Goal: Task Accomplishment & Management: Use online tool/utility

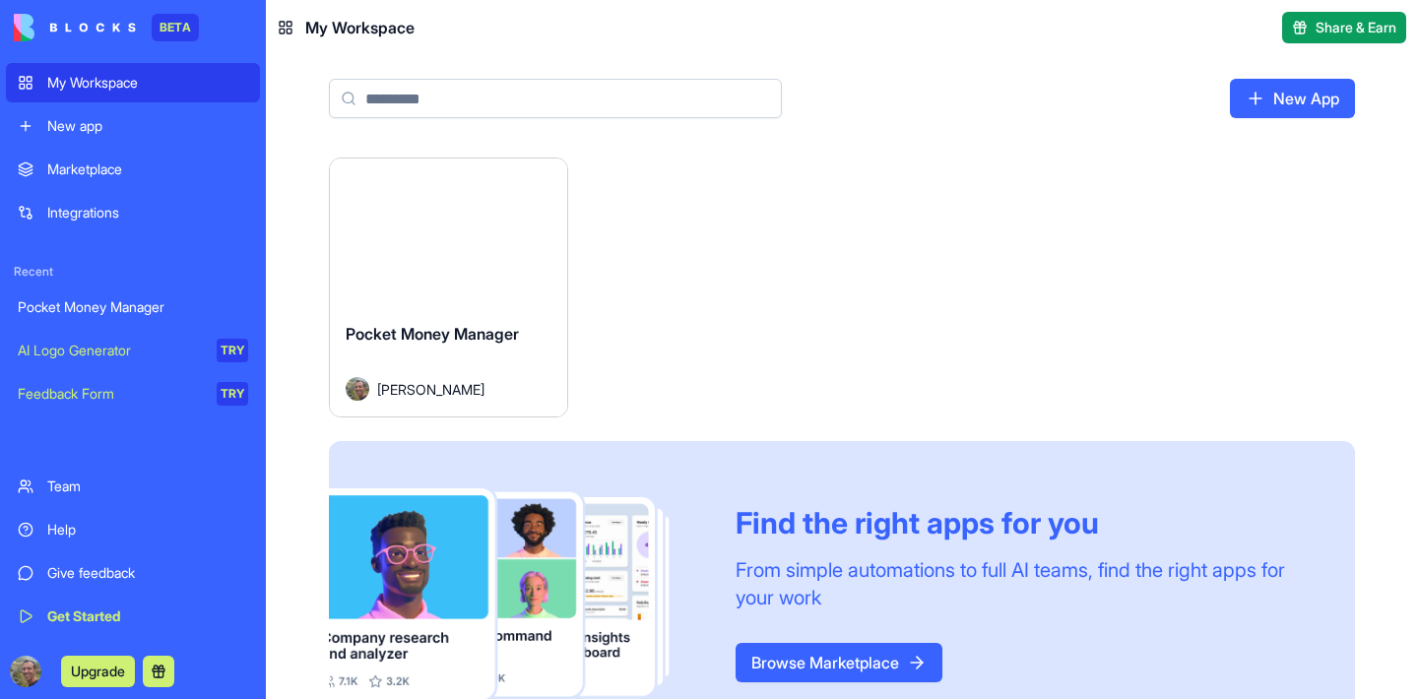
click at [472, 304] on div "Launch" at bounding box center [448, 232] width 237 height 148
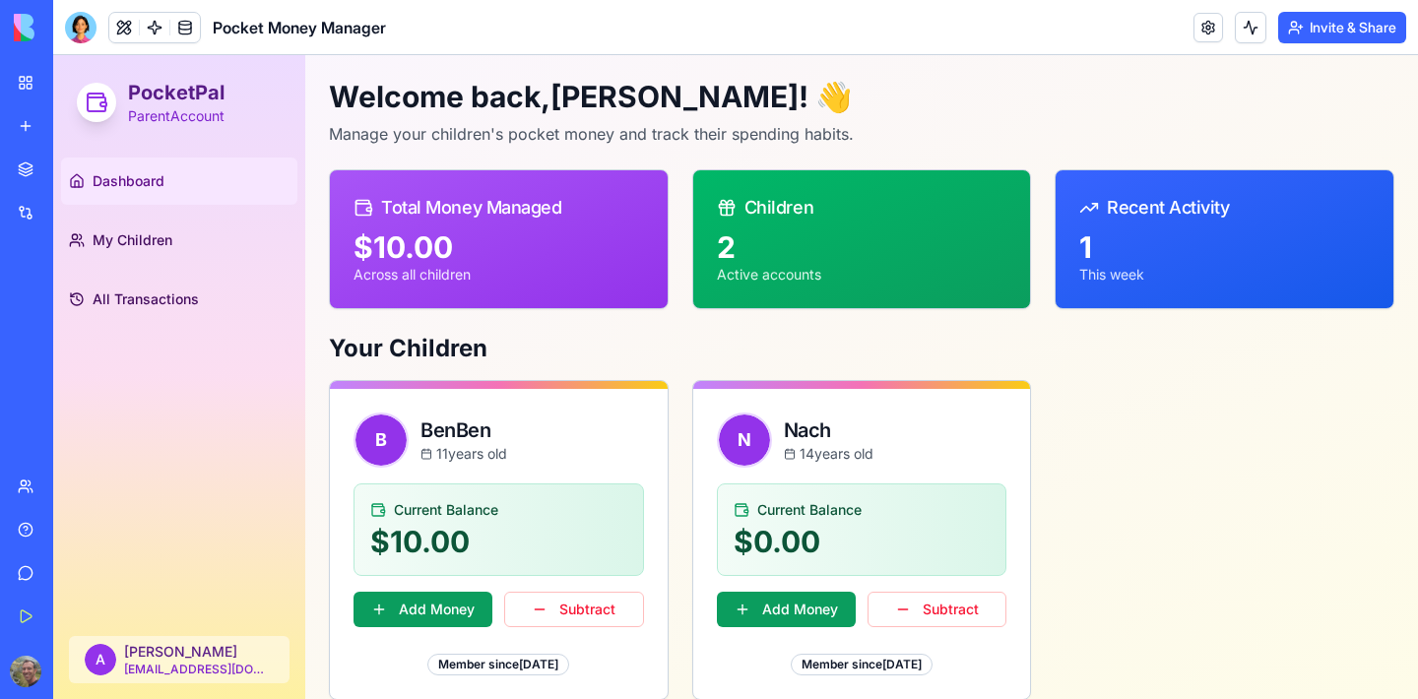
click at [1200, 220] on div "Recent Activity" at bounding box center [1224, 208] width 290 height 28
click at [735, 194] on div "Children" at bounding box center [862, 208] width 290 height 28
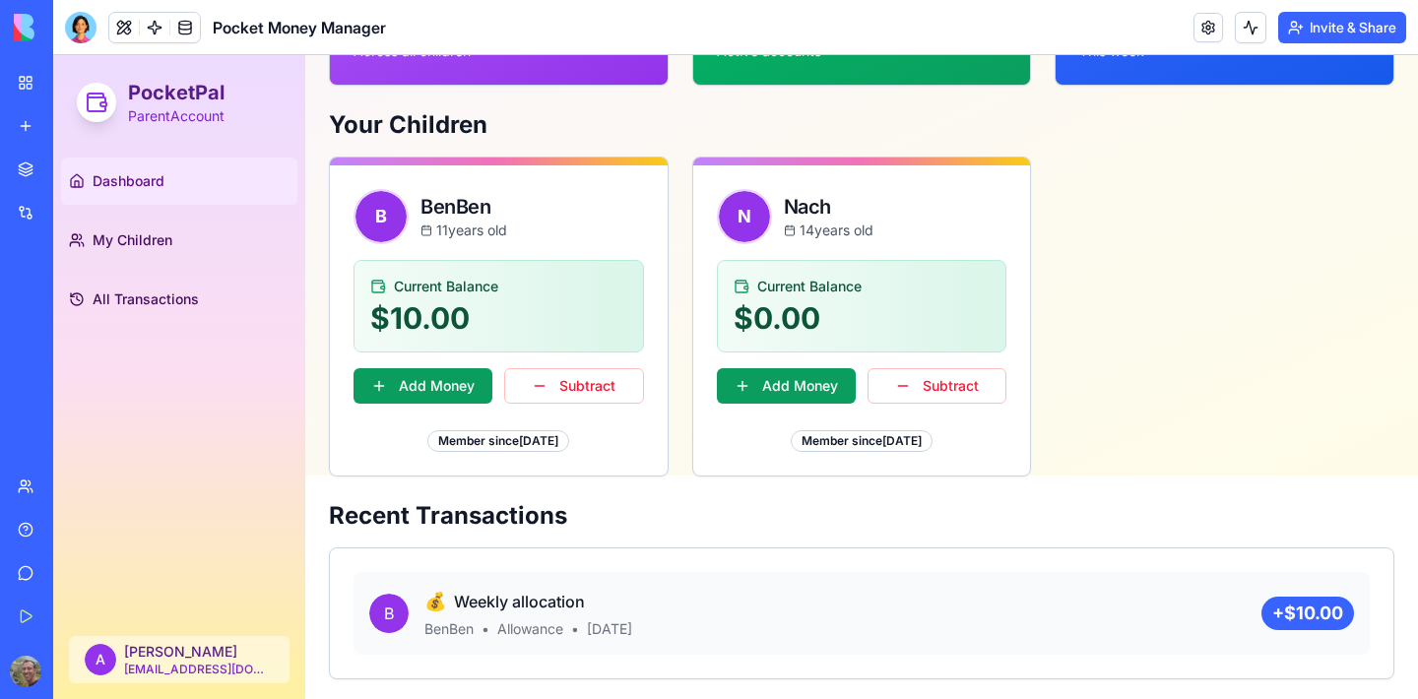
scroll to position [222, 0]
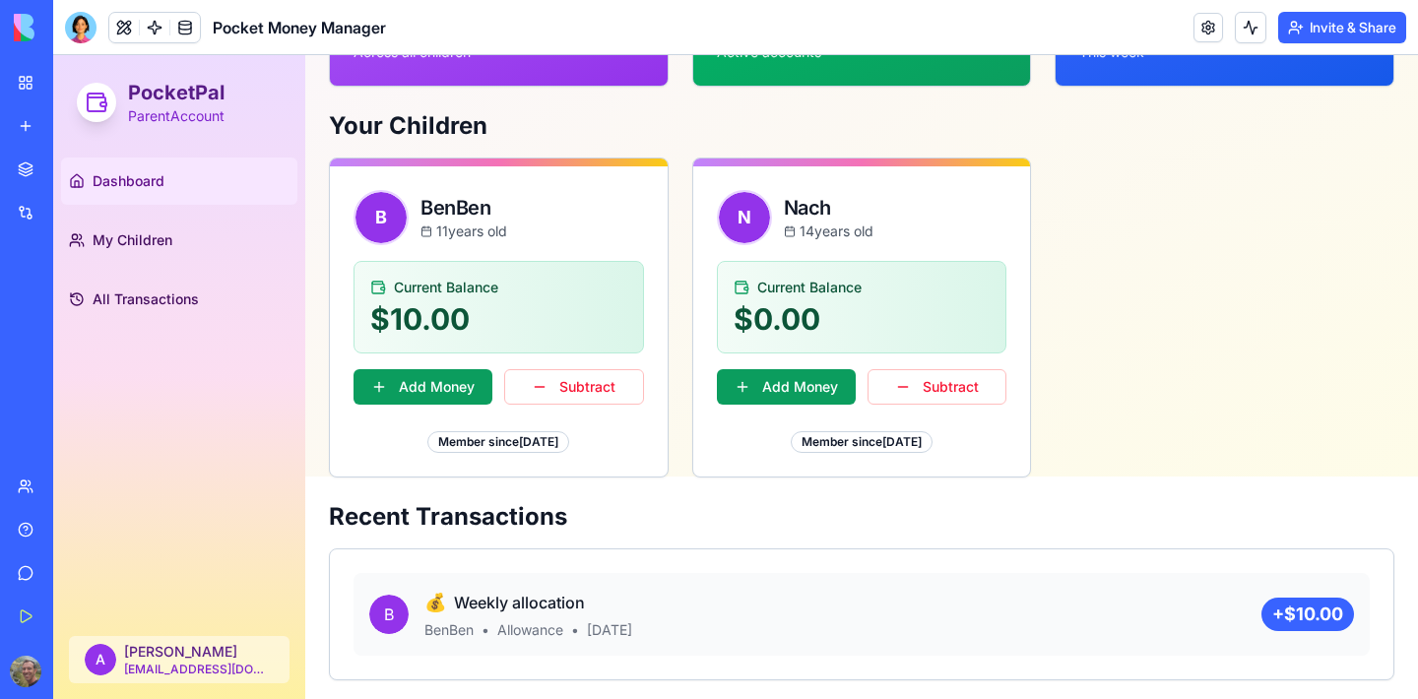
click at [461, 514] on h2 "Recent Transactions" at bounding box center [861, 517] width 1065 height 32
click at [462, 513] on h2 "Recent Transactions" at bounding box center [861, 517] width 1065 height 32
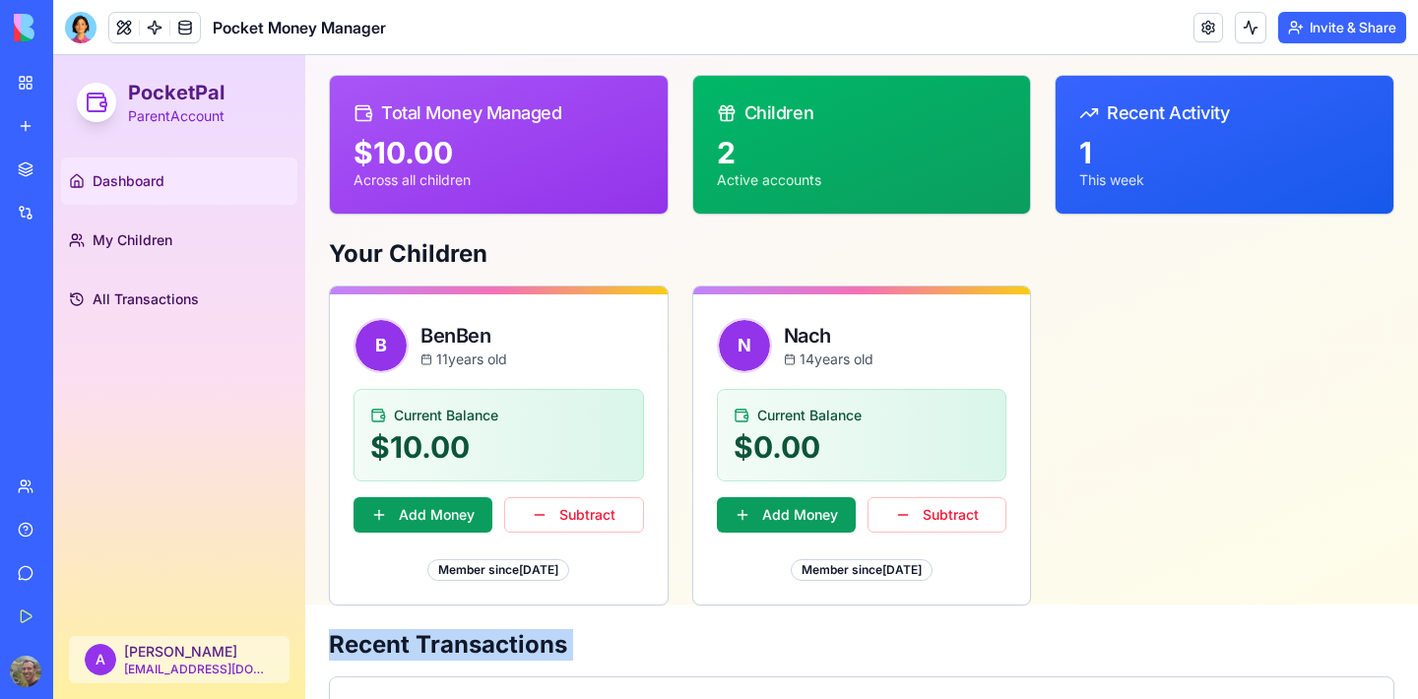
scroll to position [0, 0]
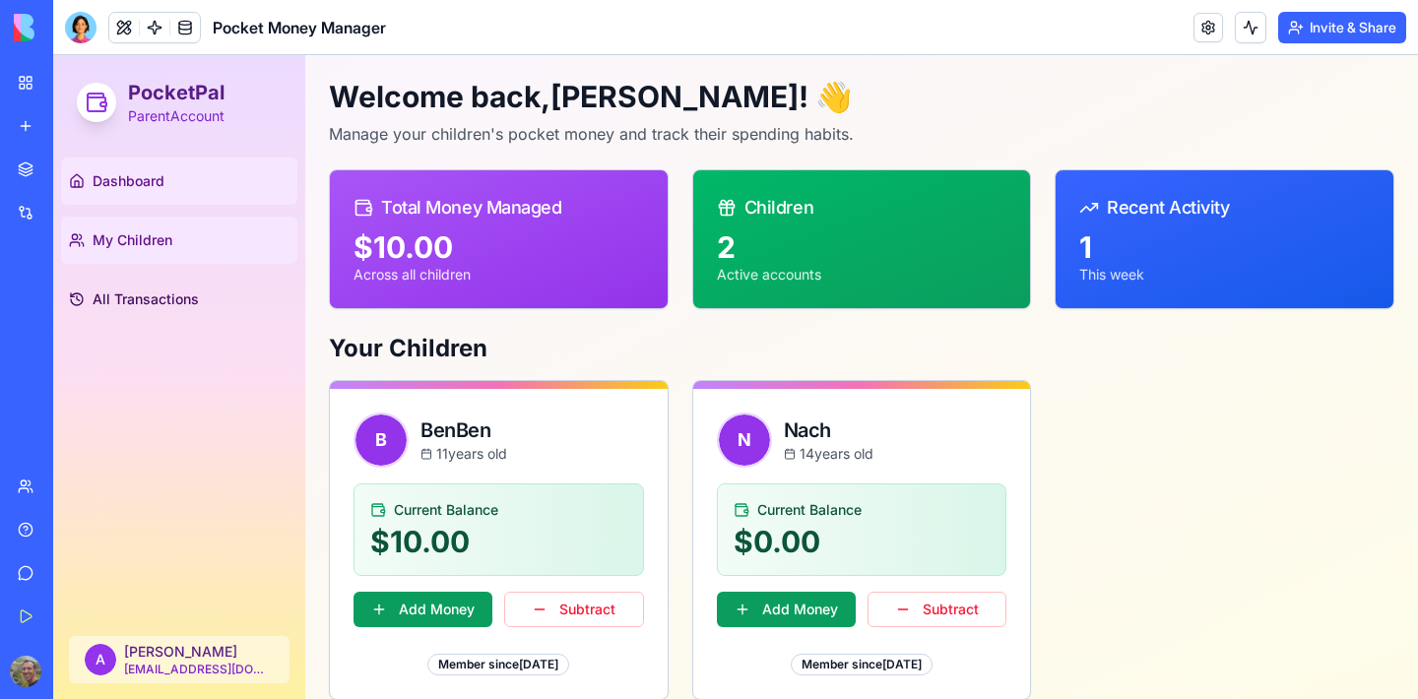
click at [154, 240] on span "My Children" at bounding box center [133, 240] width 80 height 20
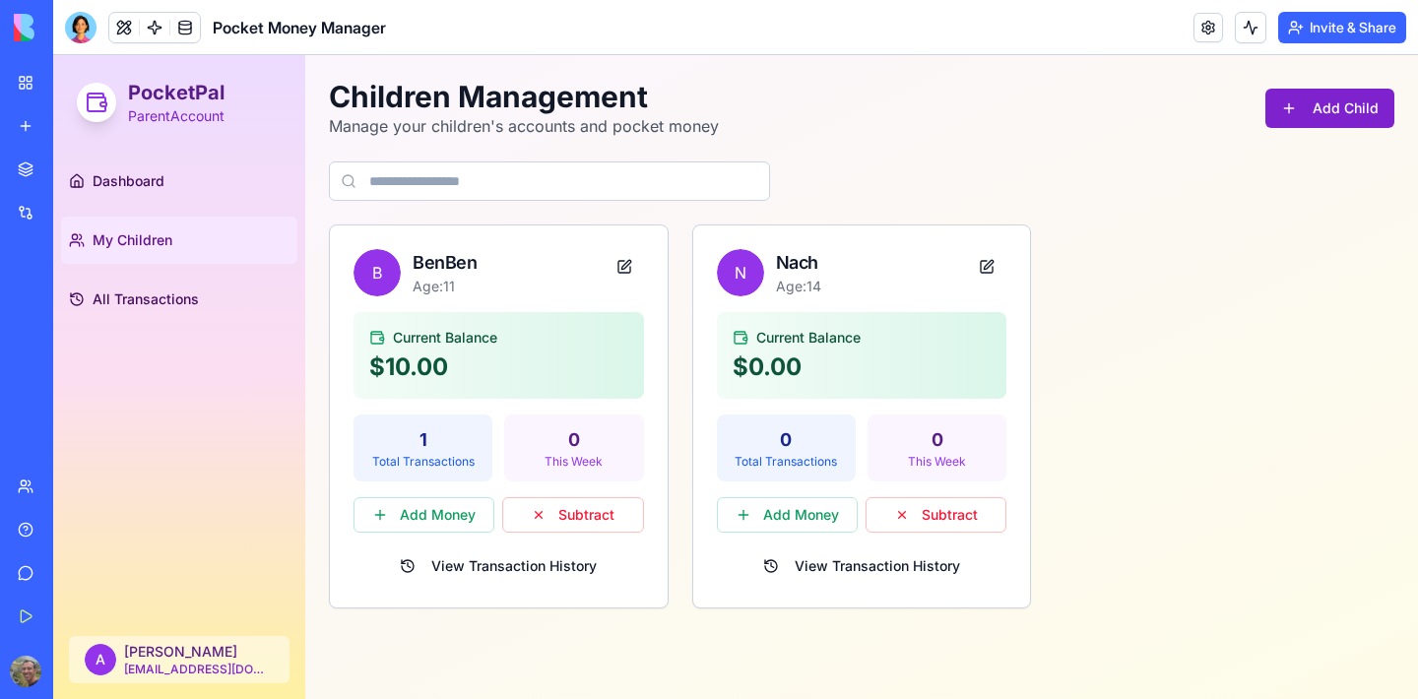
click at [1343, 111] on button "Add Child" at bounding box center [1329, 108] width 129 height 39
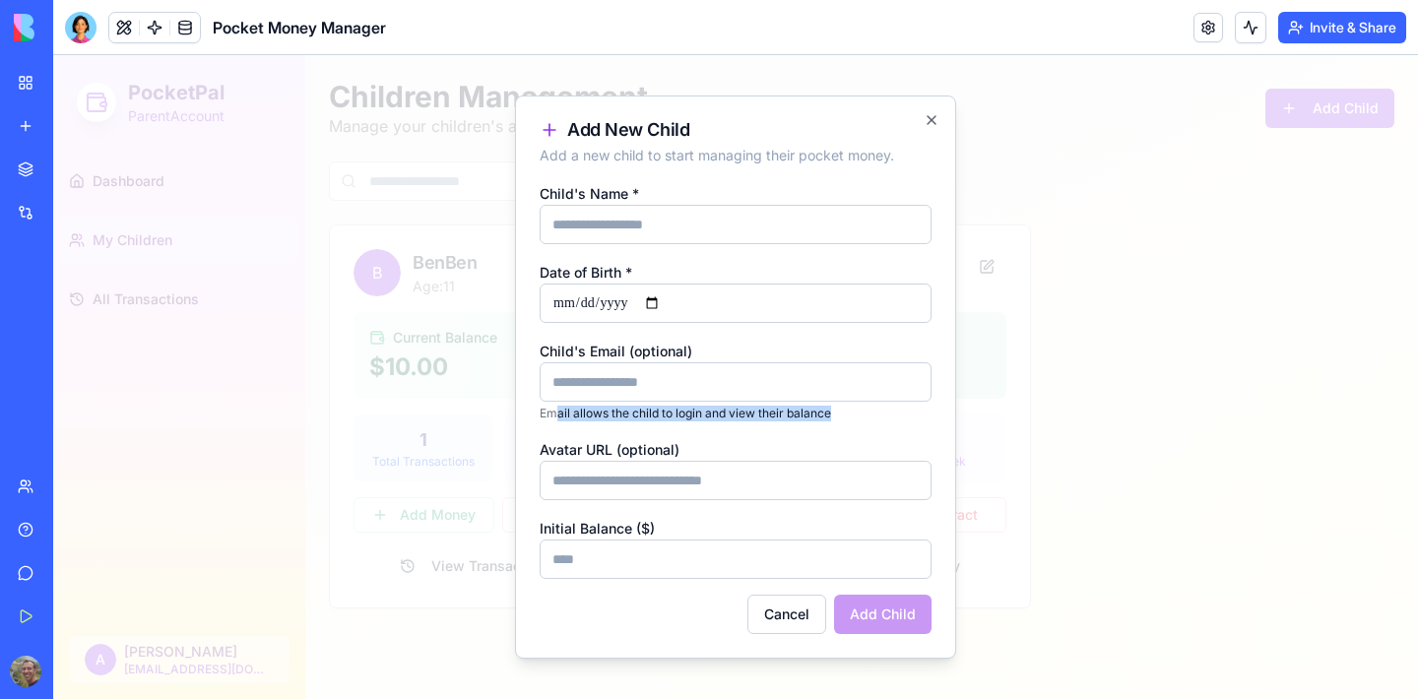
drag, startPoint x: 556, startPoint y: 417, endPoint x: 807, endPoint y: 424, distance: 251.1
click at [807, 424] on form "Child's Name * Date of Birth * Child's Email (optional) Email allows the child …" at bounding box center [735, 407] width 392 height 453
click at [779, 623] on button "Cancel" at bounding box center [786, 614] width 79 height 39
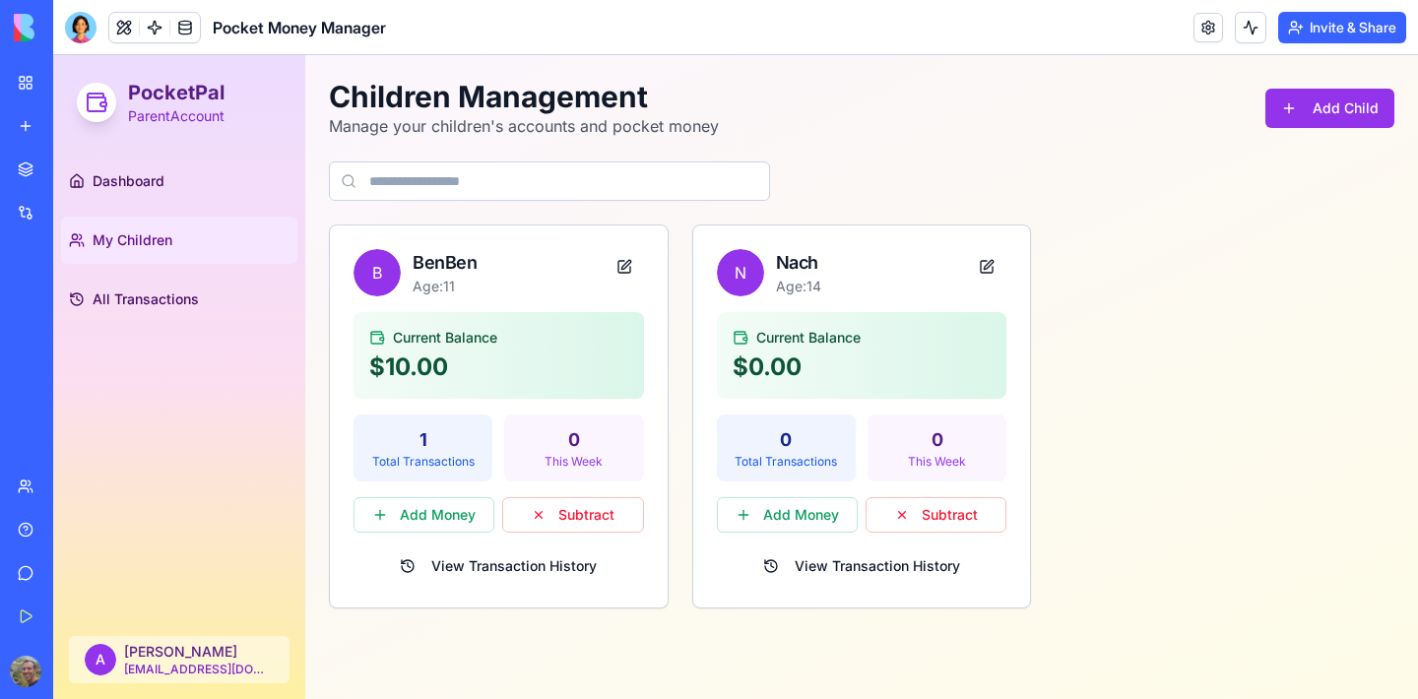
click at [1173, 434] on div "B BenBen Age: [DEMOGRAPHIC_DATA] Current Balance $10.00 1 Total Transactions 0 …" at bounding box center [861, 416] width 1065 height 384
click at [983, 266] on button at bounding box center [986, 266] width 39 height 35
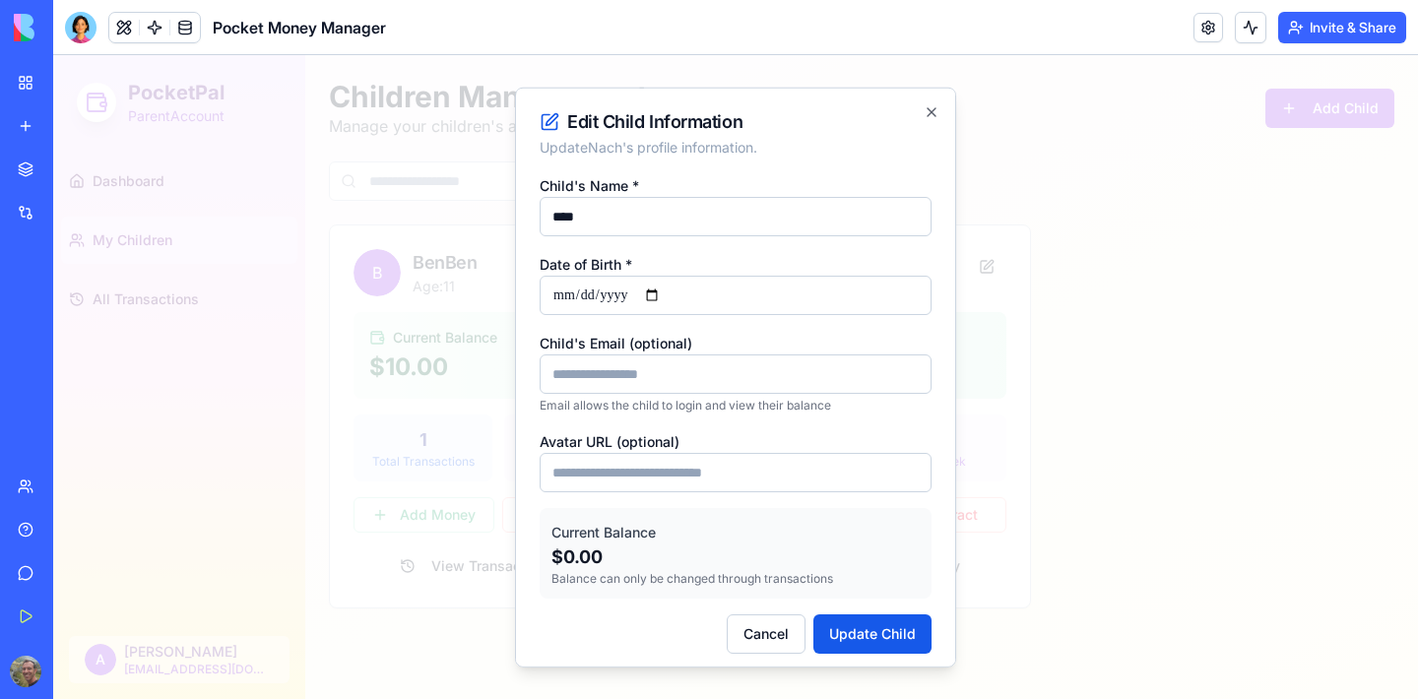
click at [589, 375] on input "Child's Email (optional)" at bounding box center [735, 373] width 392 height 39
type input "*"
click at [698, 376] on input "**********" at bounding box center [735, 373] width 392 height 39
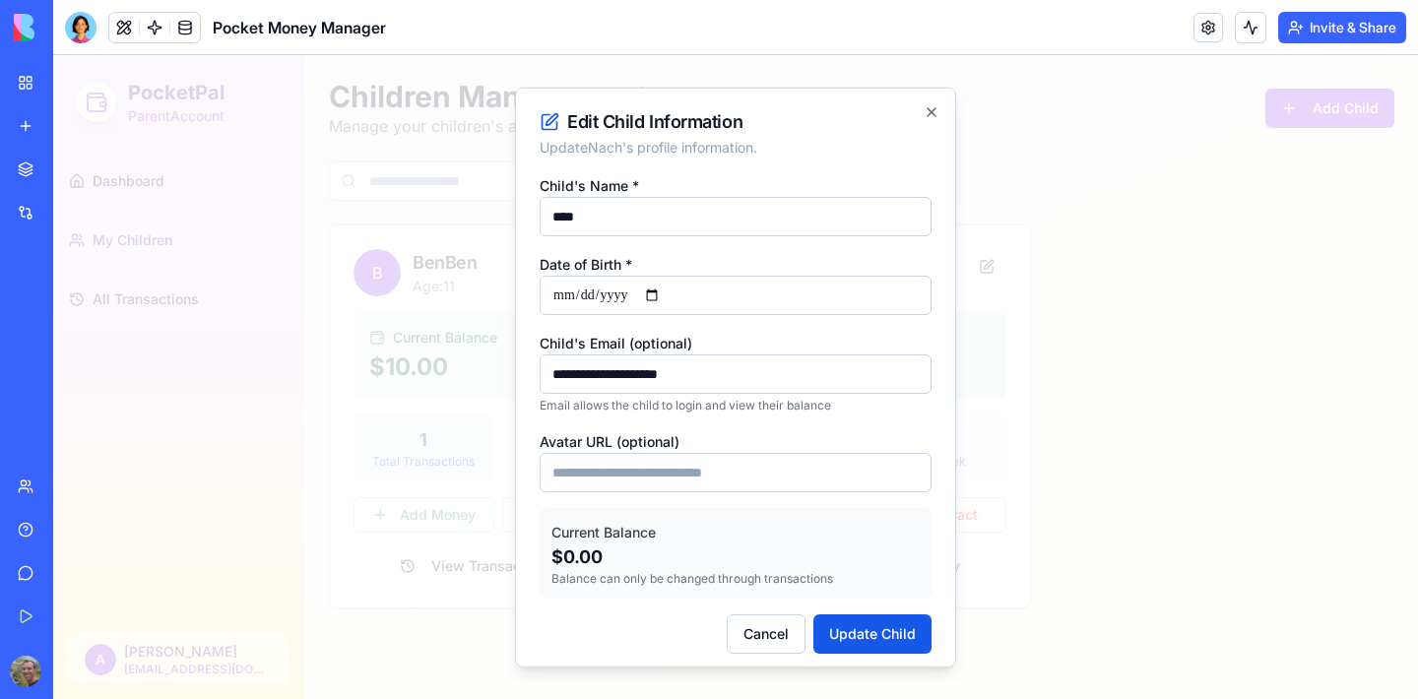
type input "**********"
click at [873, 633] on button "Update Child" at bounding box center [872, 633] width 118 height 39
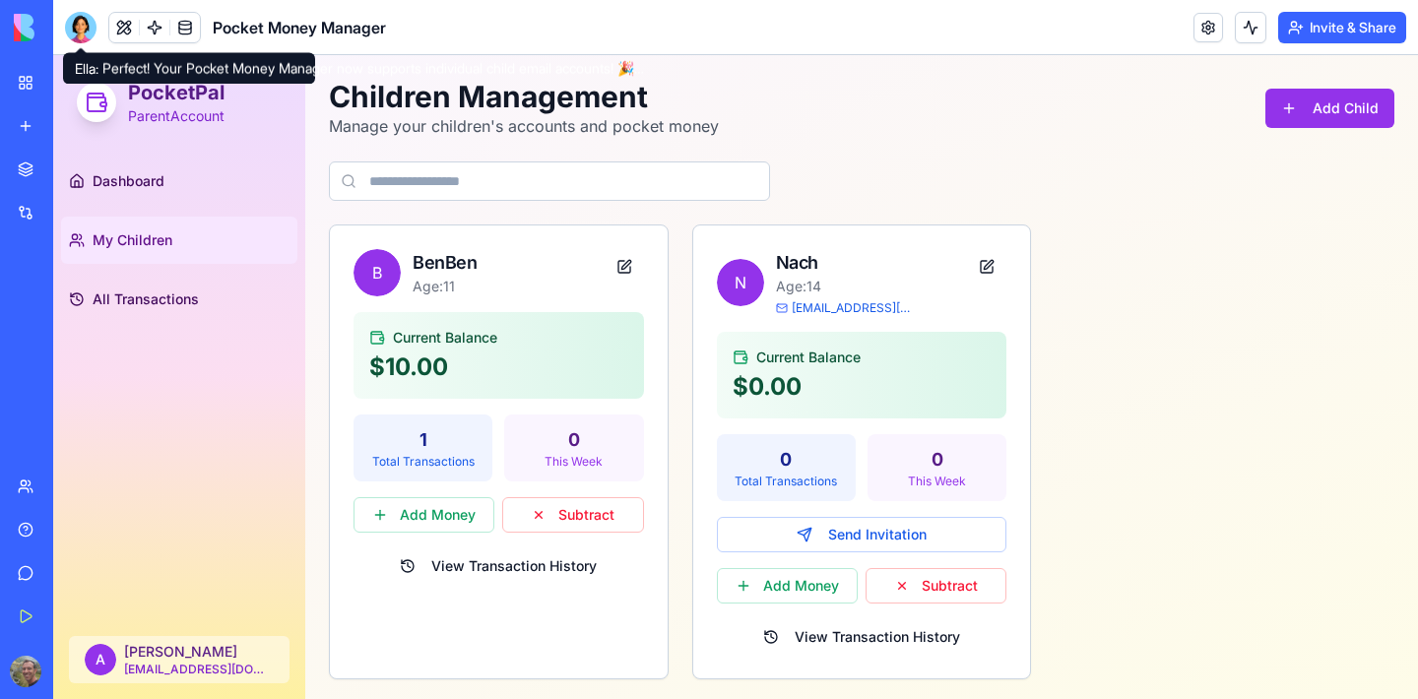
click at [71, 13] on div at bounding box center [81, 28] width 32 height 32
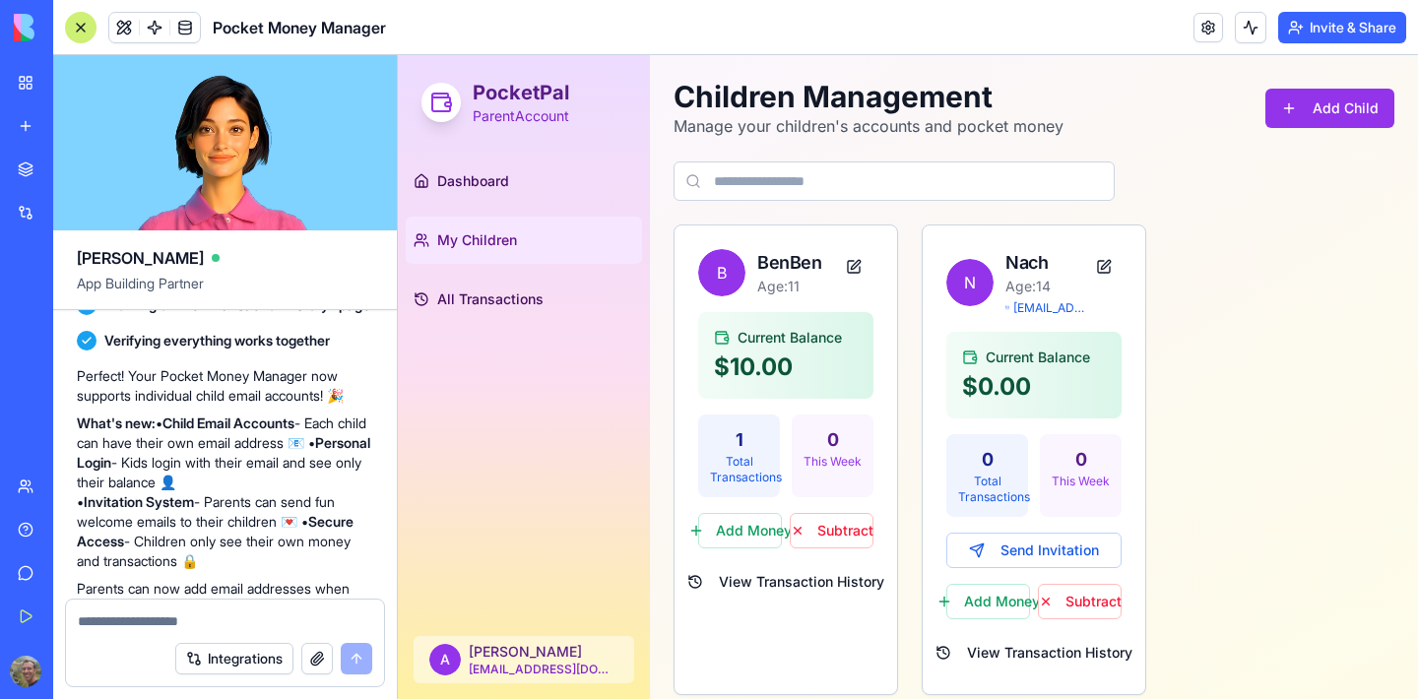
scroll to position [1537, 0]
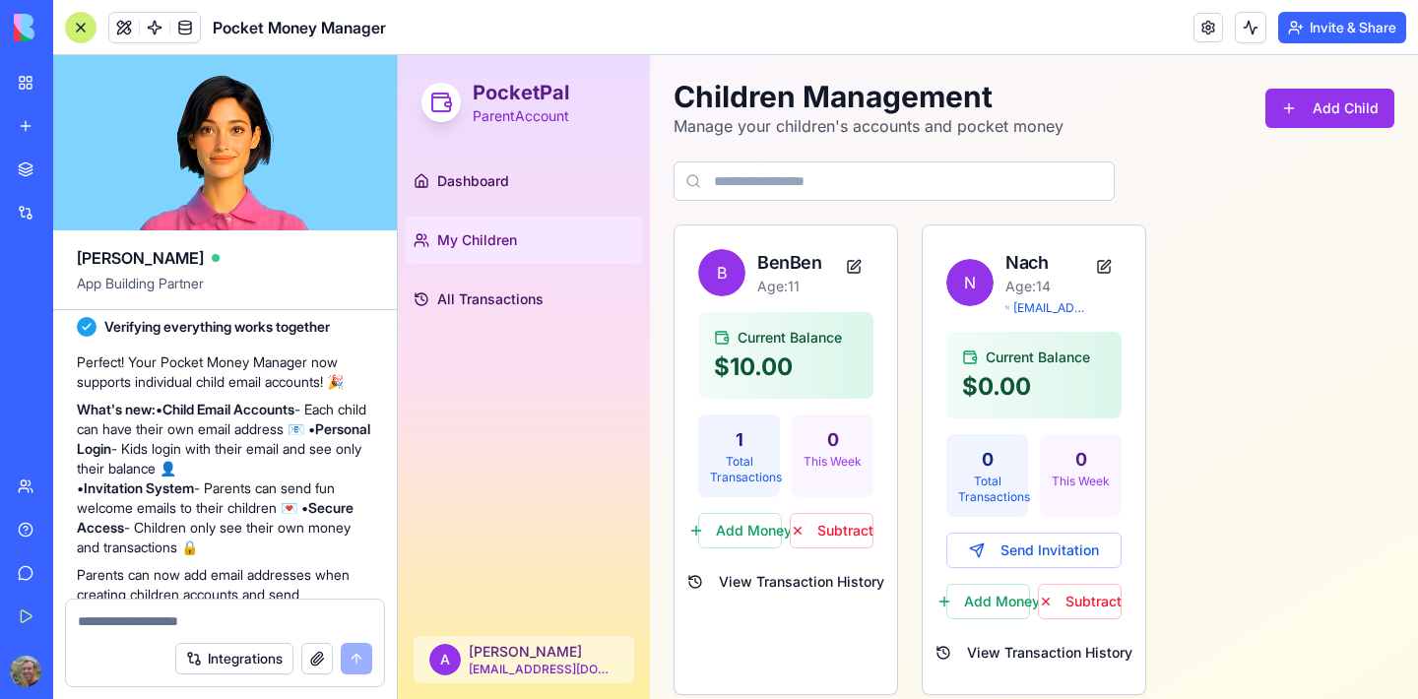
drag, startPoint x: 190, startPoint y: 388, endPoint x: 351, endPoint y: 452, distance: 173.7
click at [351, 452] on p "What's new: • Child Email Accounts - Each child can have their own email addres…" at bounding box center [225, 479] width 296 height 158
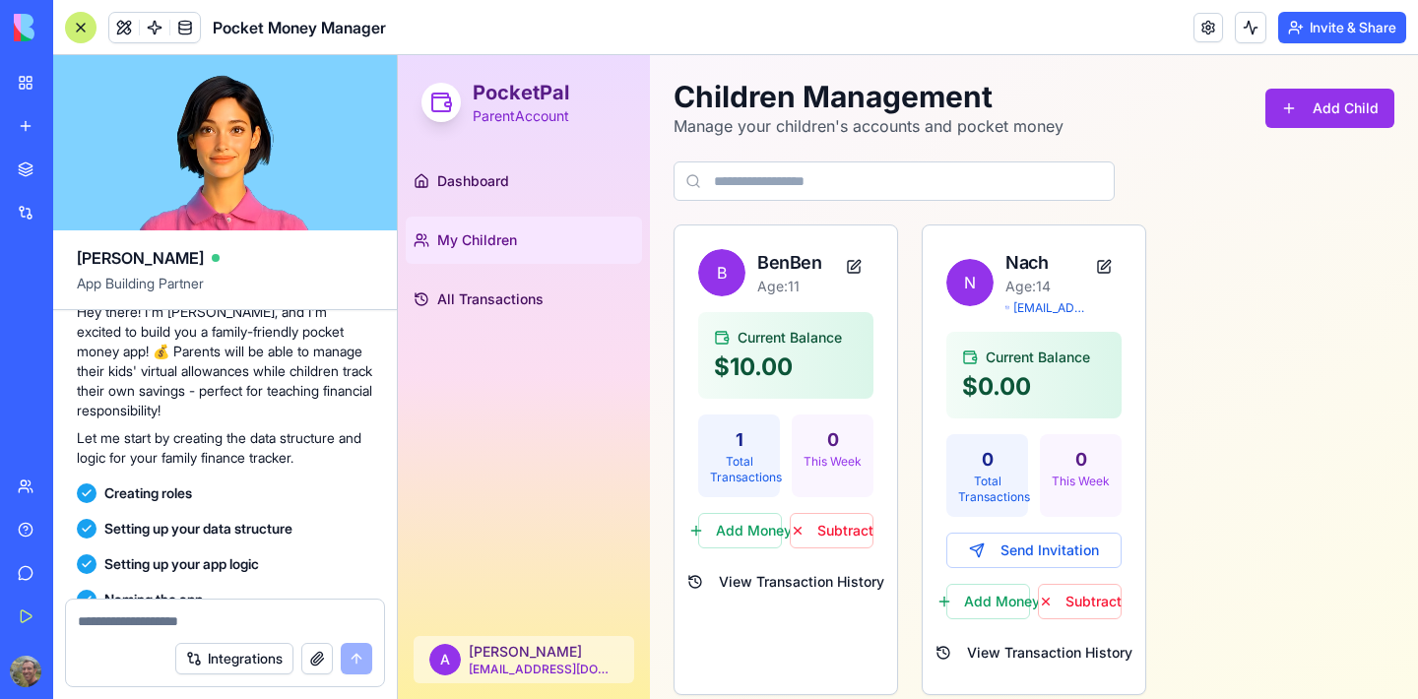
scroll to position [0, 0]
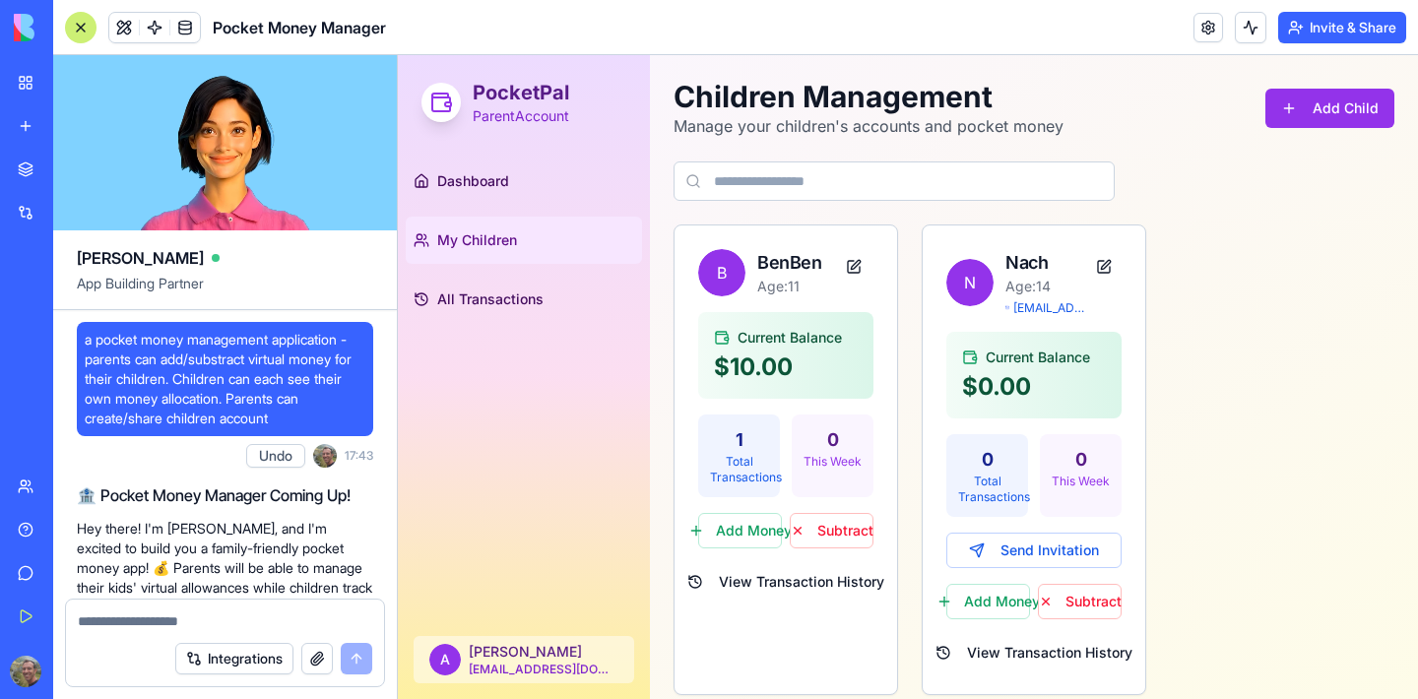
click at [537, 426] on div "Dashboard My Children All Transactions" at bounding box center [524, 385] width 252 height 471
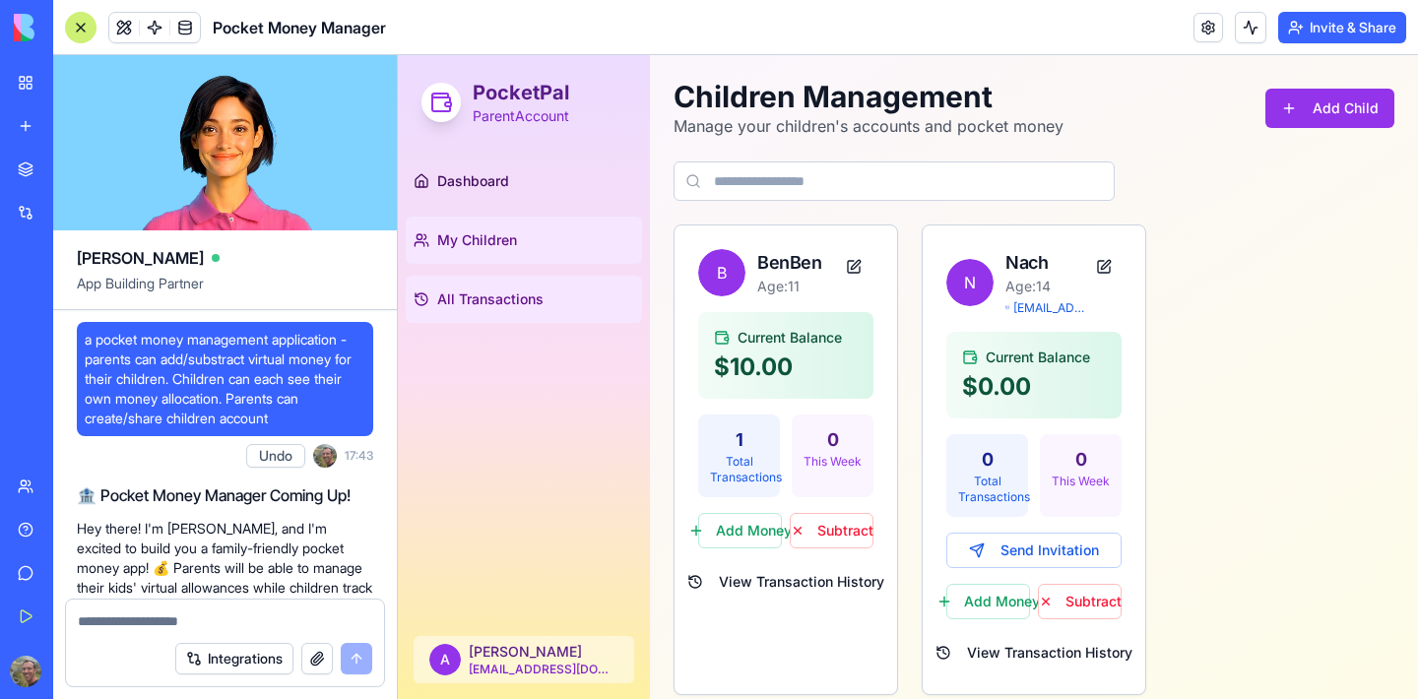
click at [512, 296] on span "All Transactions" at bounding box center [490, 299] width 106 height 20
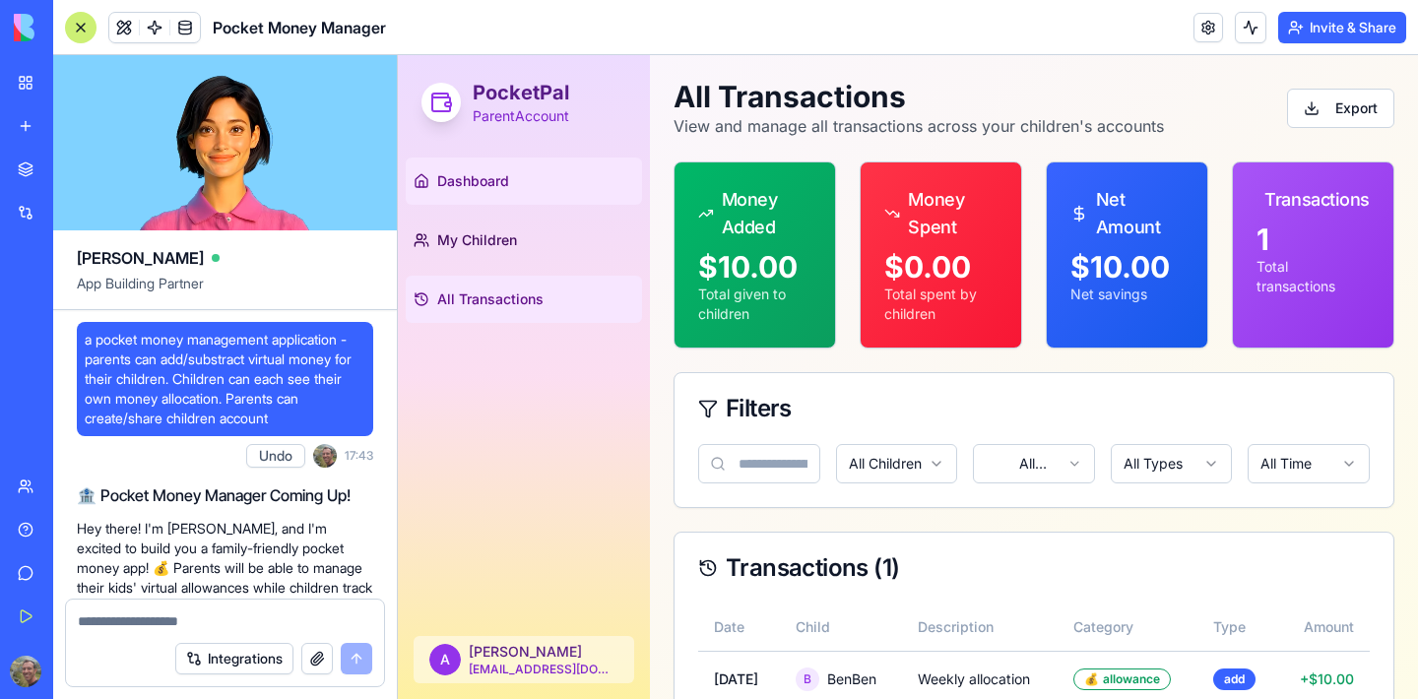
click at [485, 182] on span "Dashboard" at bounding box center [473, 181] width 72 height 20
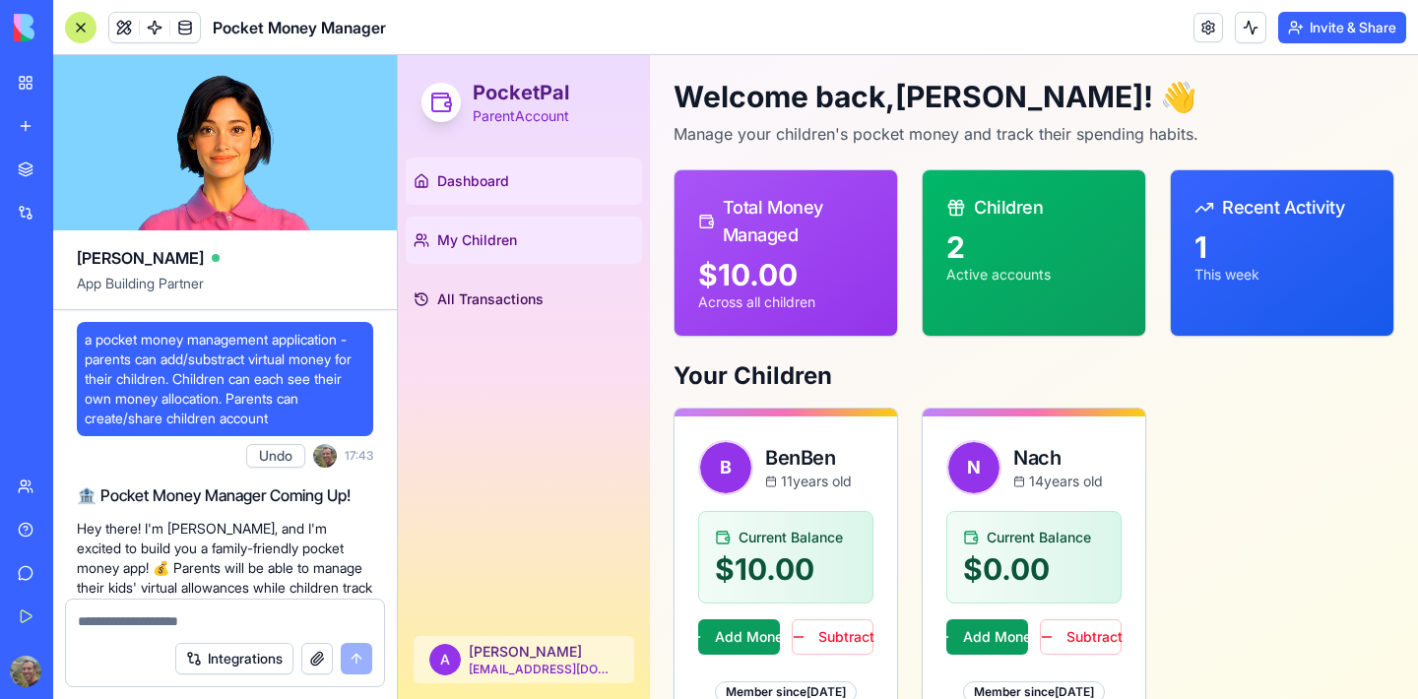
click at [465, 230] on span "My Children" at bounding box center [477, 240] width 80 height 20
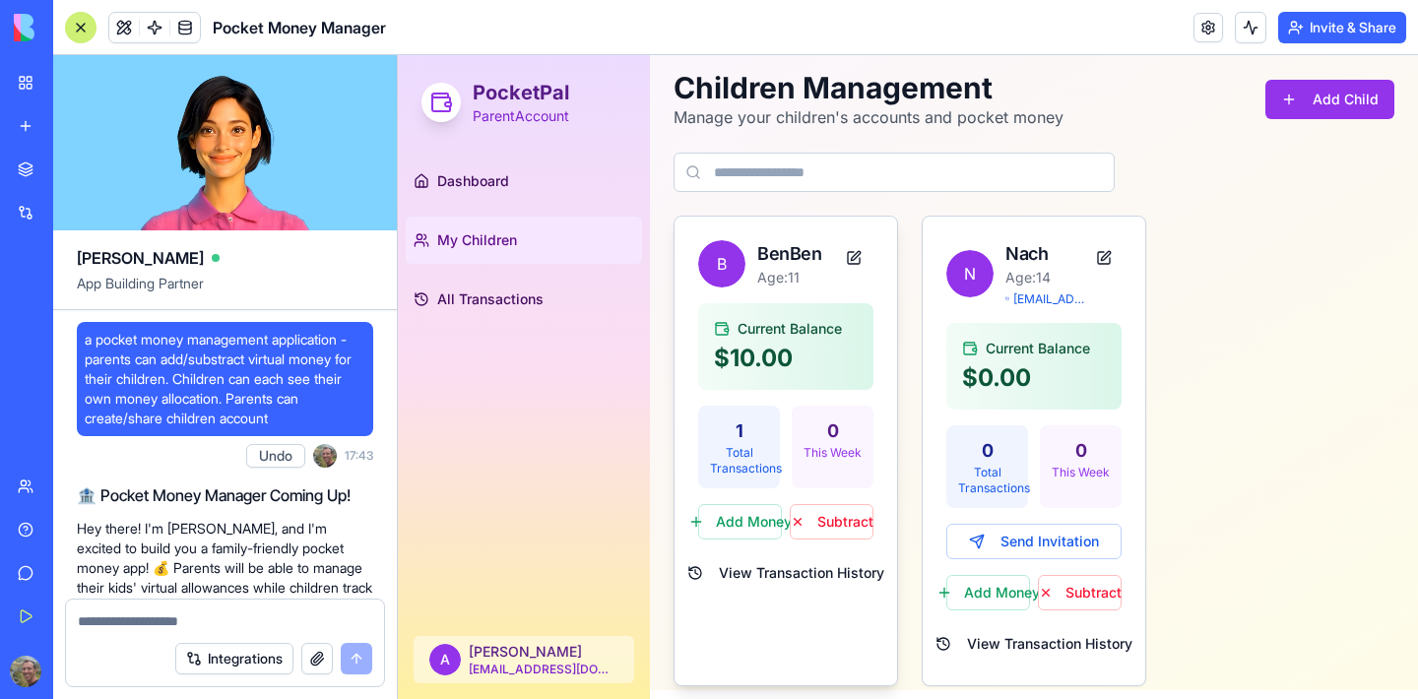
scroll to position [20, 0]
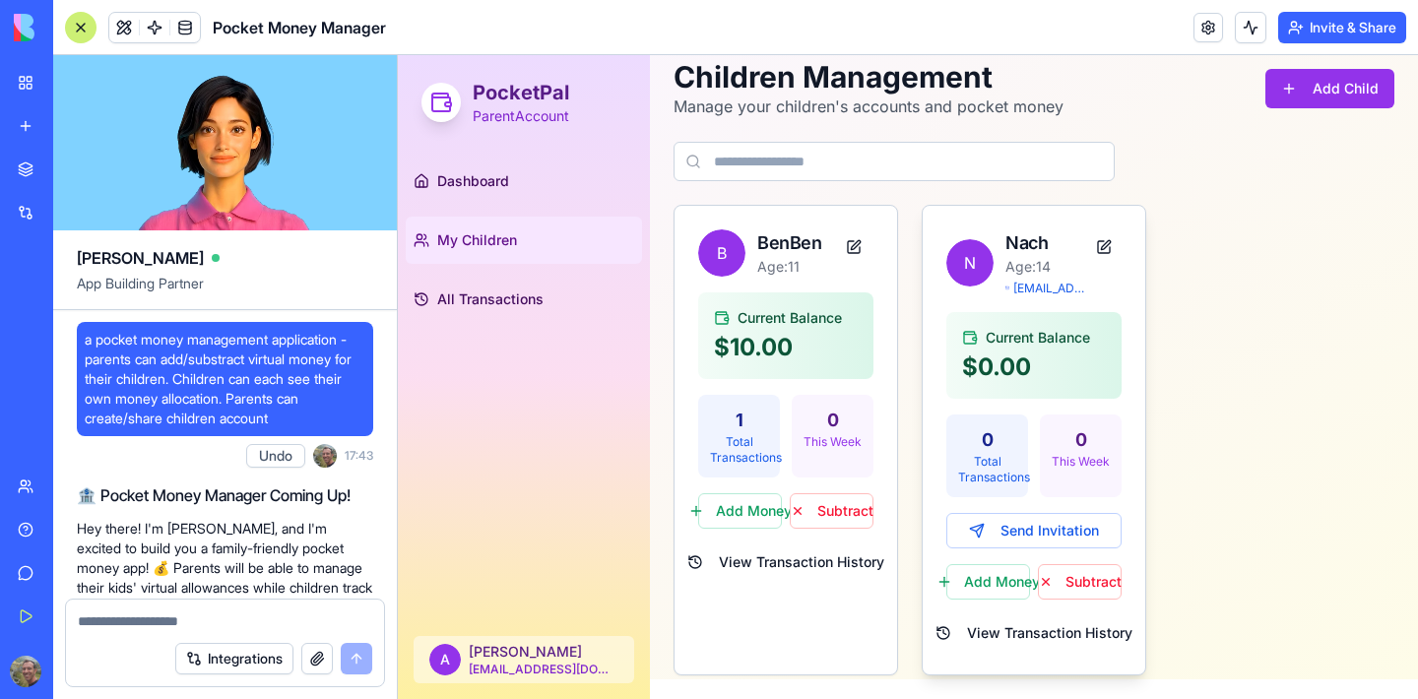
click at [1039, 289] on span "[EMAIL_ADDRESS][DOMAIN_NAME]" at bounding box center [1049, 289] width 73 height 16
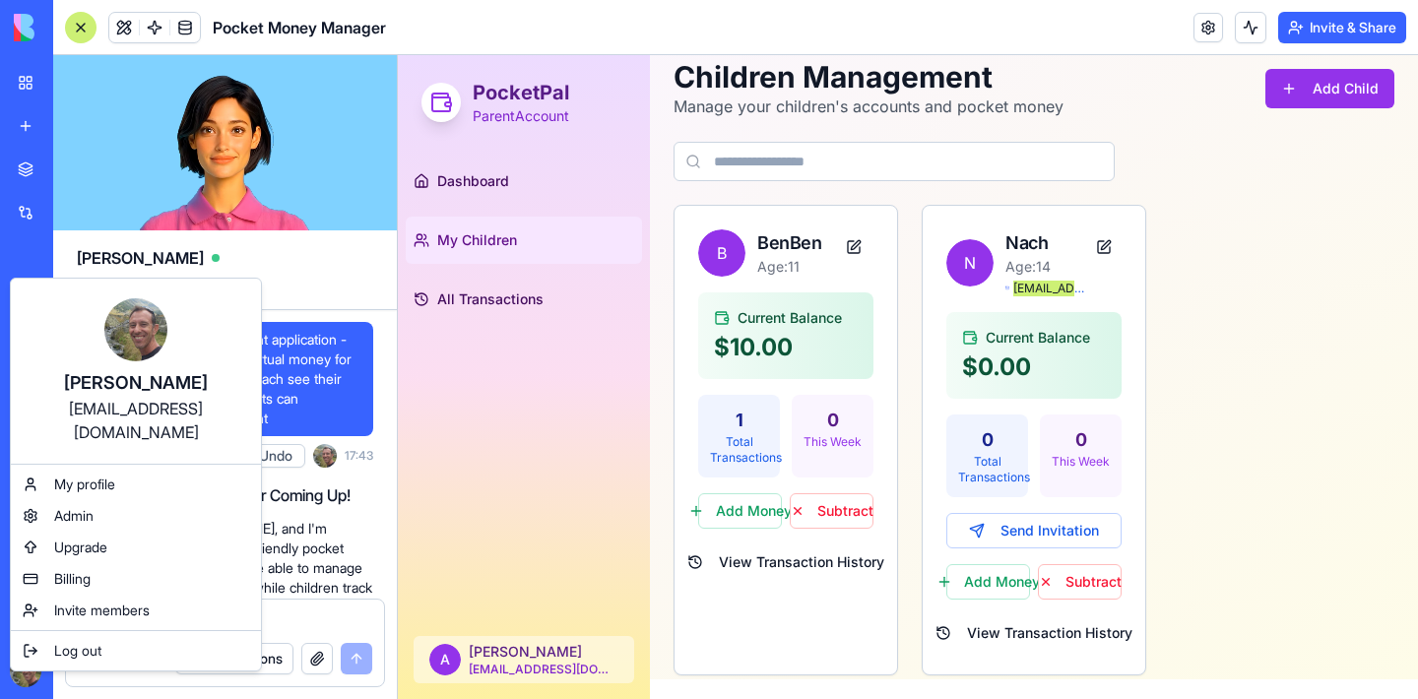
drag, startPoint x: 1725, startPoint y: 476, endPoint x: 1063, endPoint y: 232, distance: 705.1
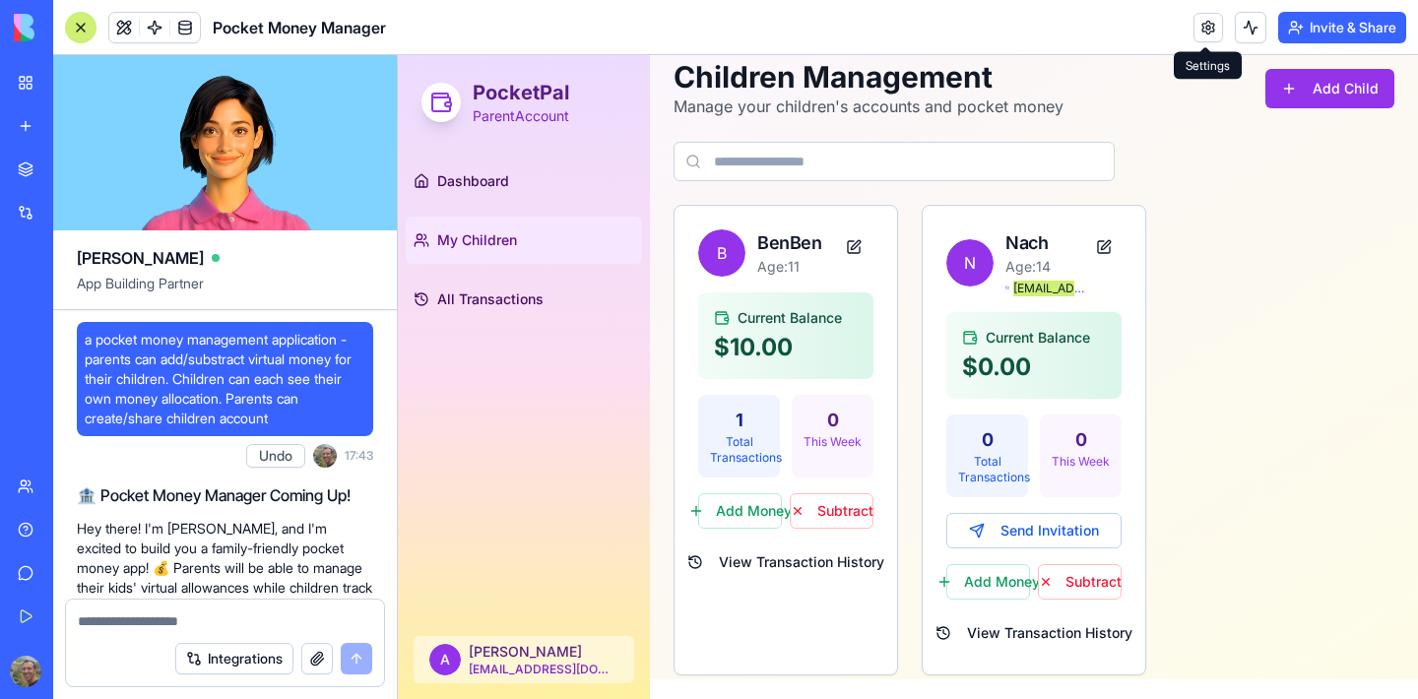
click at [1209, 29] on link at bounding box center [1208, 28] width 30 height 30
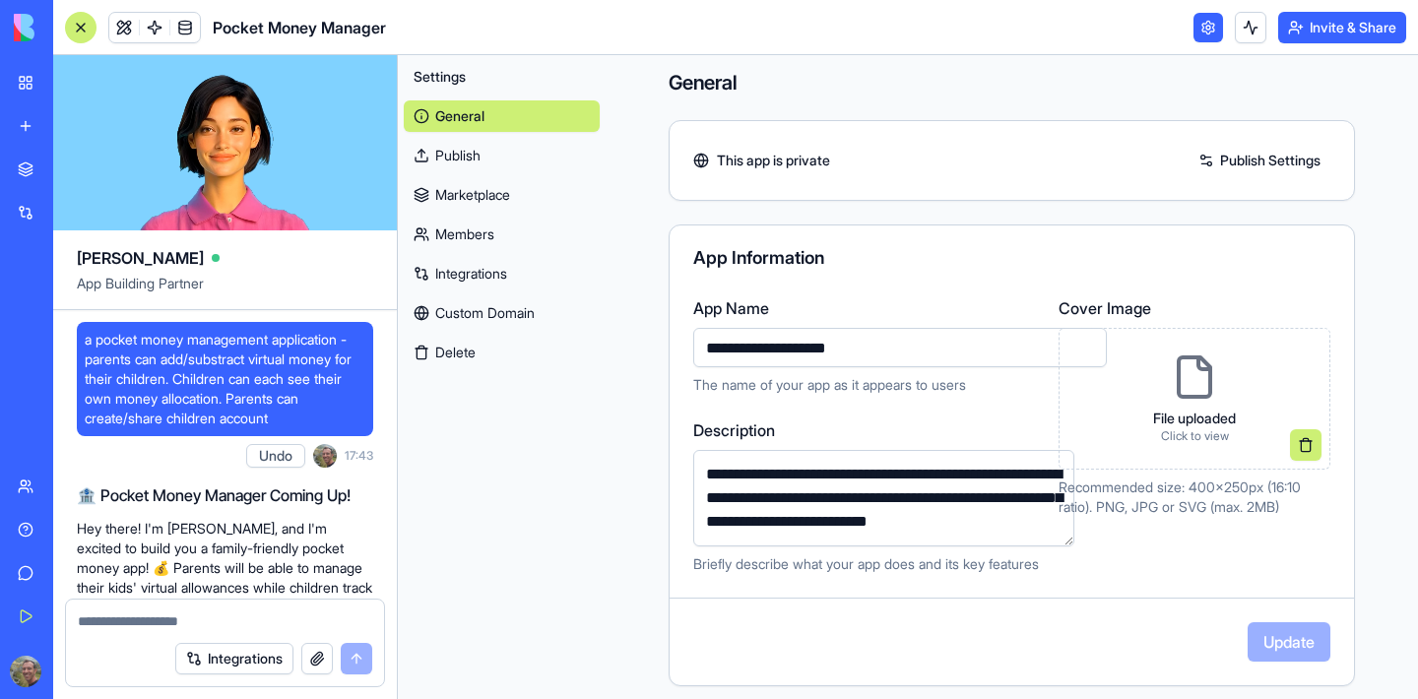
scroll to position [23, 0]
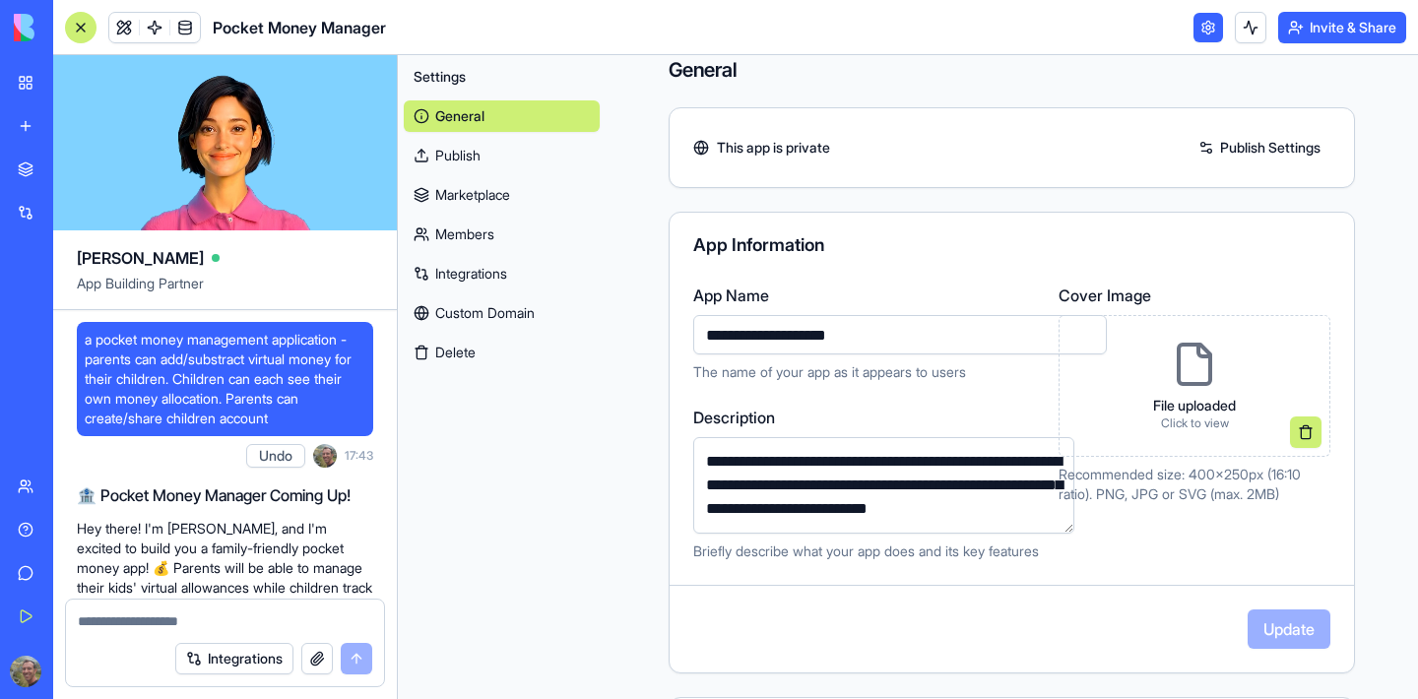
click at [477, 156] on link "Publish" at bounding box center [502, 156] width 196 height 32
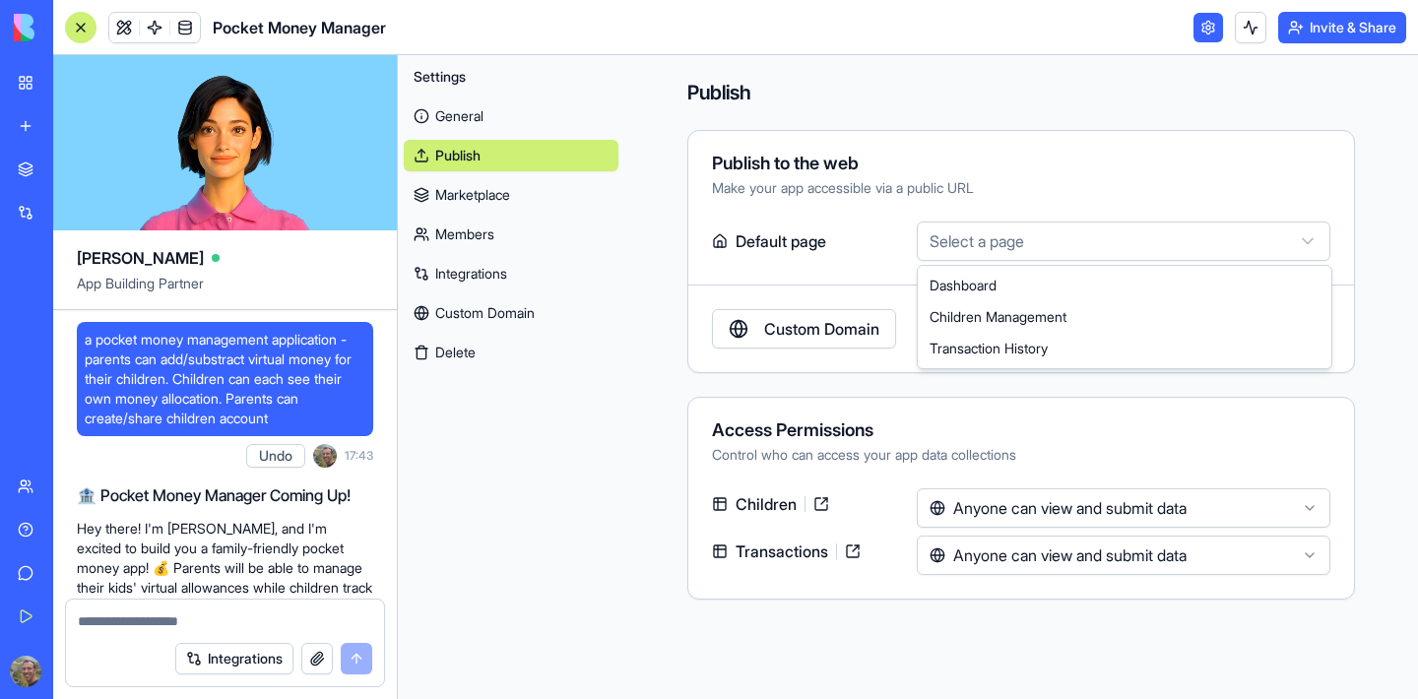
click at [986, 247] on html "BETA My Workspace New app Marketplace Integrations Recent Pocket Money Manager …" at bounding box center [709, 349] width 1418 height 699
select select "**********"
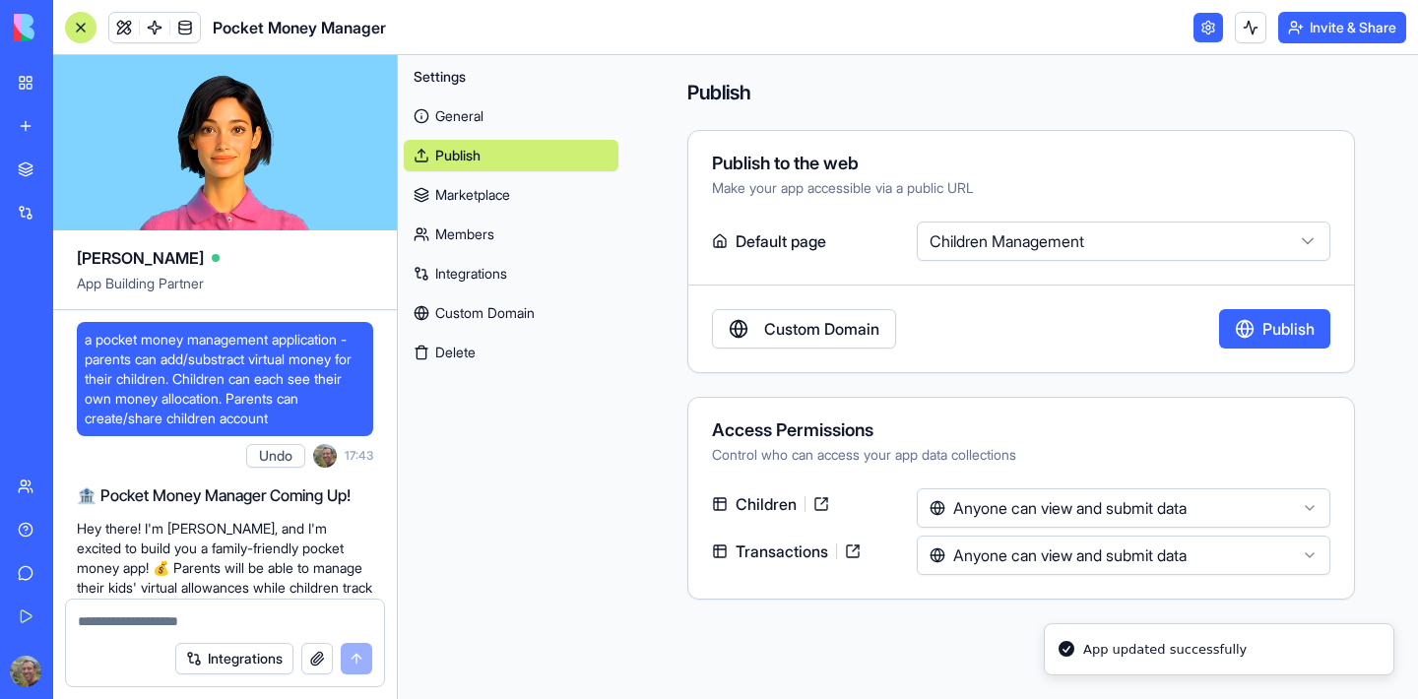
click at [830, 327] on link "Custom Domain" at bounding box center [804, 328] width 184 height 39
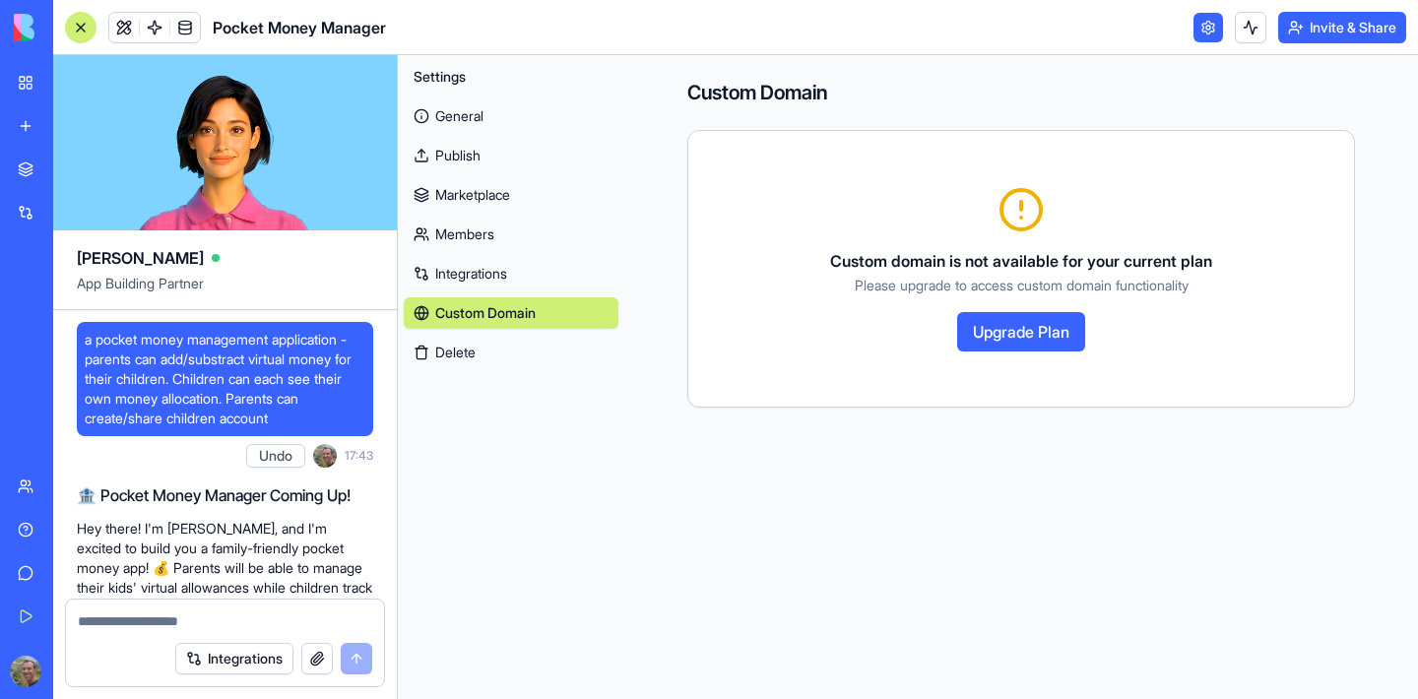
click at [472, 278] on link "Integrations" at bounding box center [511, 274] width 215 height 32
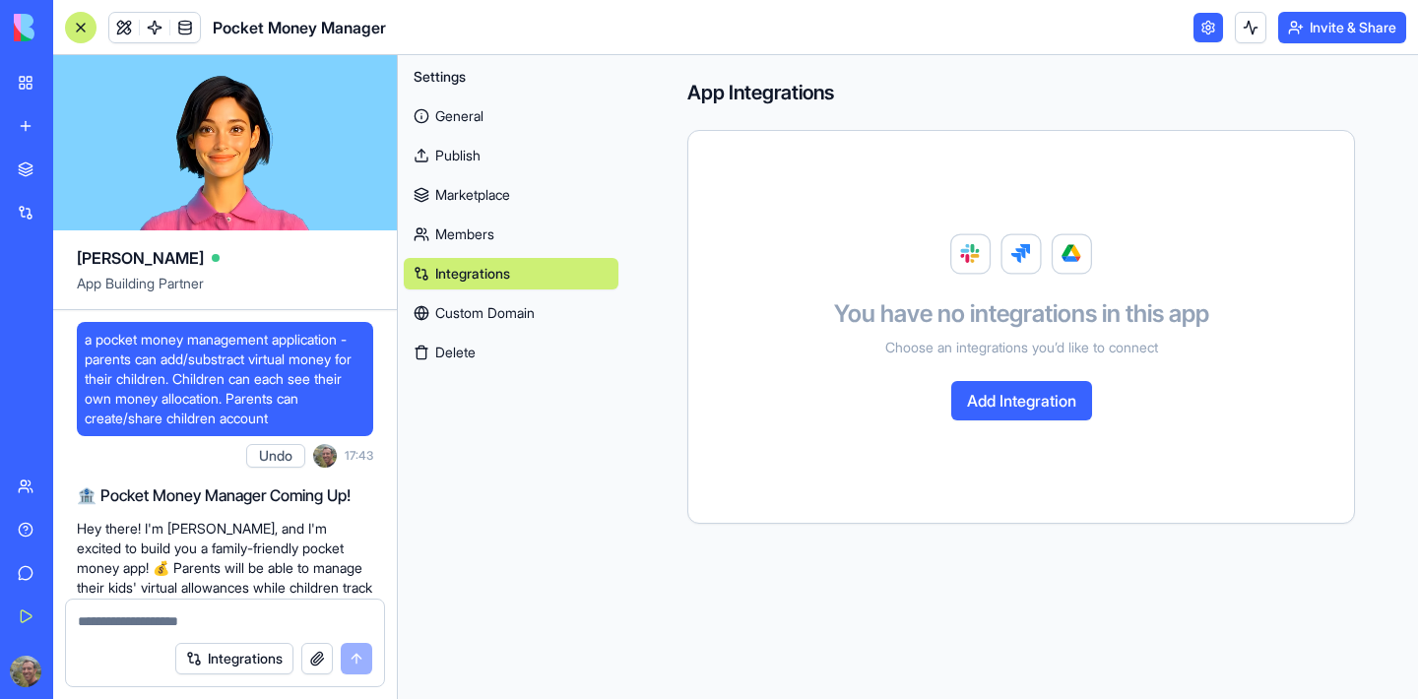
click at [474, 242] on link "Members" at bounding box center [511, 235] width 215 height 32
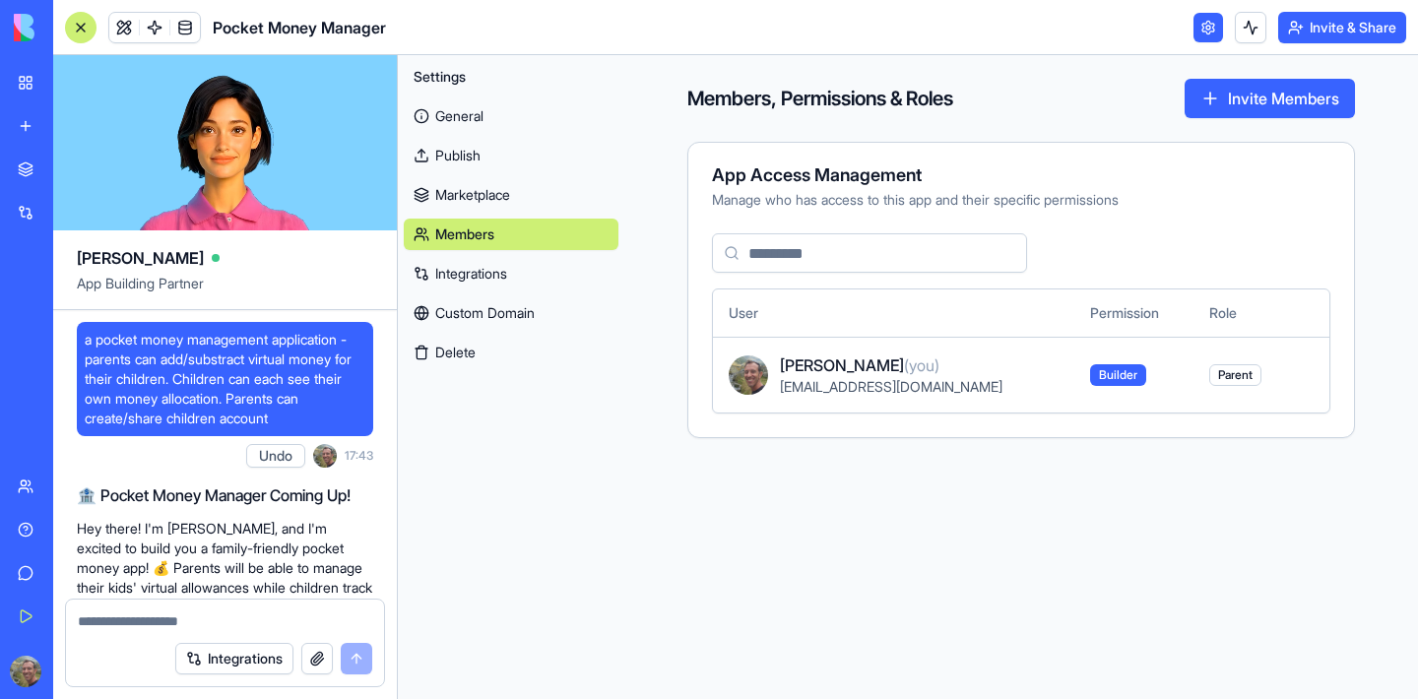
click at [445, 204] on link "Marketplace" at bounding box center [511, 195] width 215 height 32
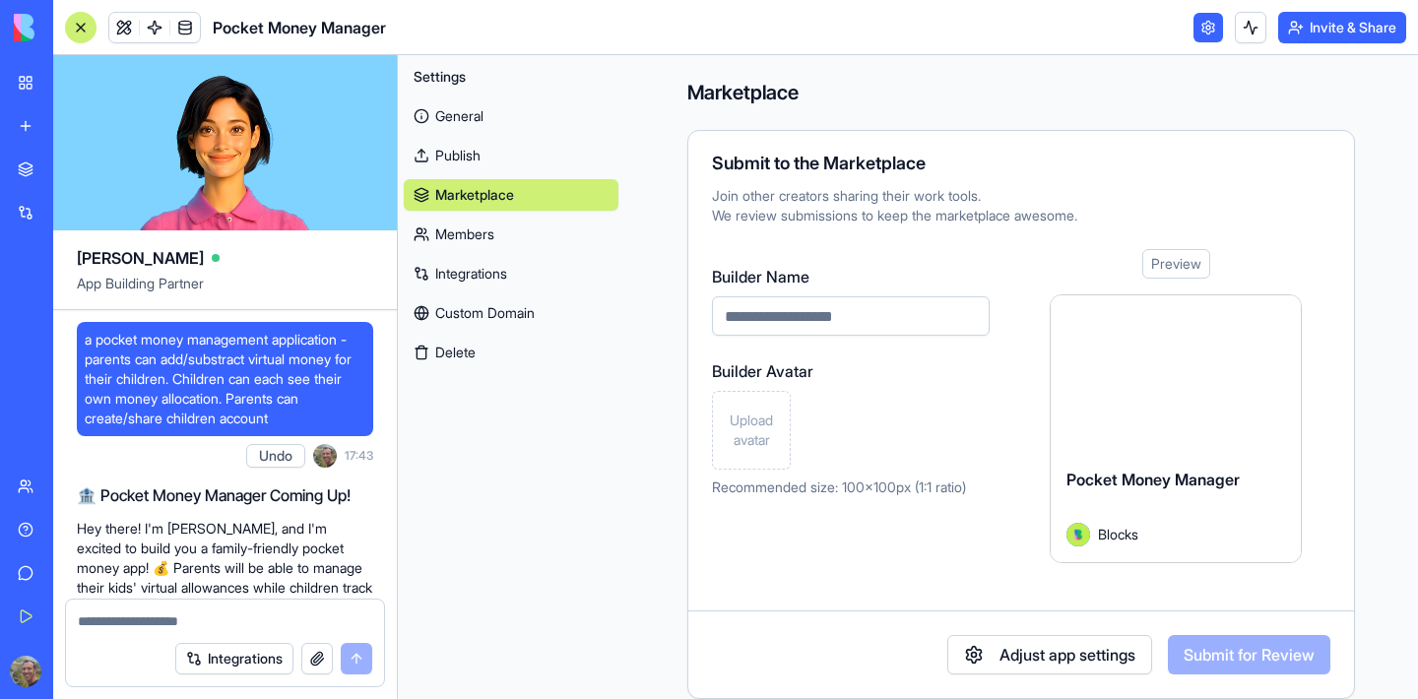
click at [462, 232] on link "Members" at bounding box center [511, 235] width 215 height 32
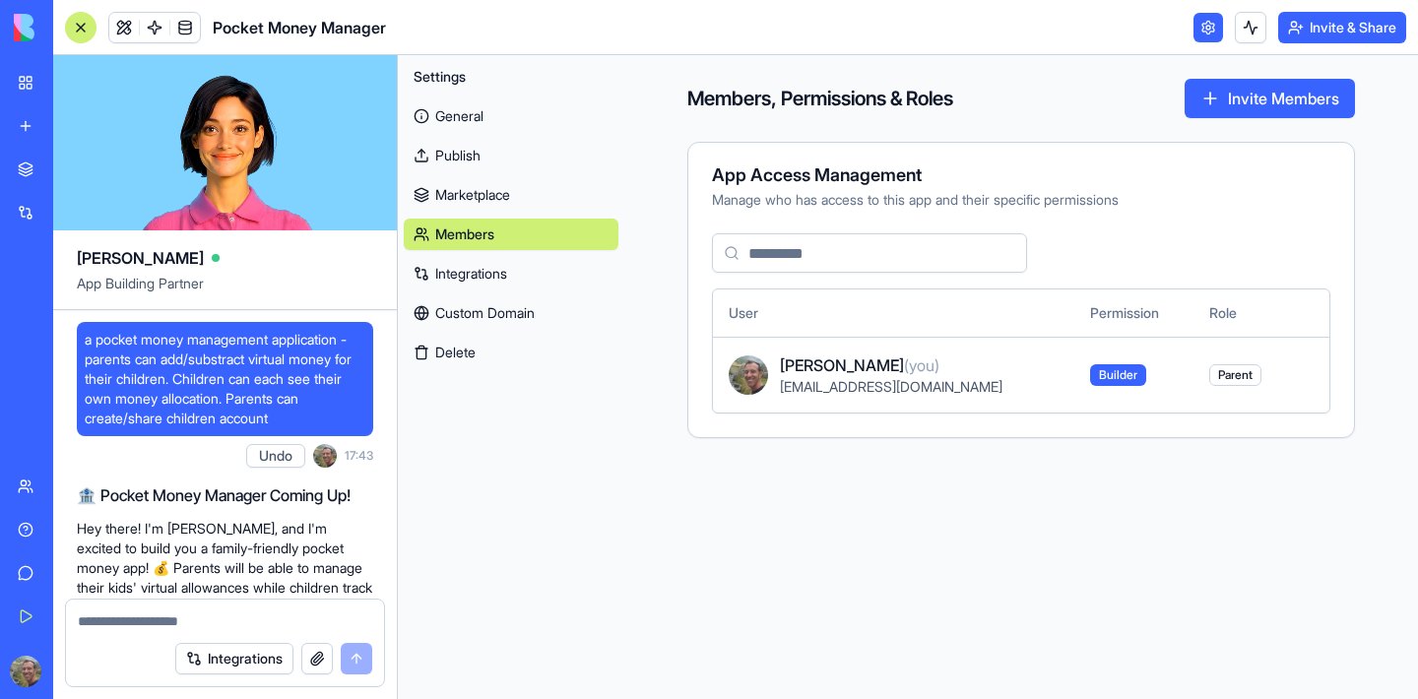
click at [870, 256] on input at bounding box center [869, 252] width 315 height 39
click at [1263, 107] on button "Invite Members" at bounding box center [1269, 98] width 170 height 39
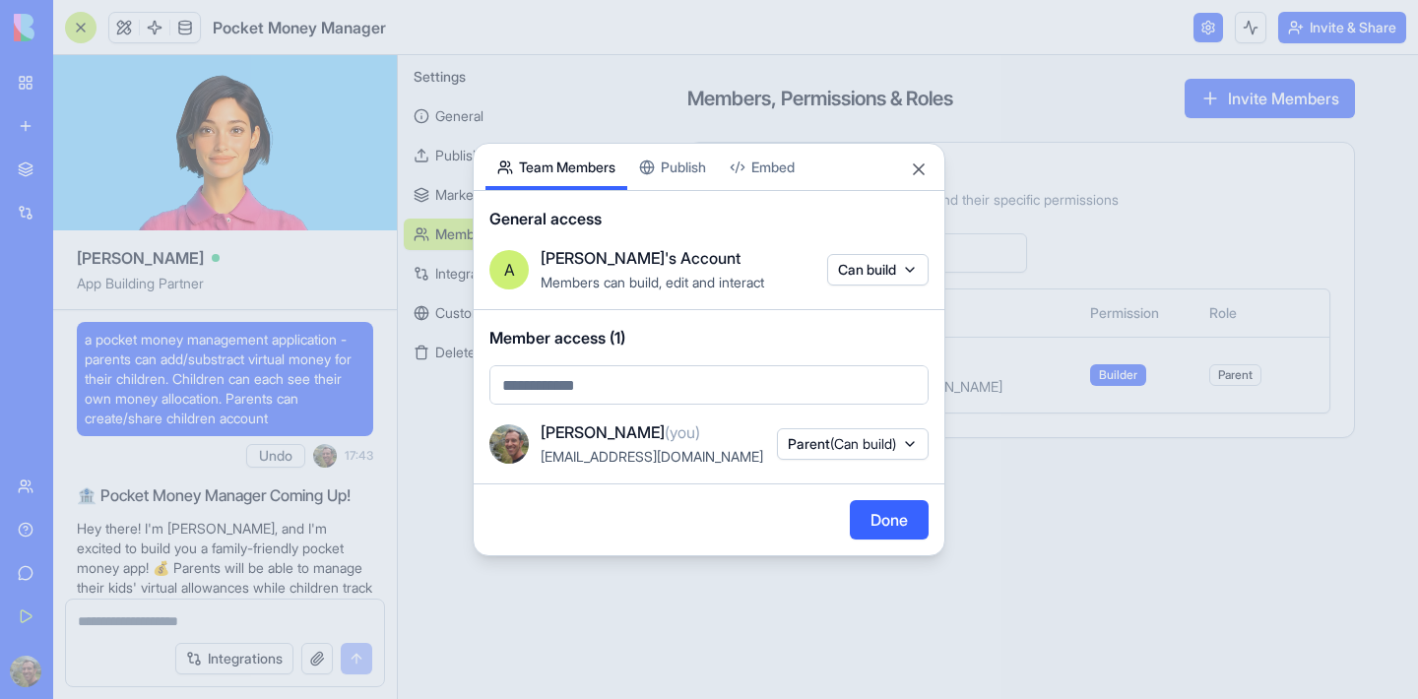
click at [840, 460] on div "[PERSON_NAME] (you) [PERSON_NAME][EMAIL_ADDRESS][DOMAIN_NAME] Parent (Can build)" at bounding box center [708, 443] width 439 height 47
click at [885, 453] on span "Parent (Can build)" at bounding box center [842, 444] width 108 height 20
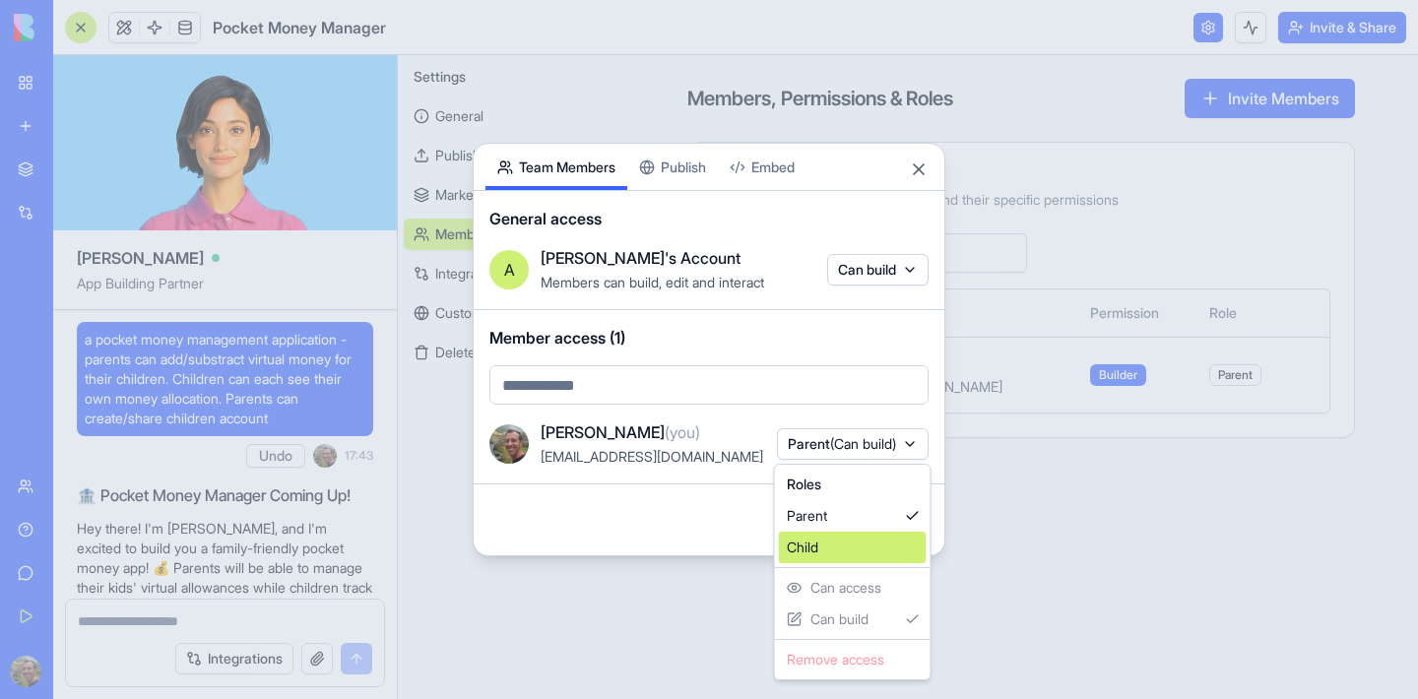
click at [827, 540] on div "Child" at bounding box center [853, 548] width 148 height 32
click at [601, 393] on div at bounding box center [709, 349] width 1418 height 699
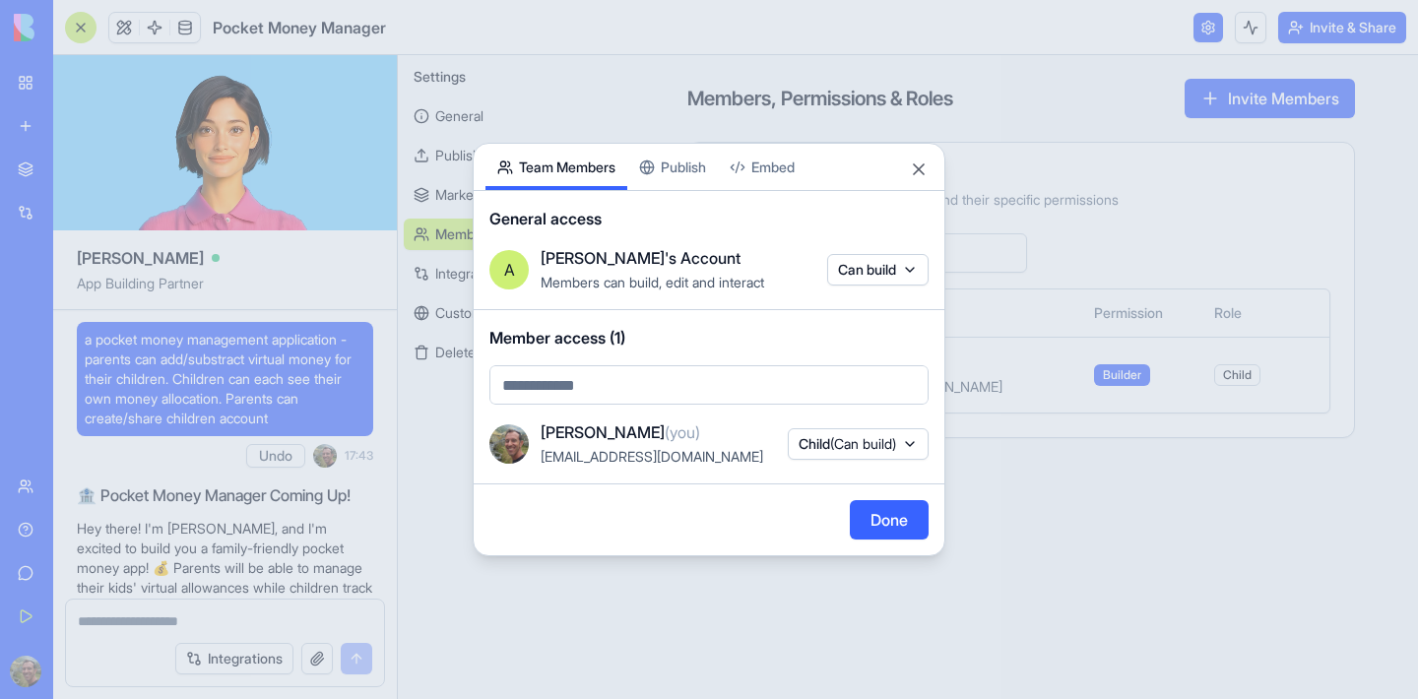
click at [601, 390] on body "BETA My Workspace New app Marketplace Integrations Recent Pocket Money Manager …" at bounding box center [709, 349] width 1418 height 699
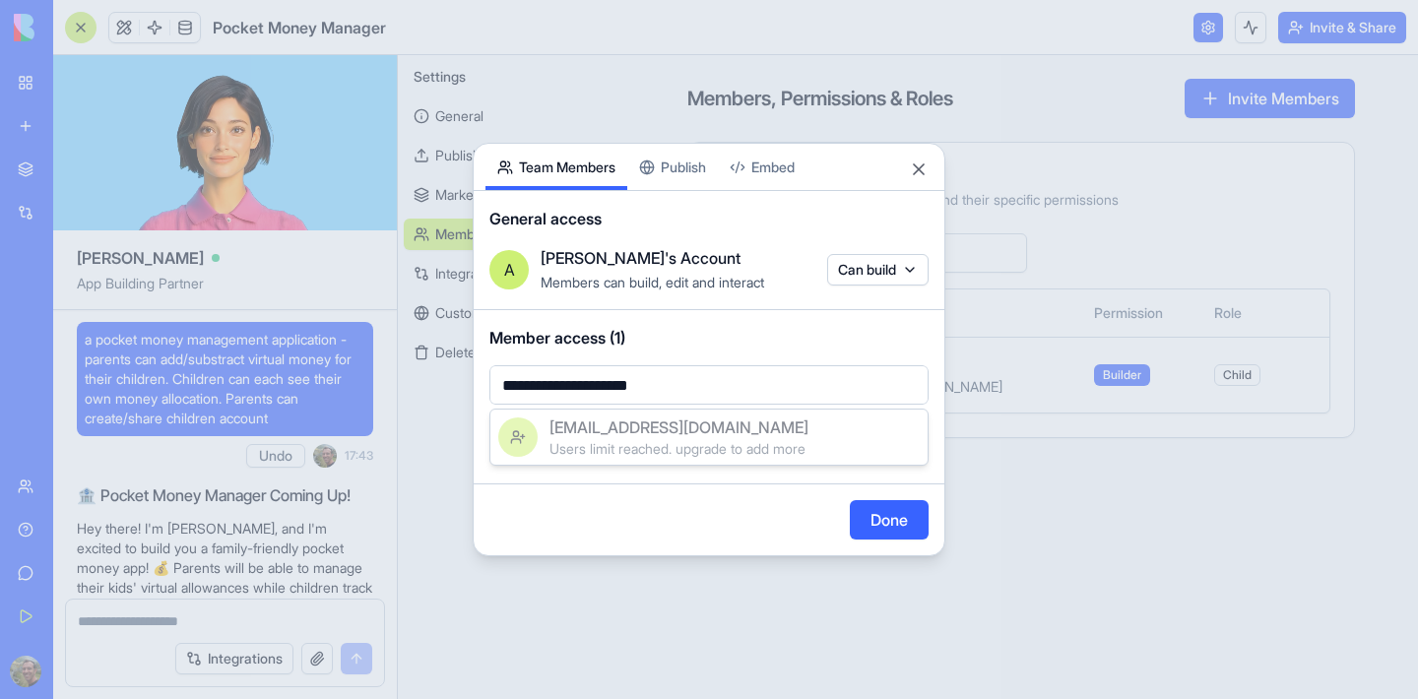
type input "**********"
click at [632, 444] on span "Users limit reached. upgrade to add more" at bounding box center [677, 448] width 256 height 17
click at [754, 394] on body "BETA My Workspace New app Marketplace Integrations Recent Pocket Money Manager …" at bounding box center [709, 349] width 1418 height 699
click at [752, 441] on span "Users limit reached. upgrade to add more" at bounding box center [677, 448] width 256 height 17
click at [886, 271] on body "BETA My Workspace New app Marketplace Integrations Recent Pocket Money Manager …" at bounding box center [709, 349] width 1418 height 699
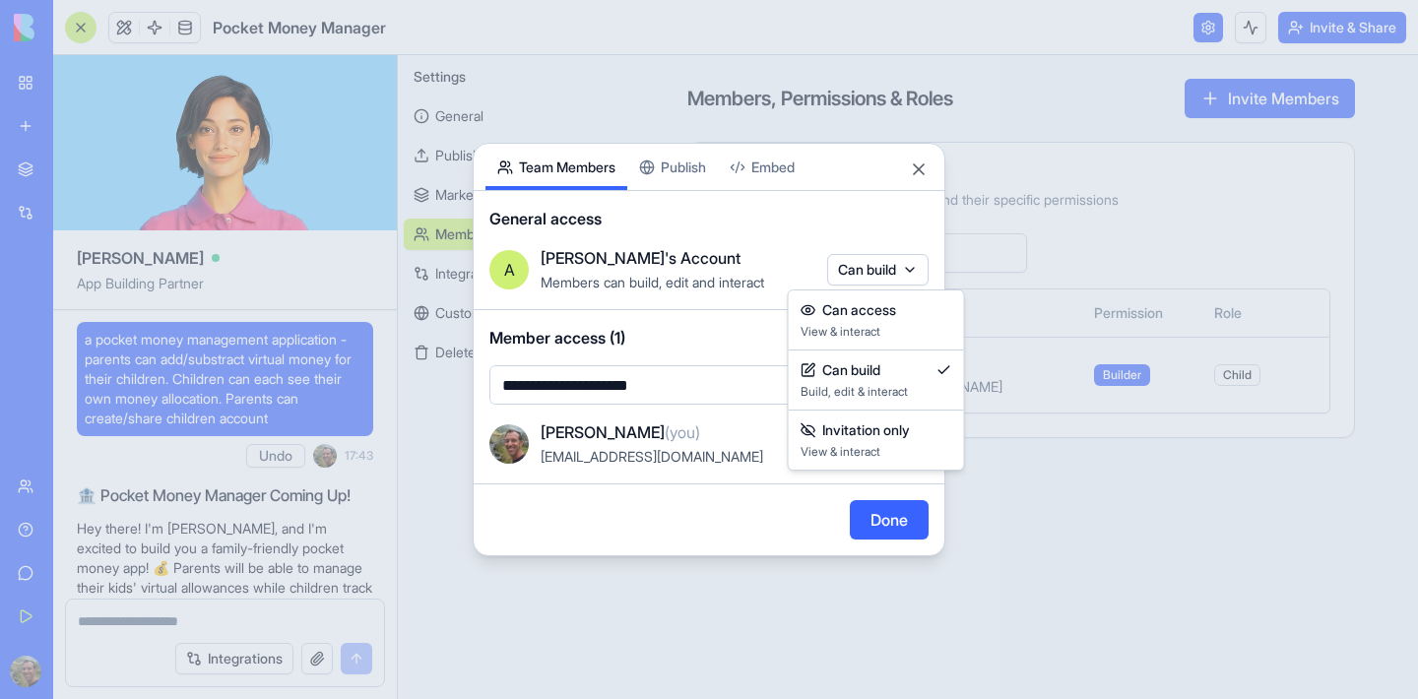
click at [862, 201] on div at bounding box center [709, 349] width 1418 height 699
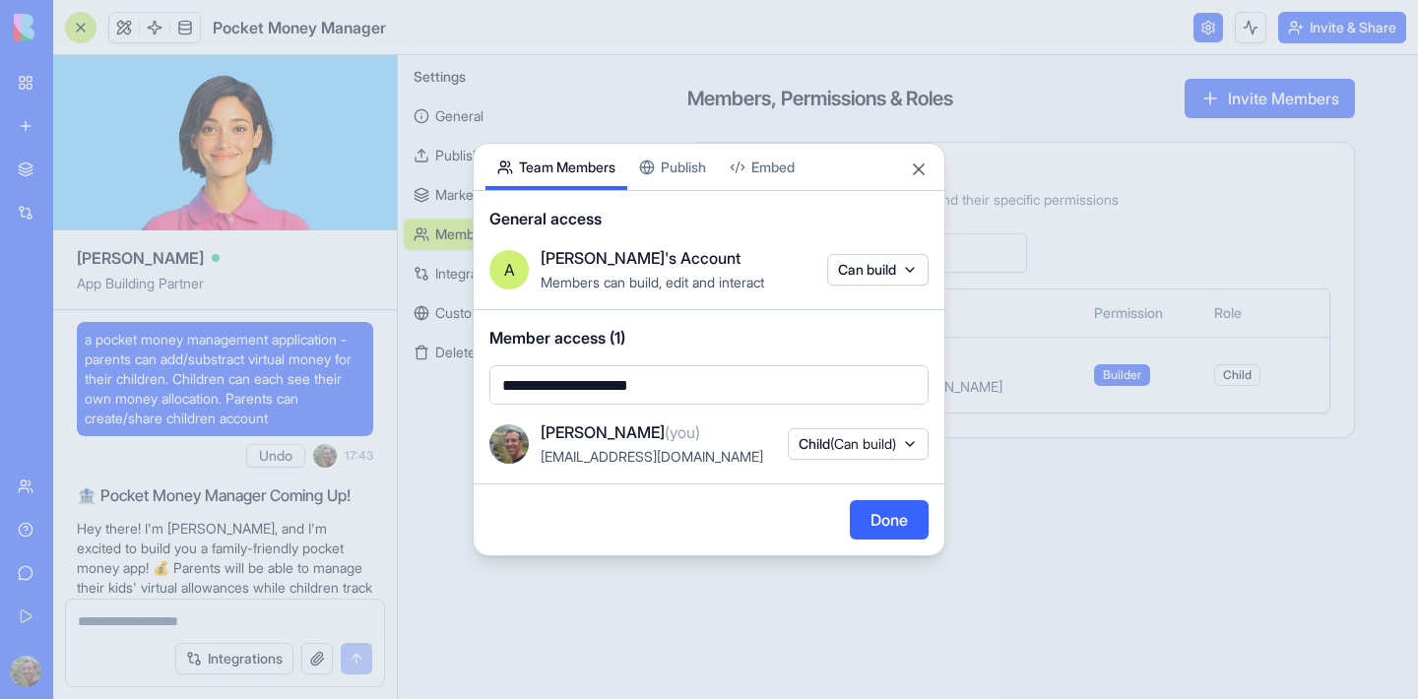
click at [696, 168] on div "**********" at bounding box center [709, 349] width 473 height 413
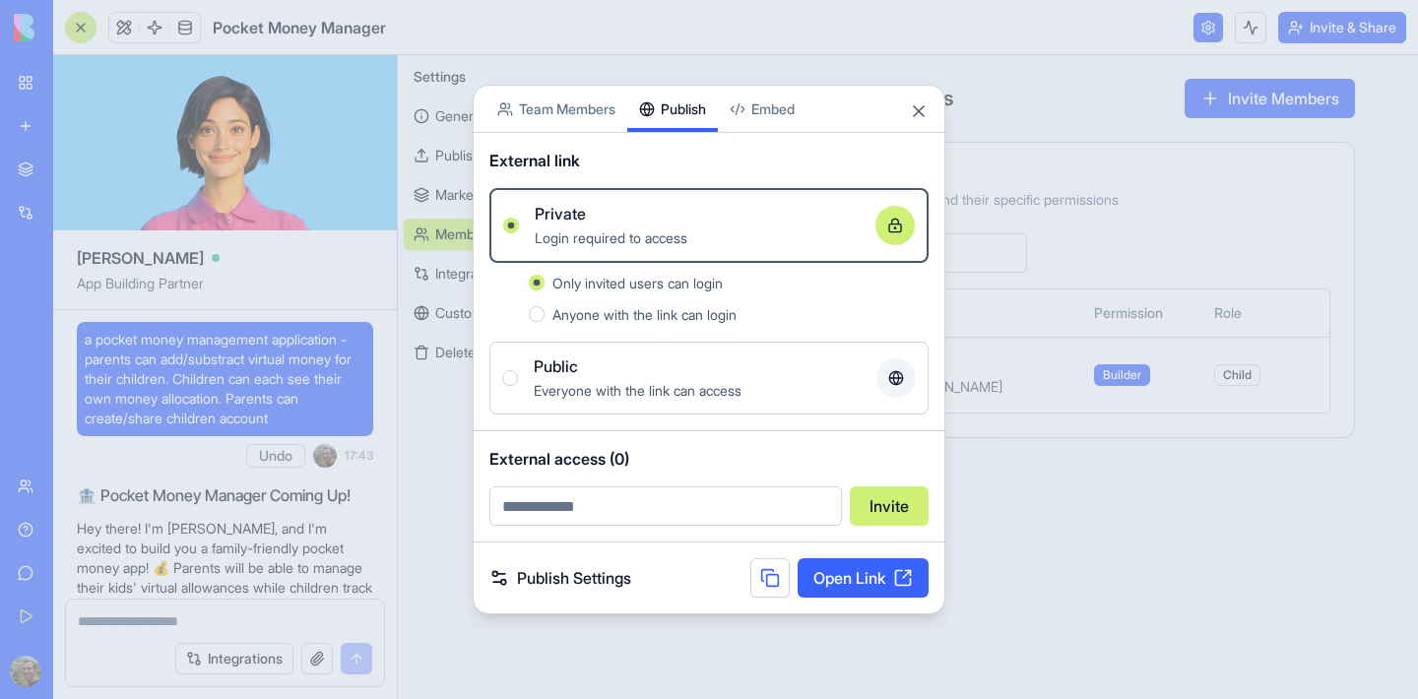
click at [862, 583] on link "Open Link" at bounding box center [862, 577] width 131 height 39
click at [656, 508] on input "email" at bounding box center [665, 505] width 352 height 39
paste input "**********"
type input "**********"
click at [880, 513] on button "Invite" at bounding box center [889, 505] width 79 height 39
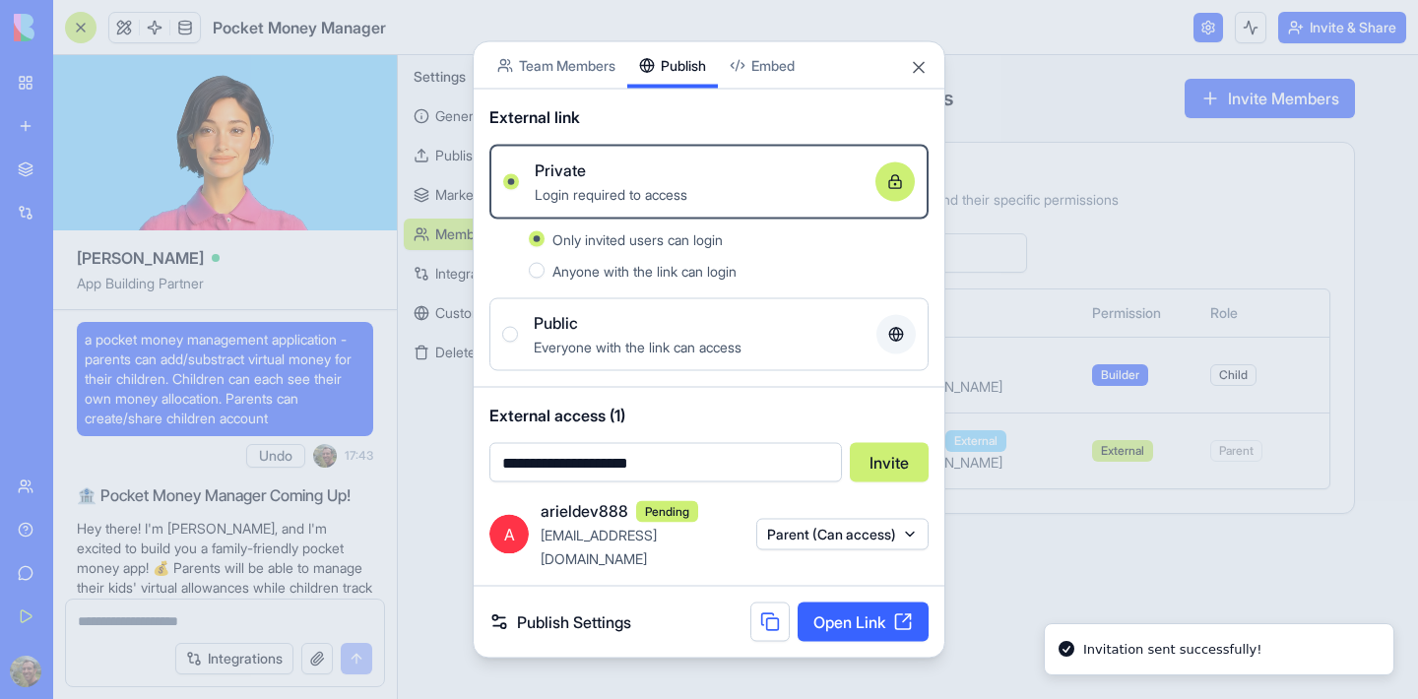
click at [896, 537] on button "Parent (Can access)" at bounding box center [842, 534] width 172 height 32
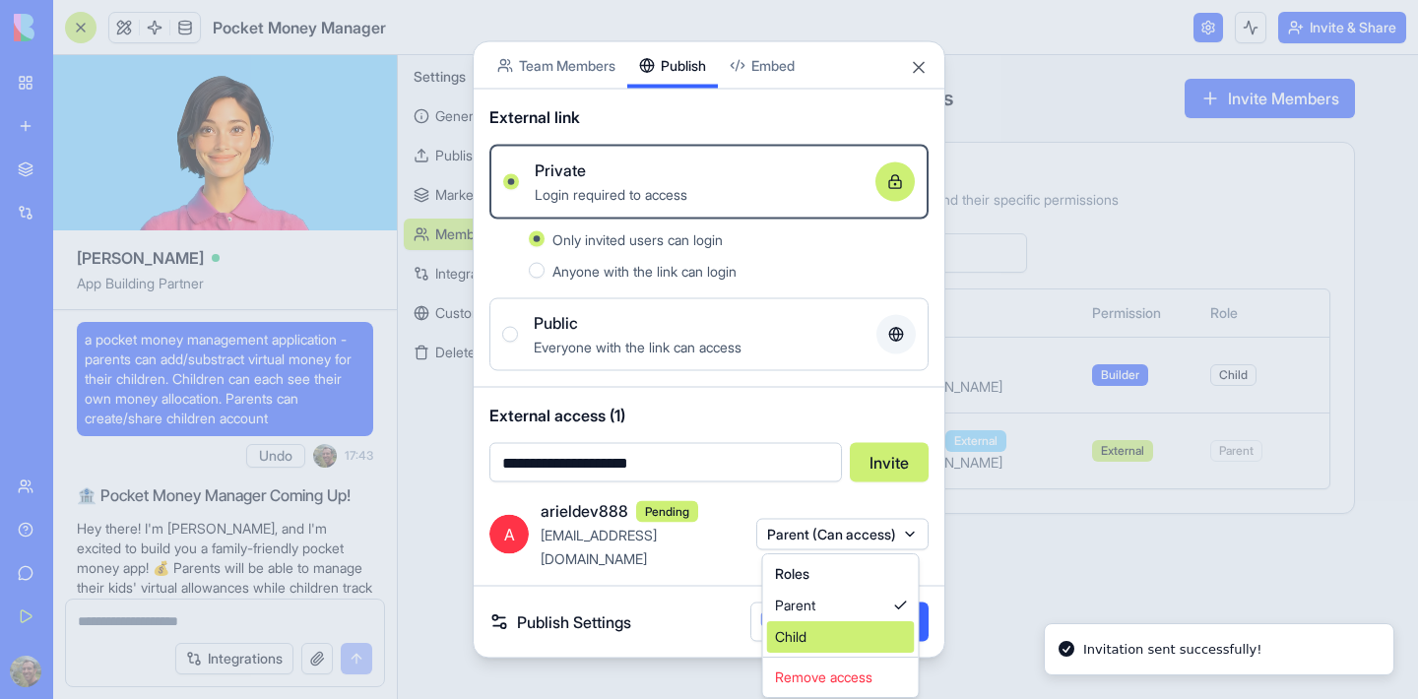
click at [832, 639] on div "Child" at bounding box center [841, 637] width 148 height 32
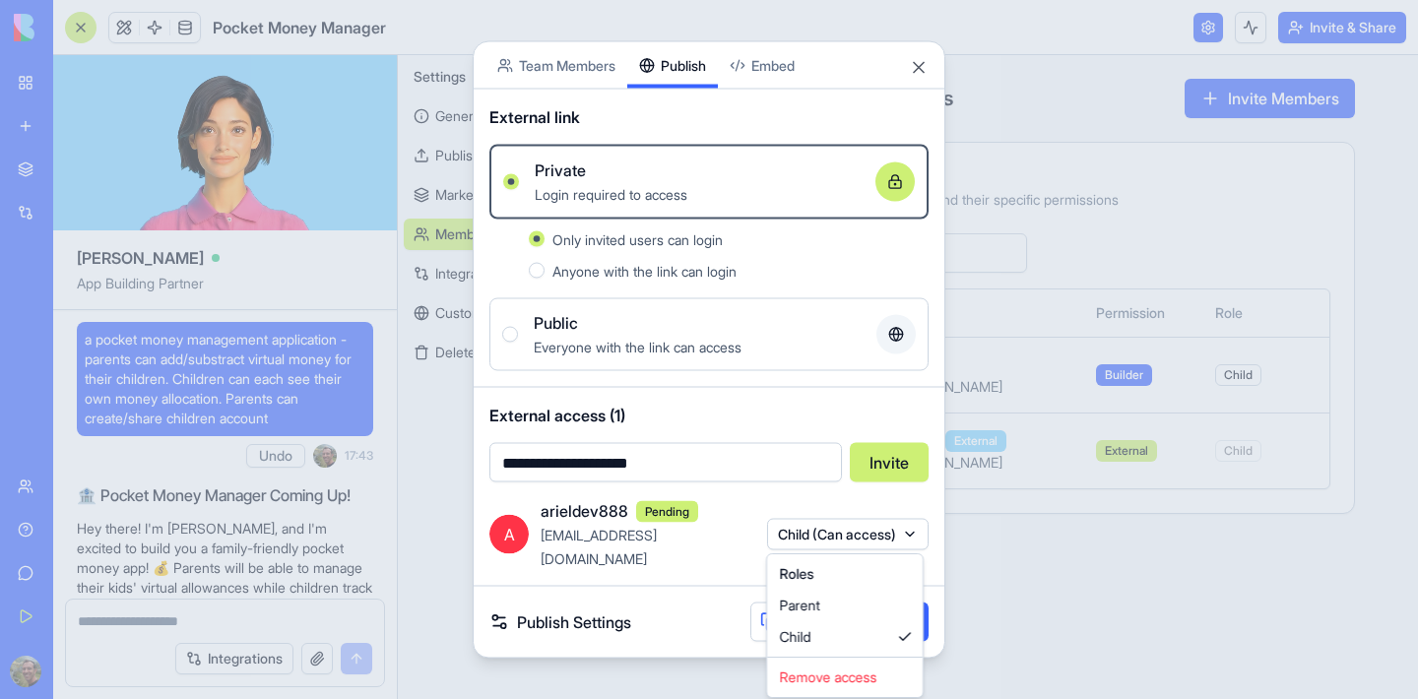
click at [675, 574] on div at bounding box center [709, 349] width 1418 height 699
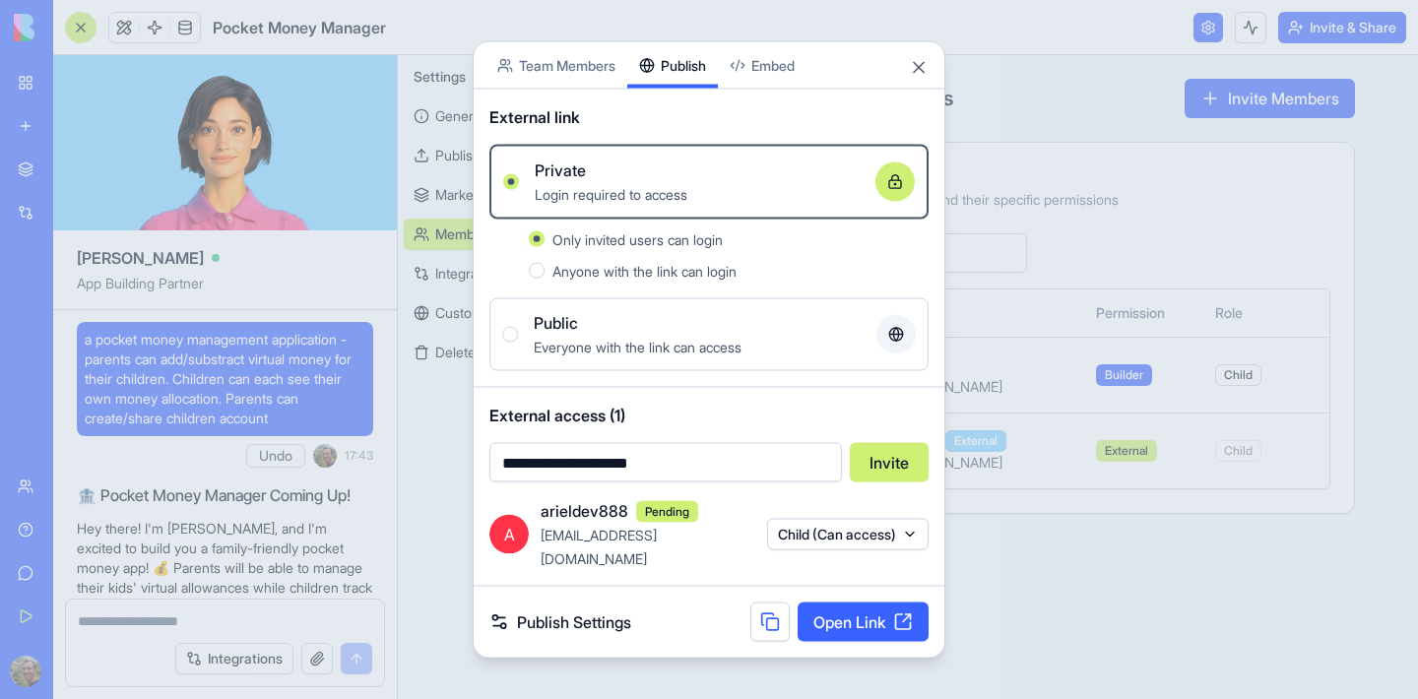
click at [575, 89] on body "BETA My Workspace New app Marketplace Integrations Recent Pocket Money Manager …" at bounding box center [709, 349] width 1418 height 699
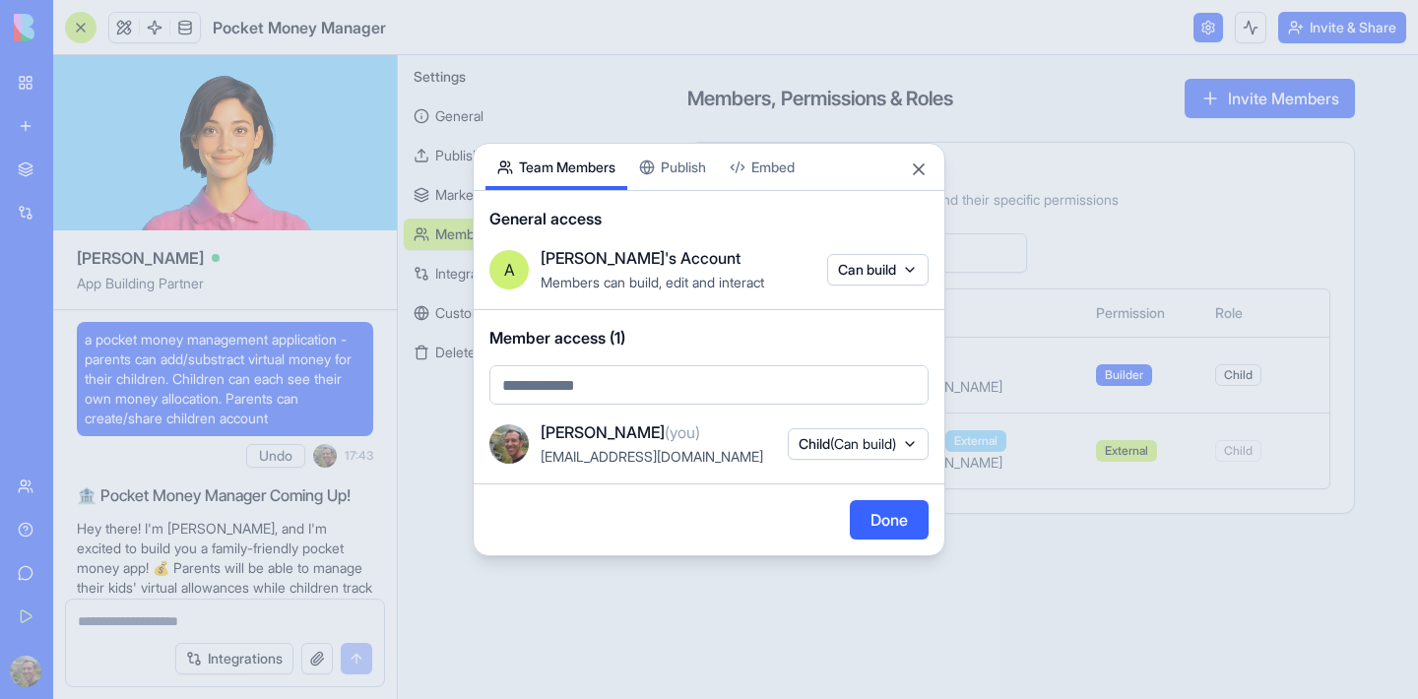
click at [672, 162] on div "Share App Team Members Publish Embed General access A [PERSON_NAME]'s Account M…" at bounding box center [709, 349] width 473 height 413
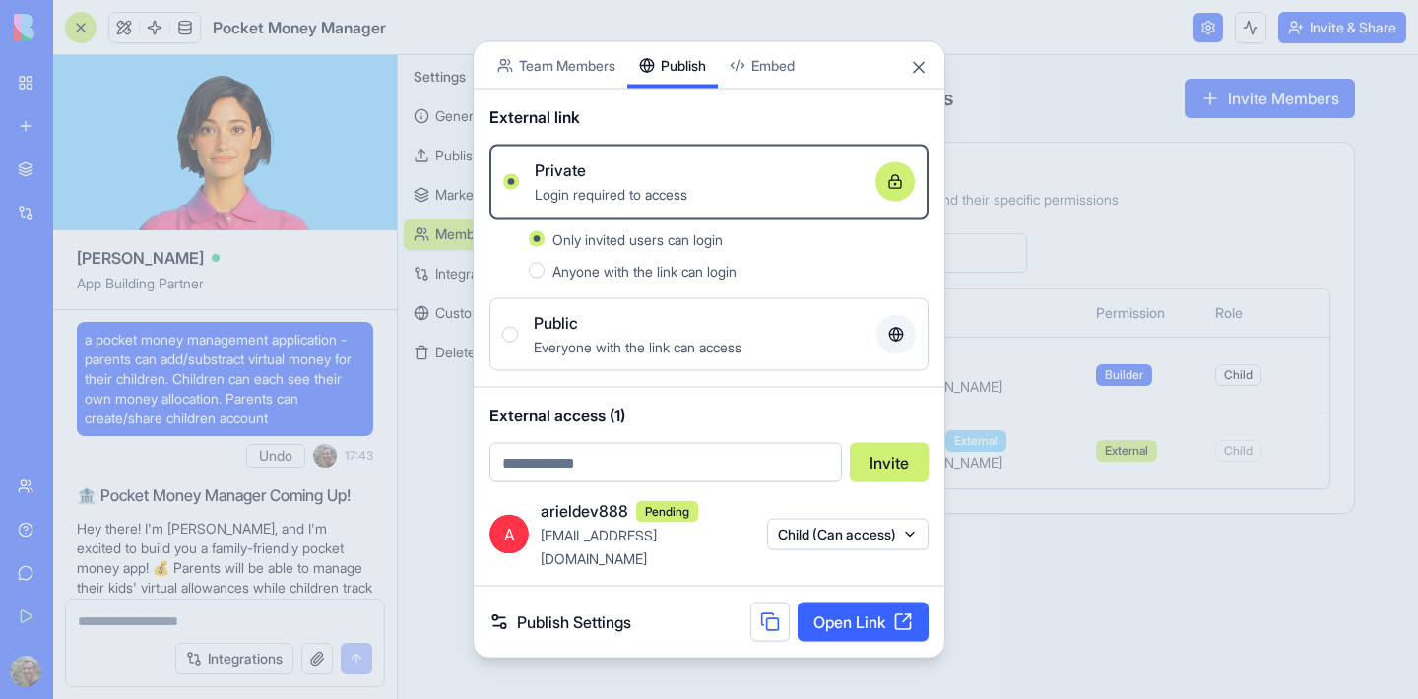
click at [683, 570] on div "A arieldev888 Pending [EMAIL_ADDRESS][DOMAIN_NAME] Child (Can access)" at bounding box center [709, 542] width 471 height 88
click at [1082, 156] on div at bounding box center [709, 349] width 1418 height 699
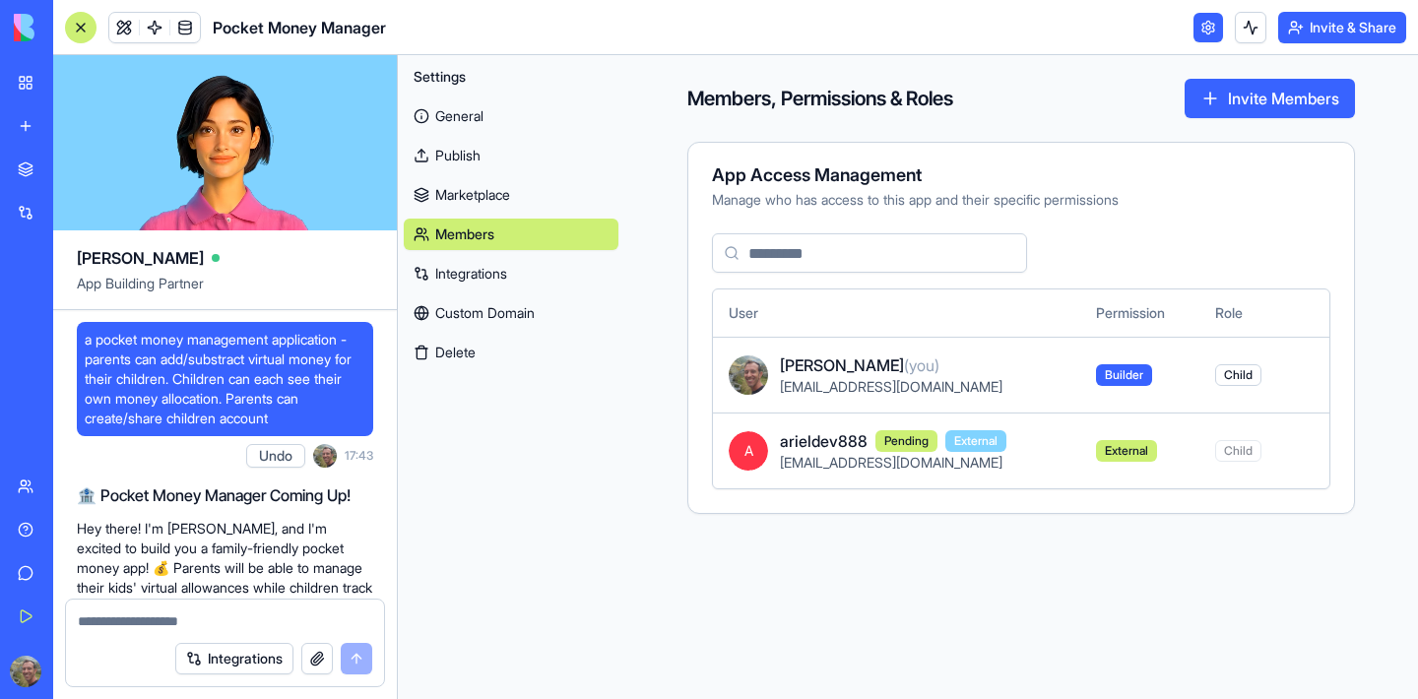
click at [463, 117] on link "General" at bounding box center [511, 116] width 215 height 32
click at [457, 113] on link "General" at bounding box center [511, 116] width 215 height 32
click at [465, 153] on link "Publish" at bounding box center [511, 156] width 215 height 32
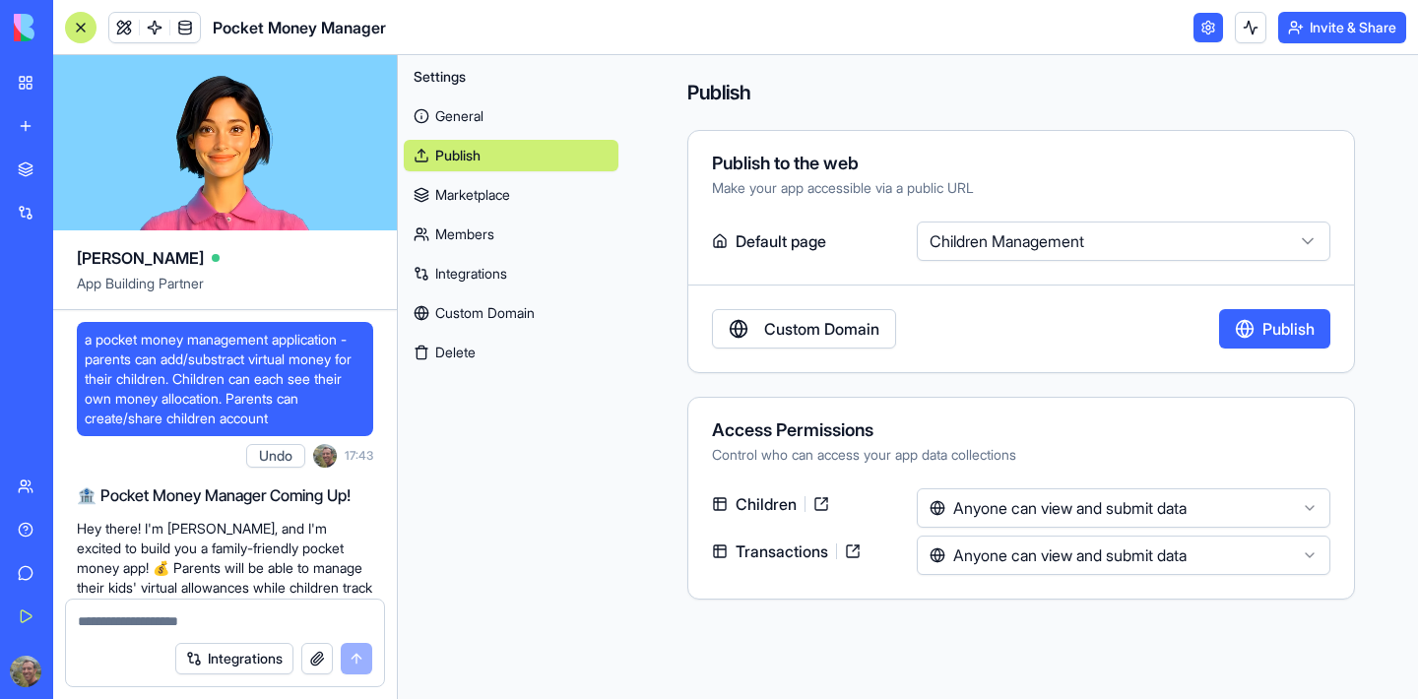
click at [1052, 249] on html "BETA My Workspace New app Marketplace Integrations Recent Pocket Money Manager …" at bounding box center [709, 349] width 1418 height 699
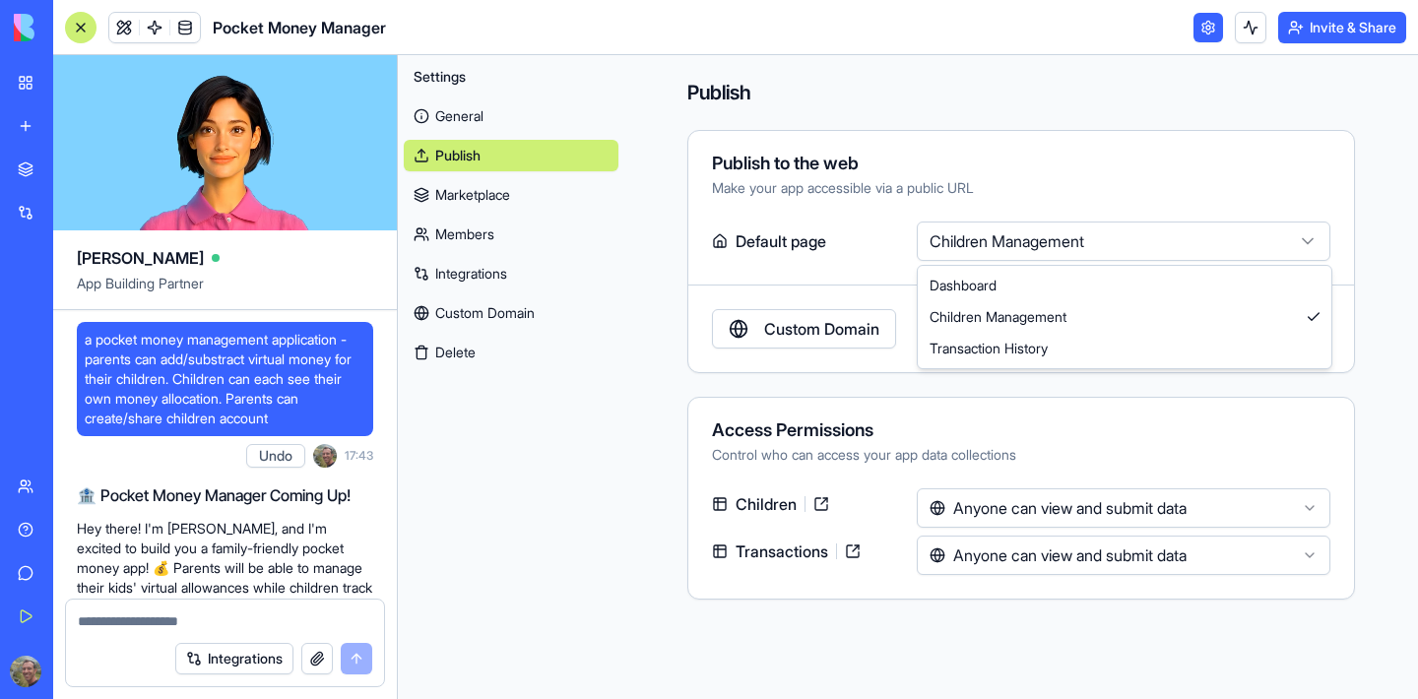
select select "**********"
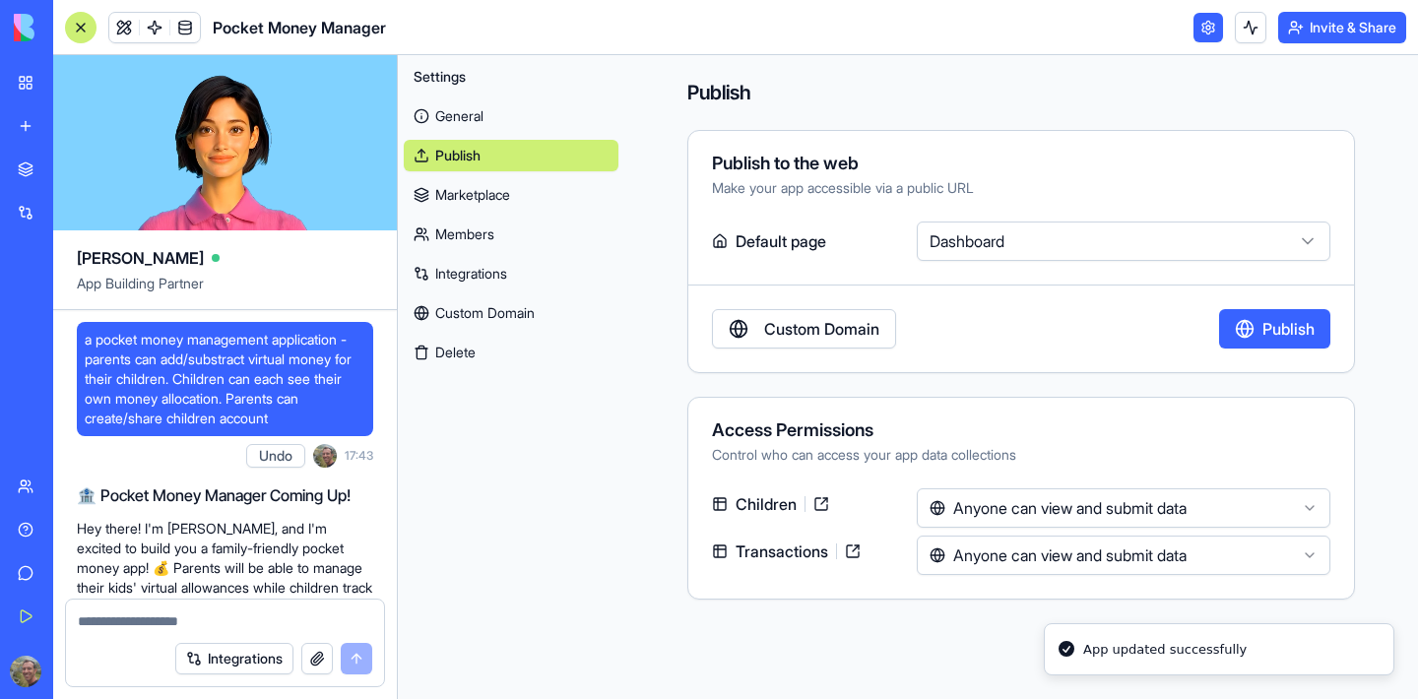
click at [1274, 335] on button "Publish" at bounding box center [1274, 328] width 111 height 39
click at [597, 374] on div "Settings General Publish Marketplace Members Integrations Custom Domain Delete" at bounding box center [511, 377] width 226 height 644
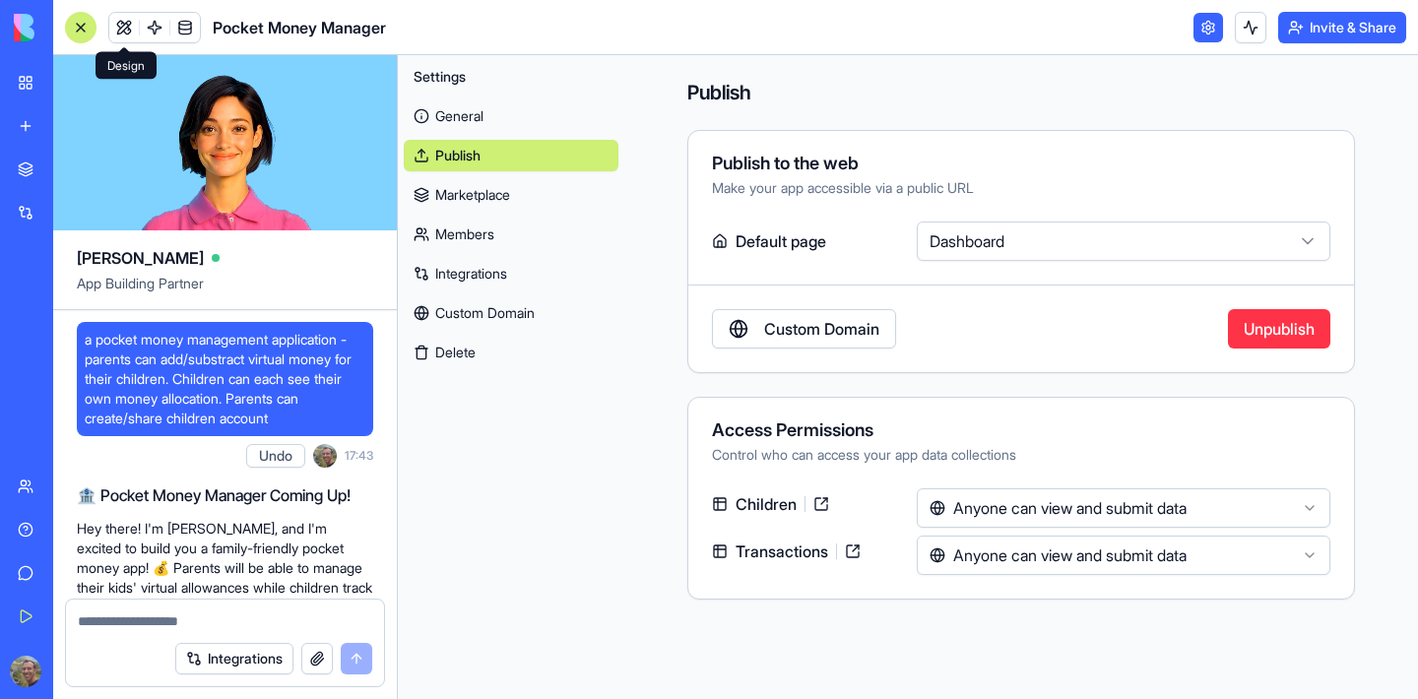
click at [121, 25] on link at bounding box center [124, 28] width 30 height 30
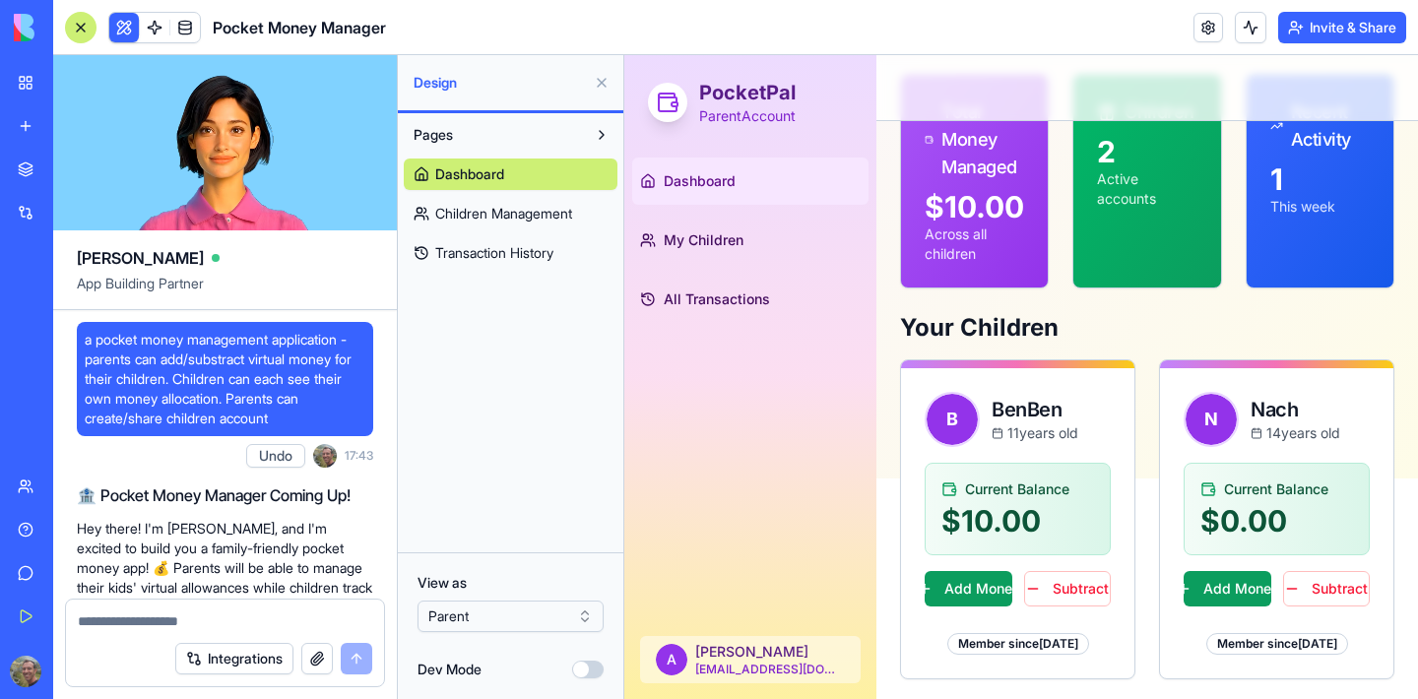
click at [474, 607] on html "BETA My Workspace New app Marketplace Integrations Recent Pocket Money Manager …" at bounding box center [709, 349] width 1418 height 699
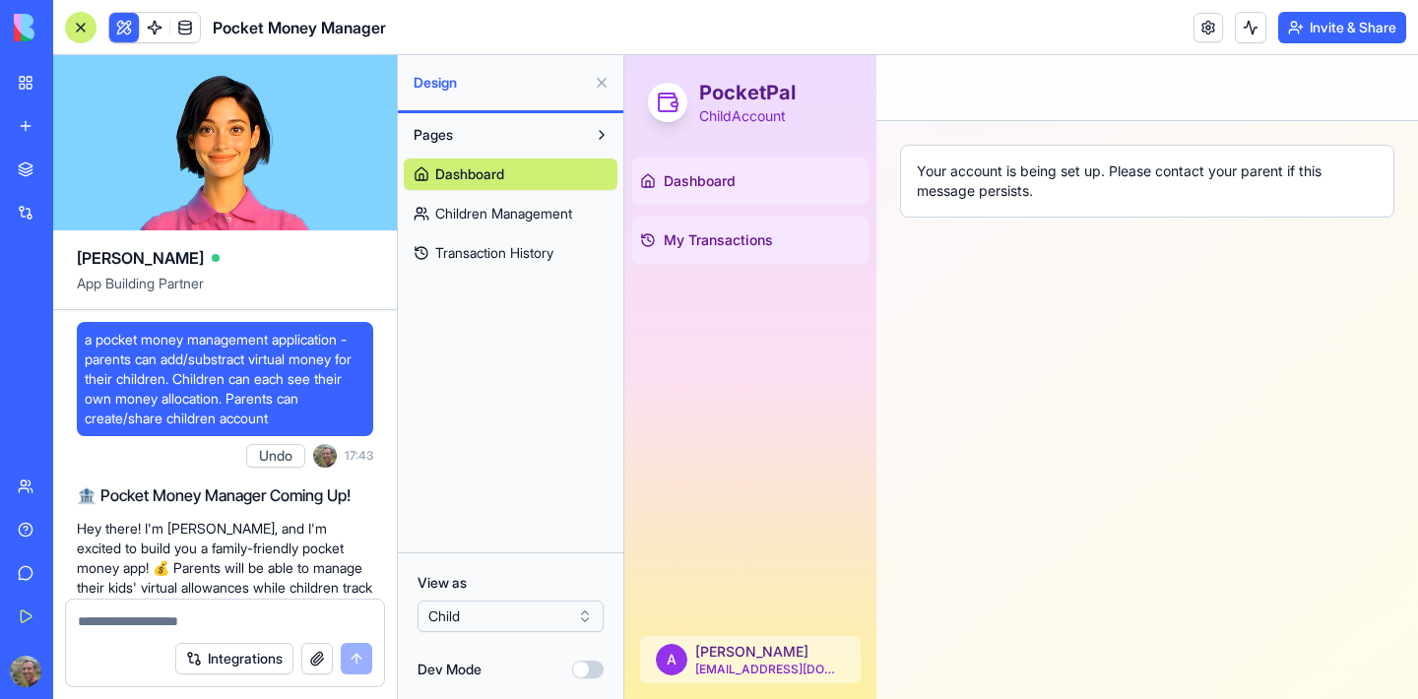
click at [683, 243] on span "My Transactions" at bounding box center [718, 240] width 109 height 20
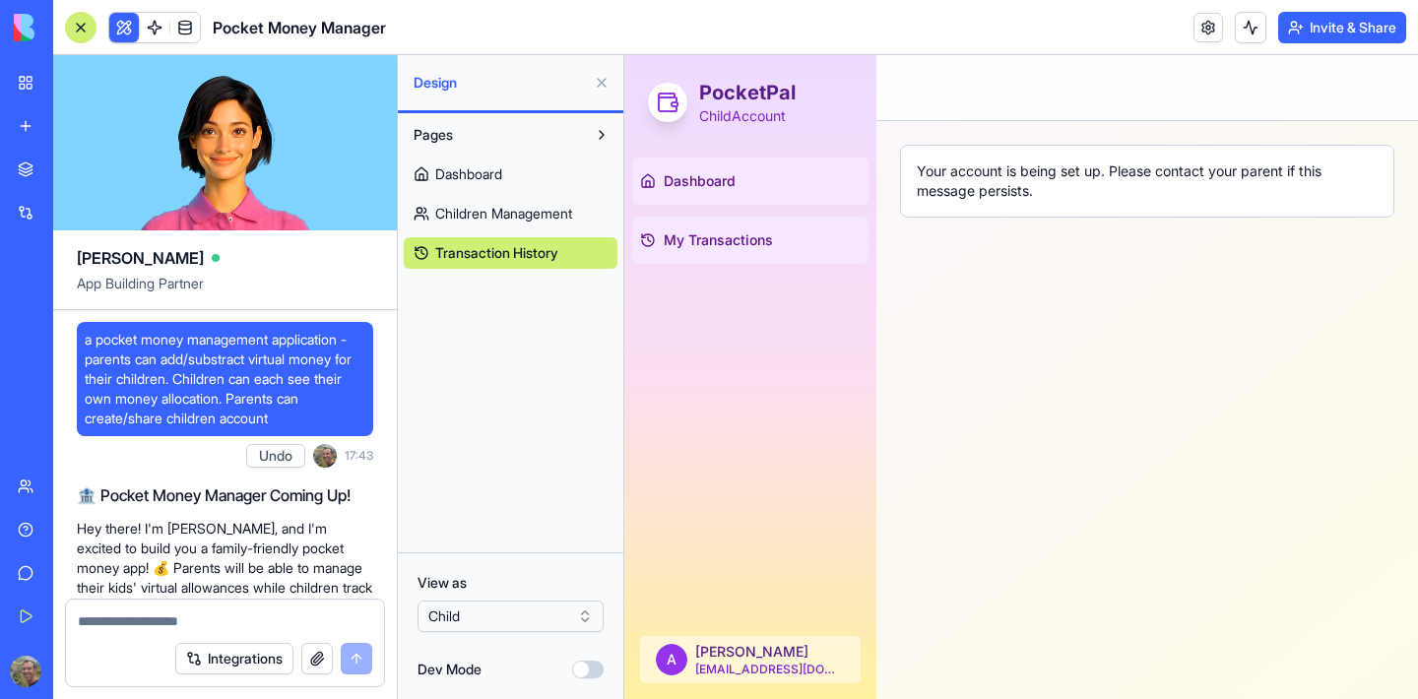
click at [689, 187] on span "Dashboard" at bounding box center [700, 181] width 72 height 20
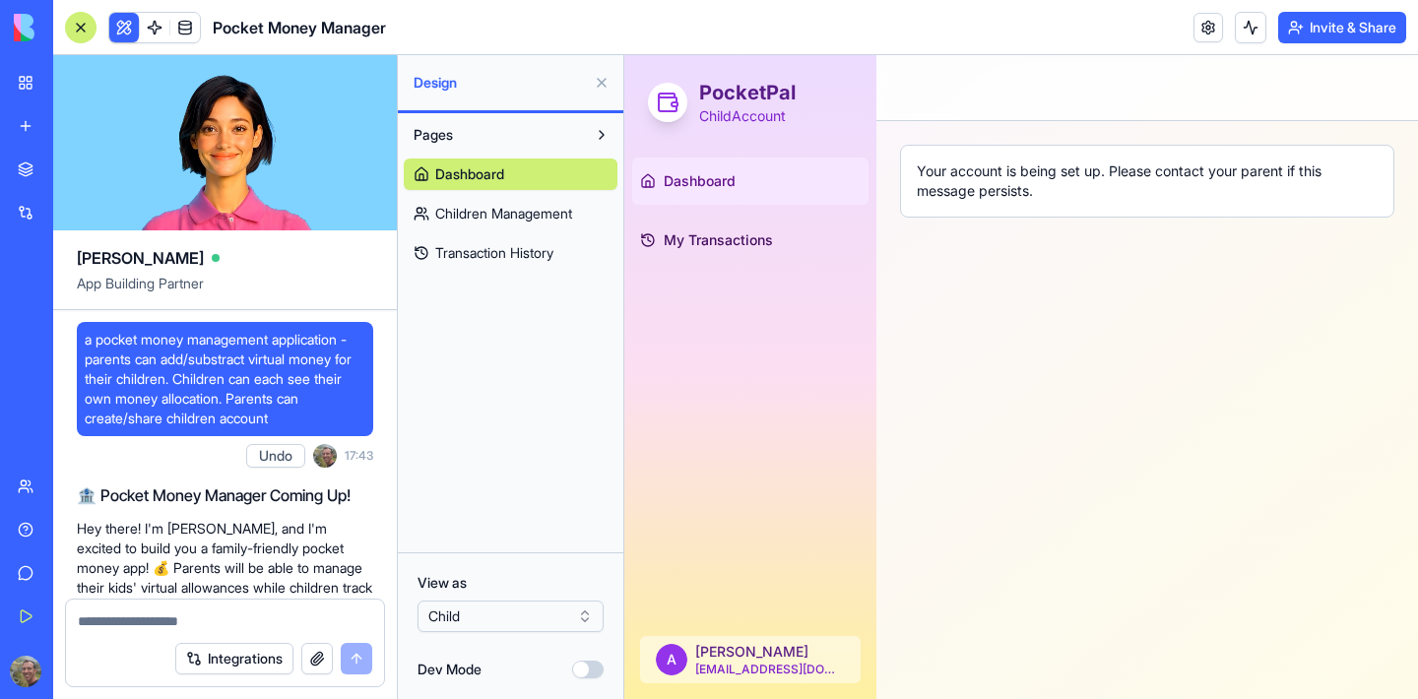
click at [510, 617] on html "BETA My Workspace New app Marketplace Integrations Recent Pocket Money Manager …" at bounding box center [709, 349] width 1418 height 699
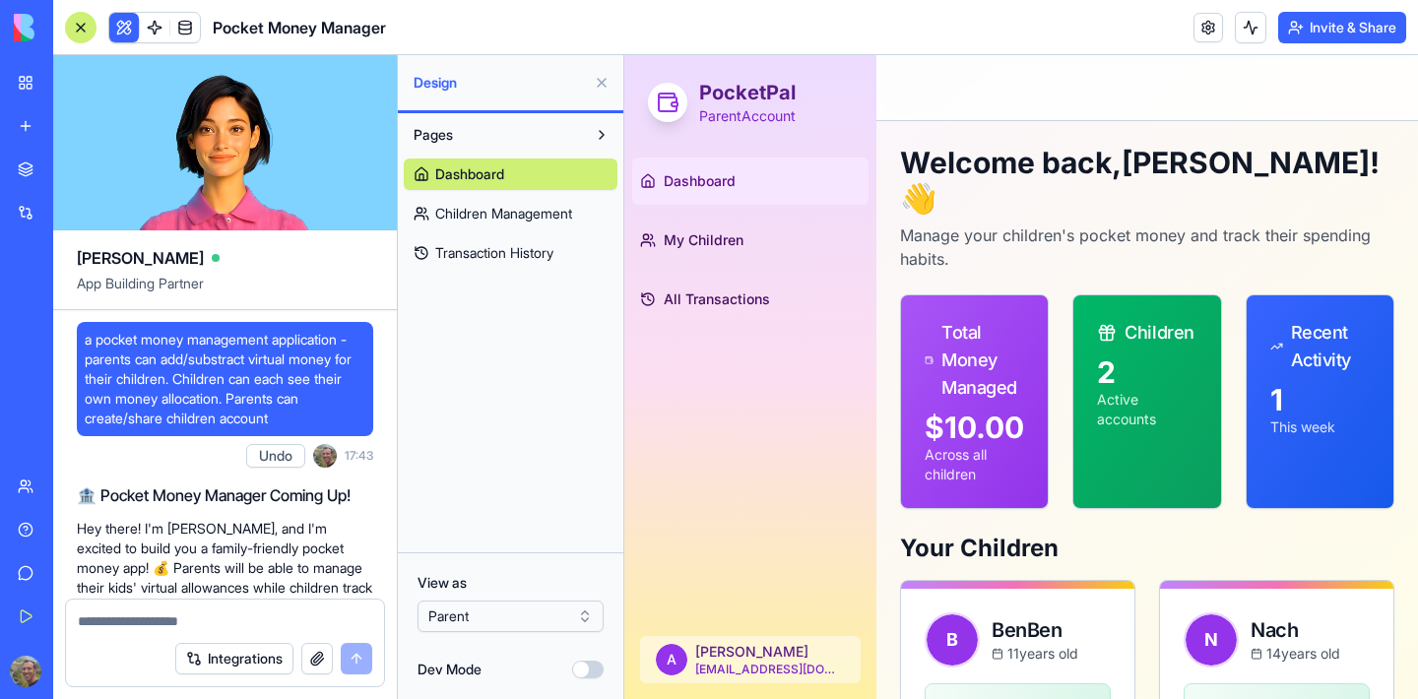
click at [579, 669] on button "Dev Mode" at bounding box center [588, 670] width 32 height 18
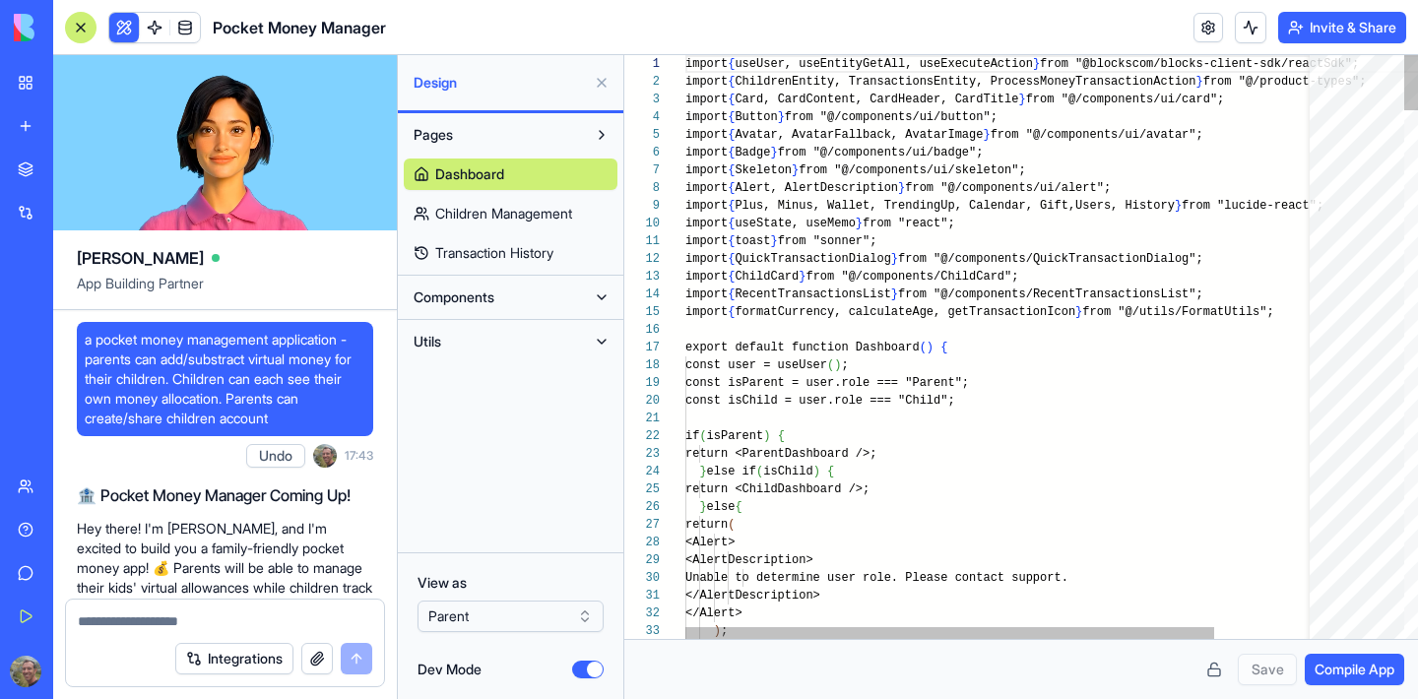
scroll to position [106, 0]
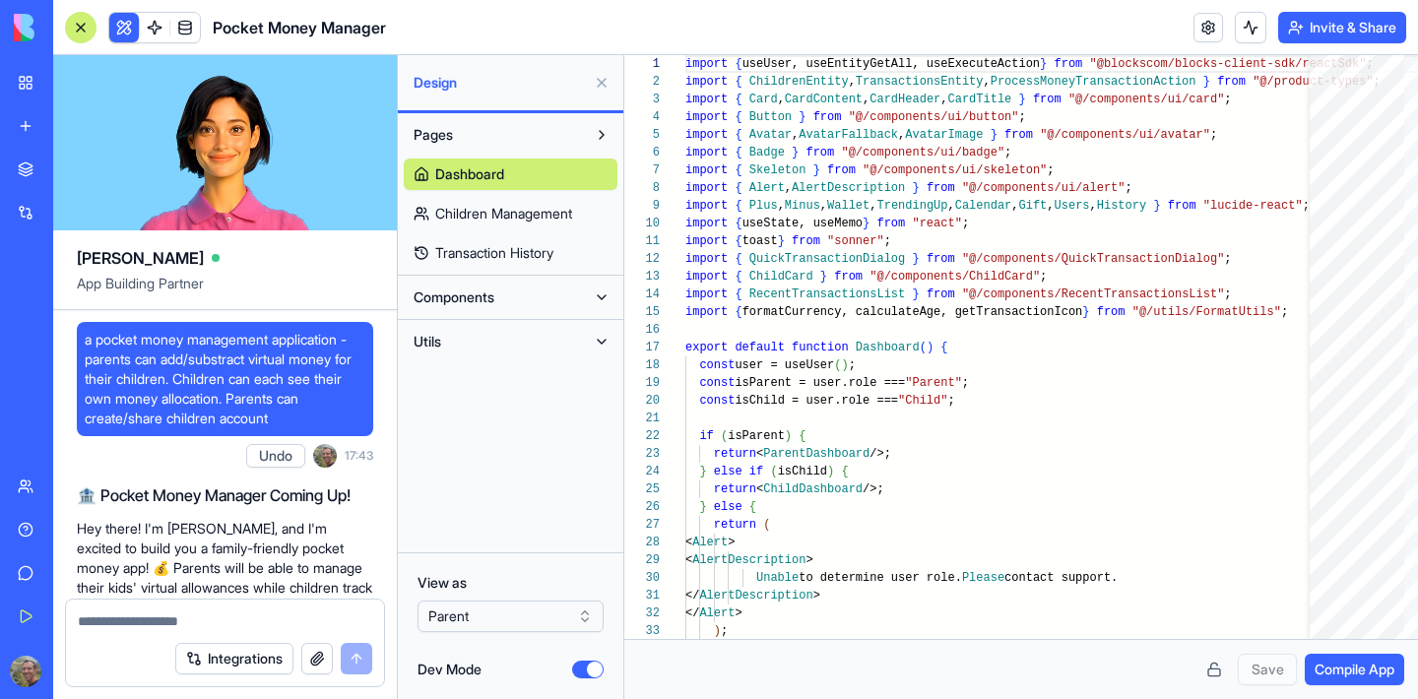
click at [453, 291] on span "Components" at bounding box center [453, 297] width 81 height 20
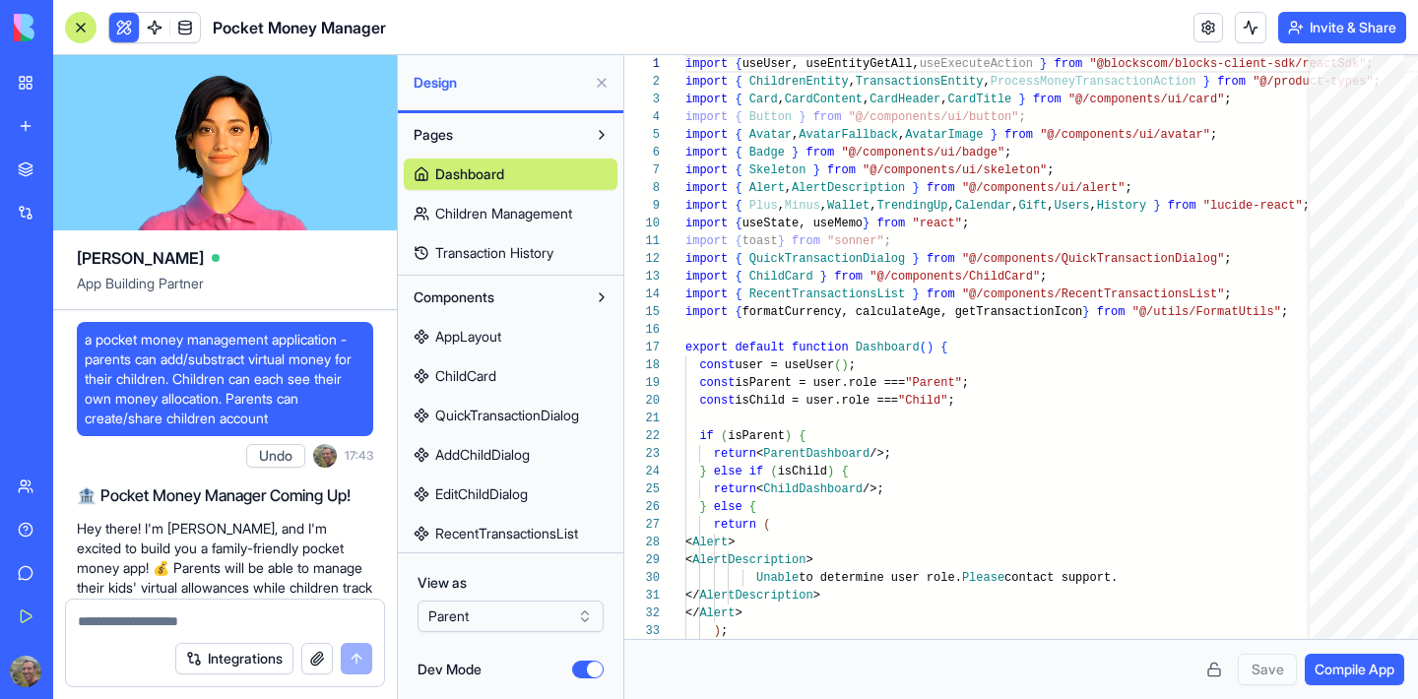
click at [553, 290] on button "Components" at bounding box center [495, 298] width 182 height 32
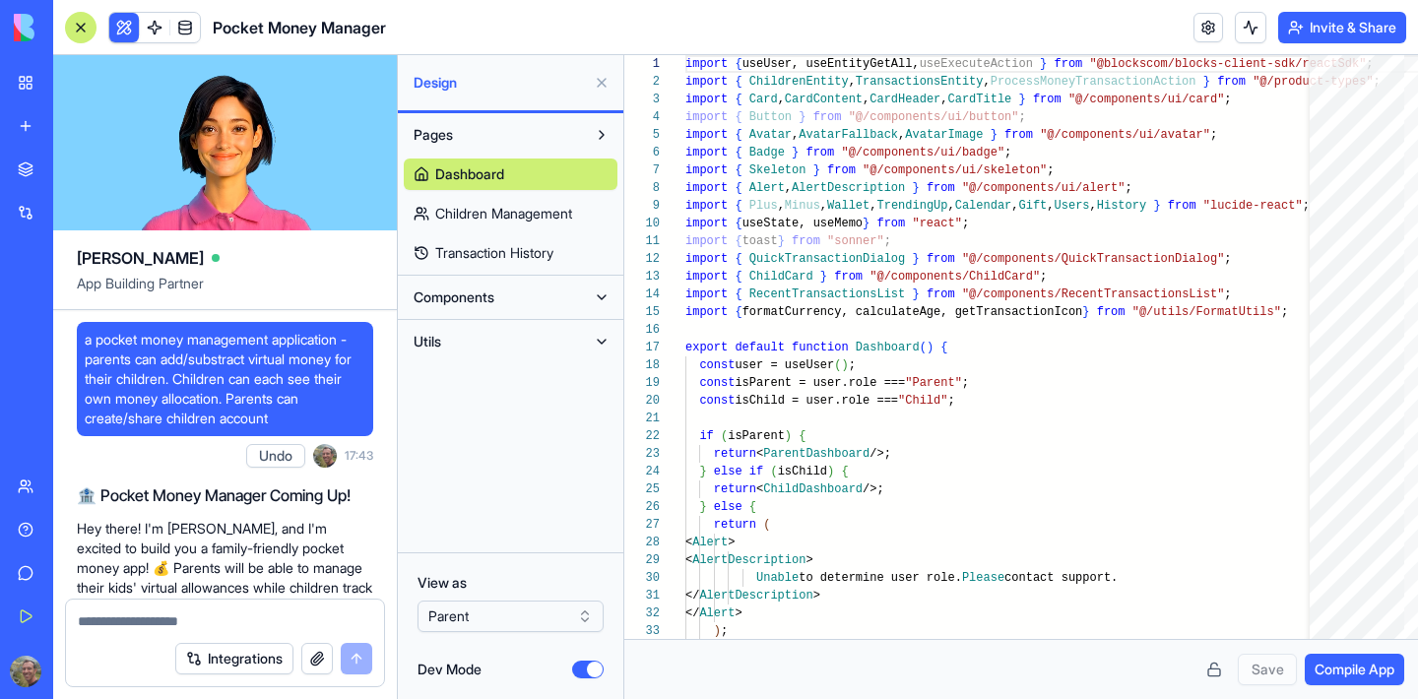
click at [593, 349] on button at bounding box center [602, 342] width 32 height 32
click at [461, 303] on span "Components" at bounding box center [453, 297] width 81 height 20
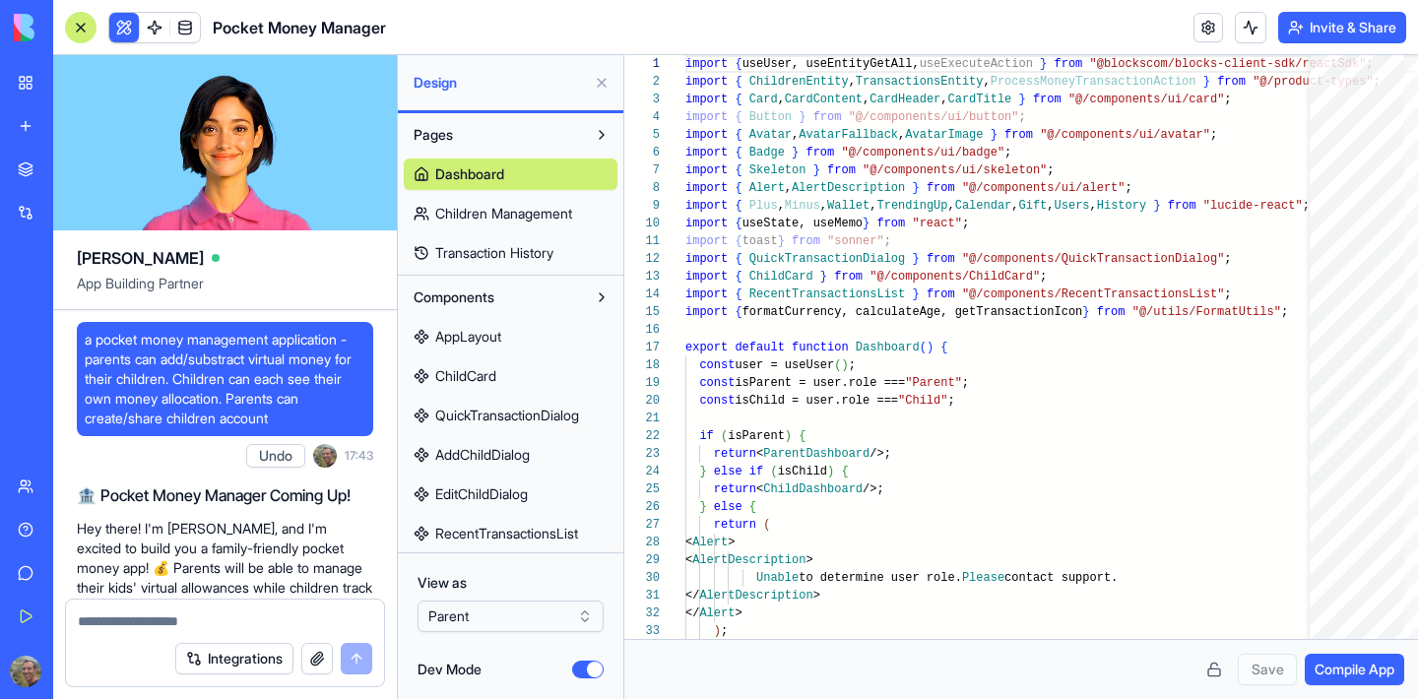
click at [503, 347] on link "AppLayout" at bounding box center [511, 337] width 214 height 32
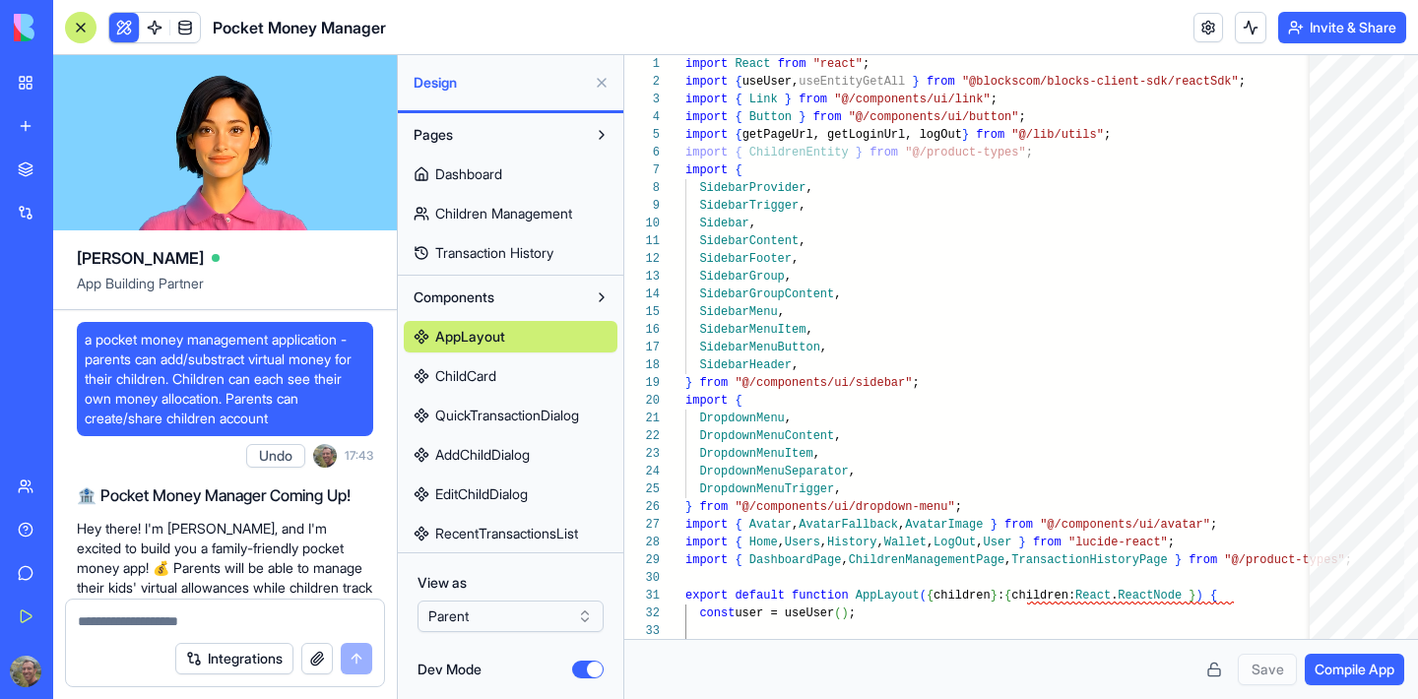
click at [474, 374] on span "ChildCard" at bounding box center [465, 376] width 61 height 20
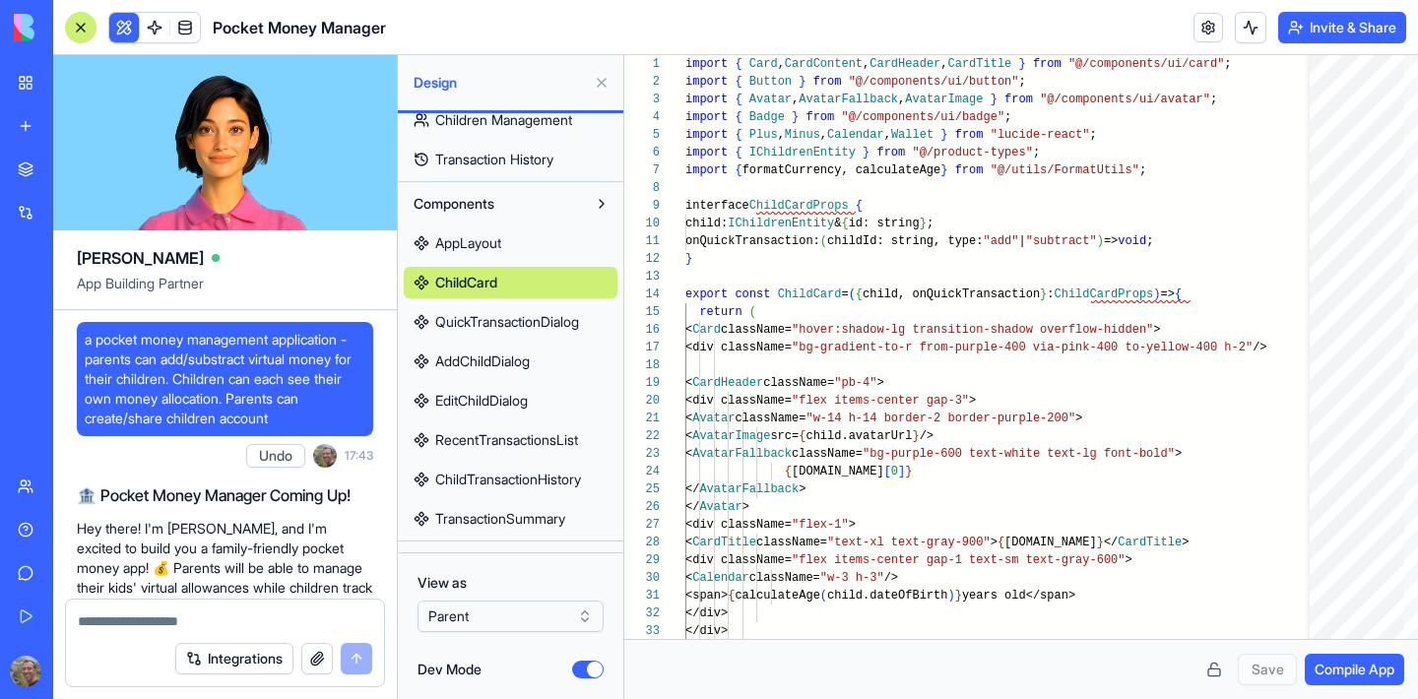
scroll to position [165, 0]
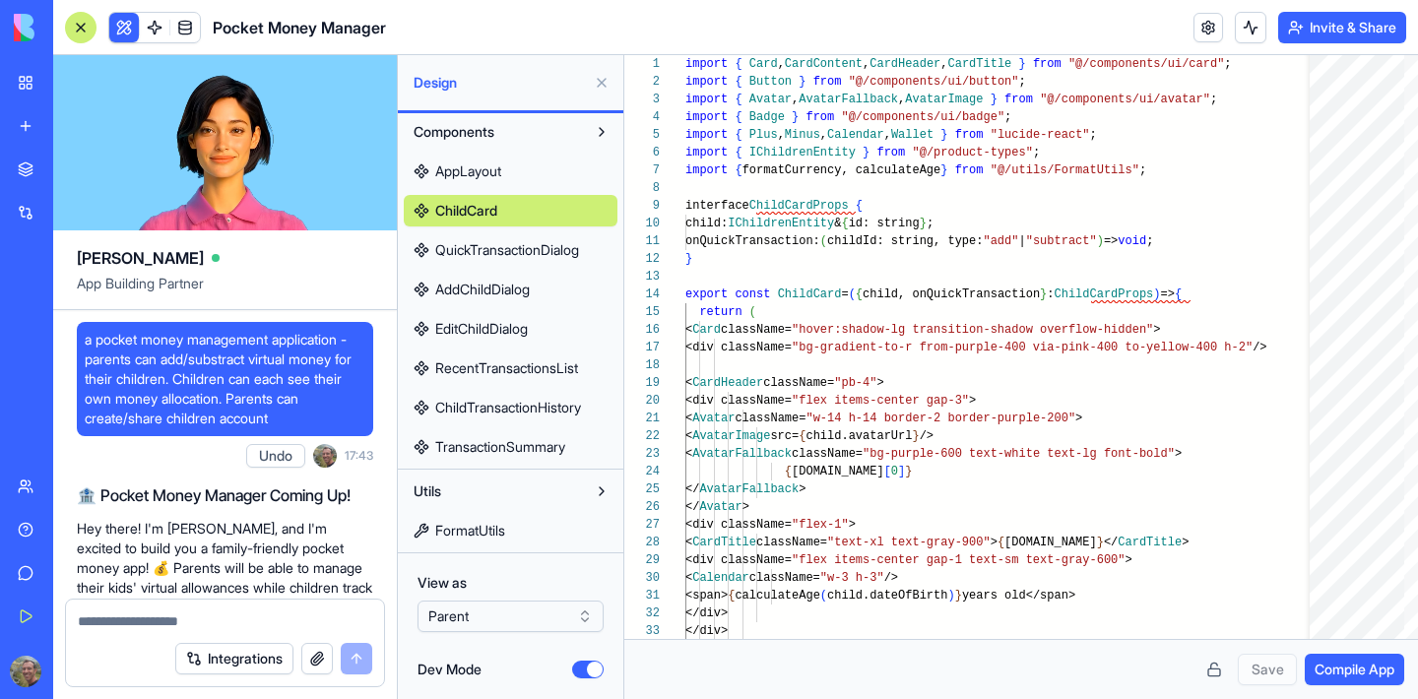
click at [504, 443] on span "TransactionSummary" at bounding box center [500, 447] width 130 height 20
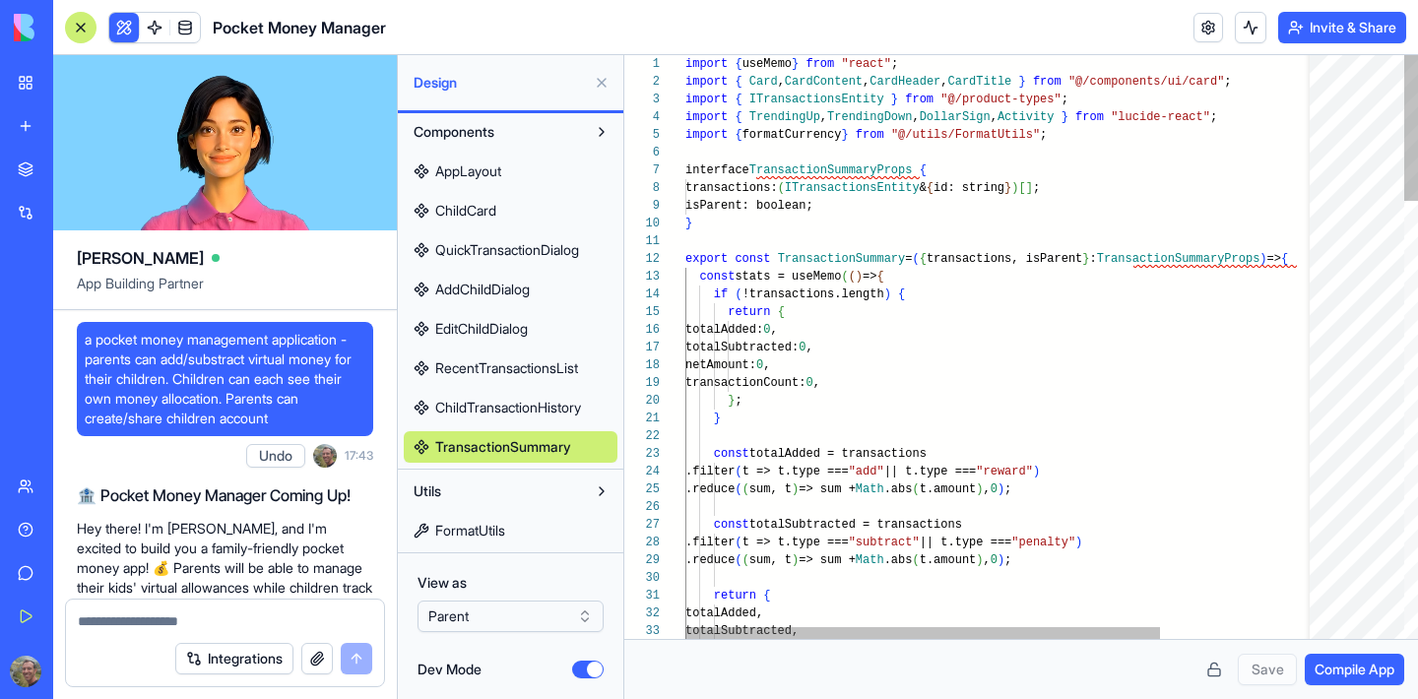
drag, startPoint x: 683, startPoint y: 63, endPoint x: 850, endPoint y: 298, distance: 288.2
click at [850, 298] on div "29 30 31 32 33 12 13 14 15 16 17 18 19 20 21 22 23 24 25 26 27 28 1 2 3 4 5 6 7…" at bounding box center [1020, 347] width 793 height 584
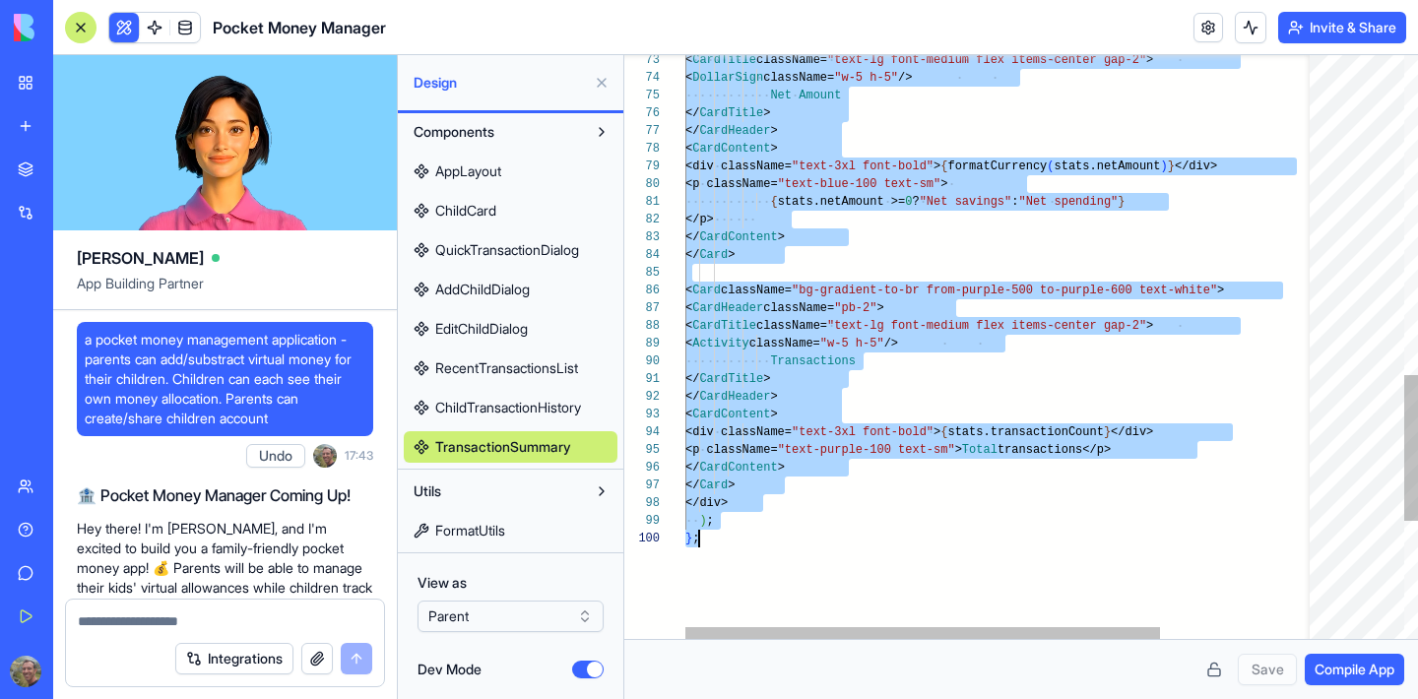
scroll to position [0, 14]
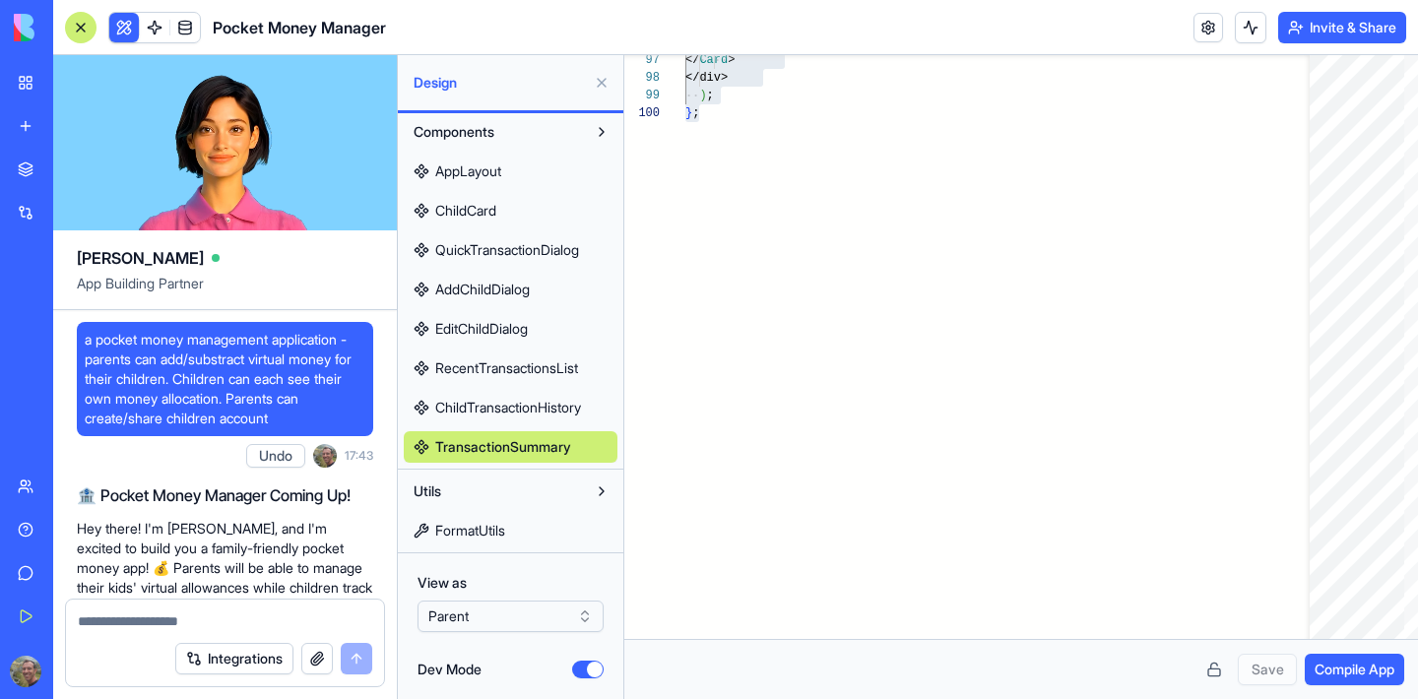
click at [523, 411] on span "ChildTransactionHistory" at bounding box center [508, 408] width 146 height 20
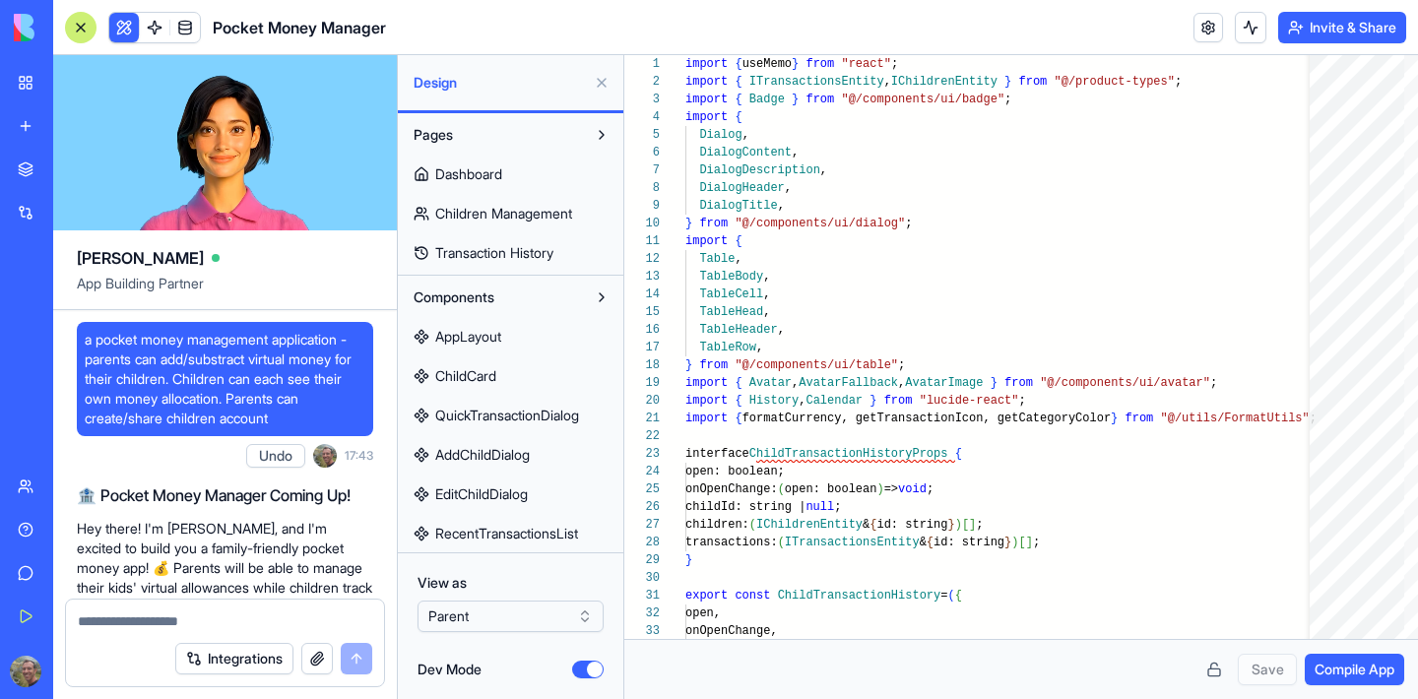
click at [497, 341] on span "AppLayout" at bounding box center [468, 337] width 66 height 20
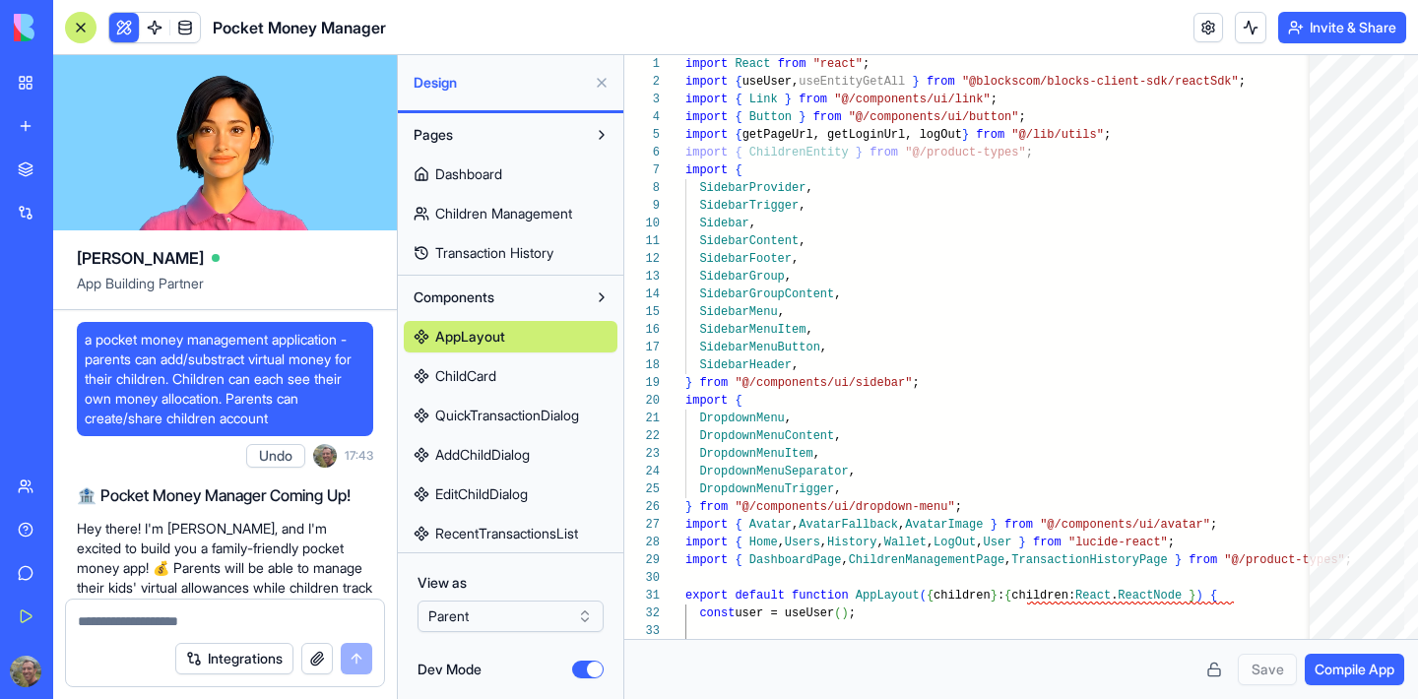
click at [501, 252] on span "Transaction History" at bounding box center [494, 253] width 118 height 20
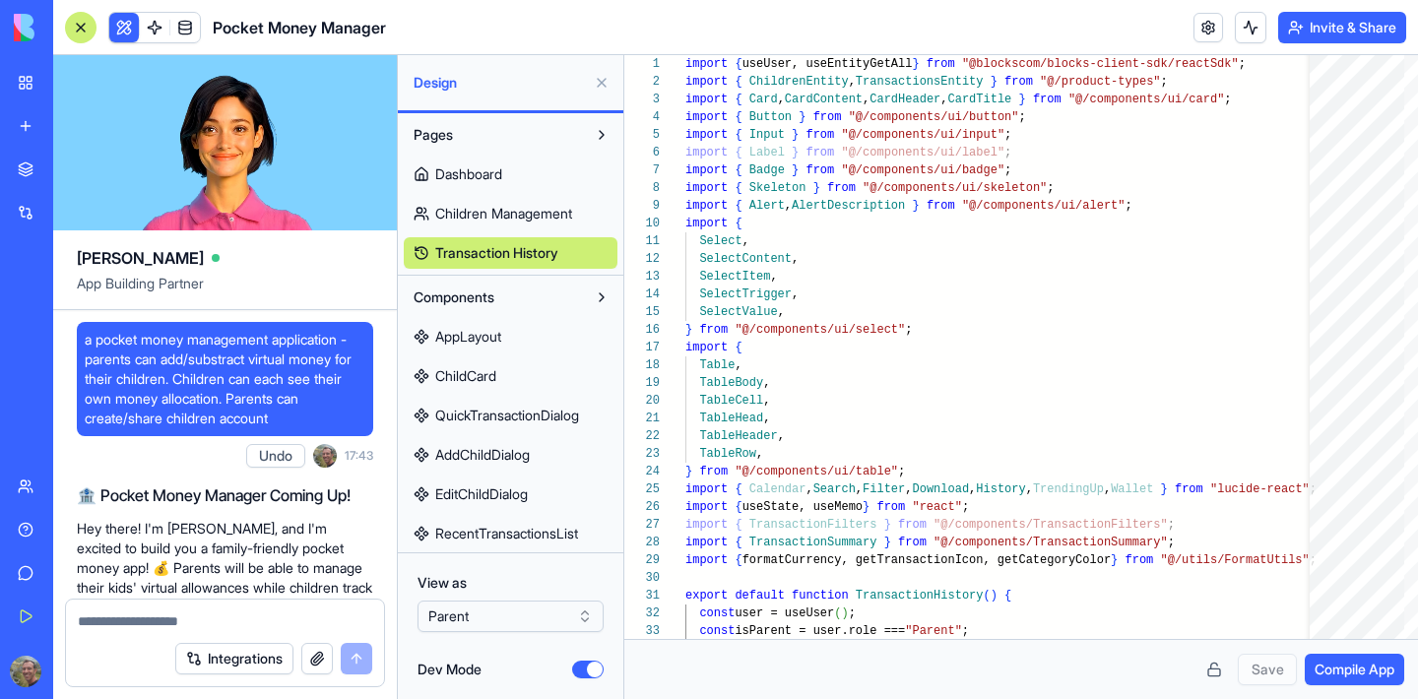
click at [481, 183] on span "Dashboard" at bounding box center [468, 174] width 67 height 20
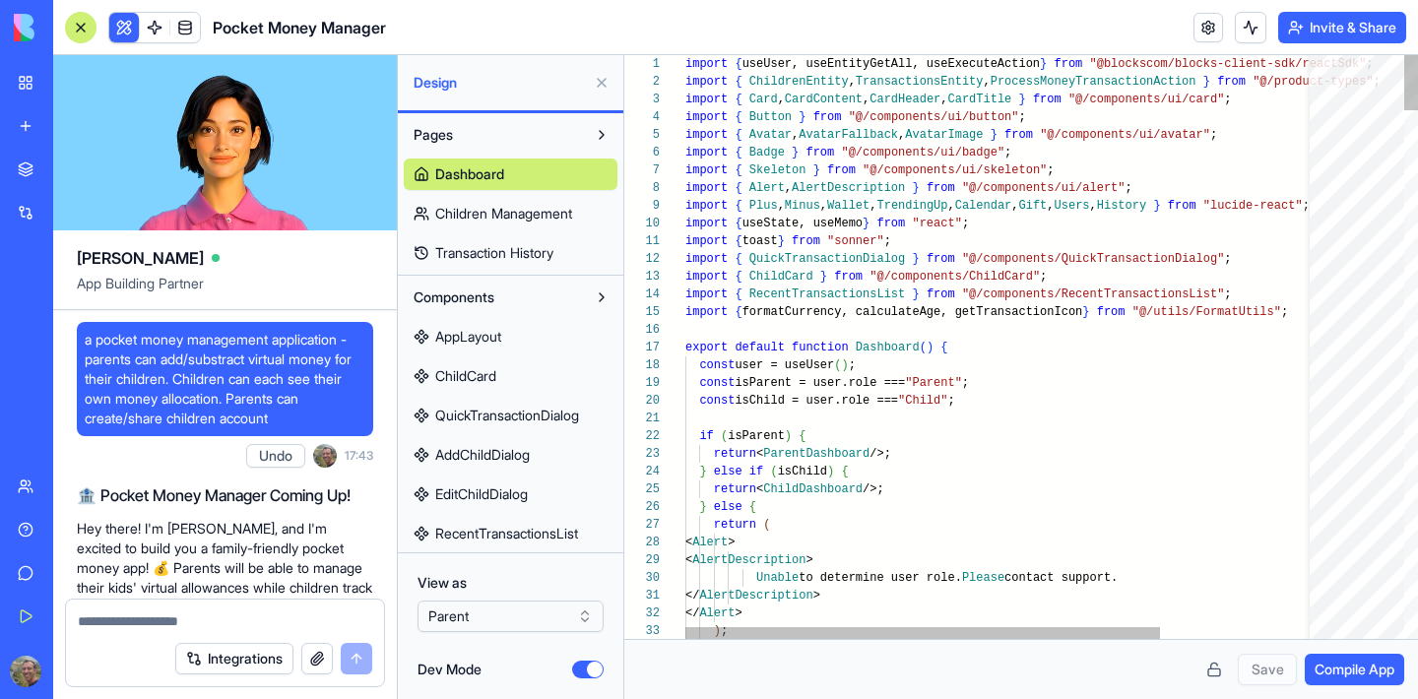
click at [497, 223] on link "Children Management" at bounding box center [511, 214] width 214 height 32
type textarea "**********"
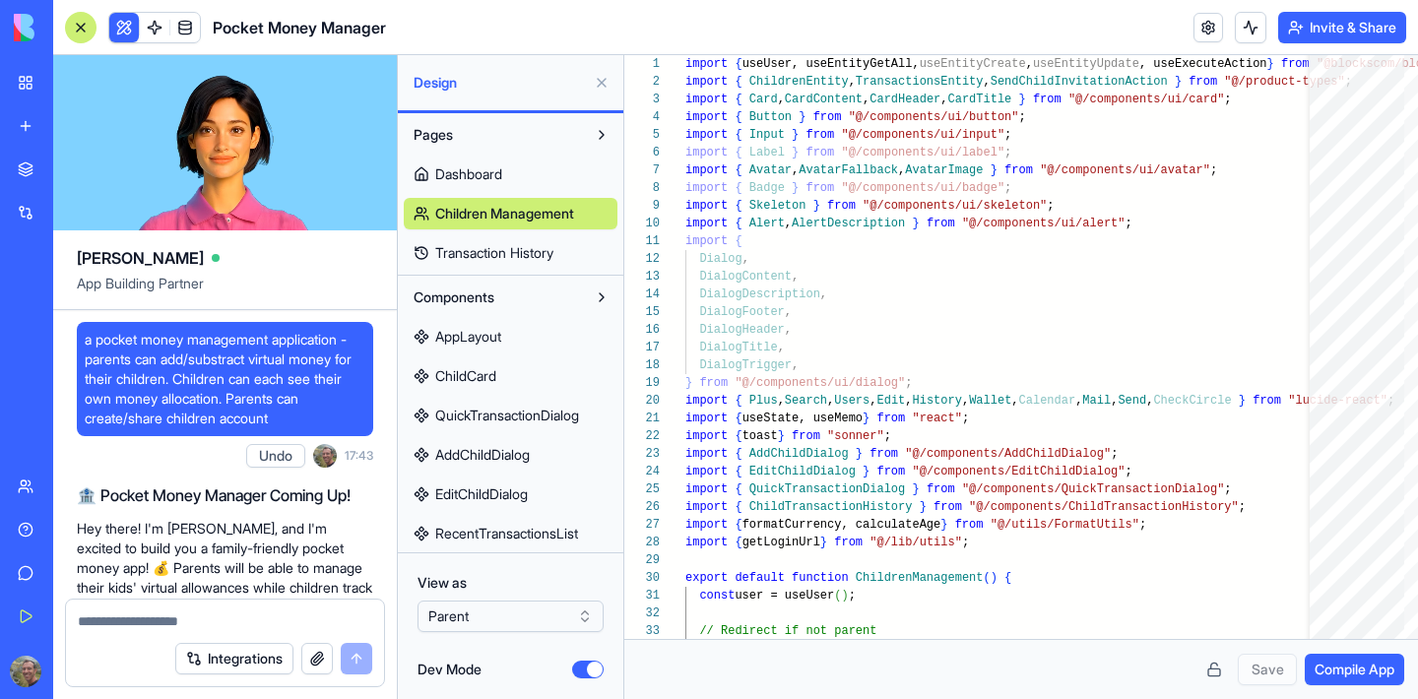
click at [591, 669] on button "Dev Mode" at bounding box center [588, 670] width 32 height 18
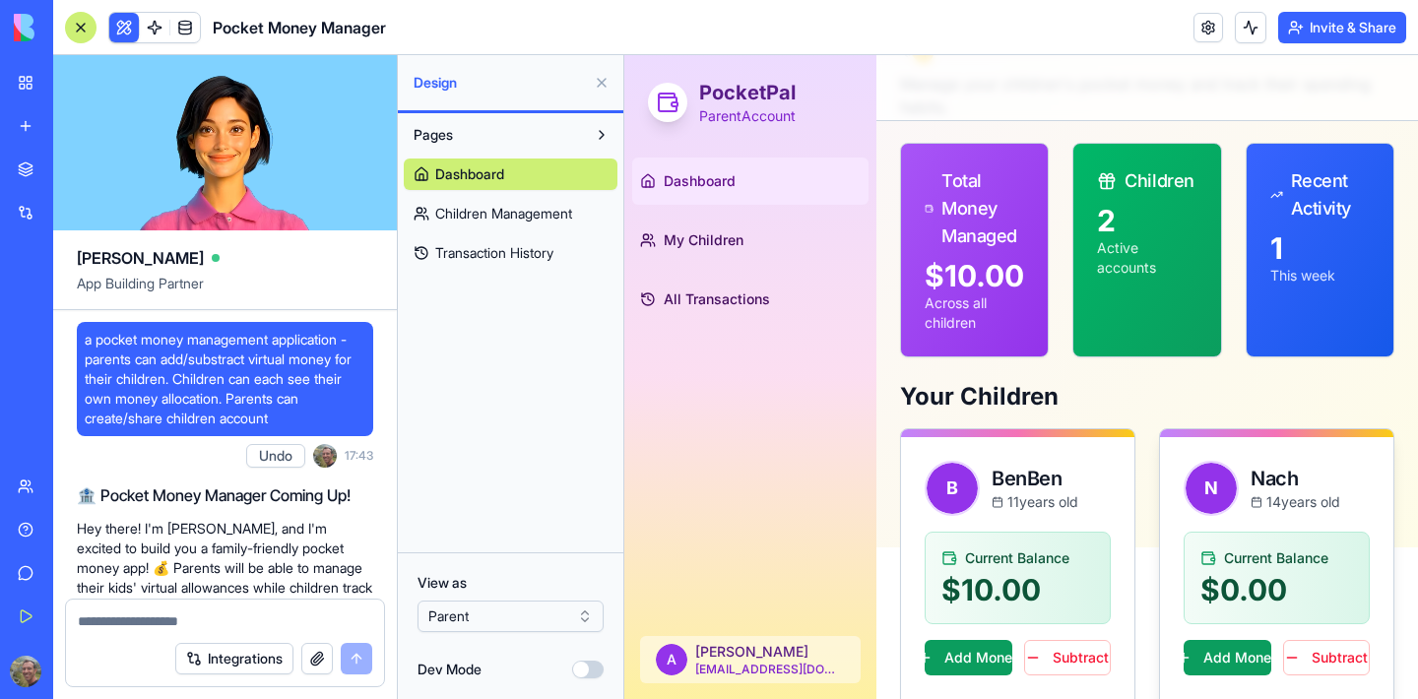
scroll to position [182, 0]
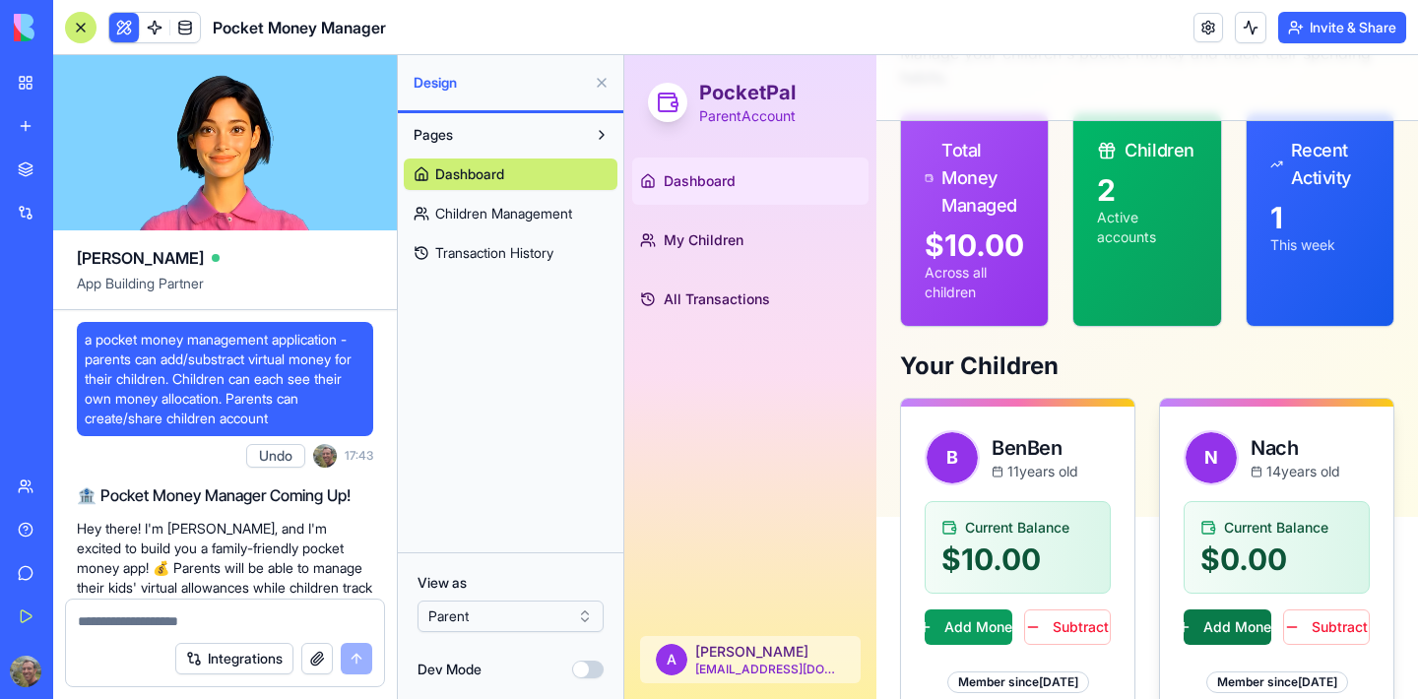
click at [1213, 609] on button "Add Money" at bounding box center [1227, 626] width 88 height 35
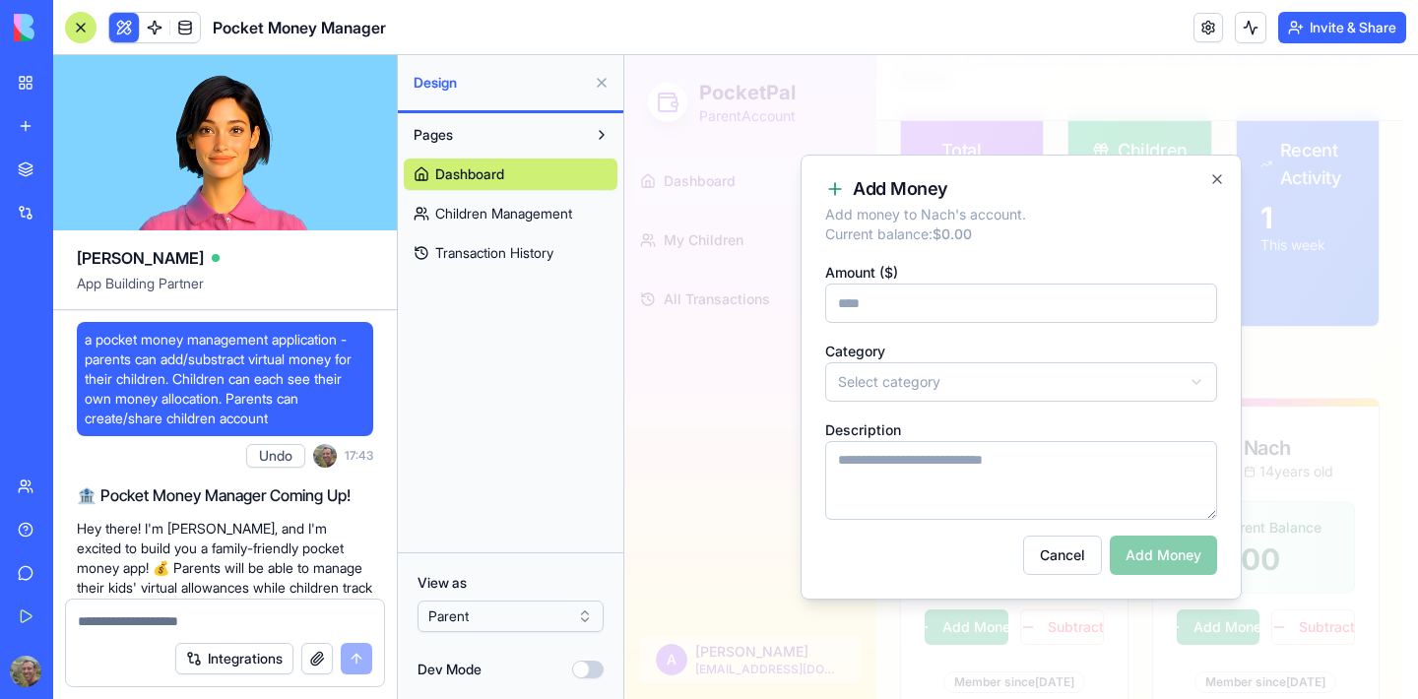
type input "**"
click at [895, 392] on body "PocketPal Parent Account Dashboard My Children All Transactions A [PERSON_NAME]…" at bounding box center [1013, 408] width 779 height 1071
click at [937, 484] on textarea "Description" at bounding box center [1021, 480] width 392 height 79
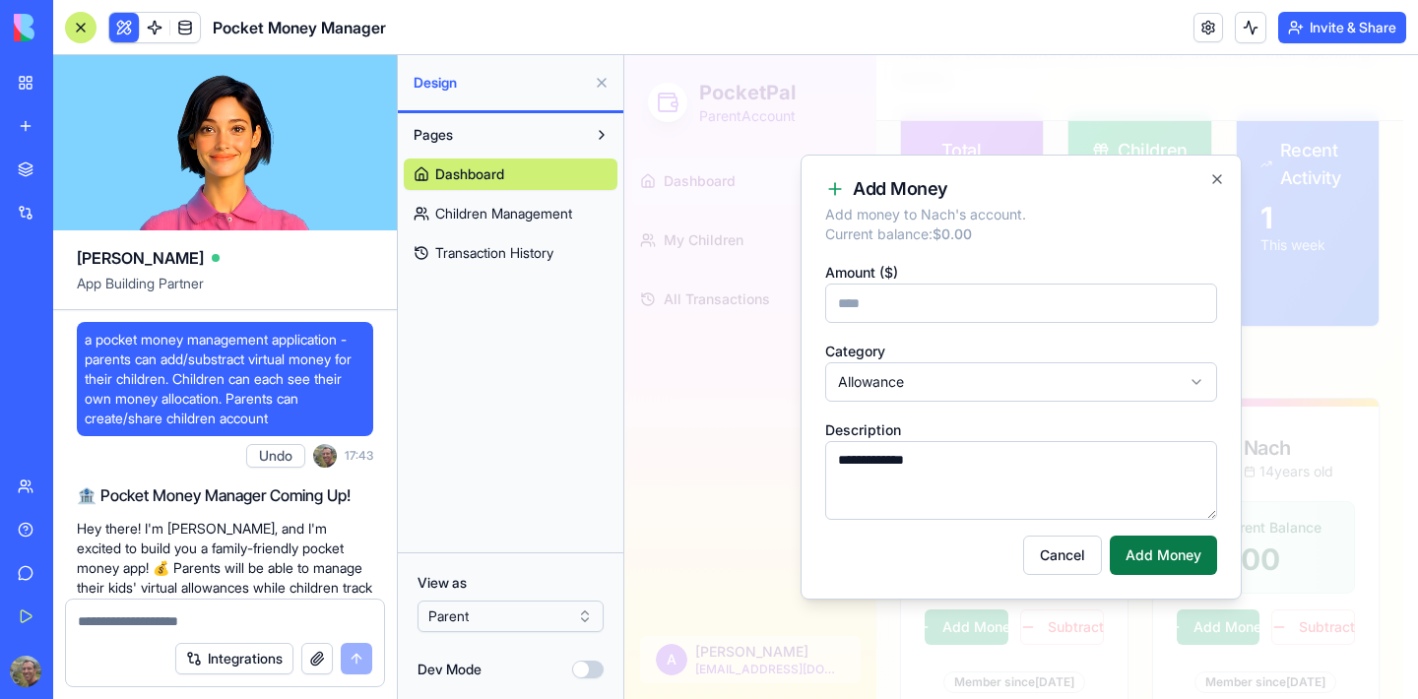
type textarea "**********"
click at [1156, 561] on button "Add Money" at bounding box center [1162, 555] width 107 height 39
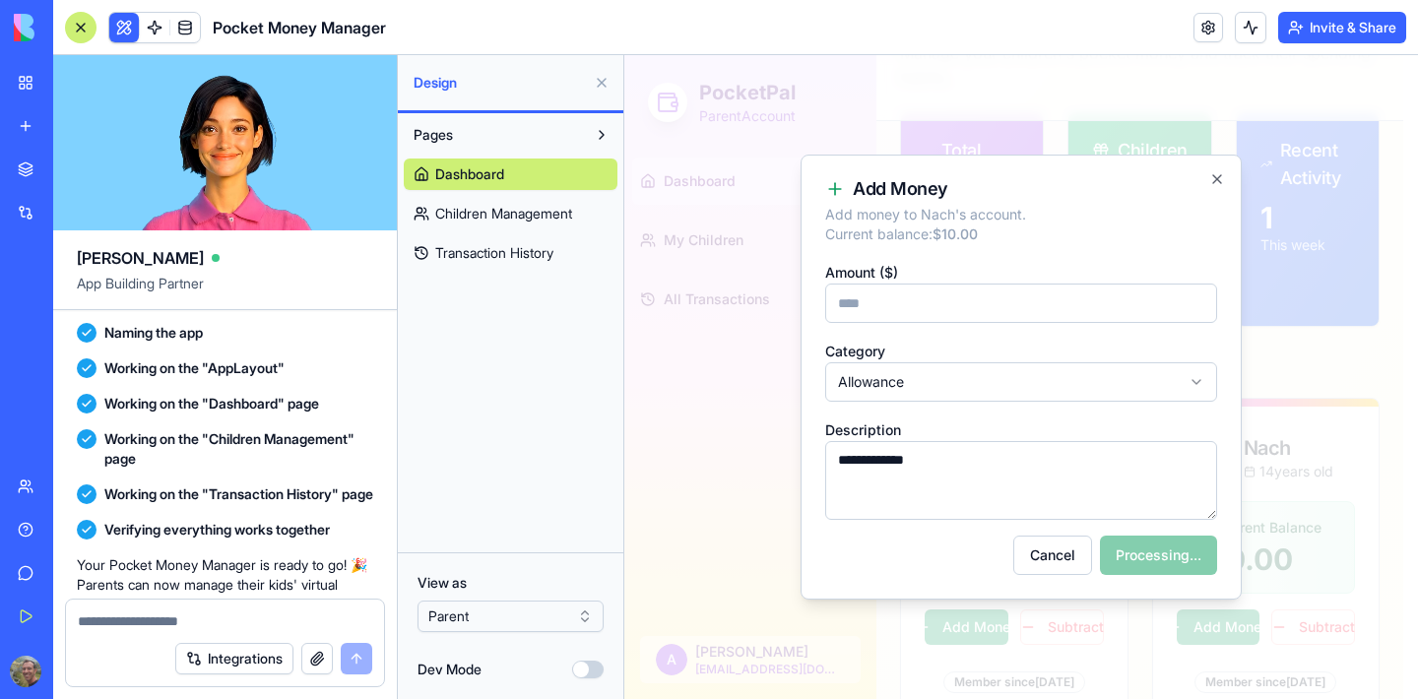
scroll to position [1601, 0]
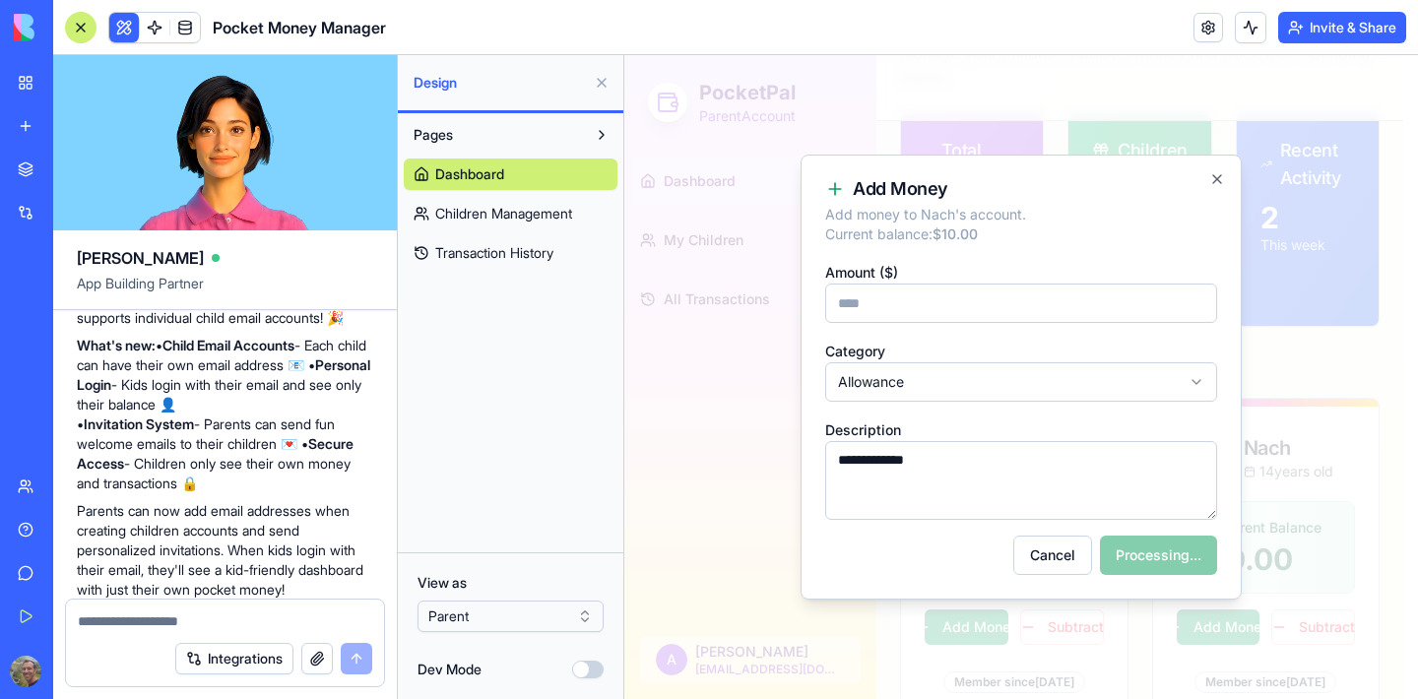
click at [73, 306] on div "Pocket Money Manager" at bounding box center [45, 307] width 55 height 20
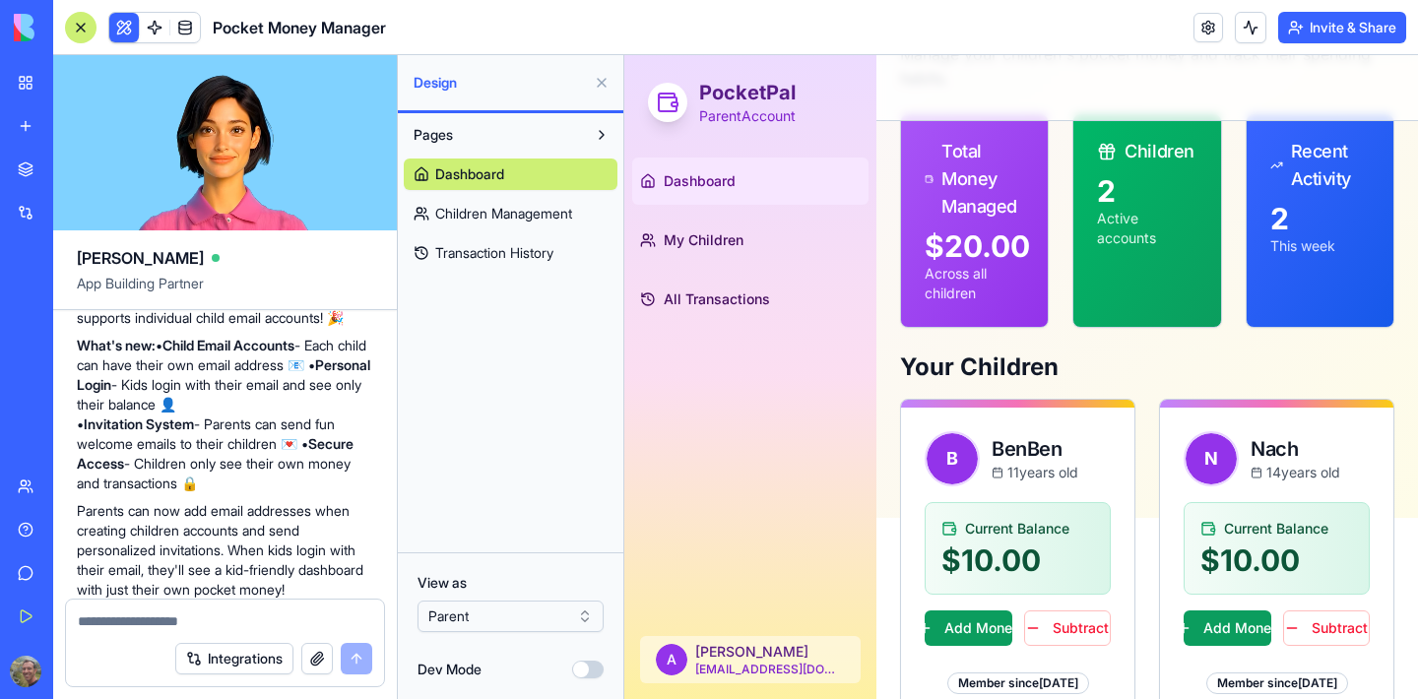
scroll to position [490, 0]
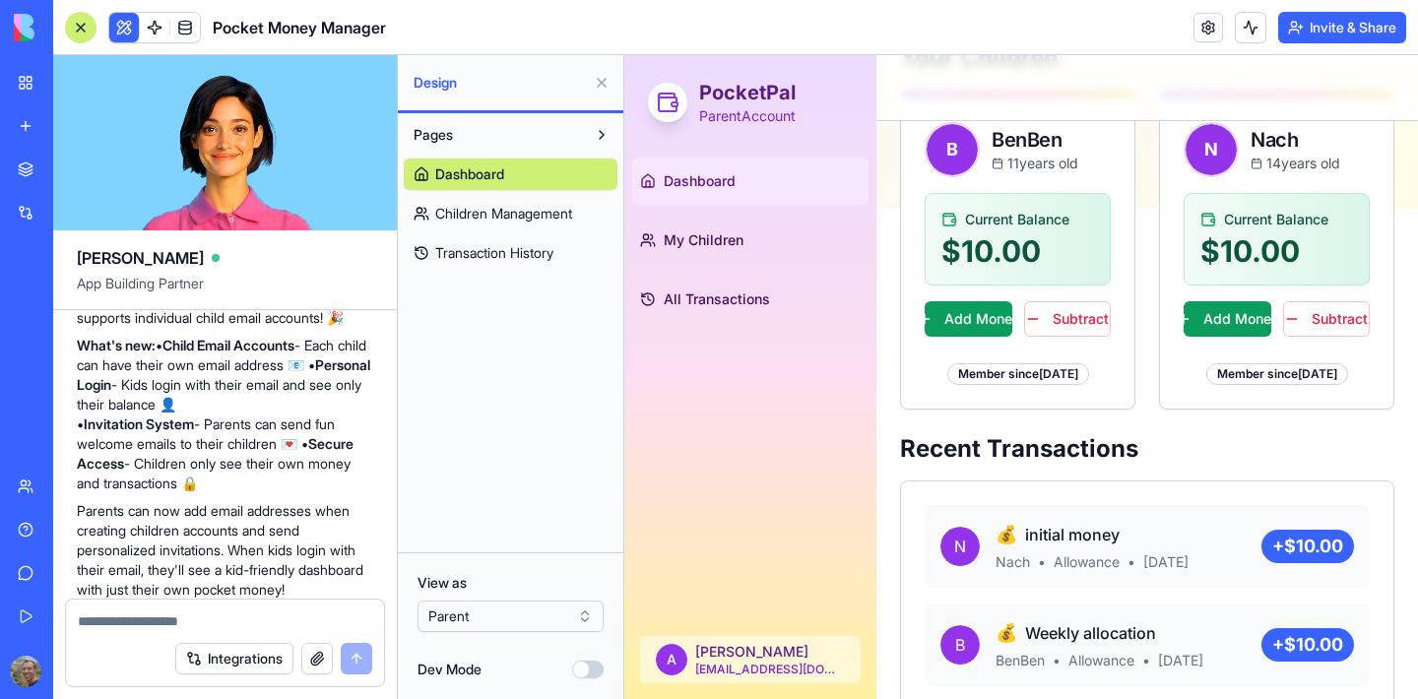
click at [516, 221] on span "Children Management" at bounding box center [503, 214] width 137 height 20
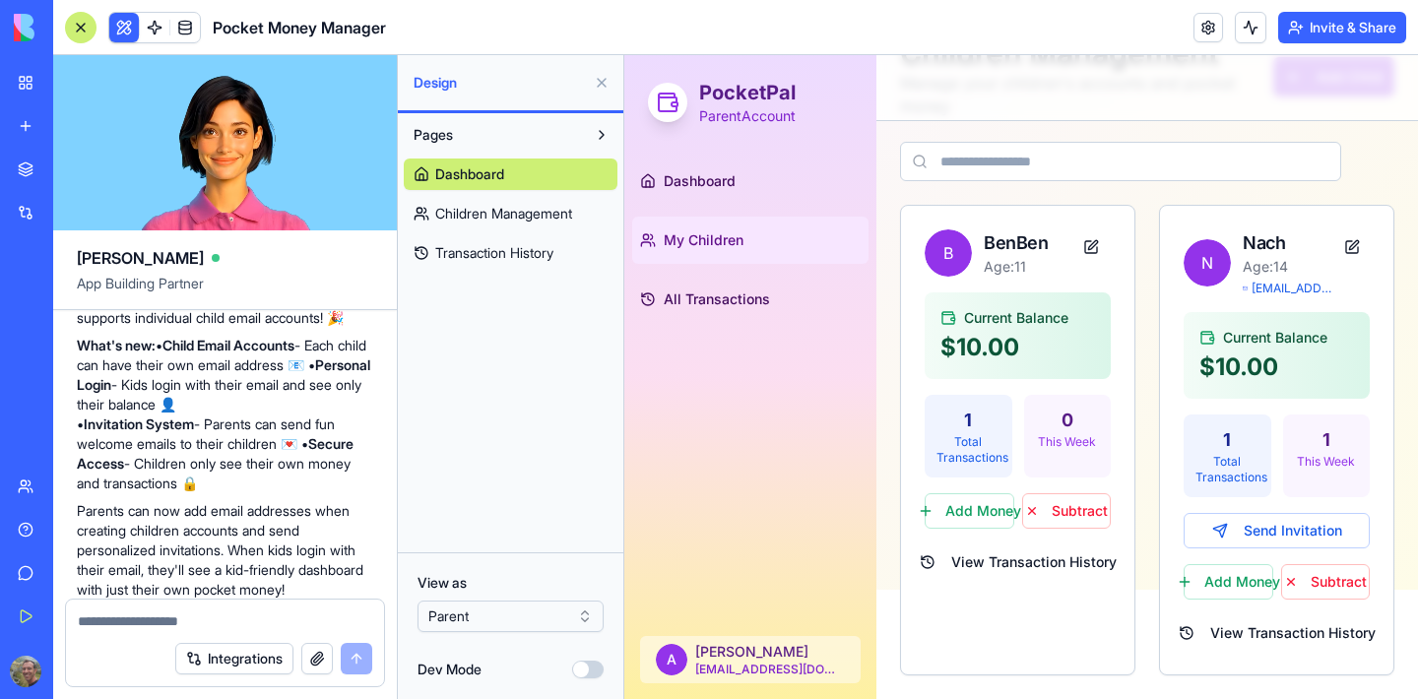
scroll to position [109, 0]
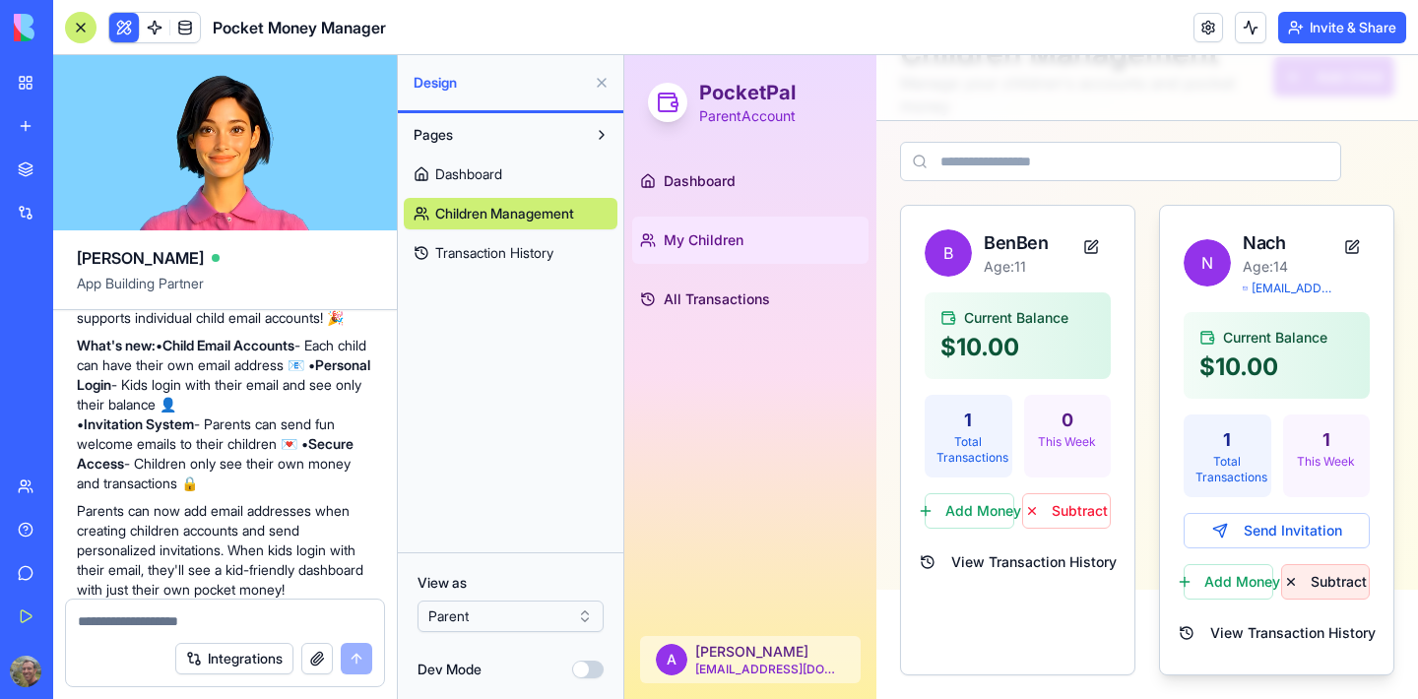
click at [1320, 586] on button "Subtract" at bounding box center [1326, 581] width 90 height 35
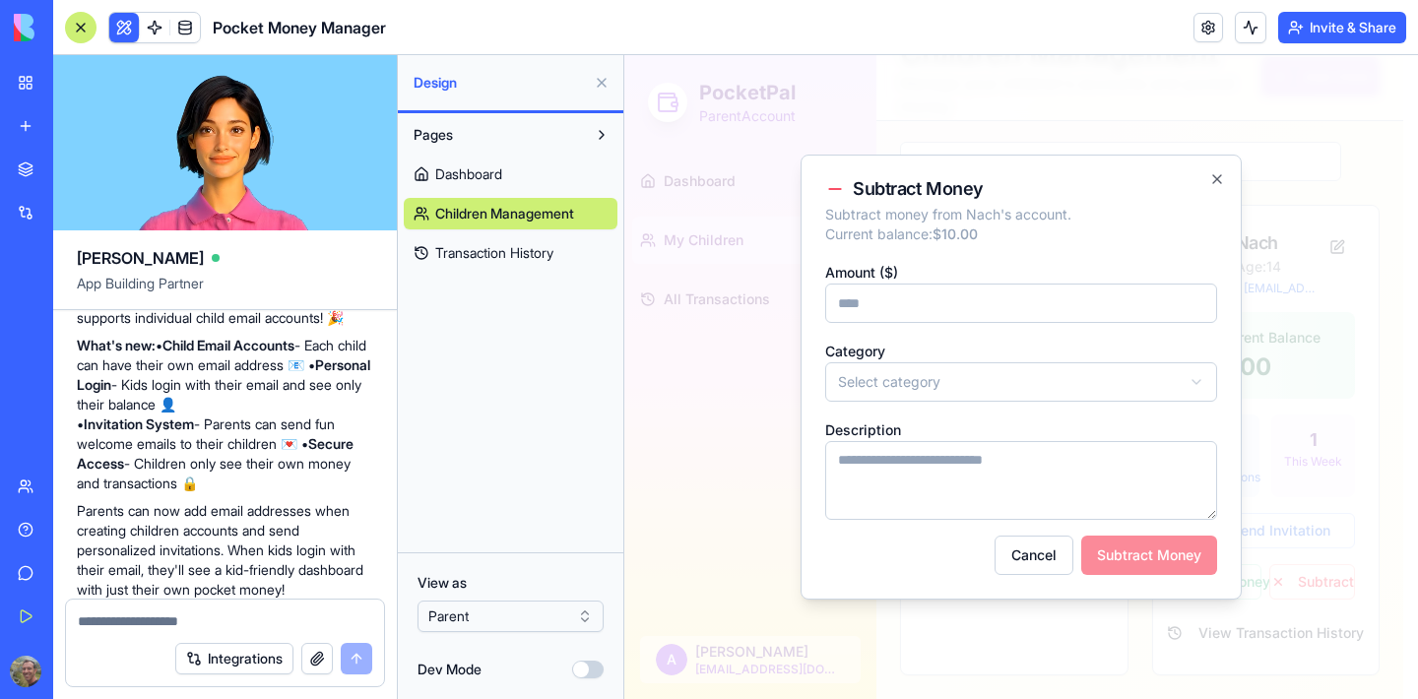
type input "*"
click at [958, 396] on body "PocketPal Parent Account Dashboard My Children All Transactions A [PERSON_NAME]…" at bounding box center [1013, 322] width 779 height 753
click at [922, 394] on body "PocketPal Parent Account Dashboard My Children All Transactions A [PERSON_NAME]…" at bounding box center [1013, 322] width 779 height 753
click at [916, 474] on textarea "Description" at bounding box center [1021, 480] width 392 height 79
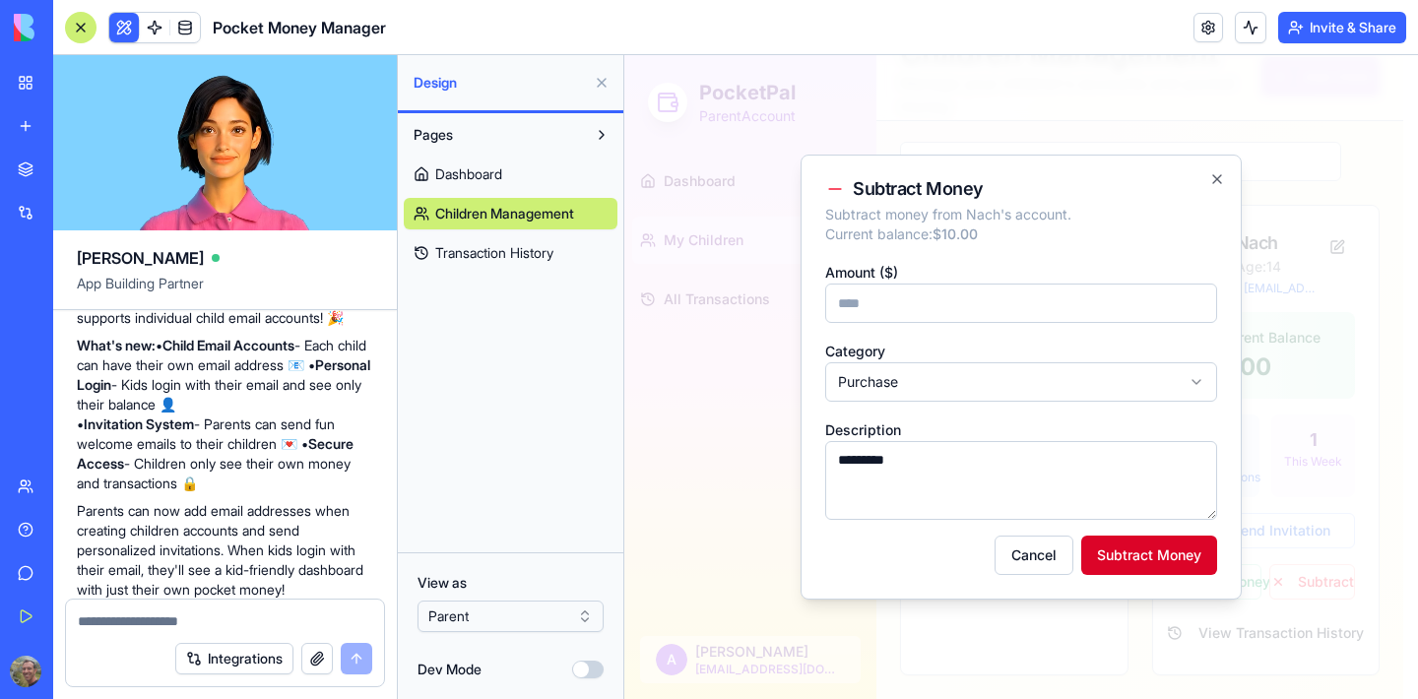
type textarea "*********"
click at [1109, 549] on button "Subtract Money" at bounding box center [1149, 555] width 136 height 39
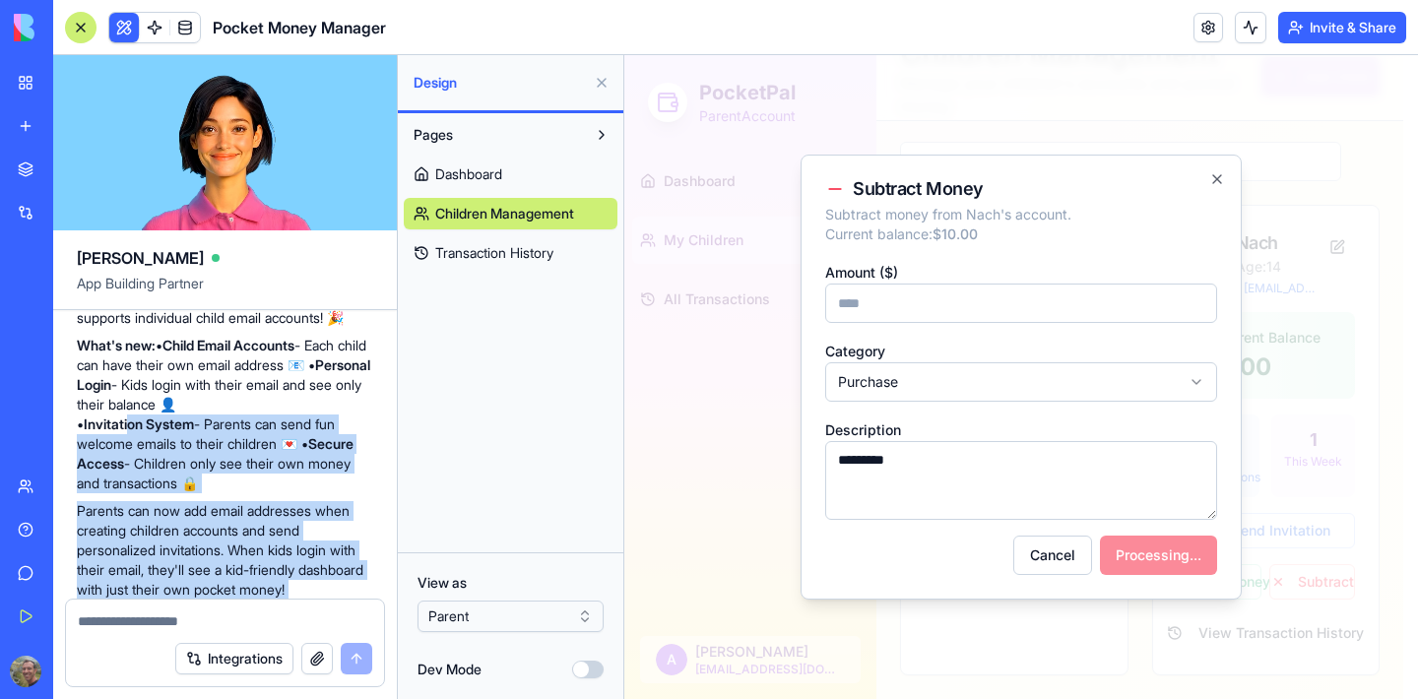
drag, startPoint x: 131, startPoint y: 324, endPoint x: 291, endPoint y: 500, distance: 238.3
click at [304, 516] on div "Perfect! Your Pocket Money Manager now supports individual child email accounts…" at bounding box center [225, 467] width 296 height 358
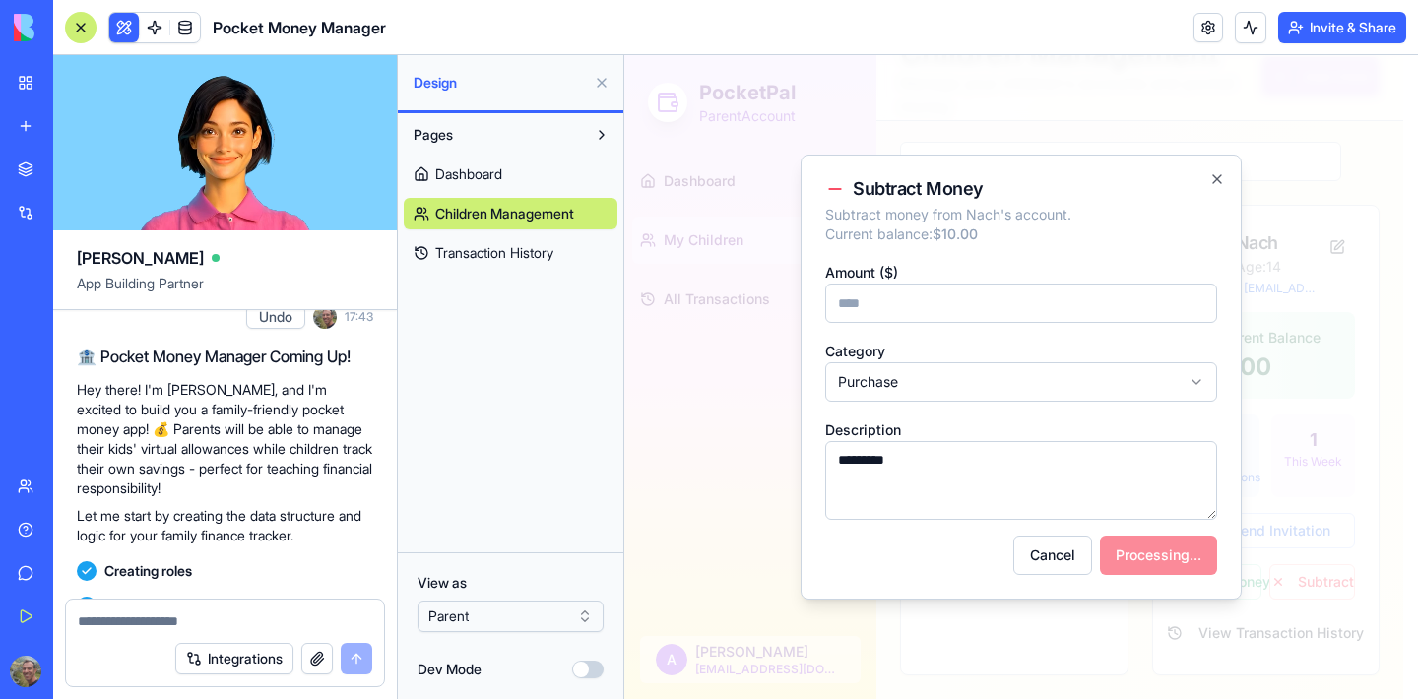
scroll to position [326, 0]
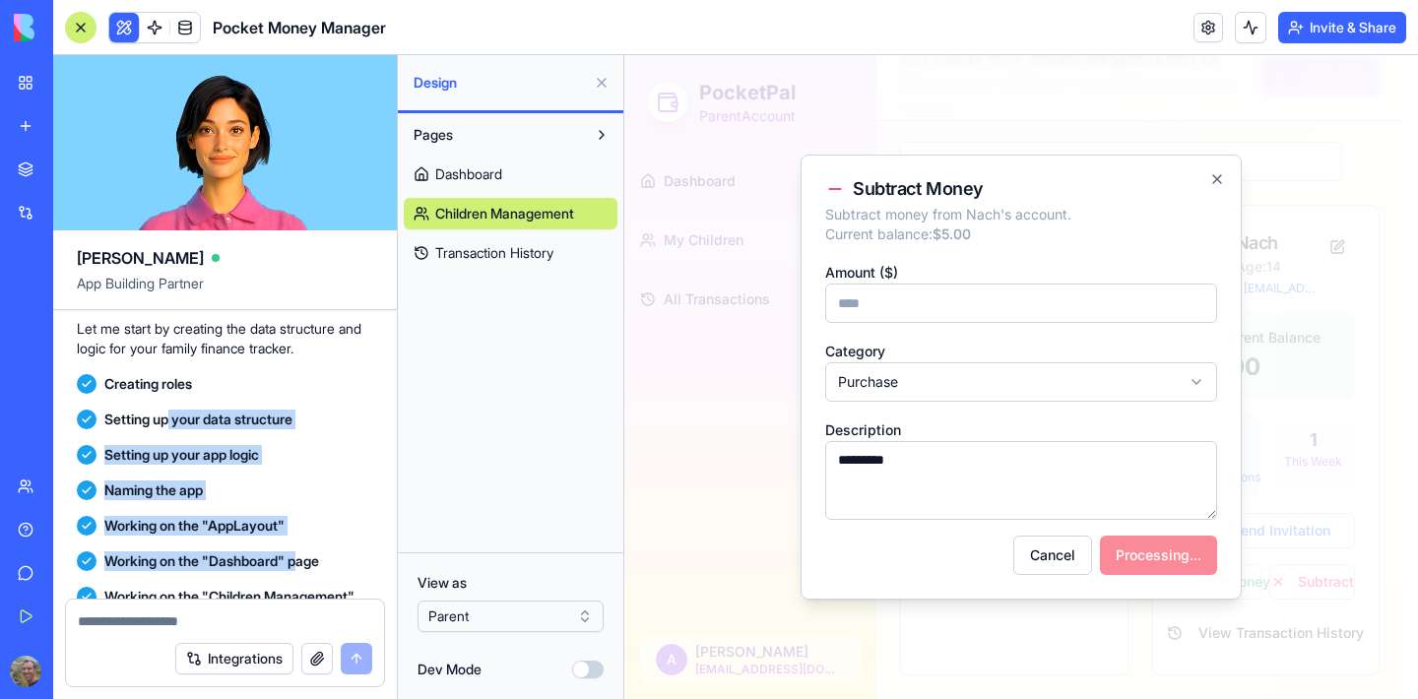
drag, startPoint x: 163, startPoint y: 376, endPoint x: 286, endPoint y: 516, distance: 186.2
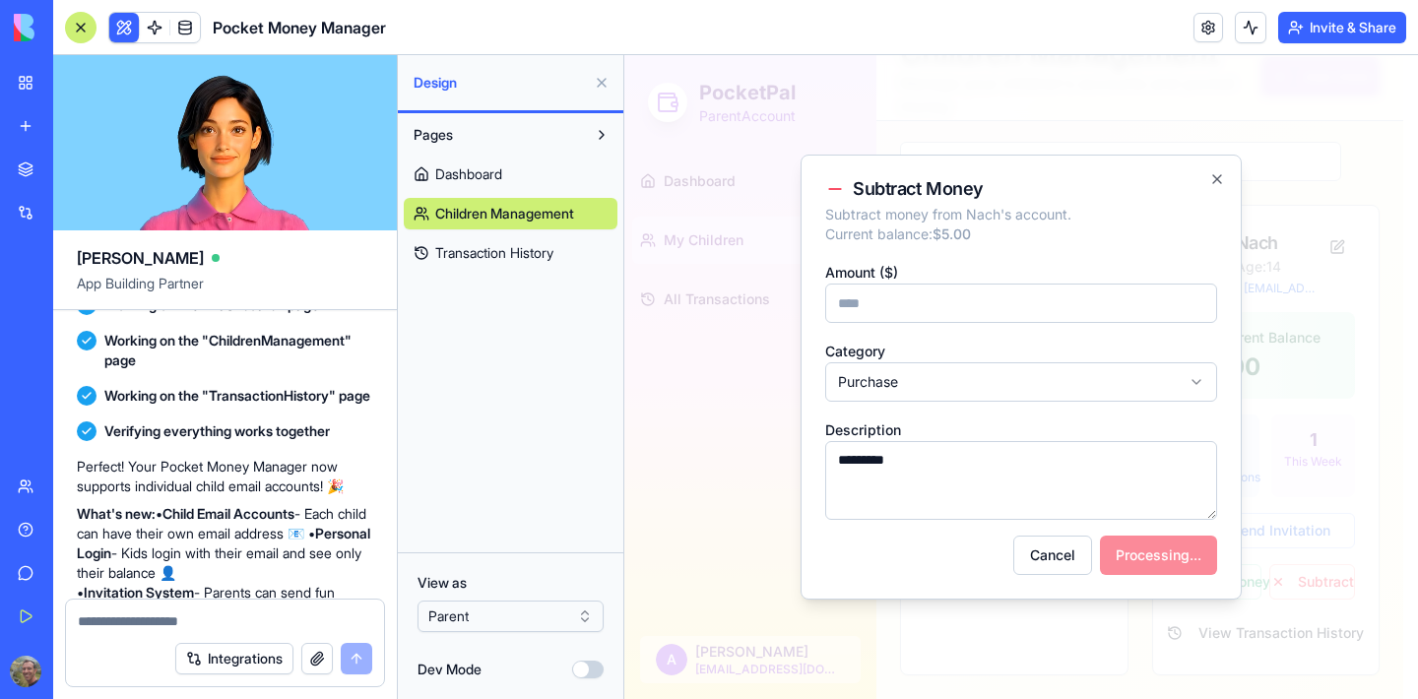
scroll to position [1601, 0]
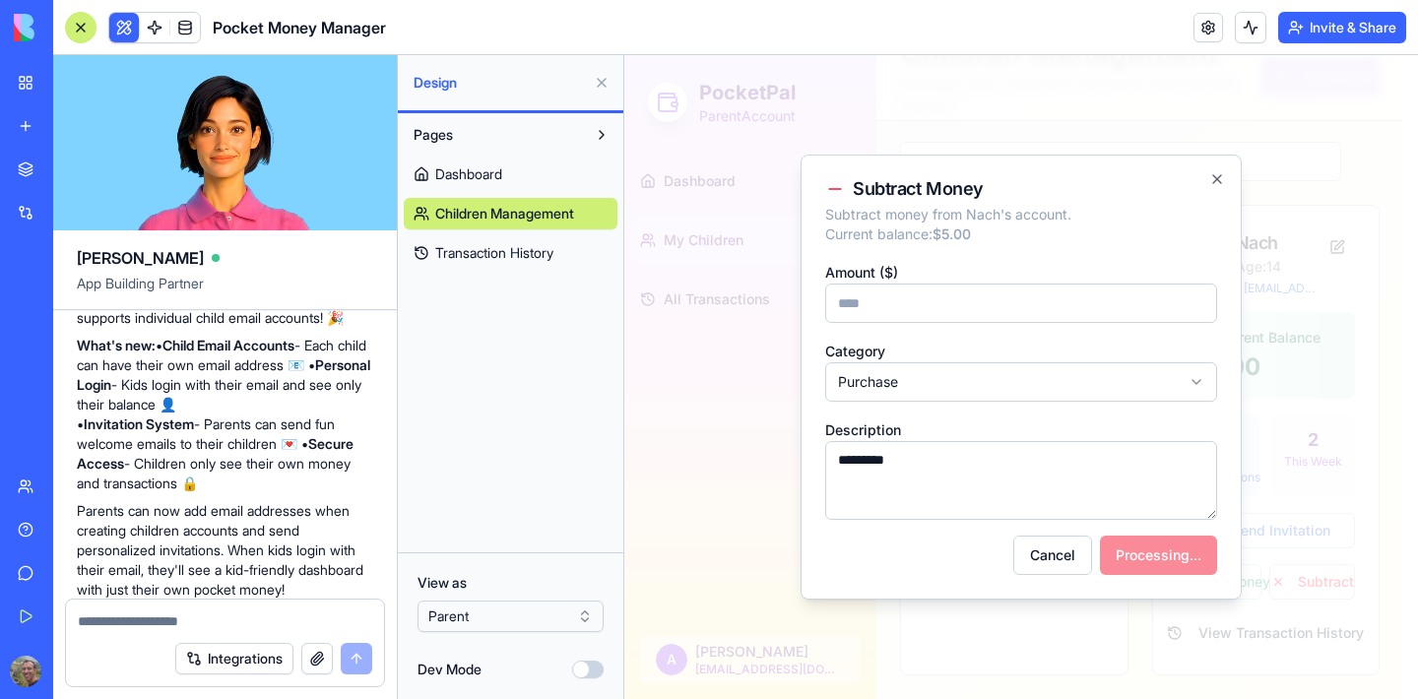
click at [73, 78] on div "My Workspace" at bounding box center [60, 83] width 26 height 20
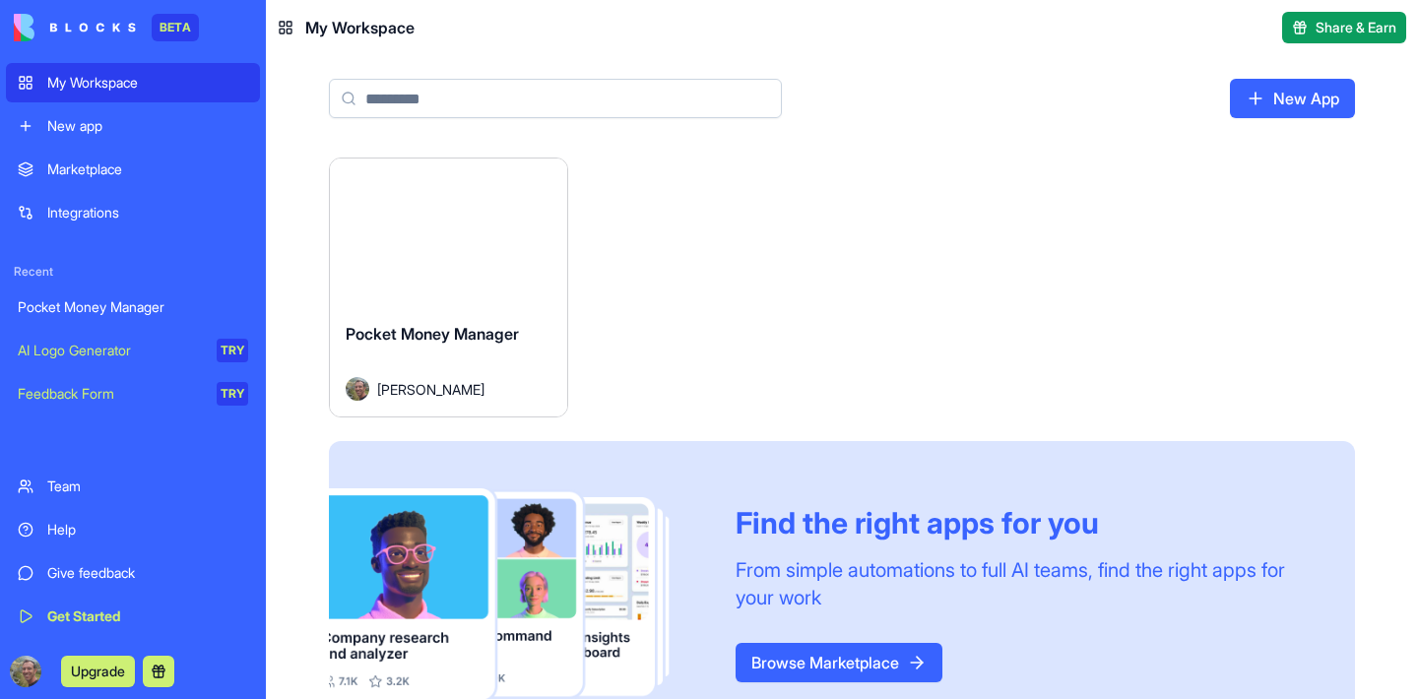
scroll to position [81, 0]
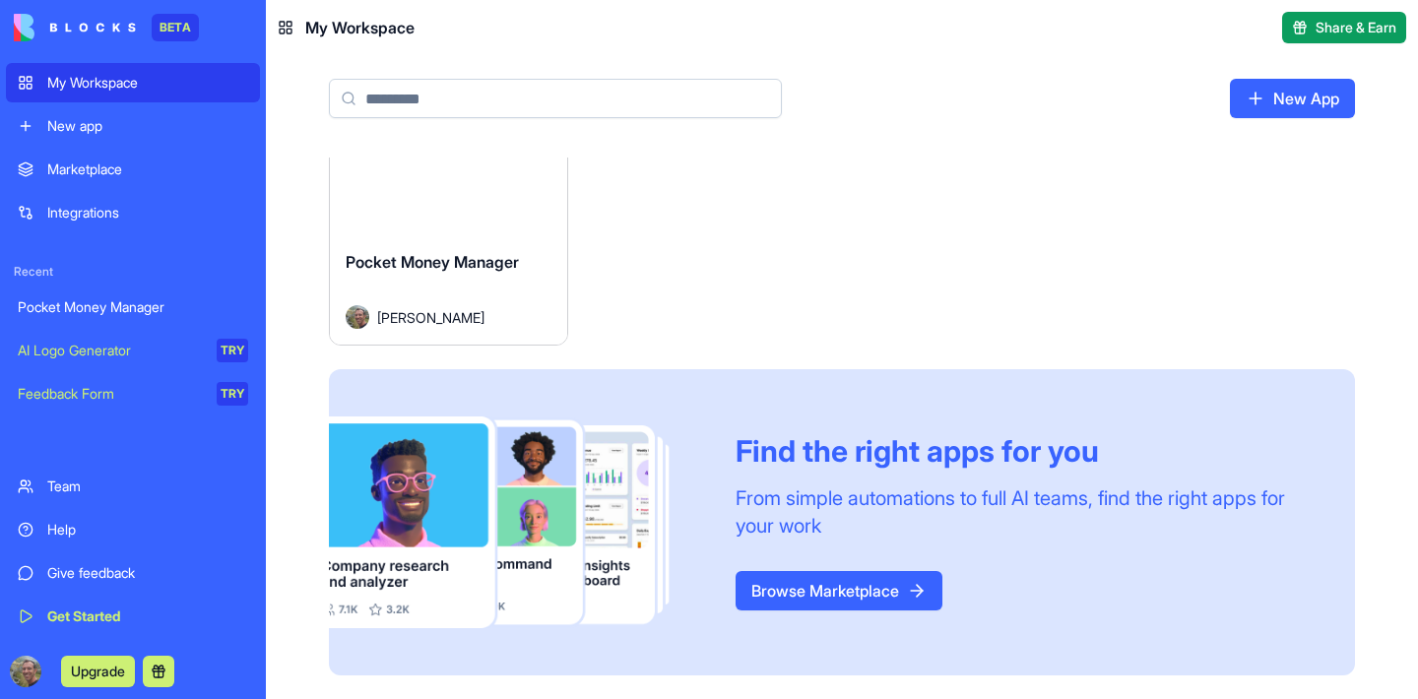
click at [508, 167] on button "Launch" at bounding box center [448, 160] width 148 height 39
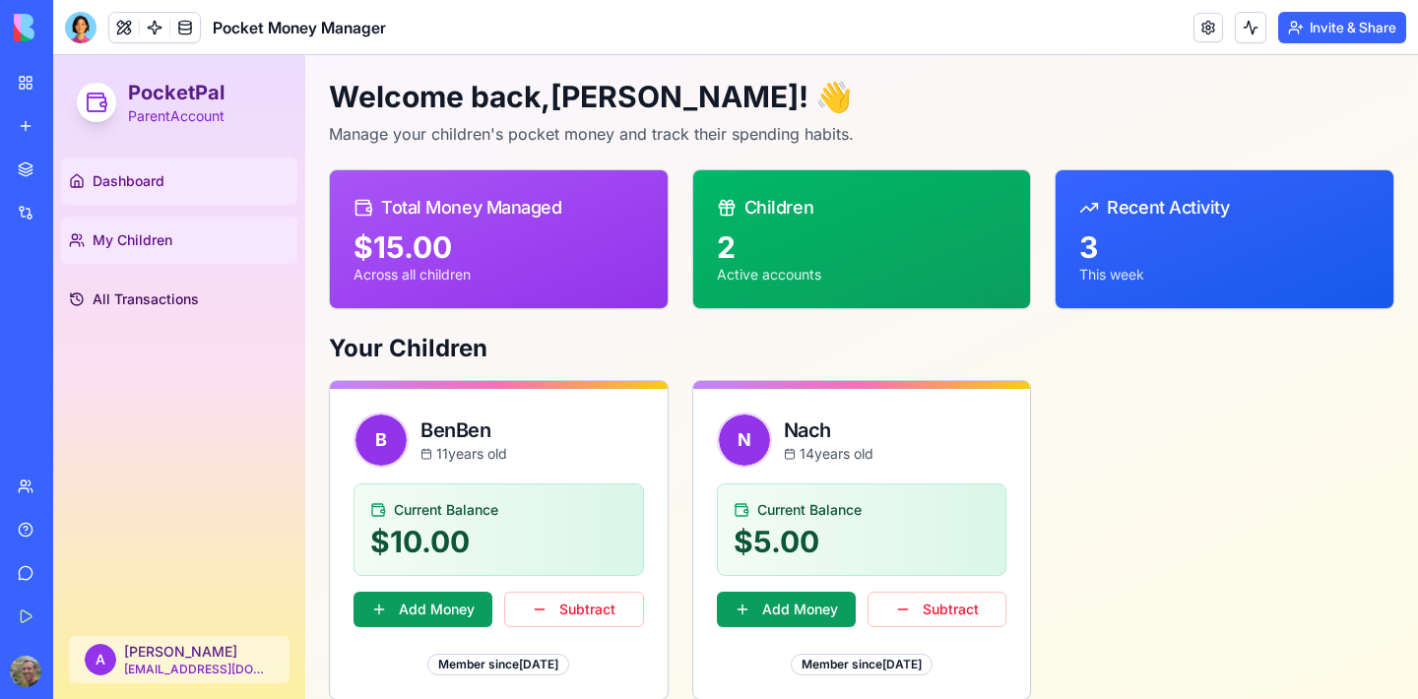
click at [154, 253] on link "My Children" at bounding box center [179, 240] width 236 height 47
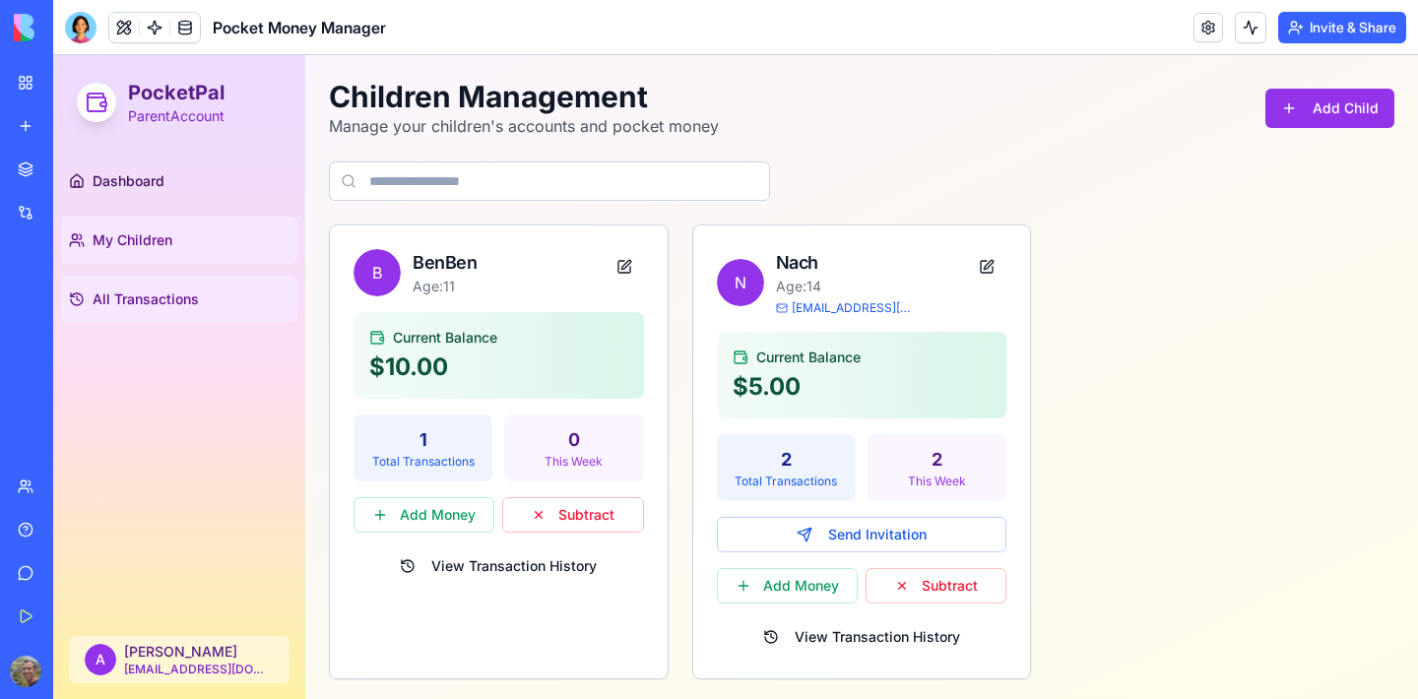
click at [233, 301] on link "All Transactions" at bounding box center [179, 299] width 236 height 47
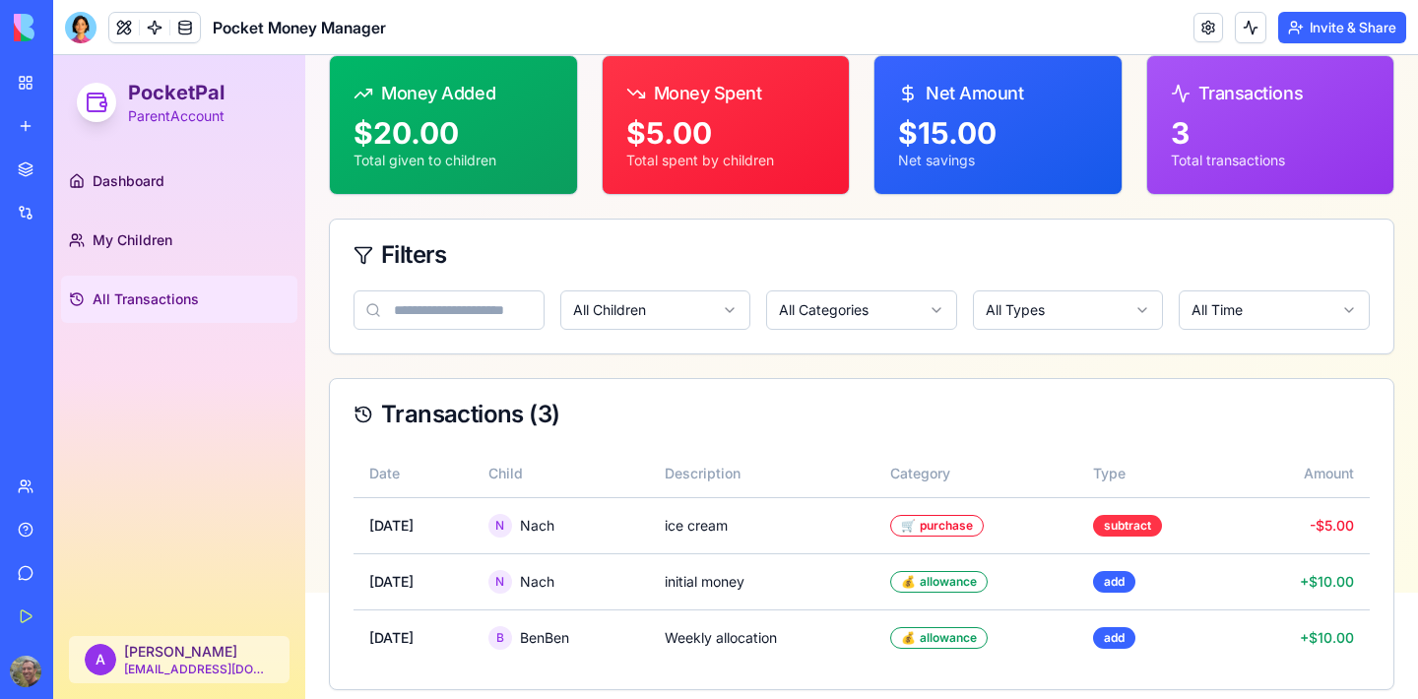
scroll to position [120, 0]
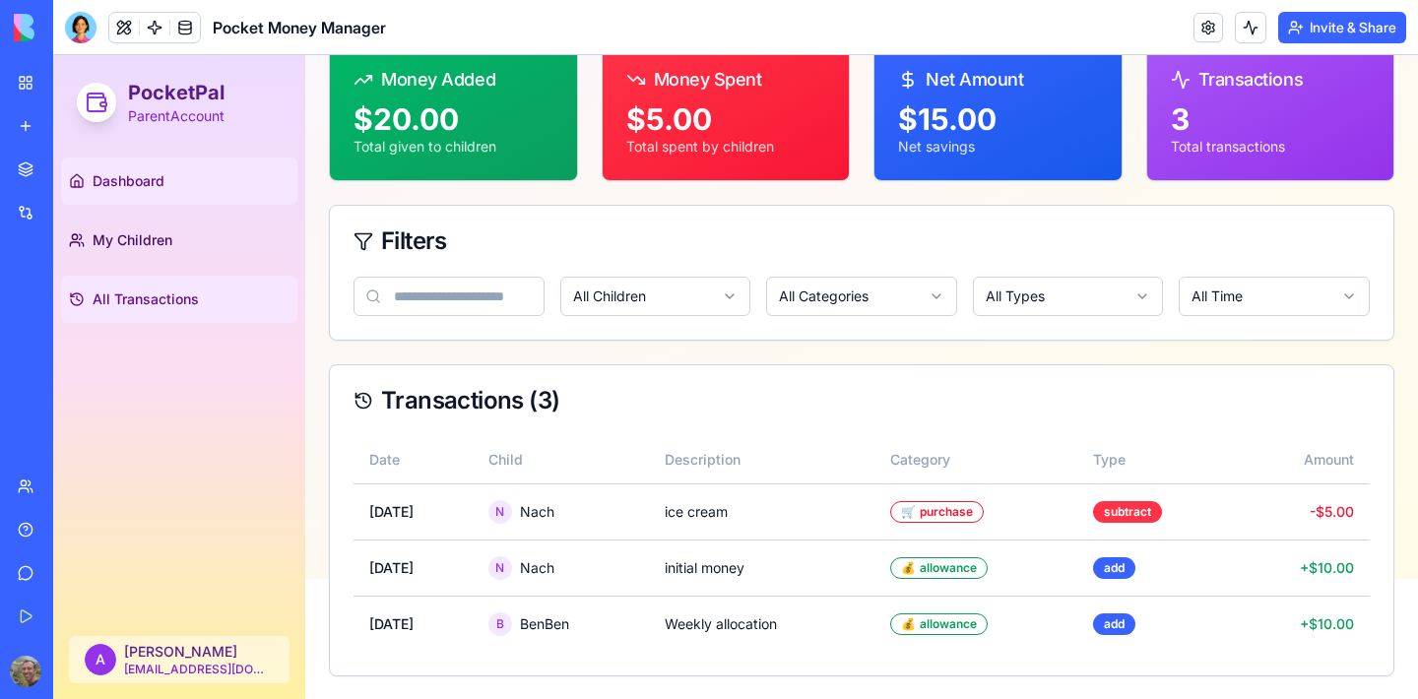
click at [131, 180] on span "Dashboard" at bounding box center [129, 181] width 72 height 20
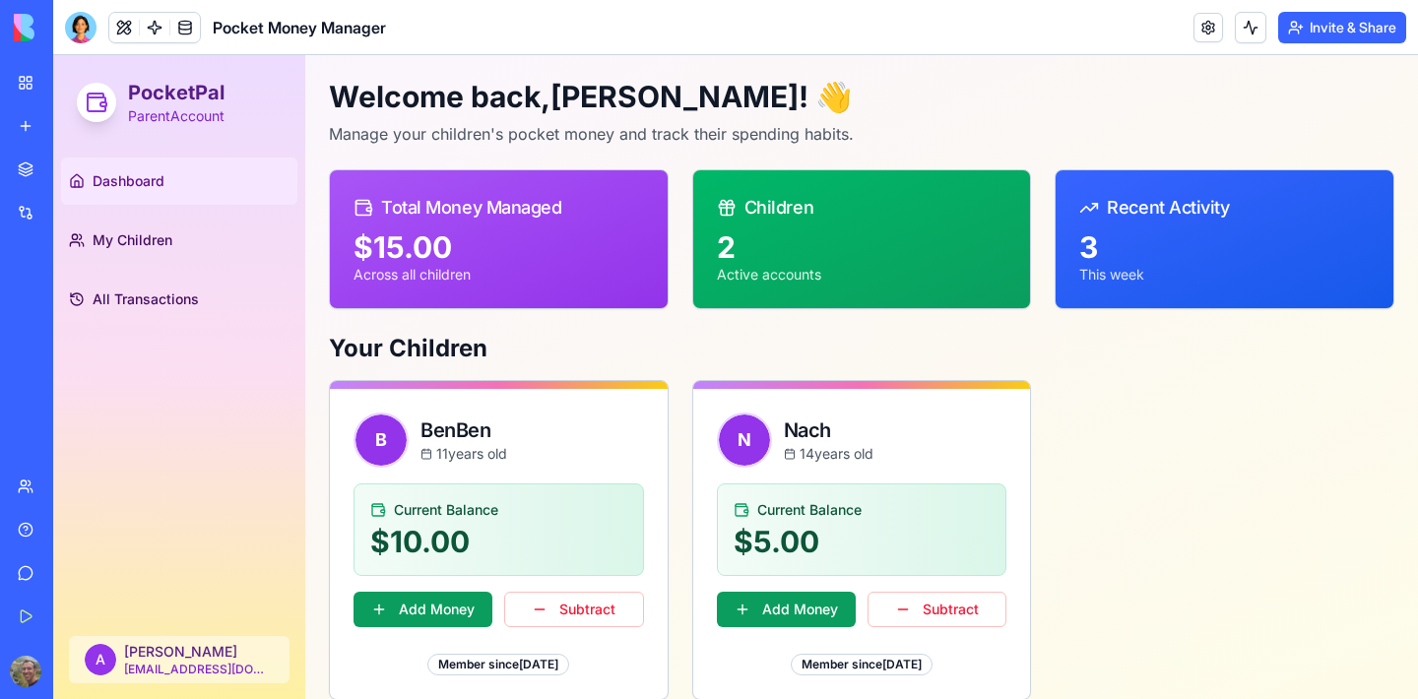
click at [73, 211] on div "Integrations" at bounding box center [60, 213] width 26 height 20
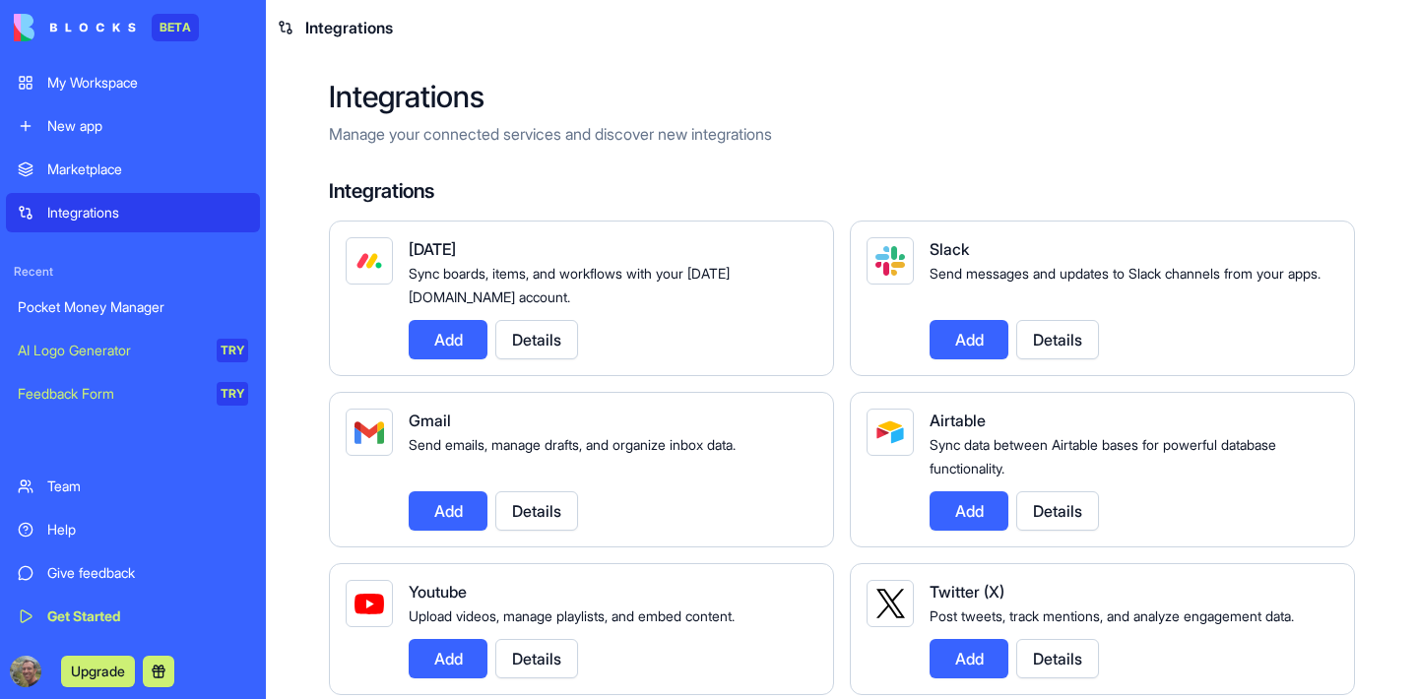
click at [92, 180] on link "Marketplace" at bounding box center [133, 169] width 254 height 39
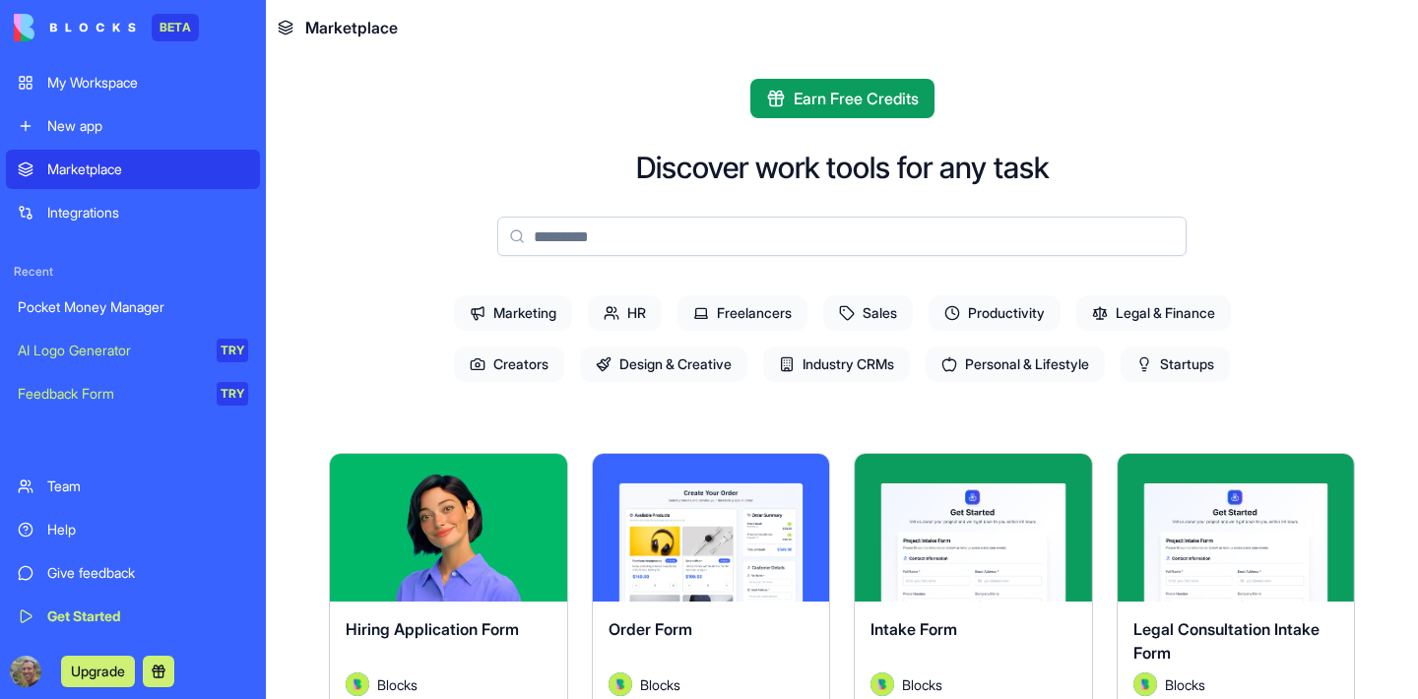
click at [91, 168] on div "Marketplace" at bounding box center [147, 169] width 201 height 20
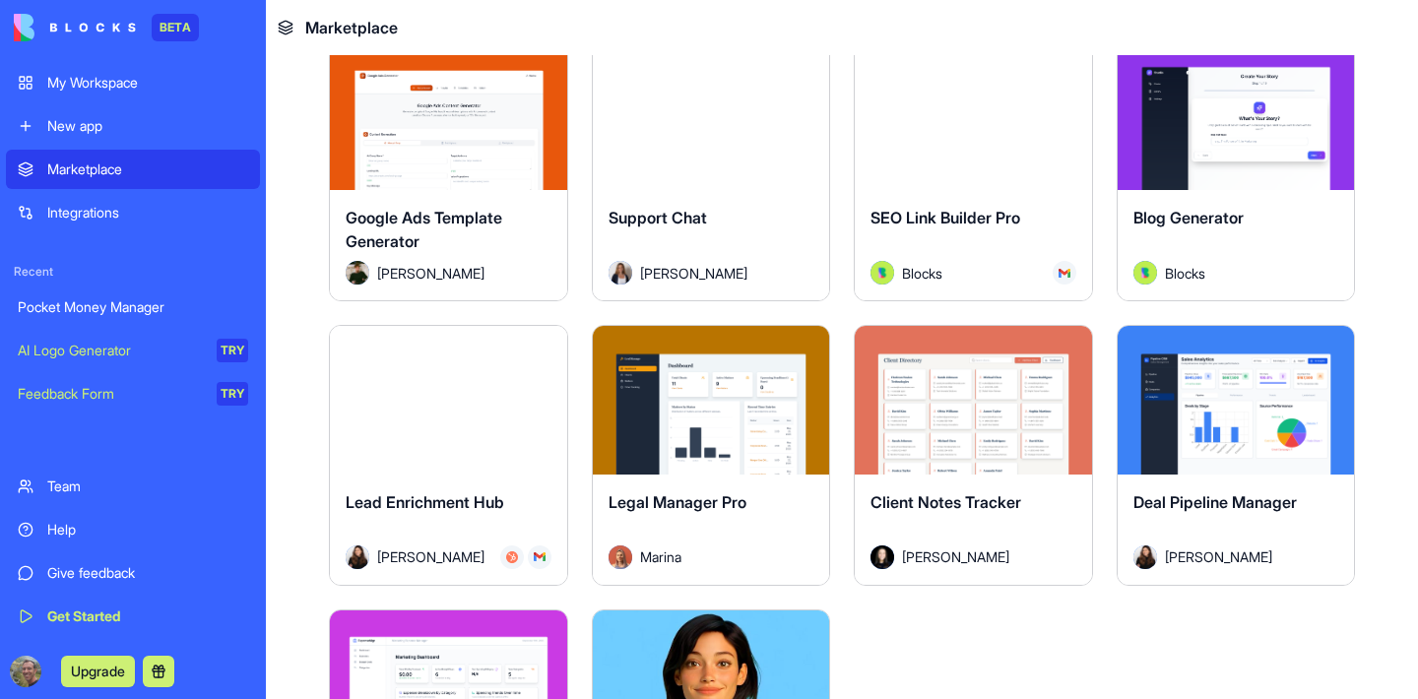
scroll to position [4952, 0]
click at [115, 216] on div "Integrations" at bounding box center [147, 213] width 201 height 20
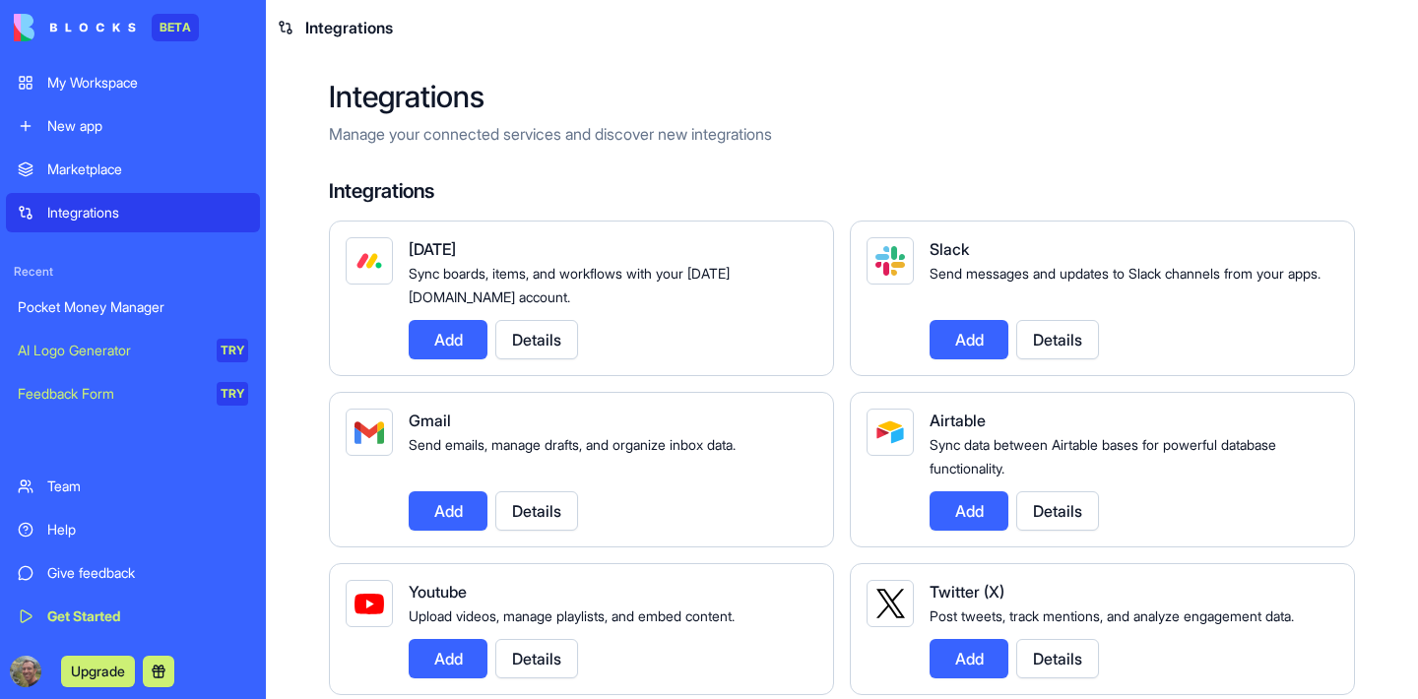
click at [703, 274] on span "Sync boards, items, and workflows with your [DATE][DOMAIN_NAME] account." at bounding box center [569, 285] width 321 height 40
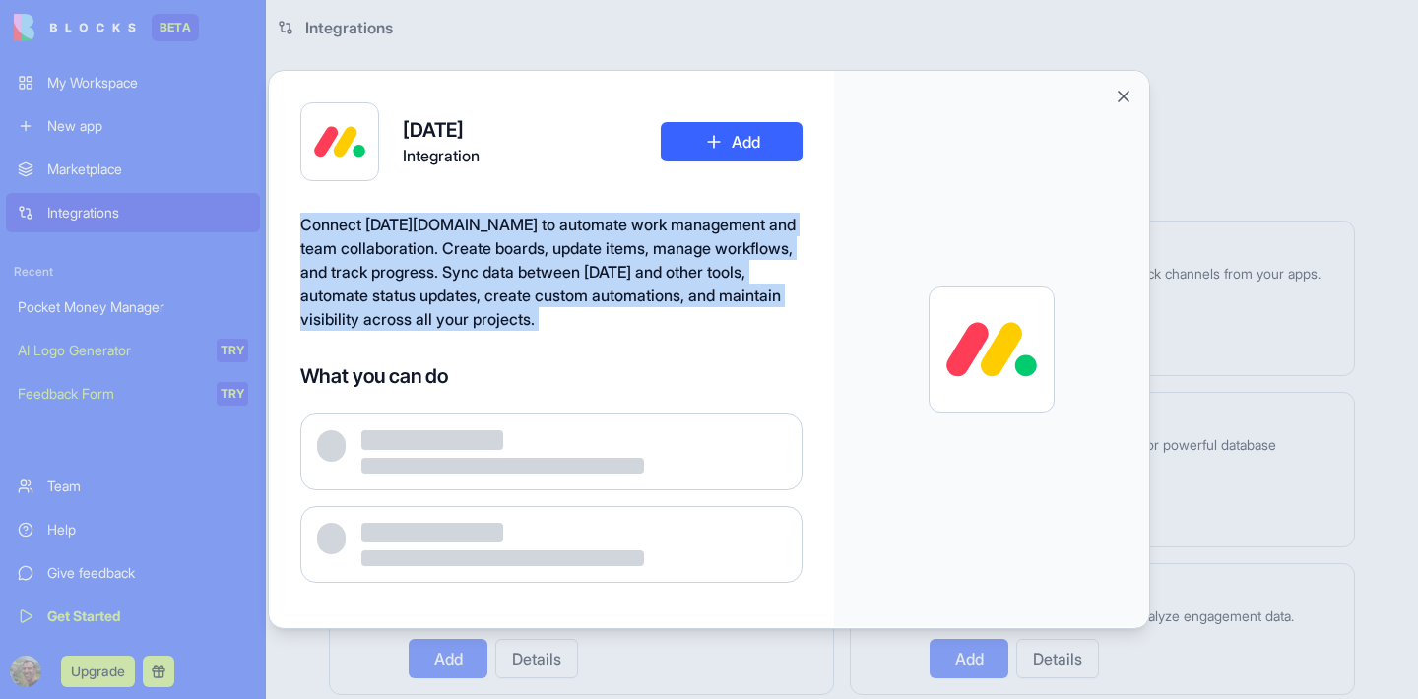
click at [703, 274] on span "Connect [DATE][DOMAIN_NAME] to automate work management and team collaboration.…" at bounding box center [547, 272] width 495 height 114
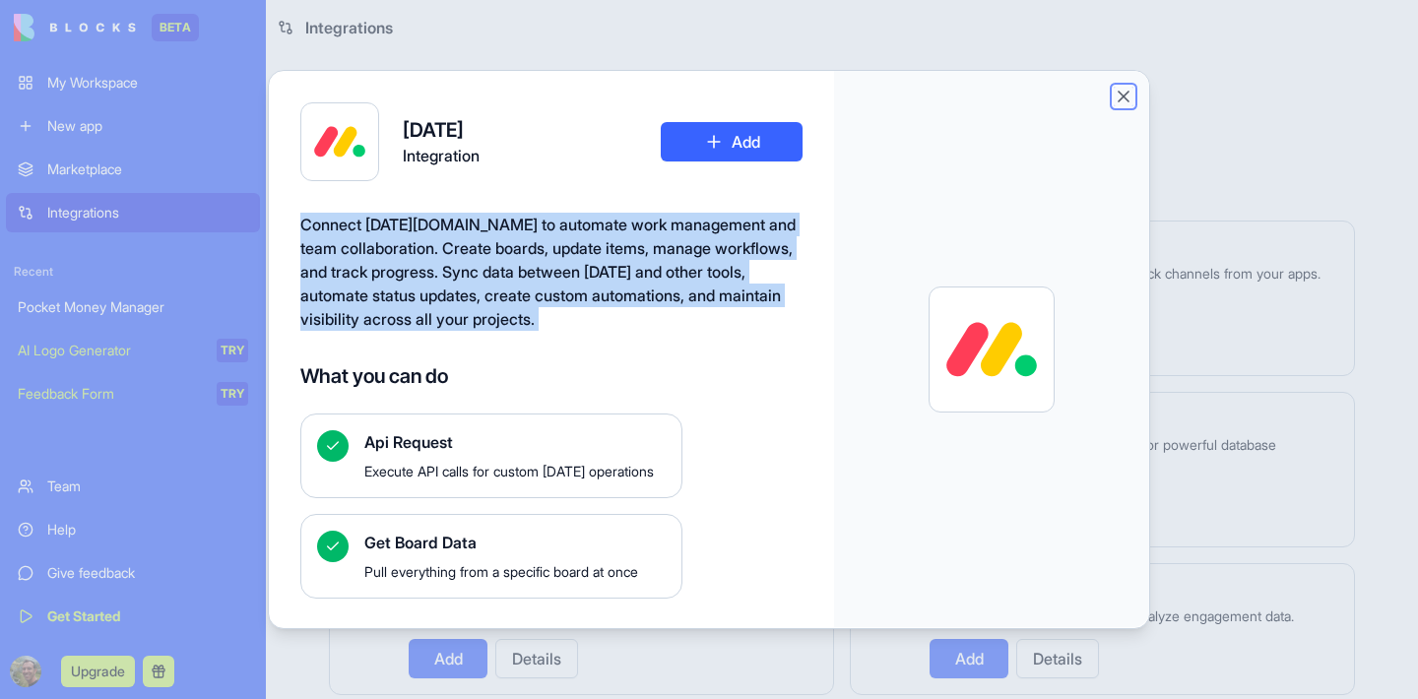
click at [1125, 101] on button "Close" at bounding box center [1123, 97] width 20 height 20
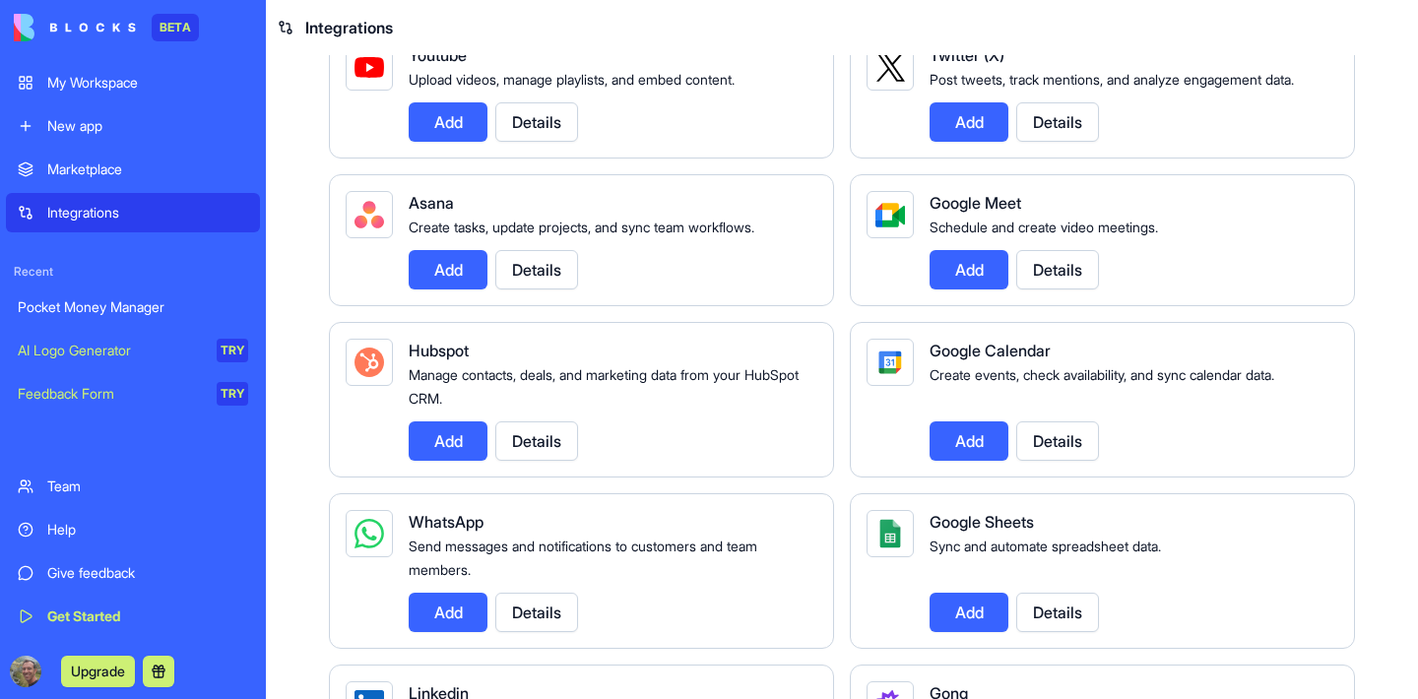
scroll to position [719, 0]
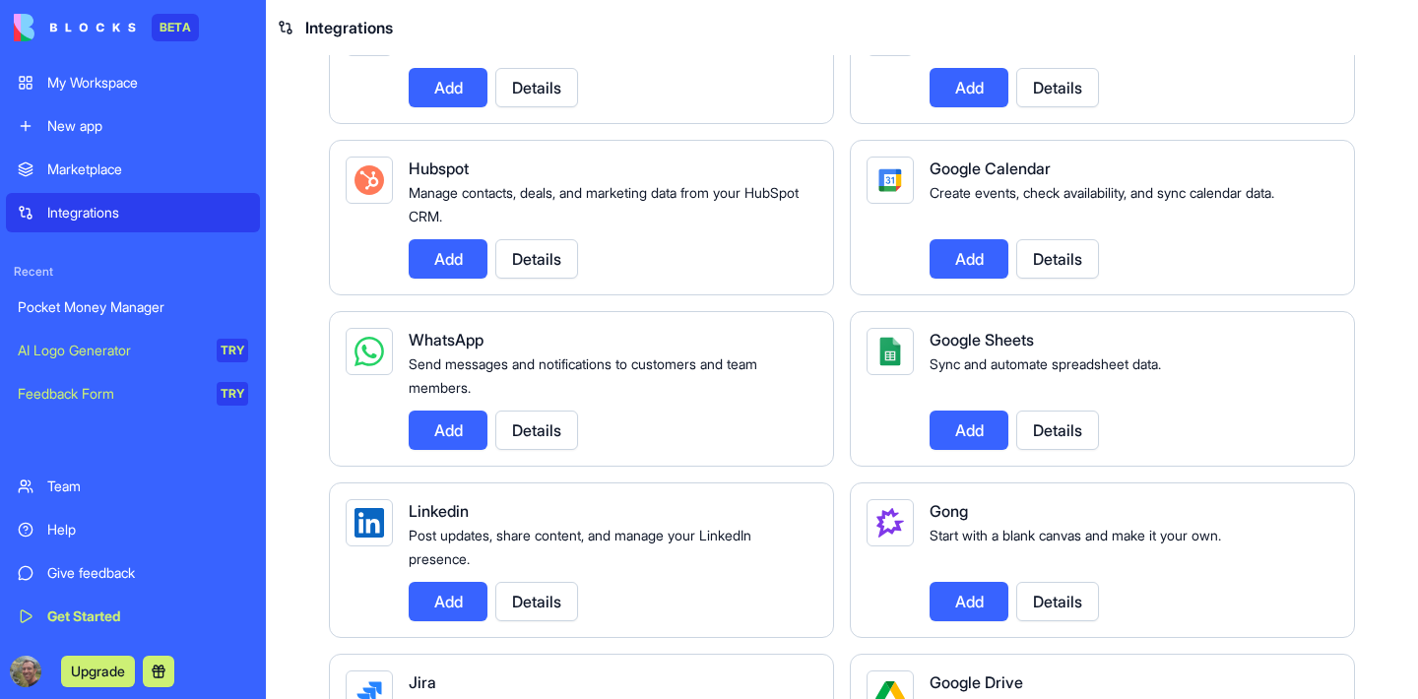
click at [672, 355] on span "Send messages and notifications to customers and team members." at bounding box center [583, 375] width 348 height 40
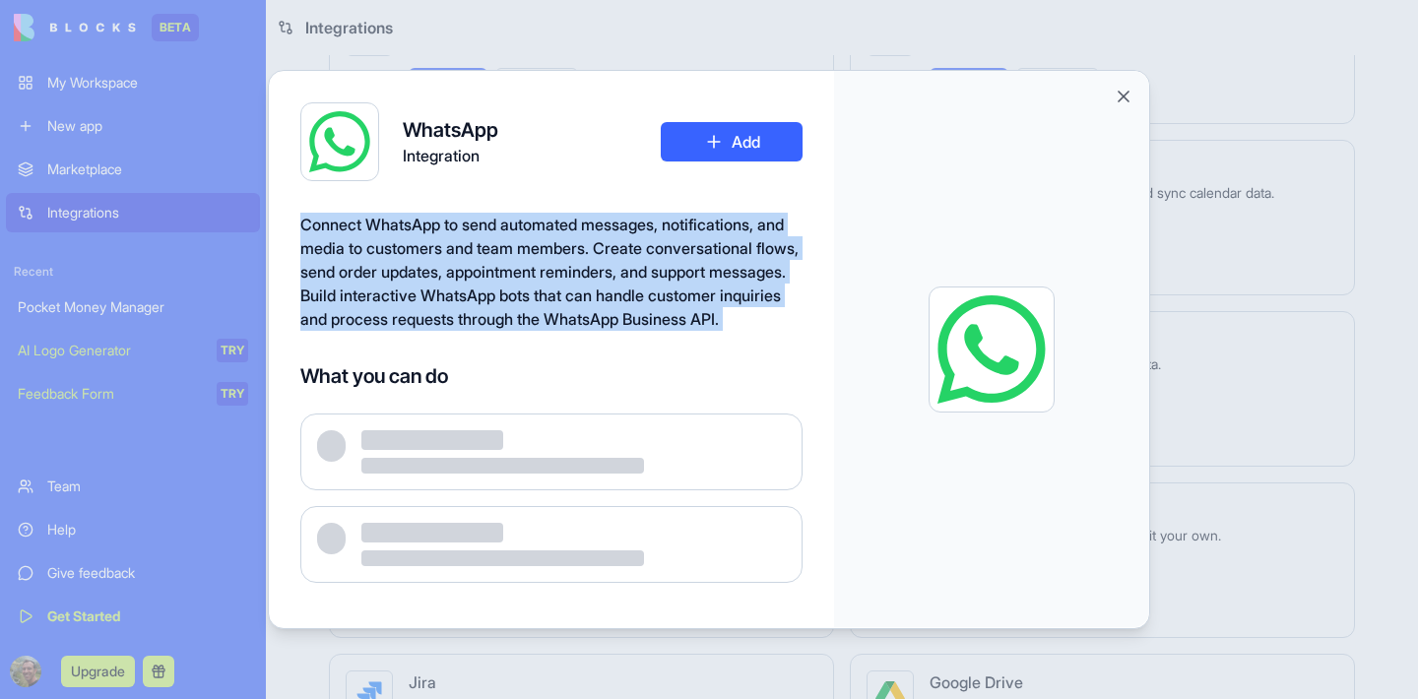
click at [672, 325] on span "Connect WhatsApp to send automated messages, notifications, and media to custom…" at bounding box center [549, 272] width 498 height 114
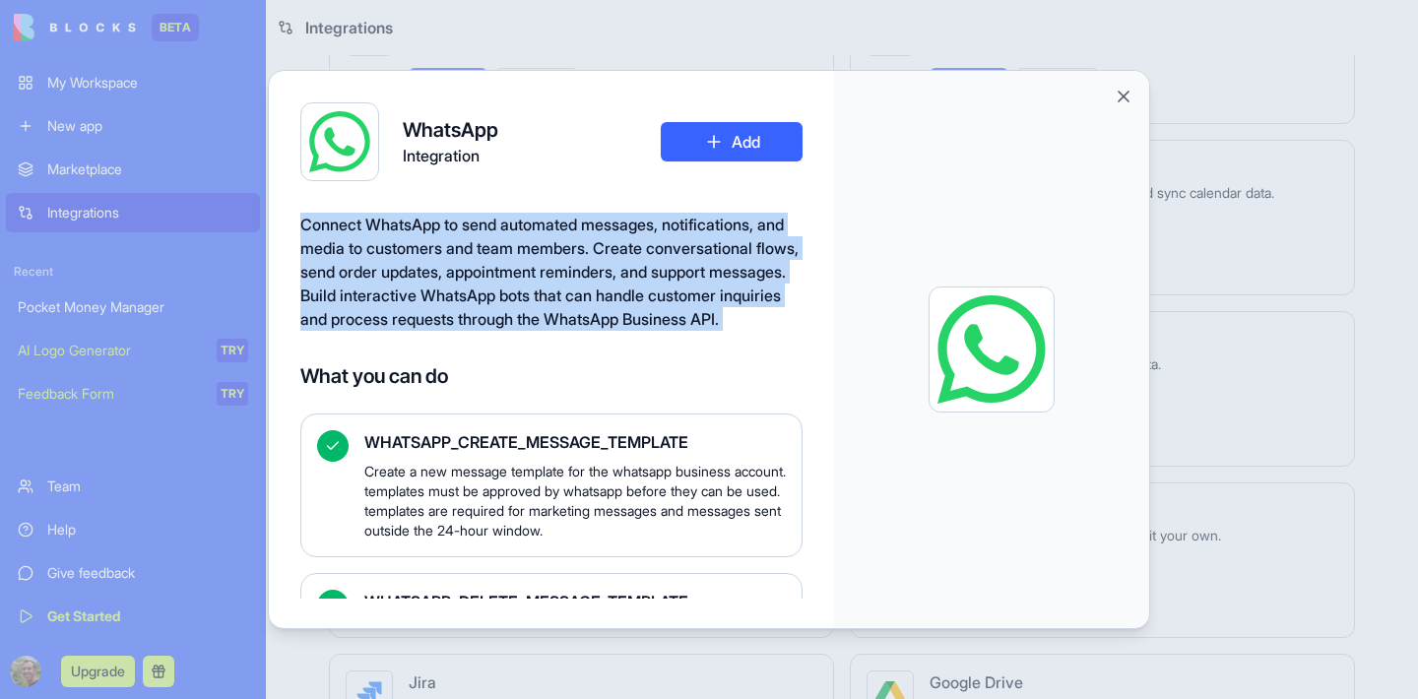
click at [745, 144] on button "Add" at bounding box center [732, 141] width 142 height 39
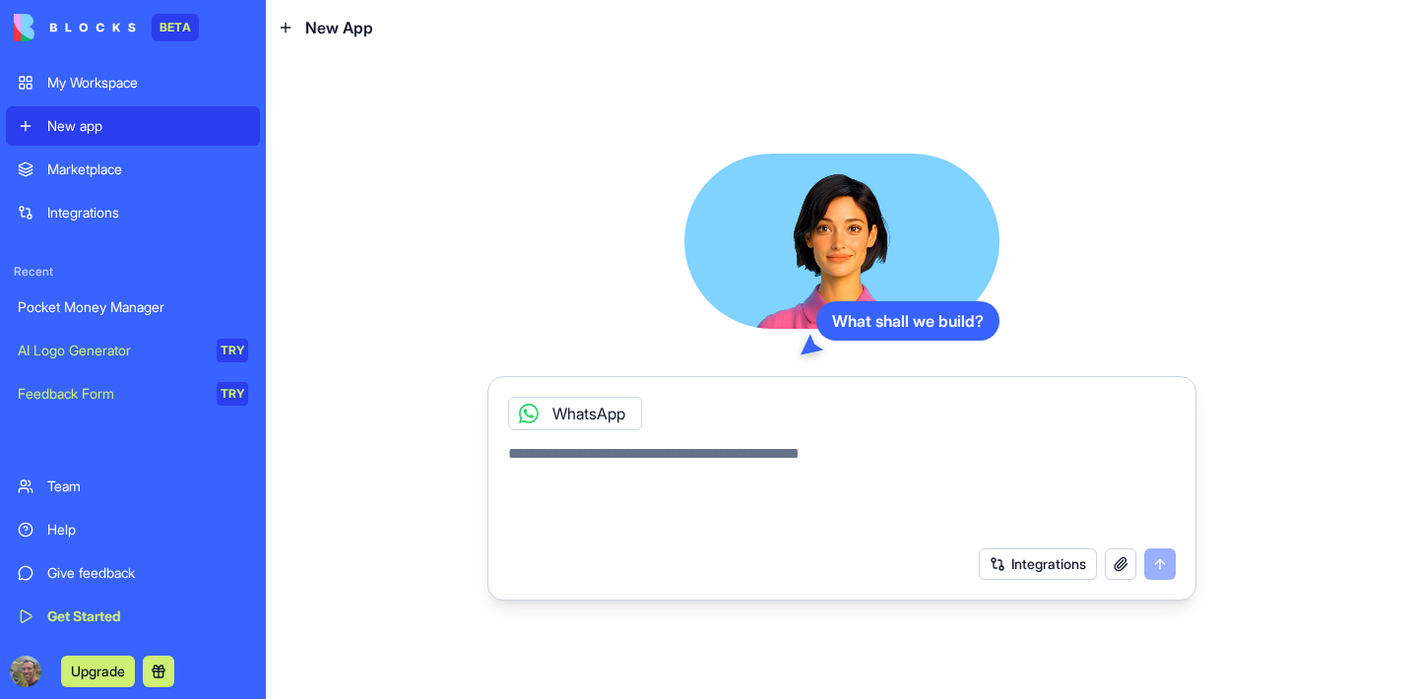
click at [98, 175] on div "Marketplace" at bounding box center [147, 169] width 201 height 20
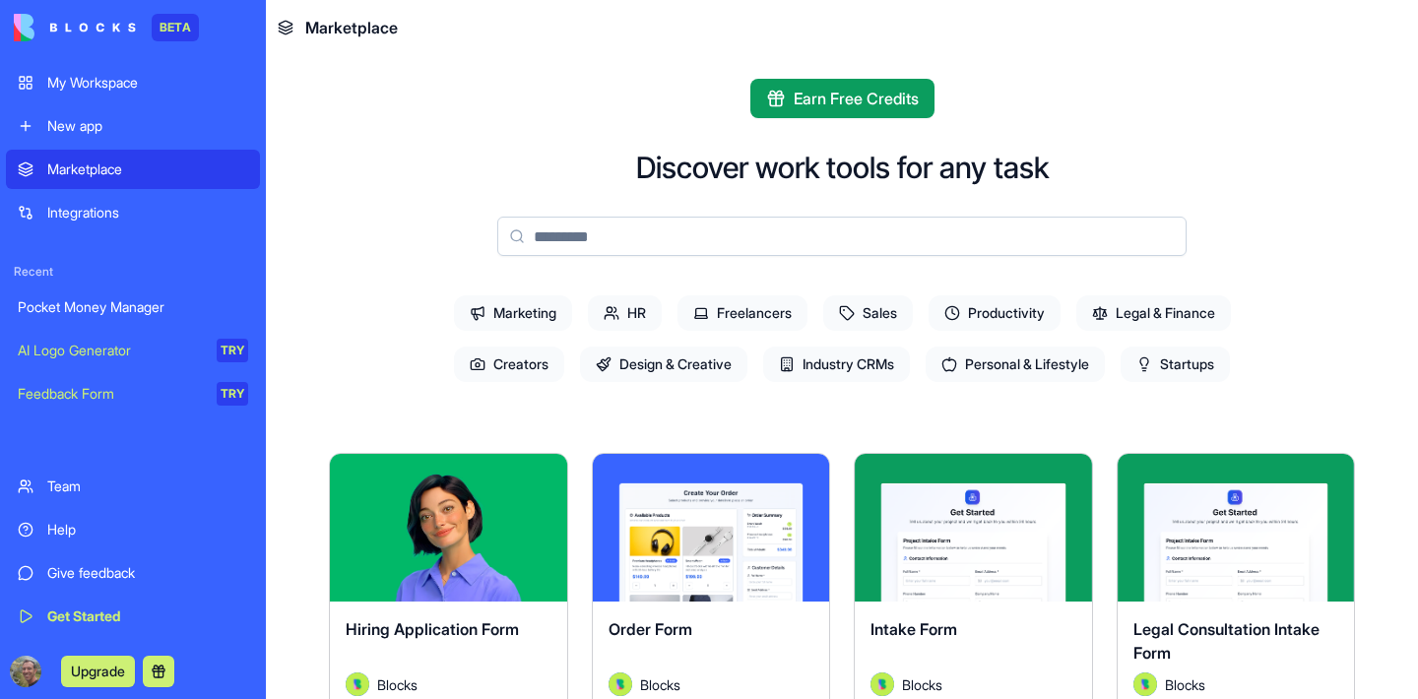
click at [79, 304] on div "Pocket Money Manager" at bounding box center [133, 307] width 230 height 20
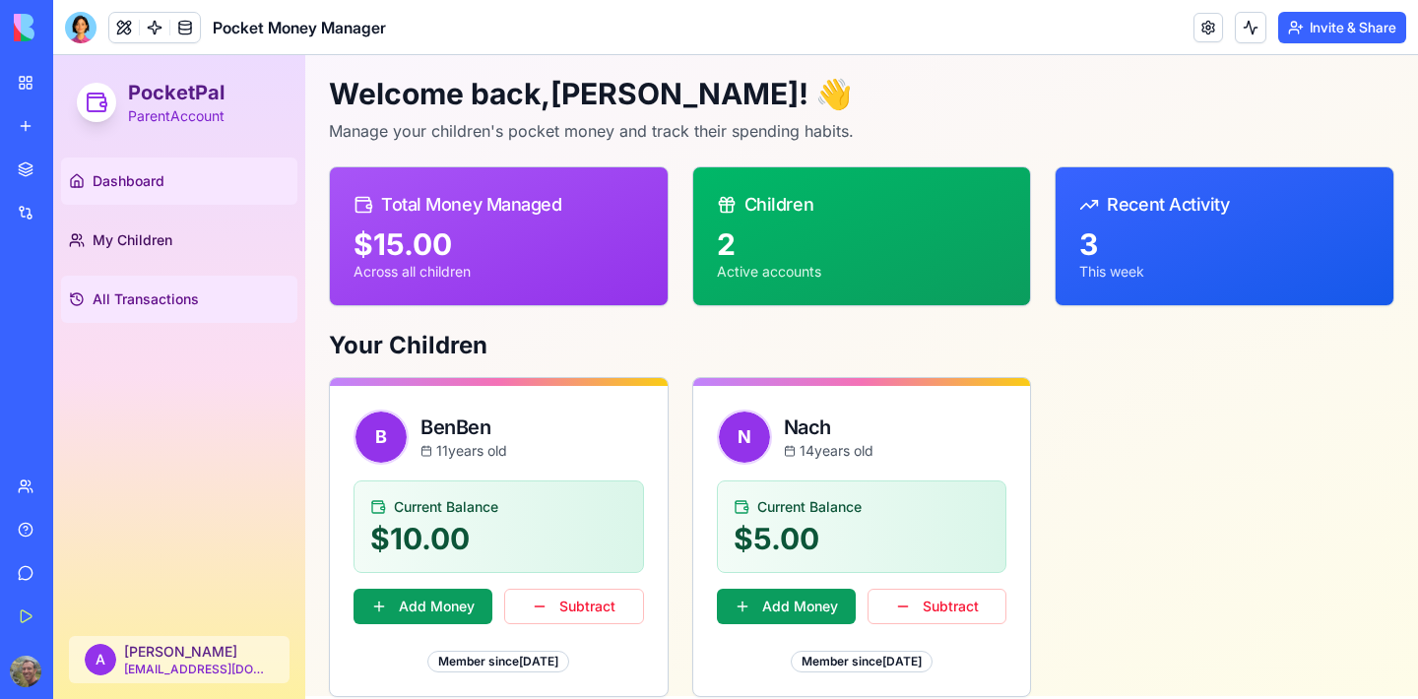
scroll to position [4, 0]
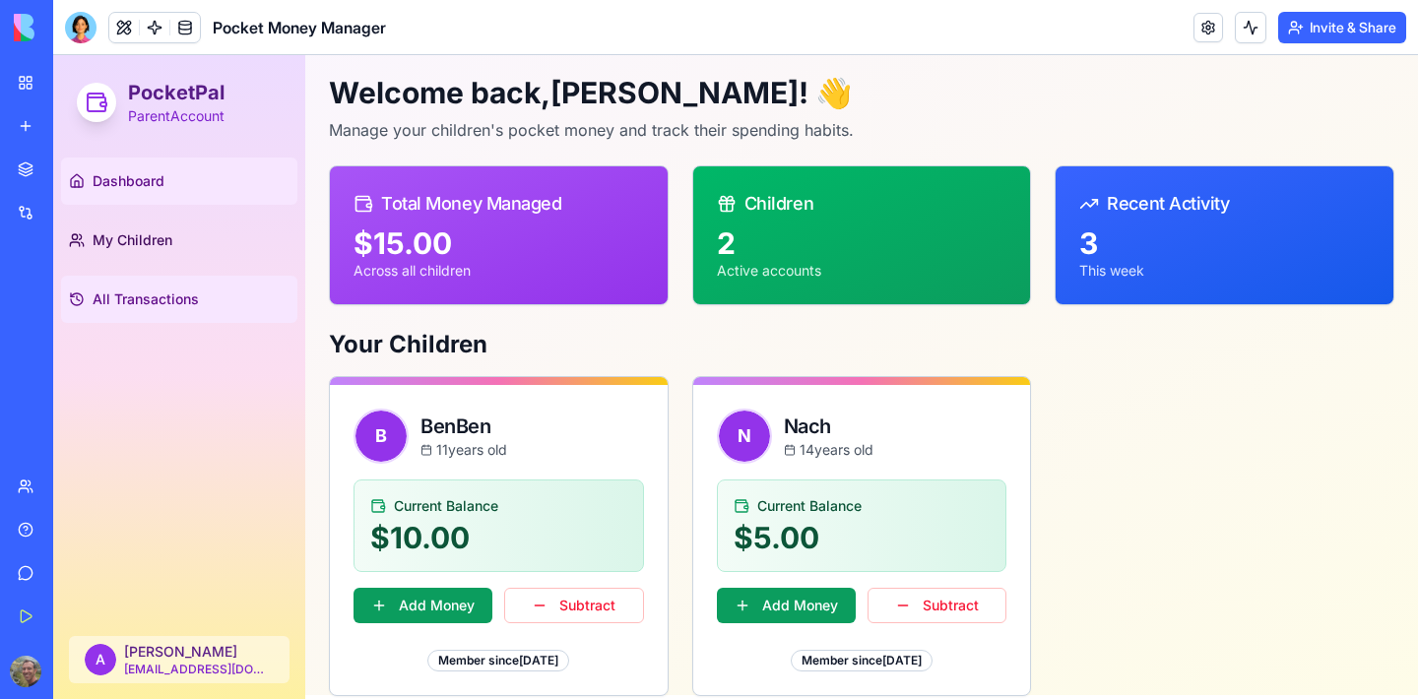
click at [157, 298] on span "All Transactions" at bounding box center [146, 299] width 106 height 20
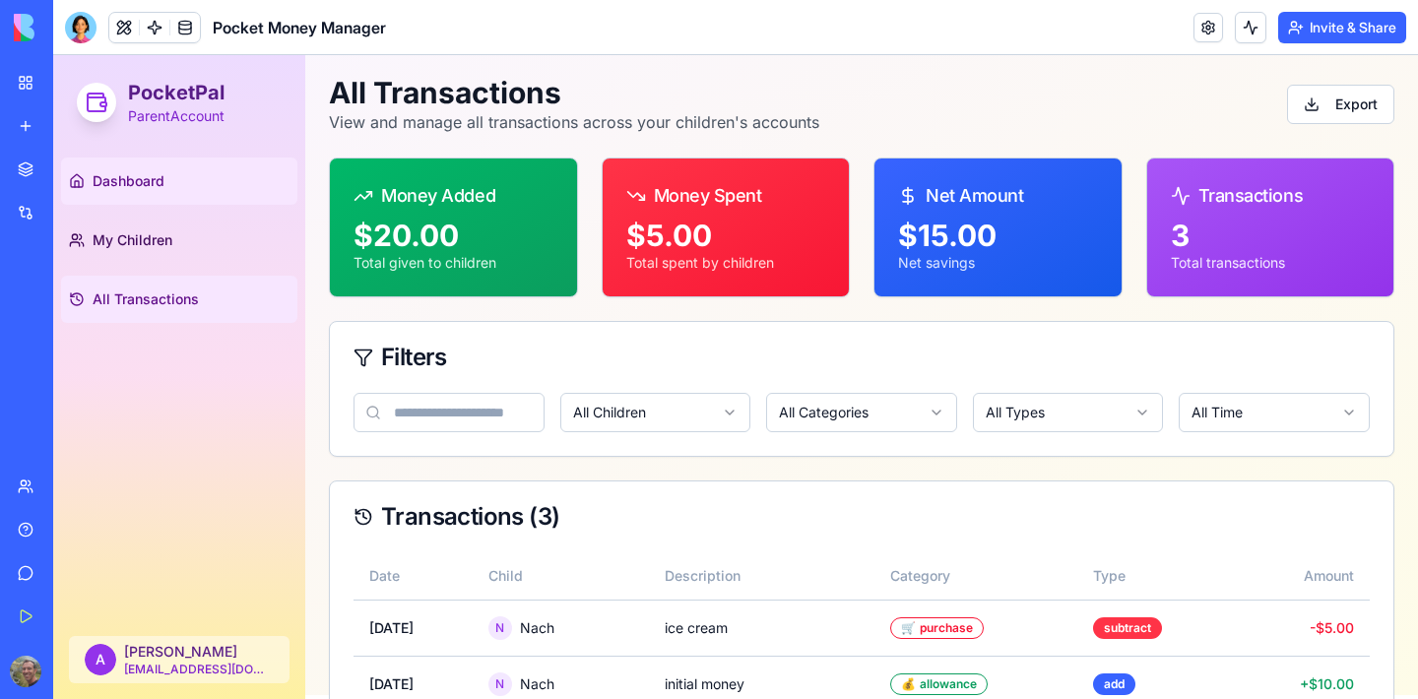
click at [171, 167] on link "Dashboard" at bounding box center [179, 181] width 236 height 47
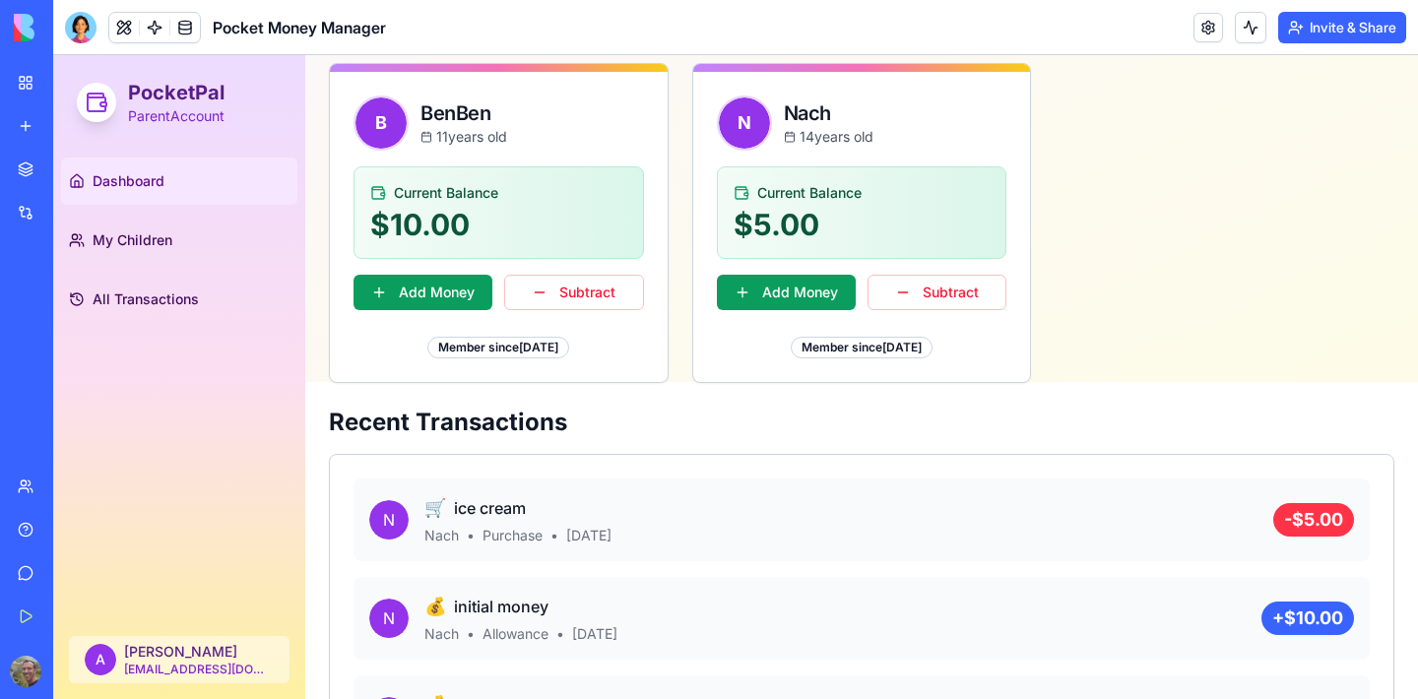
scroll to position [417, 0]
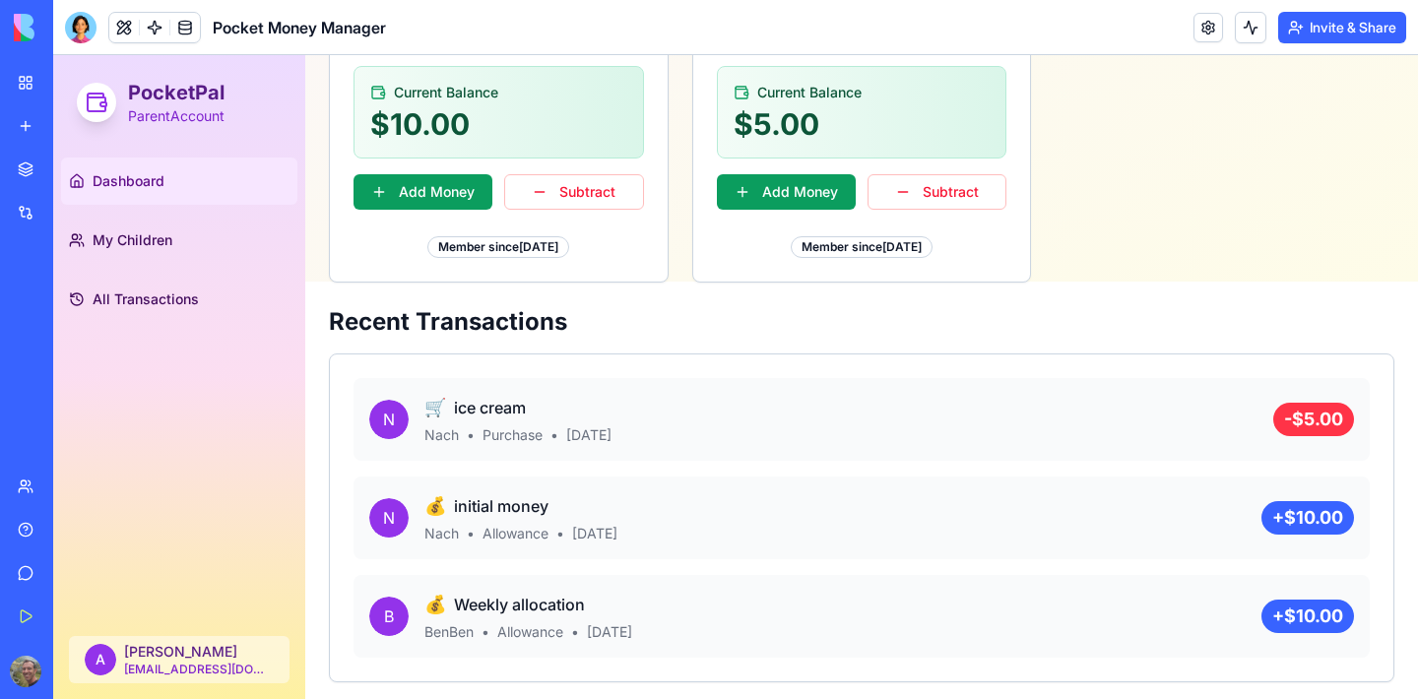
click at [73, 211] on div "Integrations" at bounding box center [60, 213] width 26 height 20
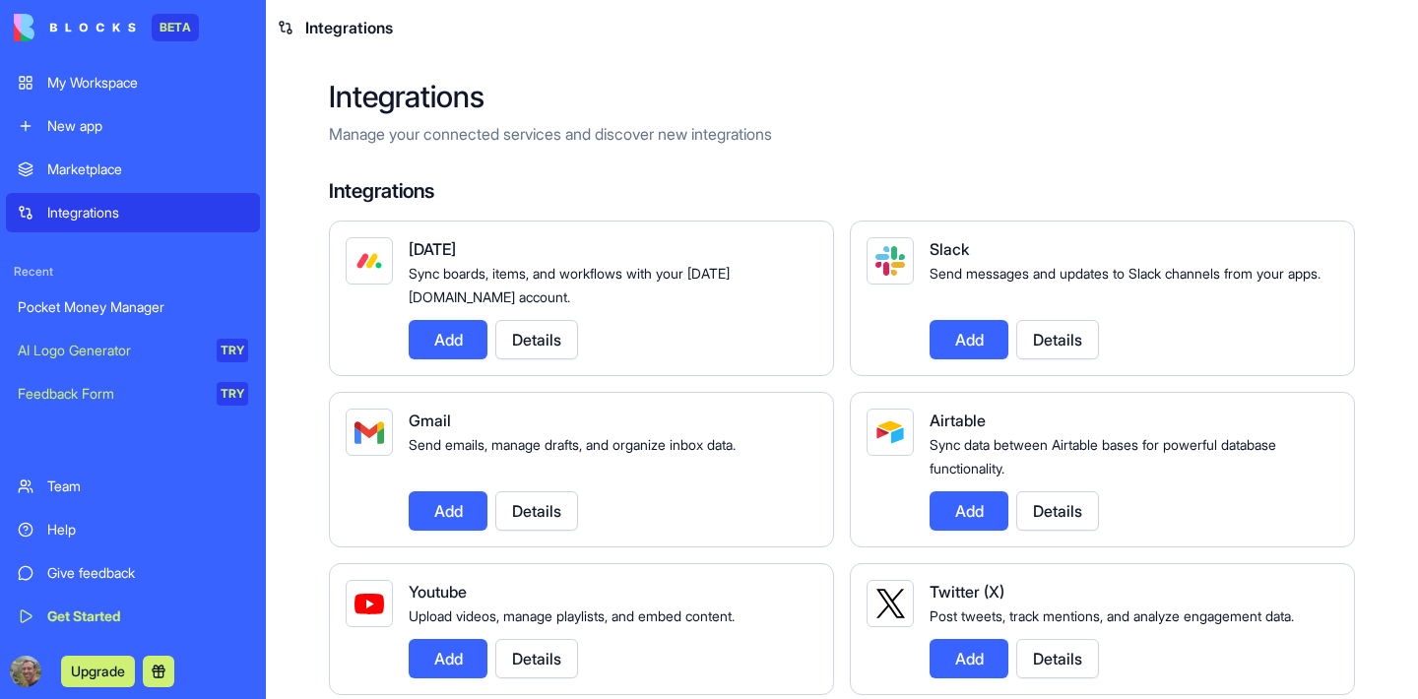
click at [95, 308] on div "Pocket Money Manager" at bounding box center [133, 307] width 230 height 20
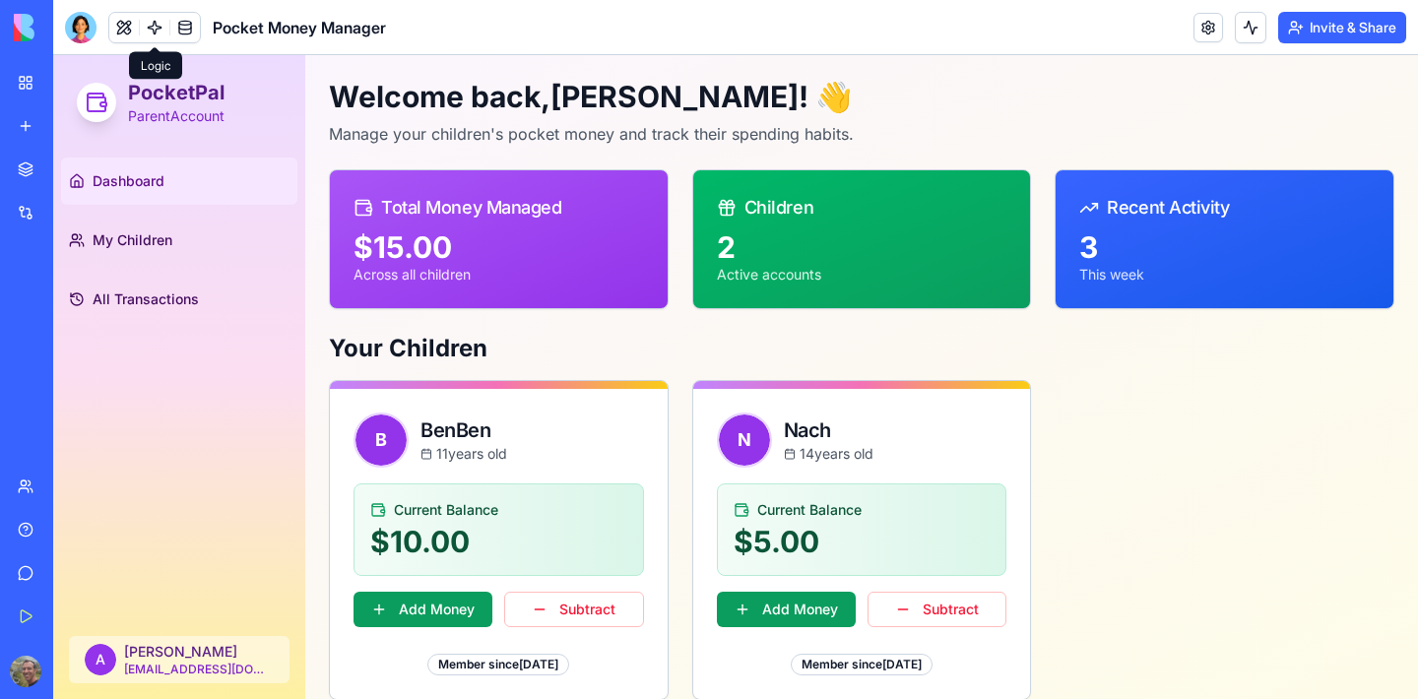
click at [150, 29] on link at bounding box center [155, 28] width 30 height 30
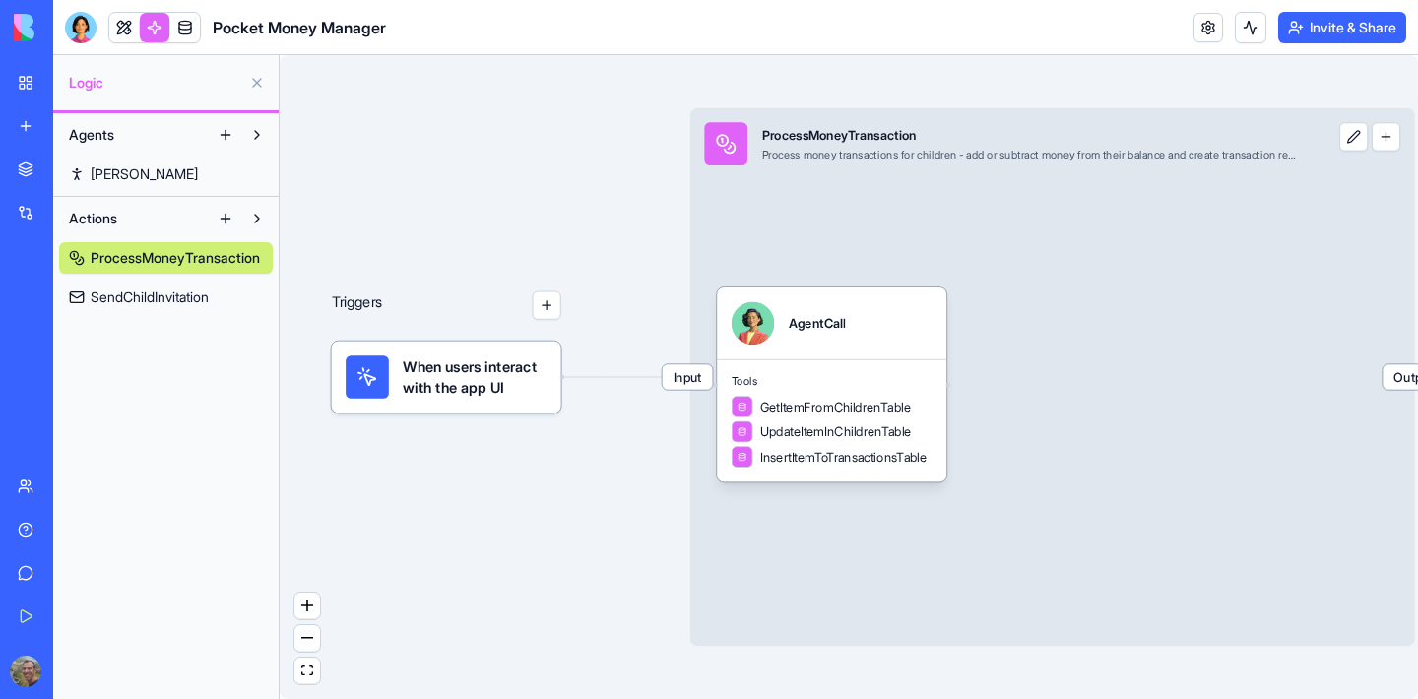
drag, startPoint x: 1410, startPoint y: 491, endPoint x: 1242, endPoint y: 484, distance: 167.5
click at [1242, 484] on div "Triggers When users interact with the app UI Input ProcessMoneyTransaction Proc…" at bounding box center [849, 377] width 1138 height 644
click at [847, 386] on span "Tools" at bounding box center [831, 381] width 201 height 15
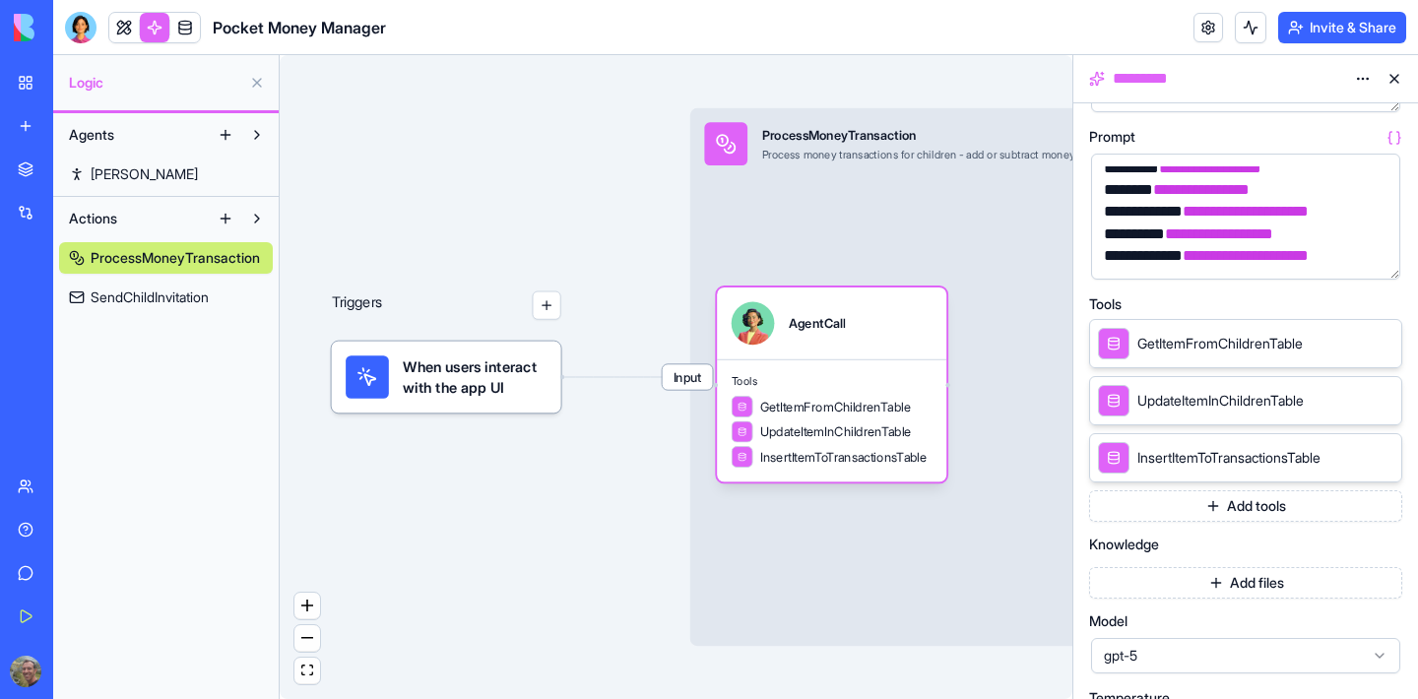
scroll to position [241, 0]
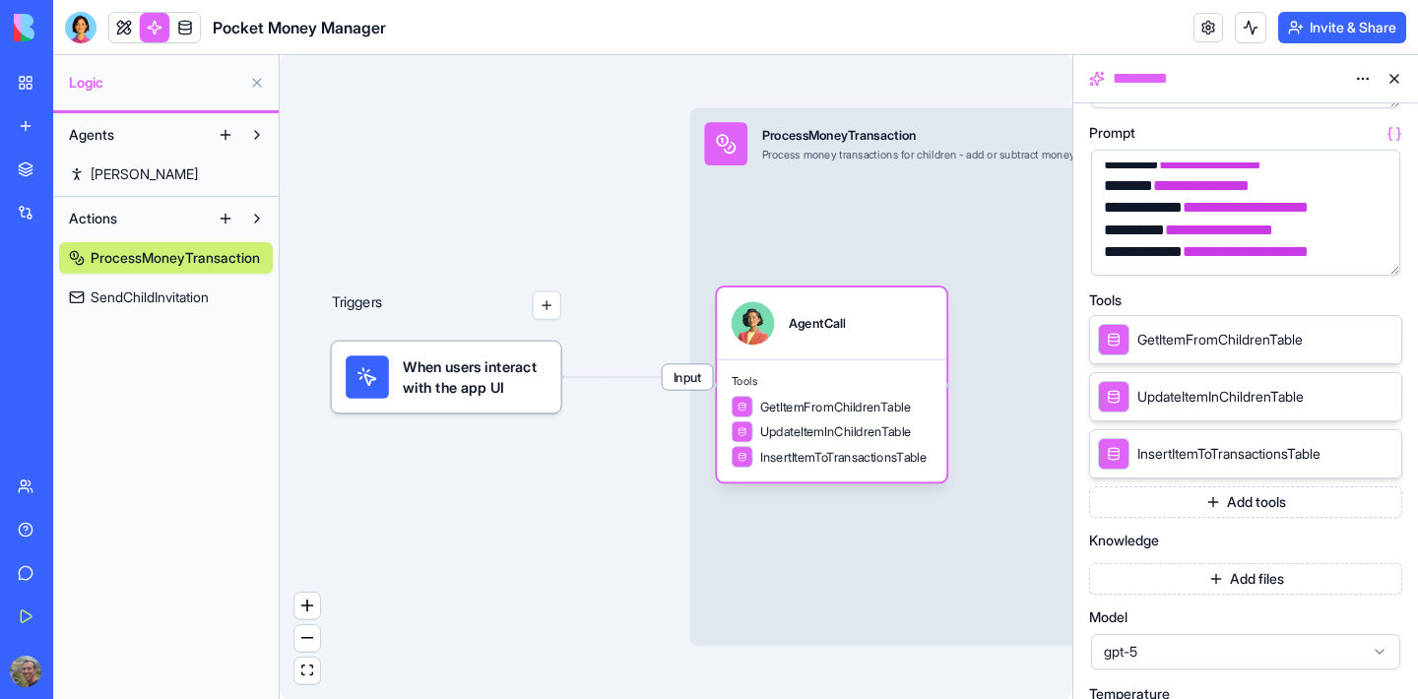
click at [1254, 343] on span "GetItemFromChildrenTable" at bounding box center [1219, 340] width 165 height 20
click at [1352, 341] on icon at bounding box center [1358, 339] width 16 height 16
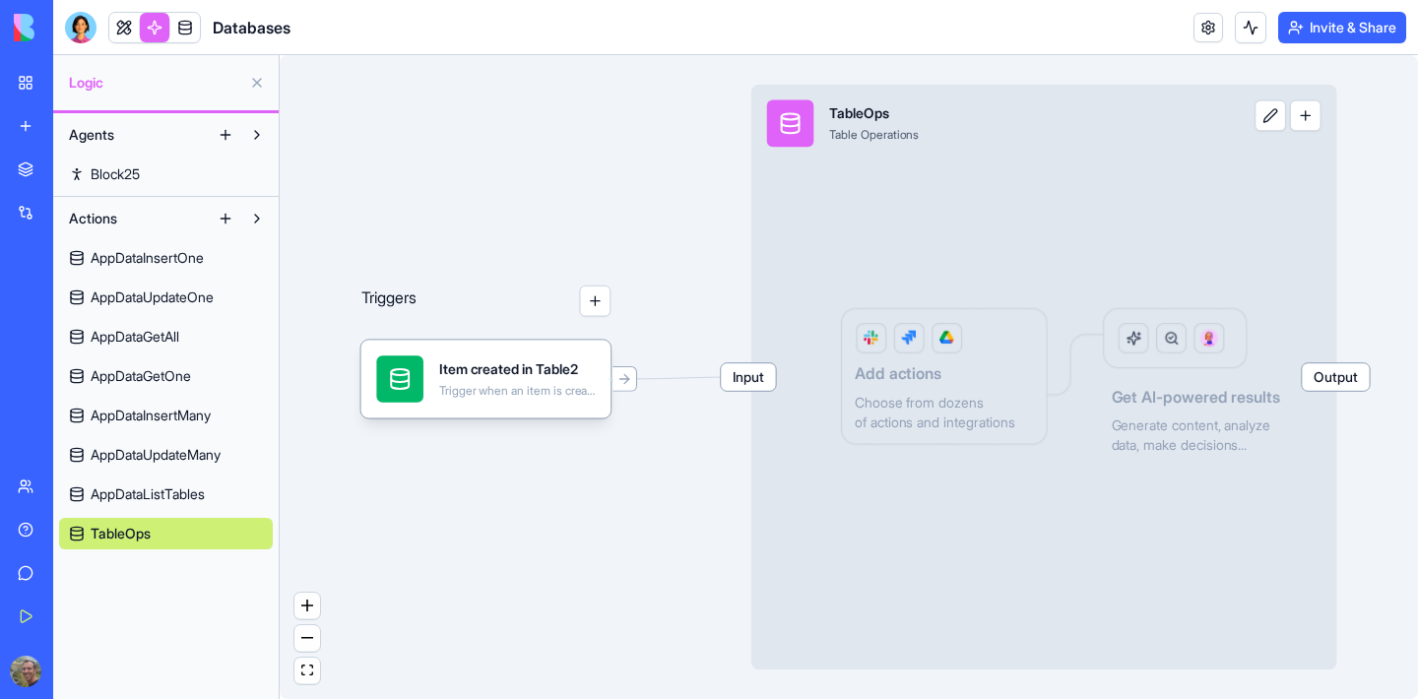
click at [752, 386] on span "Input" at bounding box center [748, 377] width 54 height 28
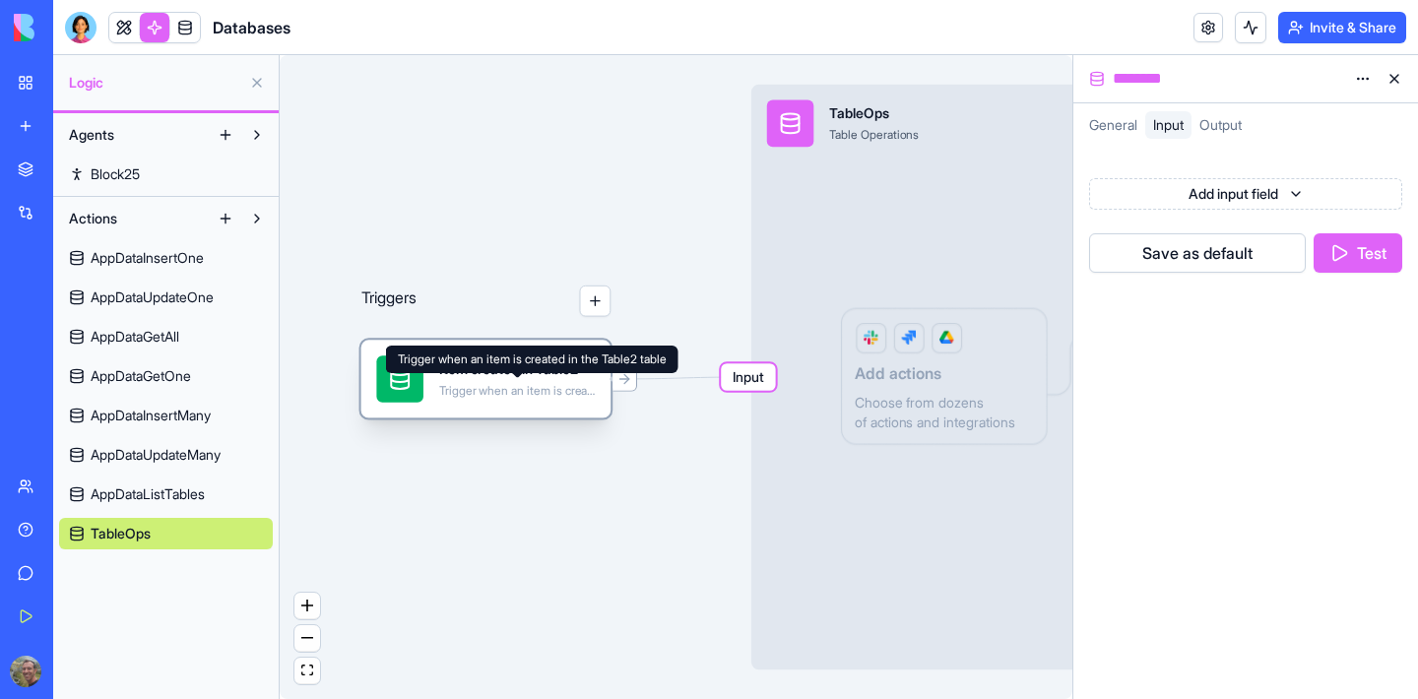
click at [485, 390] on div "Trigger when an item is created in the Table2 table" at bounding box center [517, 391] width 157 height 16
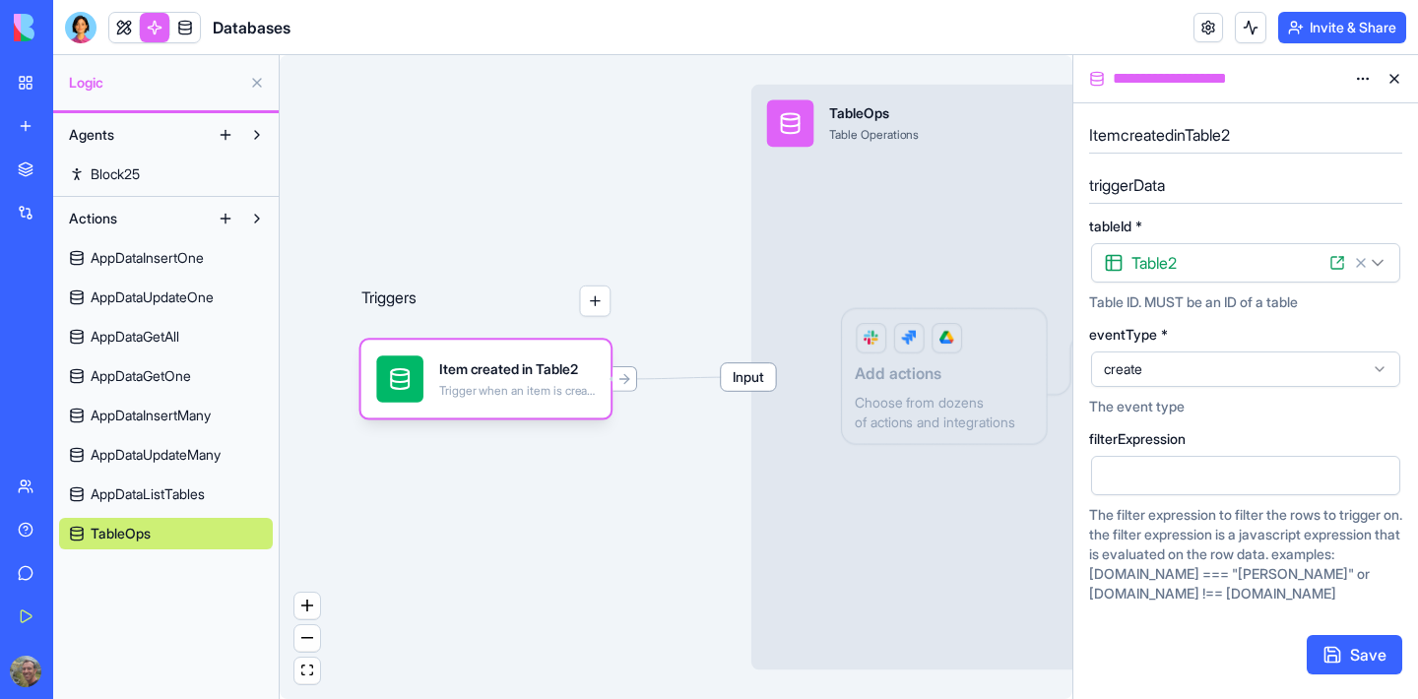
click at [135, 496] on span "AppDataListTables" at bounding box center [148, 494] width 114 height 20
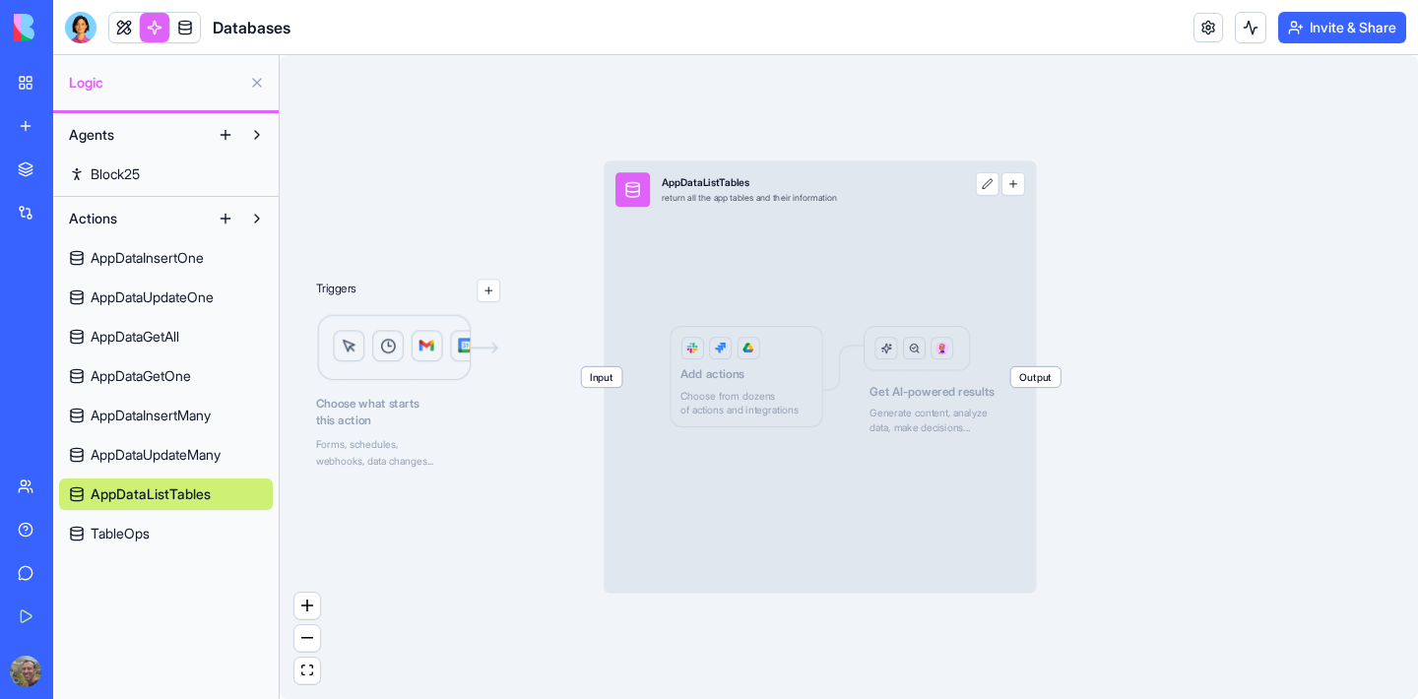
click at [126, 261] on span "AppDataInsertOne" at bounding box center [147, 258] width 113 height 20
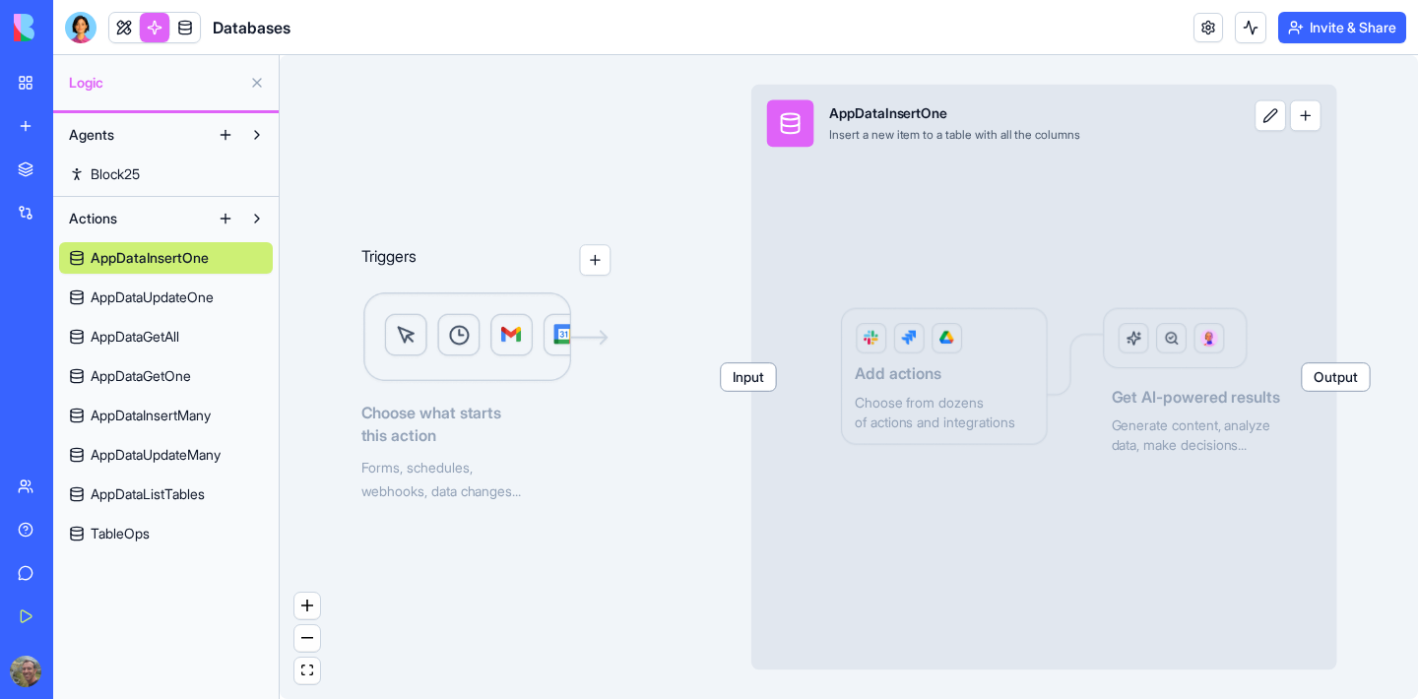
click at [189, 294] on span "AppDataUpdateOne" at bounding box center [152, 297] width 123 height 20
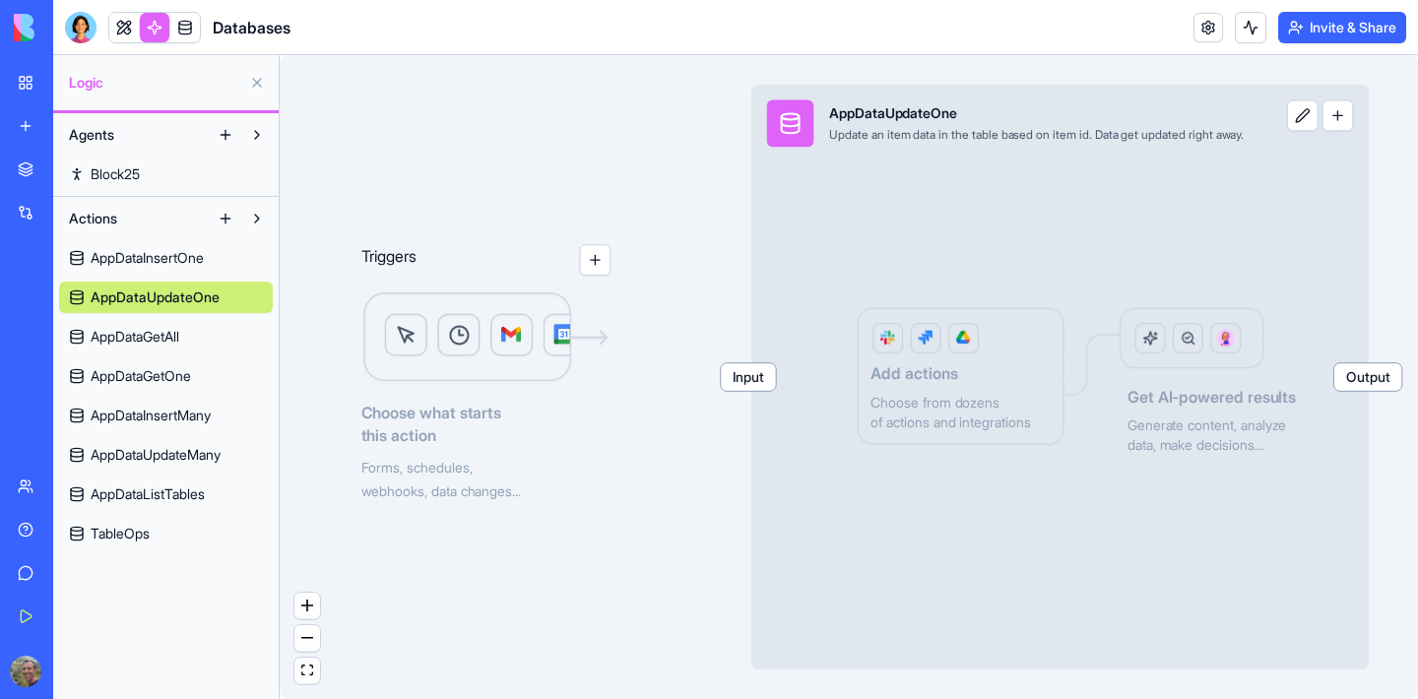
click at [156, 250] on span "AppDataInsertOne" at bounding box center [147, 258] width 113 height 20
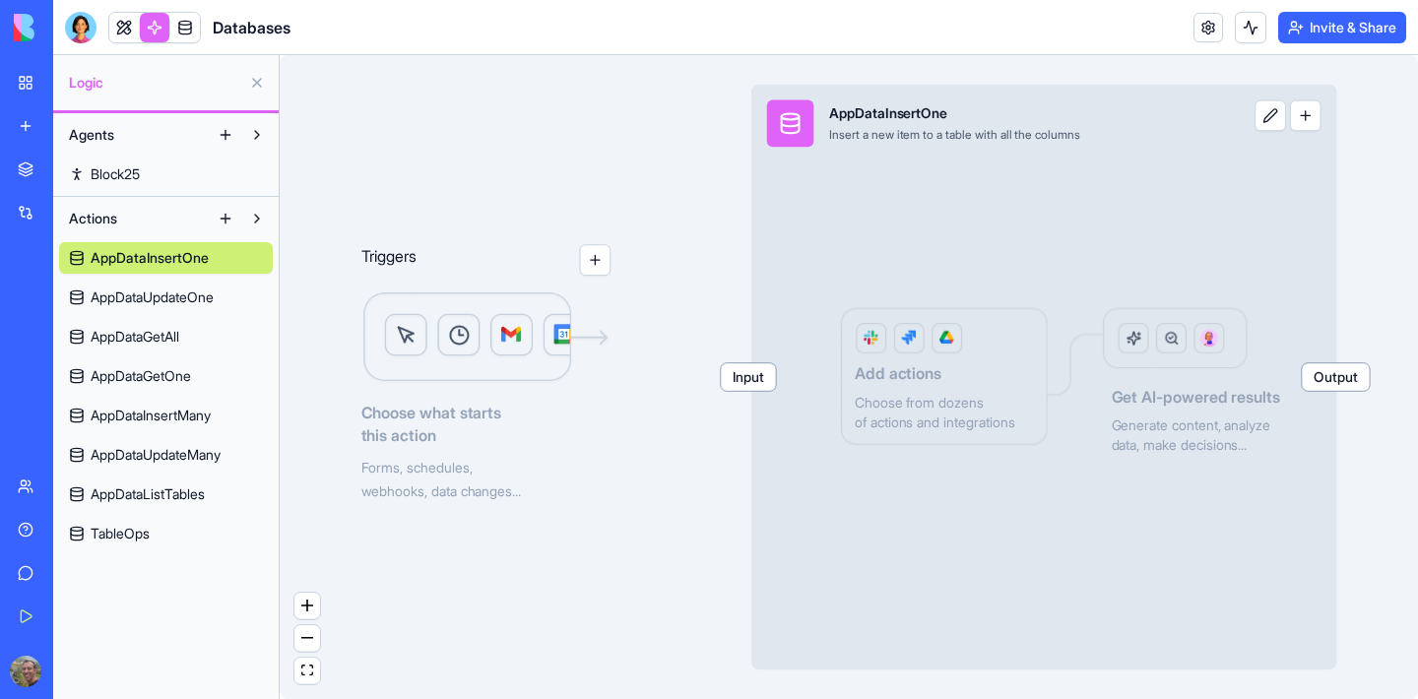
click at [747, 379] on span "Input" at bounding box center [748, 377] width 54 height 28
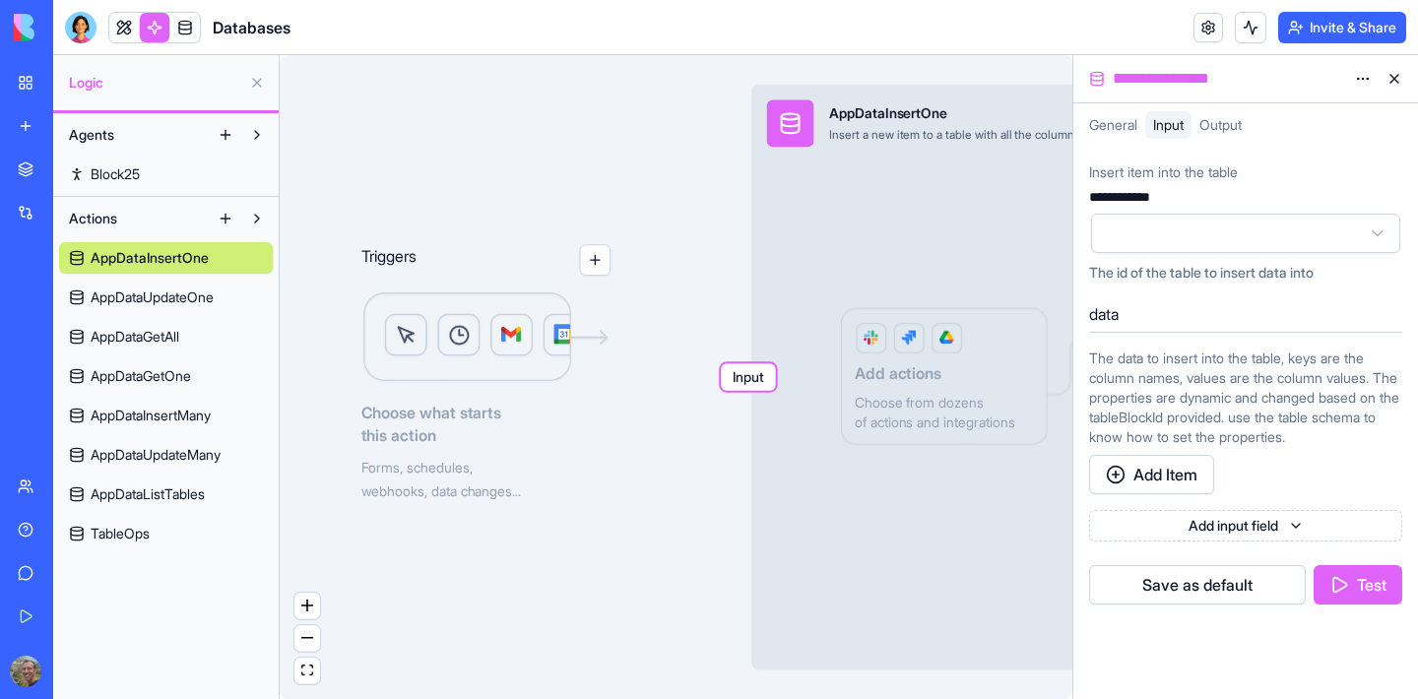
click at [812, 145] on div "AppDataInsertOne Insert a new item to a table with all the columns" at bounding box center [989, 123] width 445 height 47
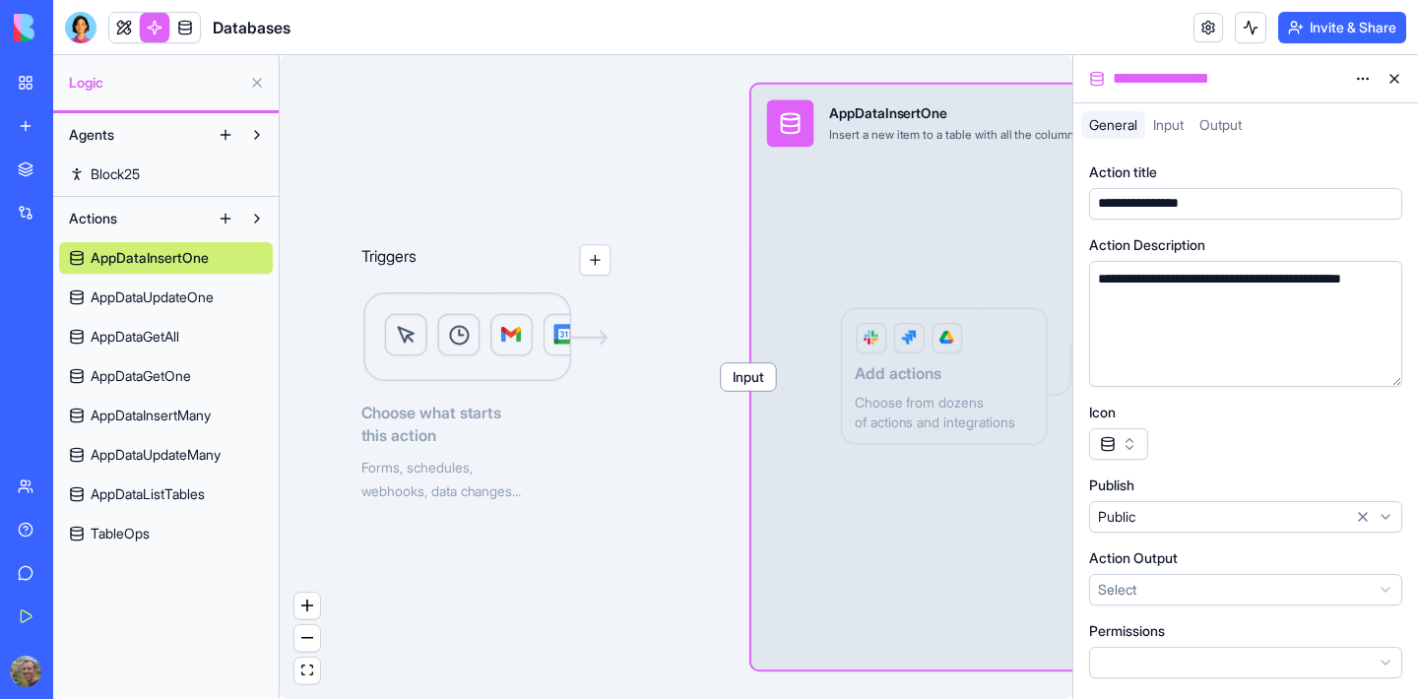
click at [903, 122] on div "AppDataInsertOne" at bounding box center [954, 114] width 251 height 20
click at [1153, 122] on span "Input" at bounding box center [1168, 124] width 31 height 17
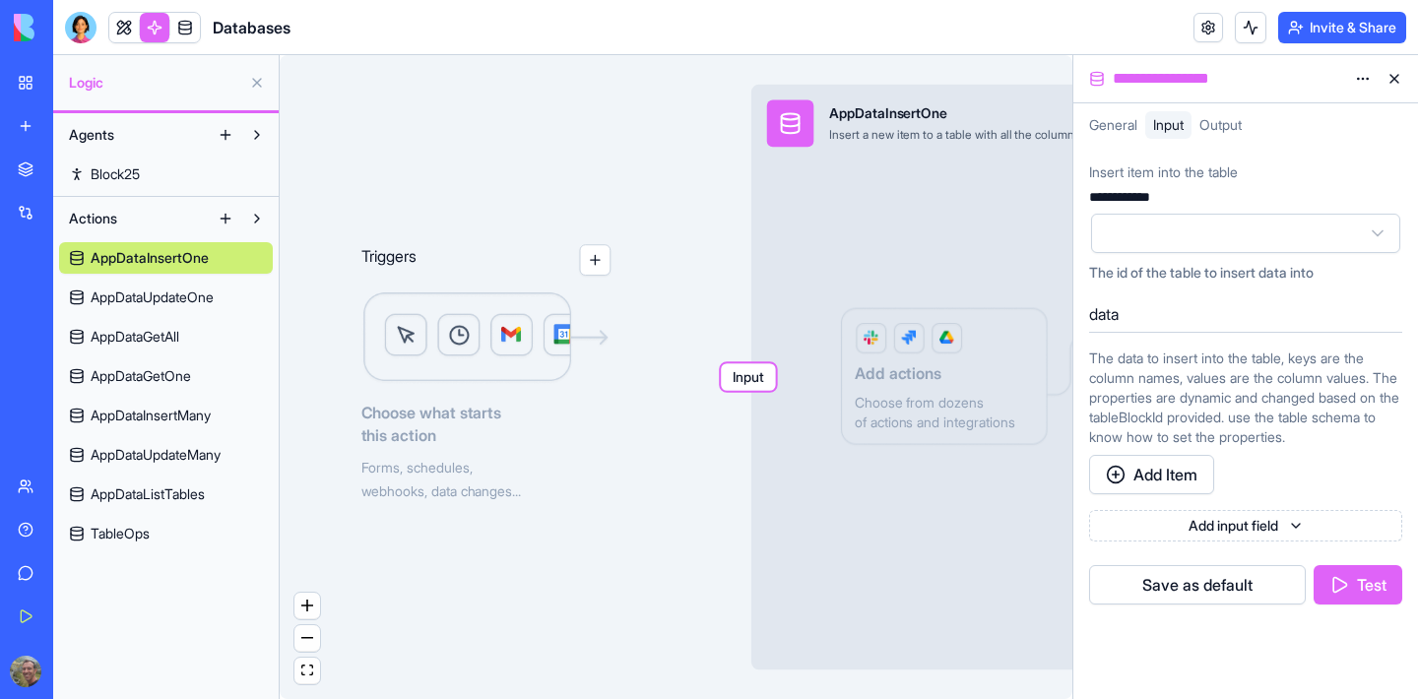
click at [1218, 127] on span "Output" at bounding box center [1220, 124] width 42 height 17
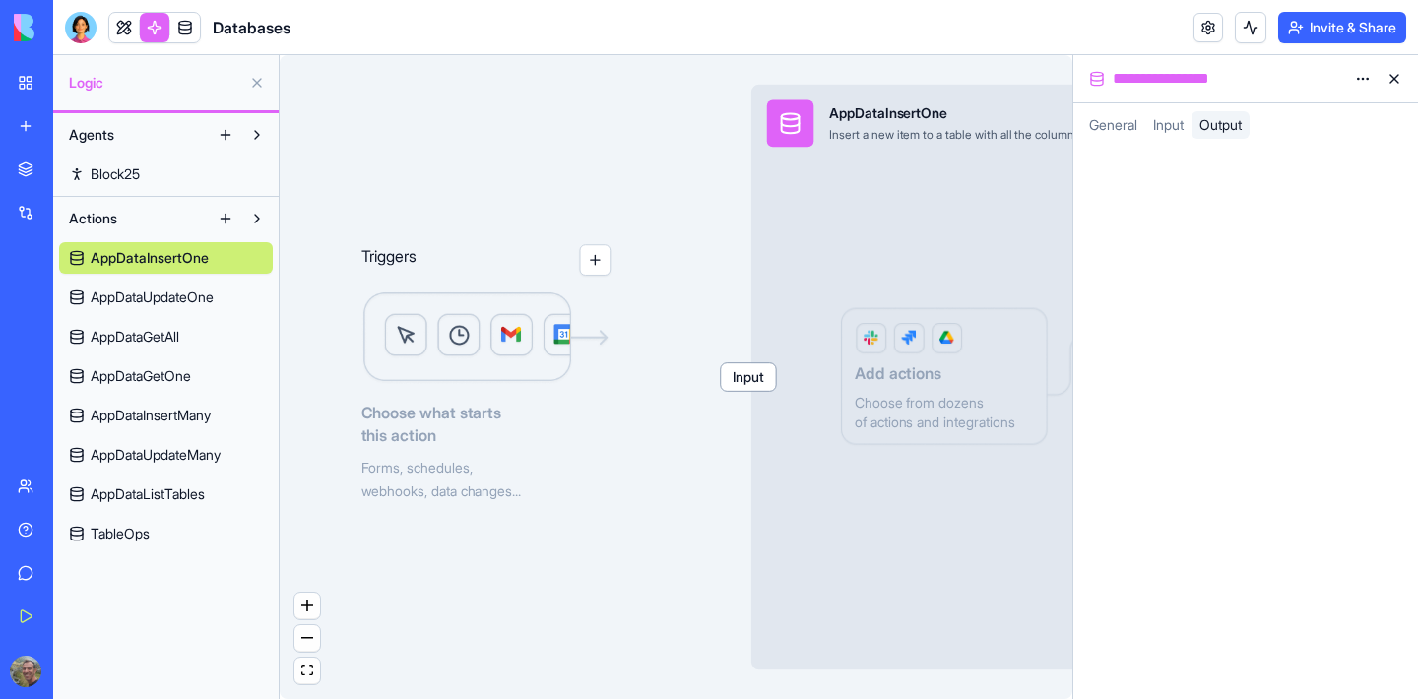
click at [512, 96] on div "Triggers Choose what starts this action Forms, schedules, webhooks, data change…" at bounding box center [676, 377] width 792 height 644
click at [115, 538] on span "TableOps" at bounding box center [120, 534] width 59 height 20
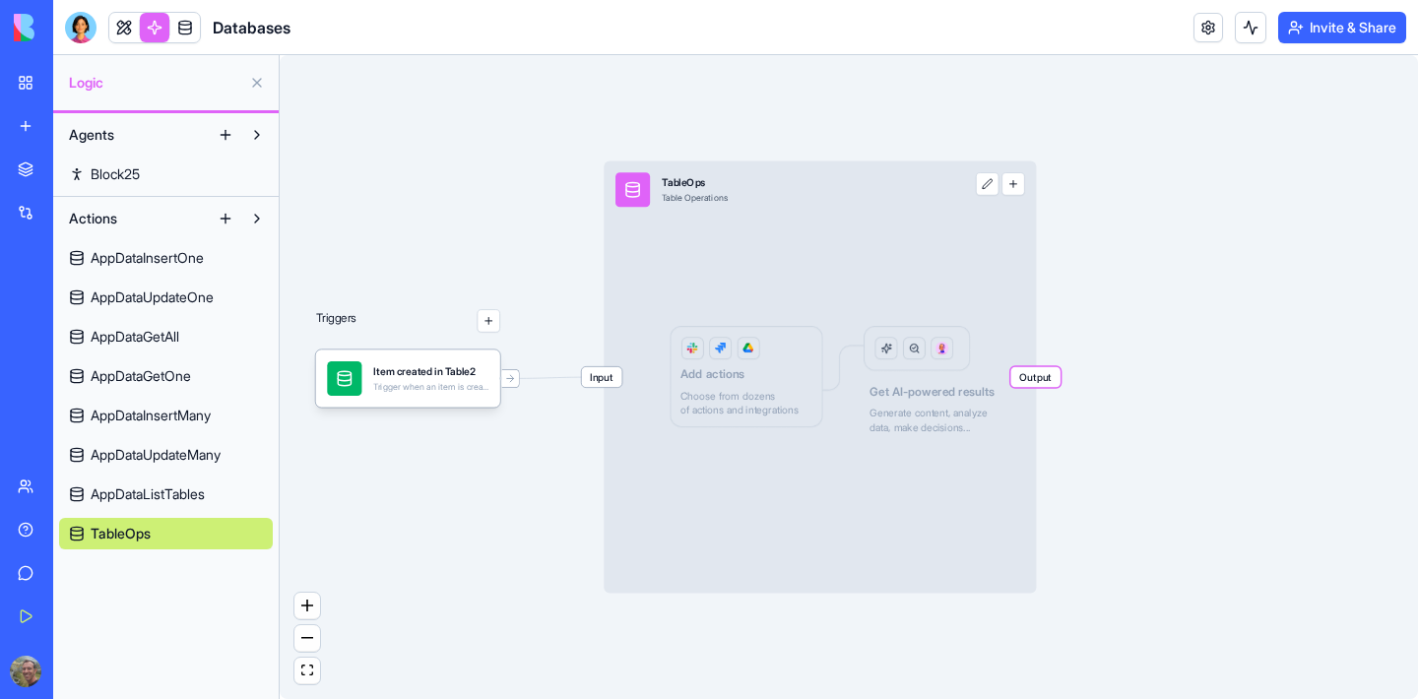
click at [135, 259] on span "AppDataInsertOne" at bounding box center [147, 258] width 113 height 20
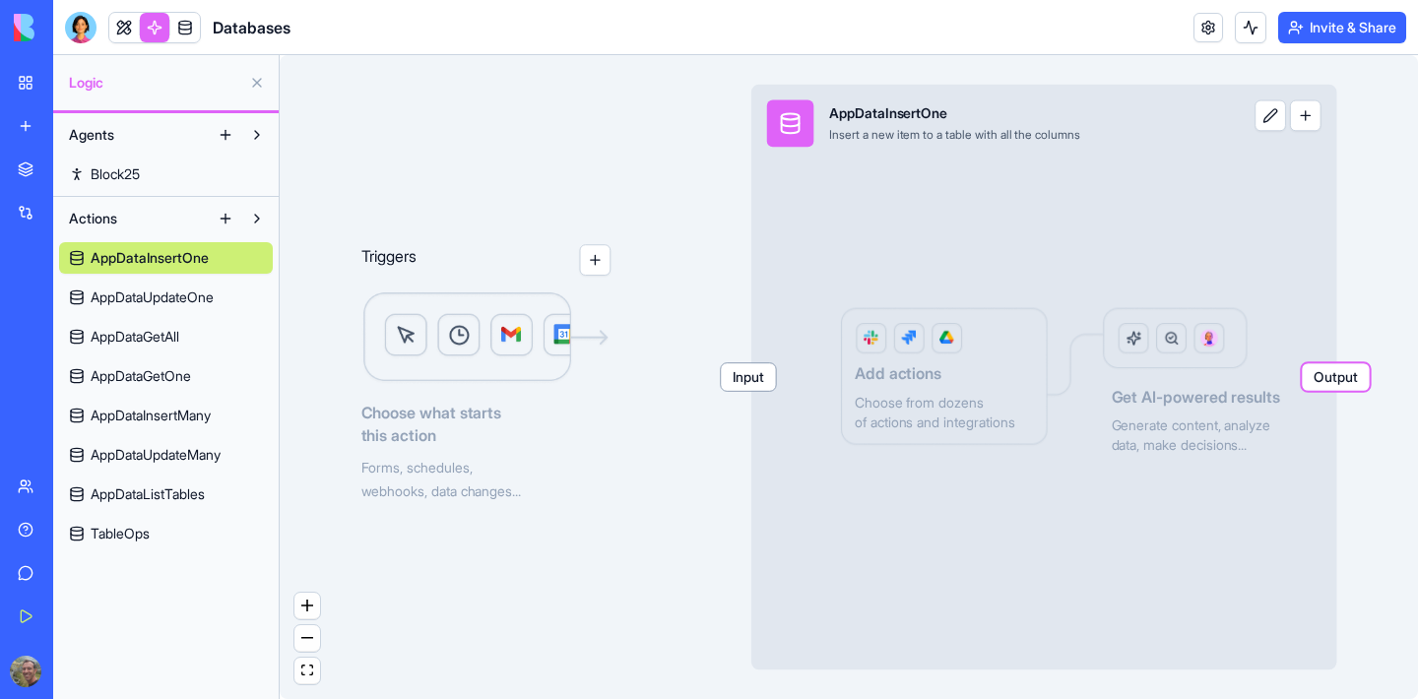
click at [140, 177] on link "Block25" at bounding box center [166, 174] width 214 height 32
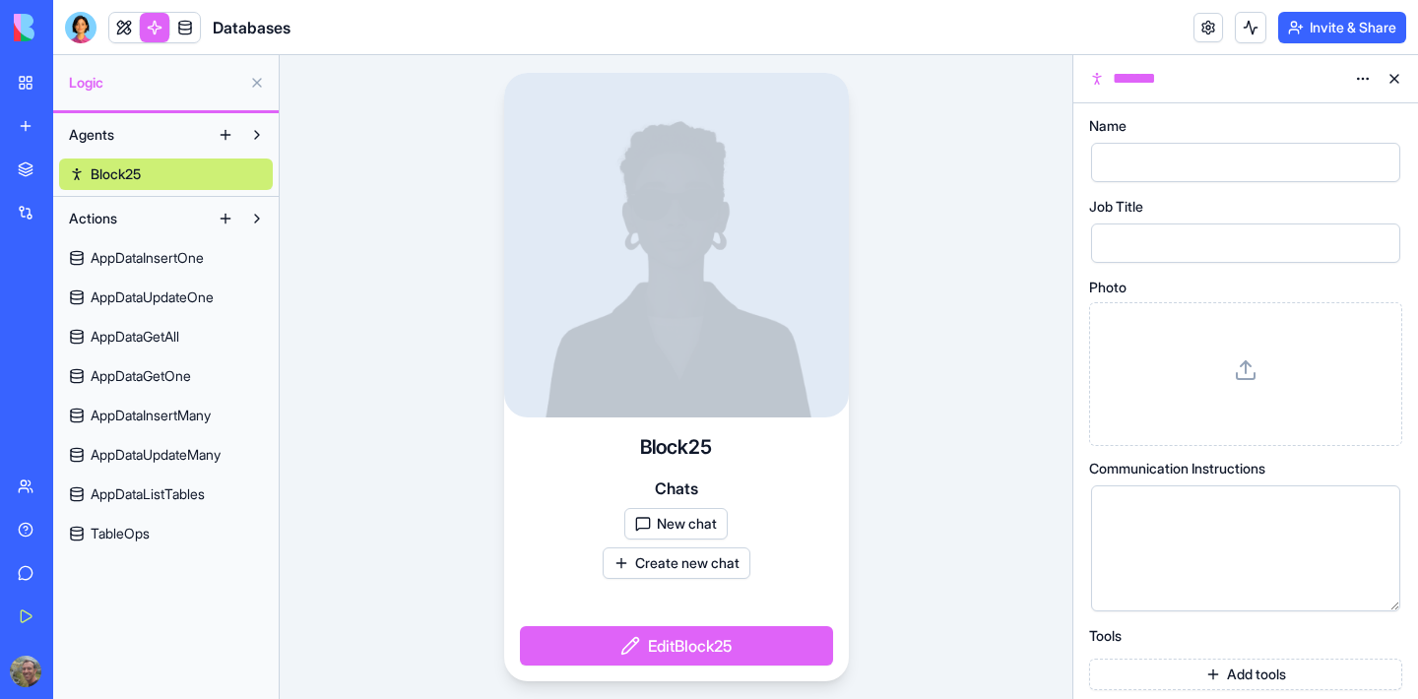
click at [681, 649] on button "Edit Block25" at bounding box center [676, 645] width 313 height 39
click at [630, 649] on button "Edit Block25" at bounding box center [676, 645] width 313 height 39
click at [727, 652] on button "Edit Block25" at bounding box center [676, 645] width 313 height 39
click at [84, 87] on span "Logic" at bounding box center [155, 83] width 172 height 20
click at [152, 34] on link at bounding box center [155, 28] width 30 height 30
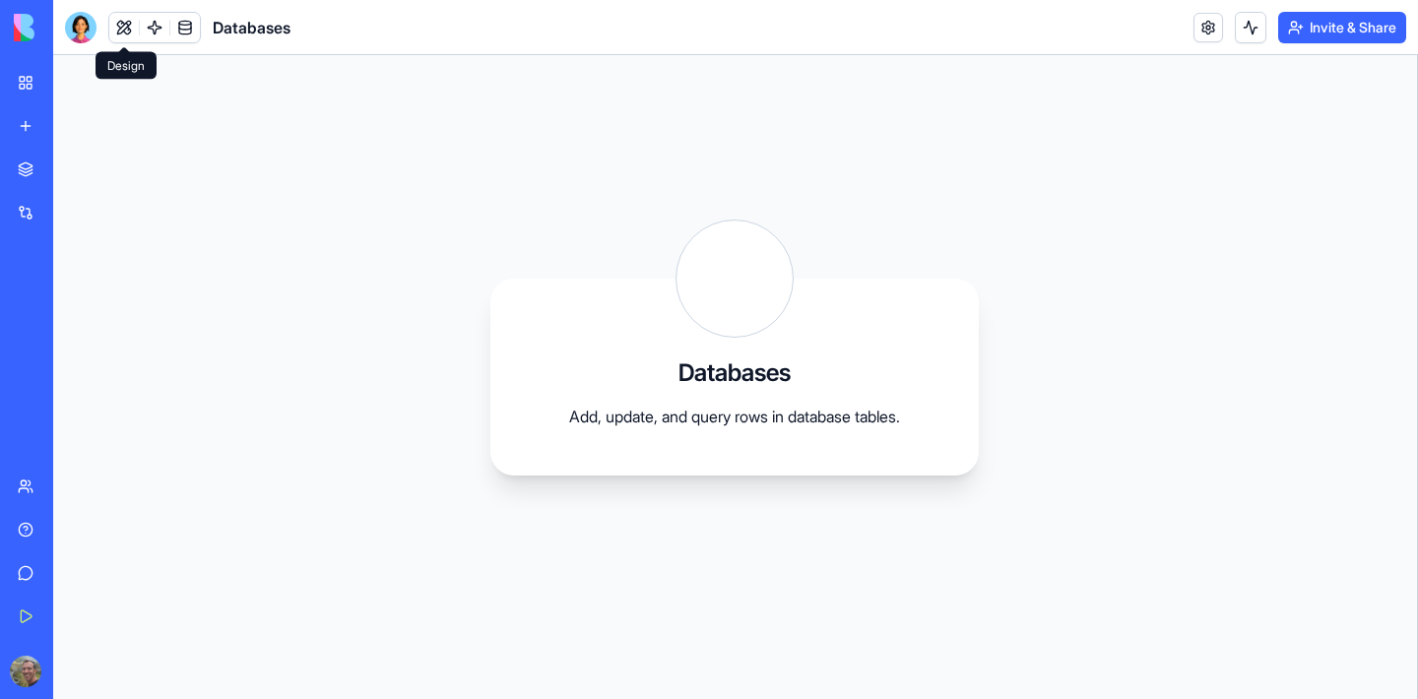
click at [122, 27] on button at bounding box center [124, 28] width 30 height 30
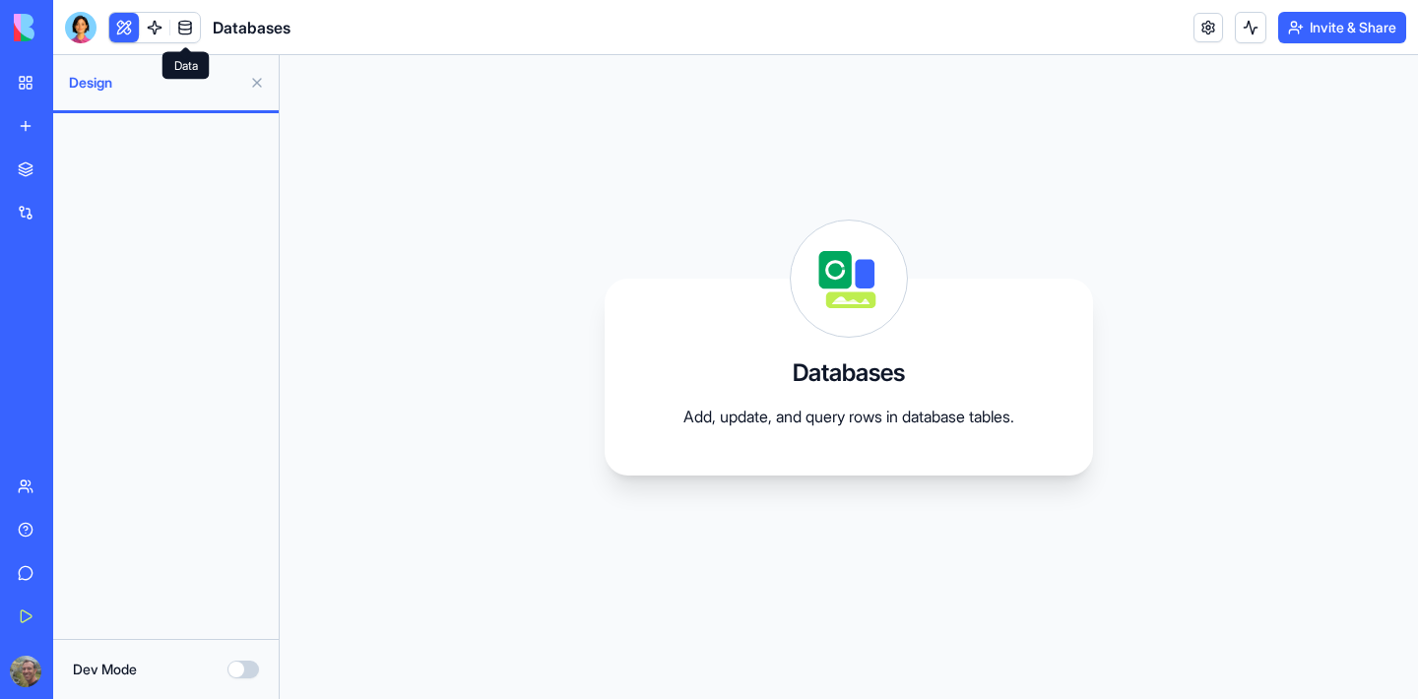
click at [187, 27] on link at bounding box center [185, 28] width 30 height 30
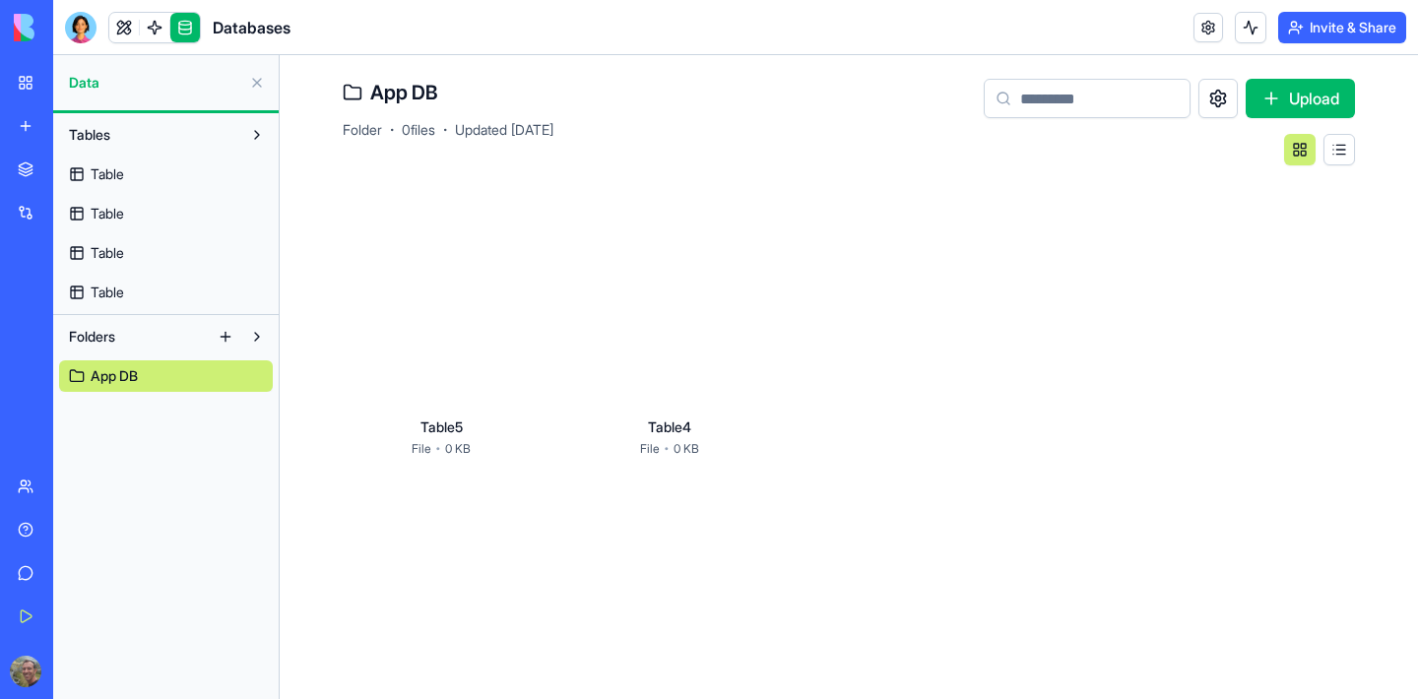
click at [112, 170] on span "Table" at bounding box center [107, 174] width 33 height 20
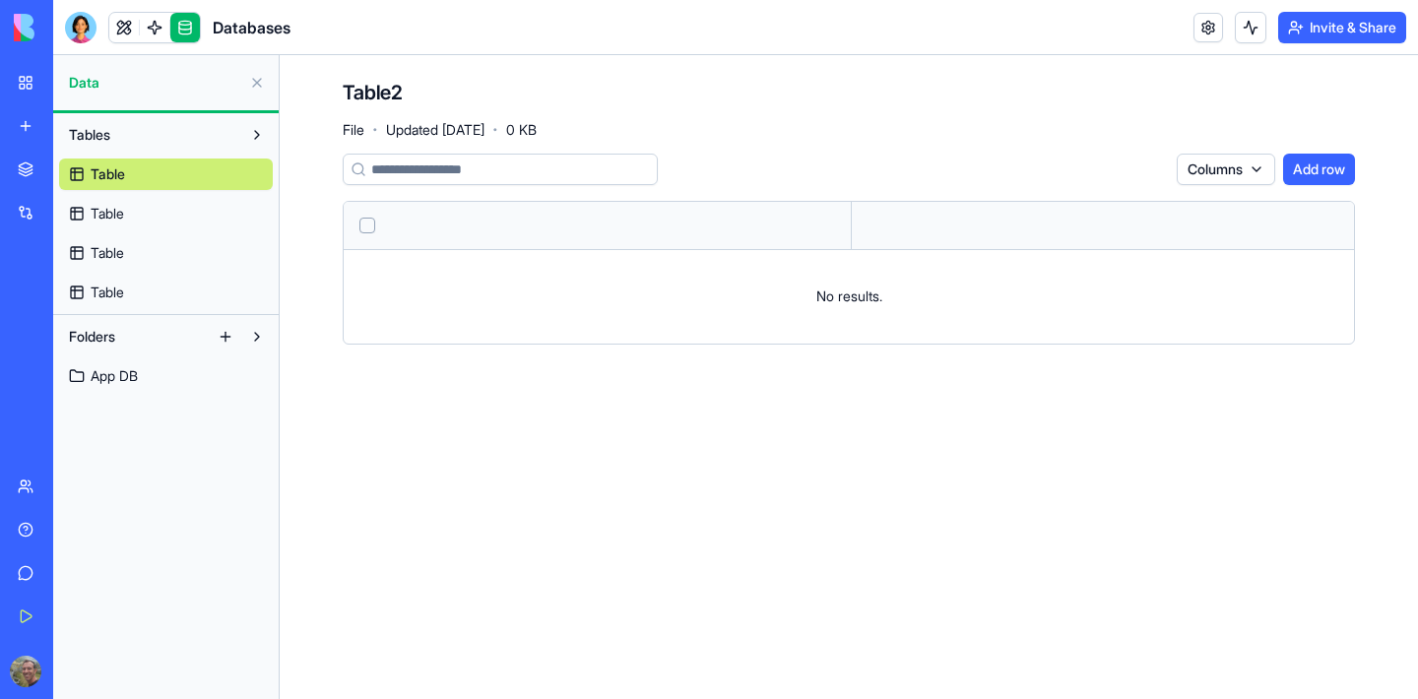
click at [97, 203] on link "Table" at bounding box center [166, 214] width 214 height 32
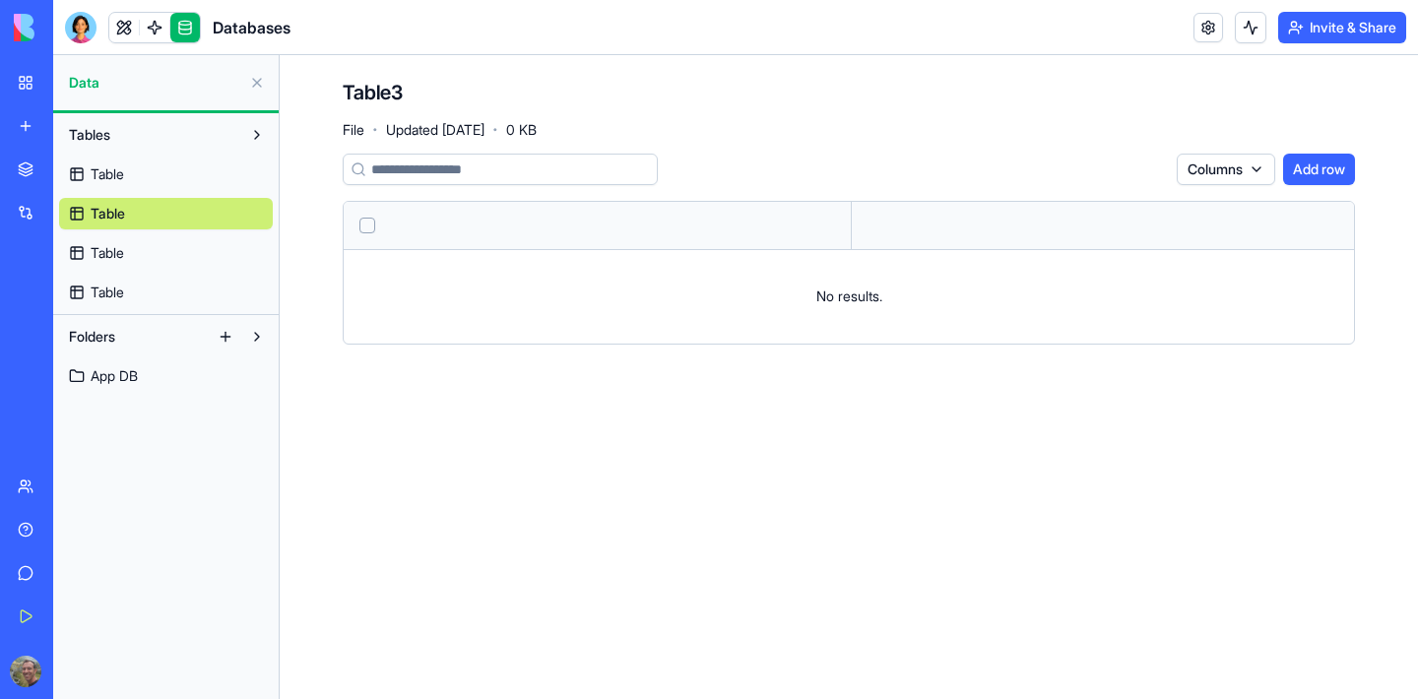
click at [104, 243] on span "Table" at bounding box center [107, 253] width 33 height 20
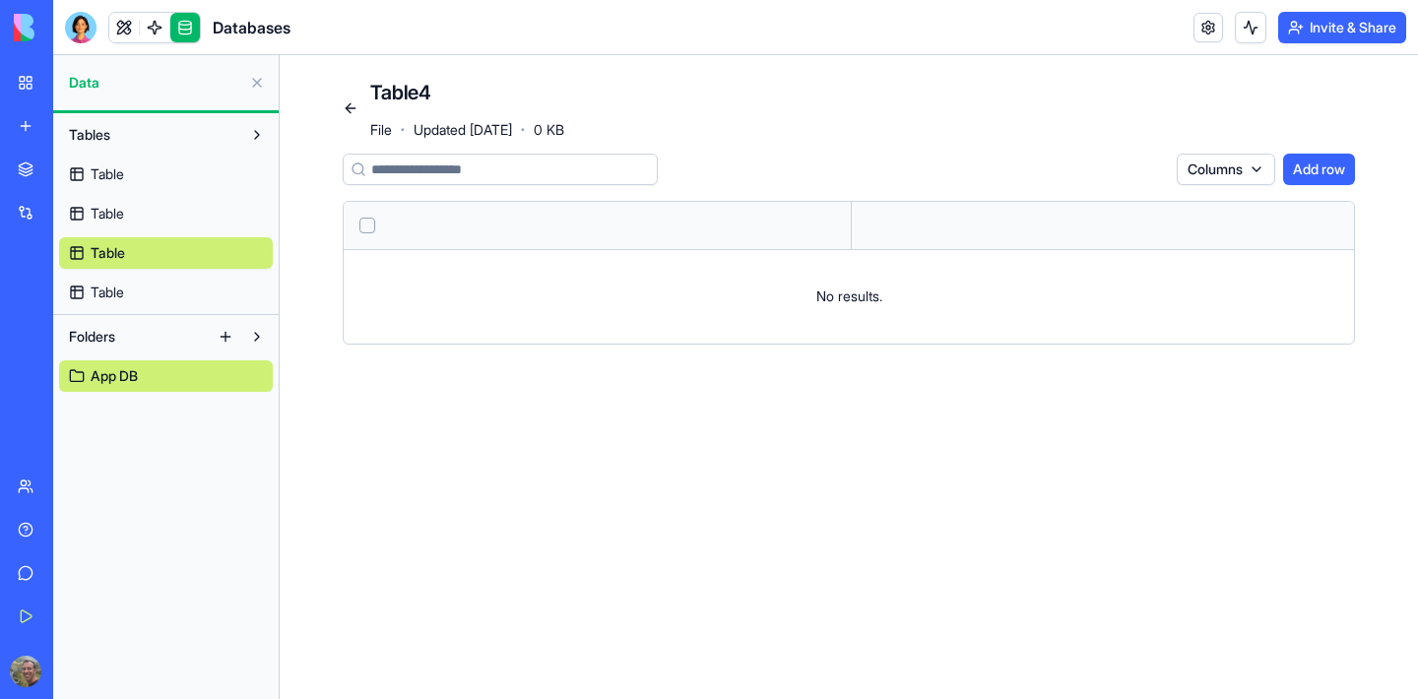
click at [104, 291] on span "Table" at bounding box center [107, 293] width 33 height 20
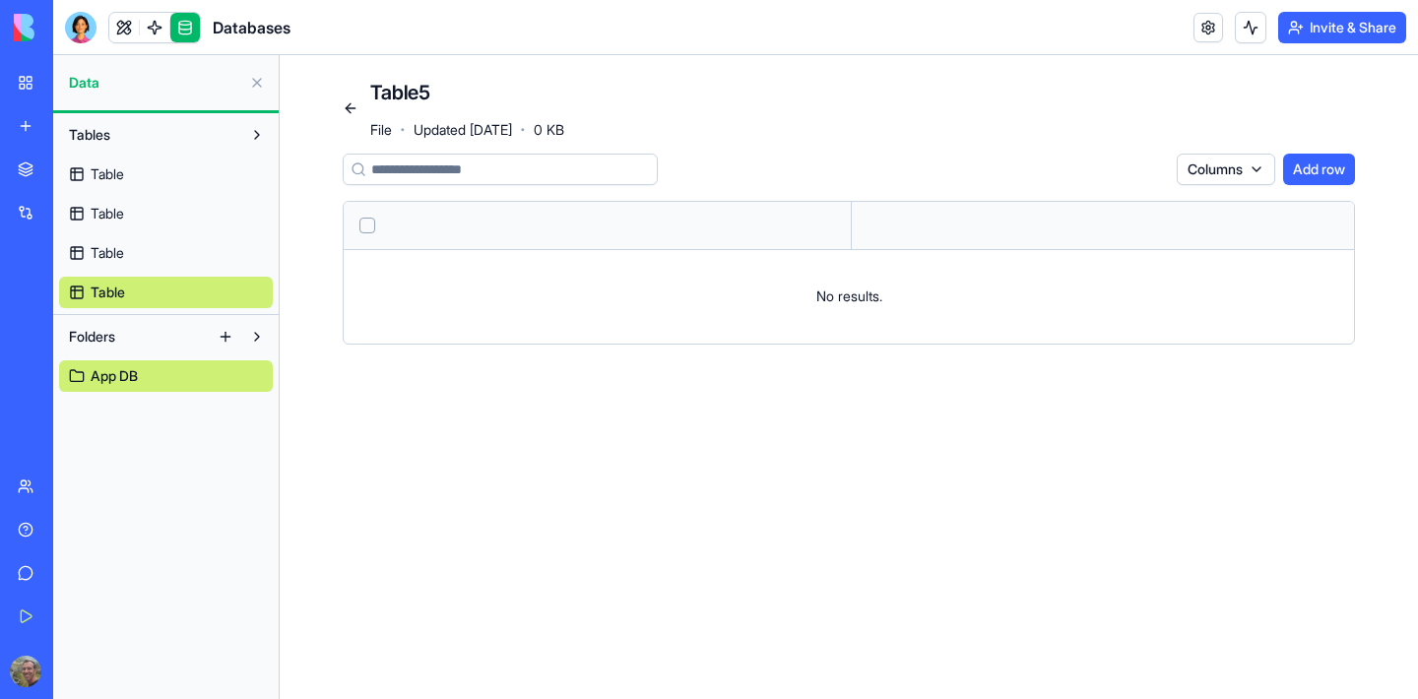
click at [138, 376] on span "App DB" at bounding box center [114, 376] width 47 height 20
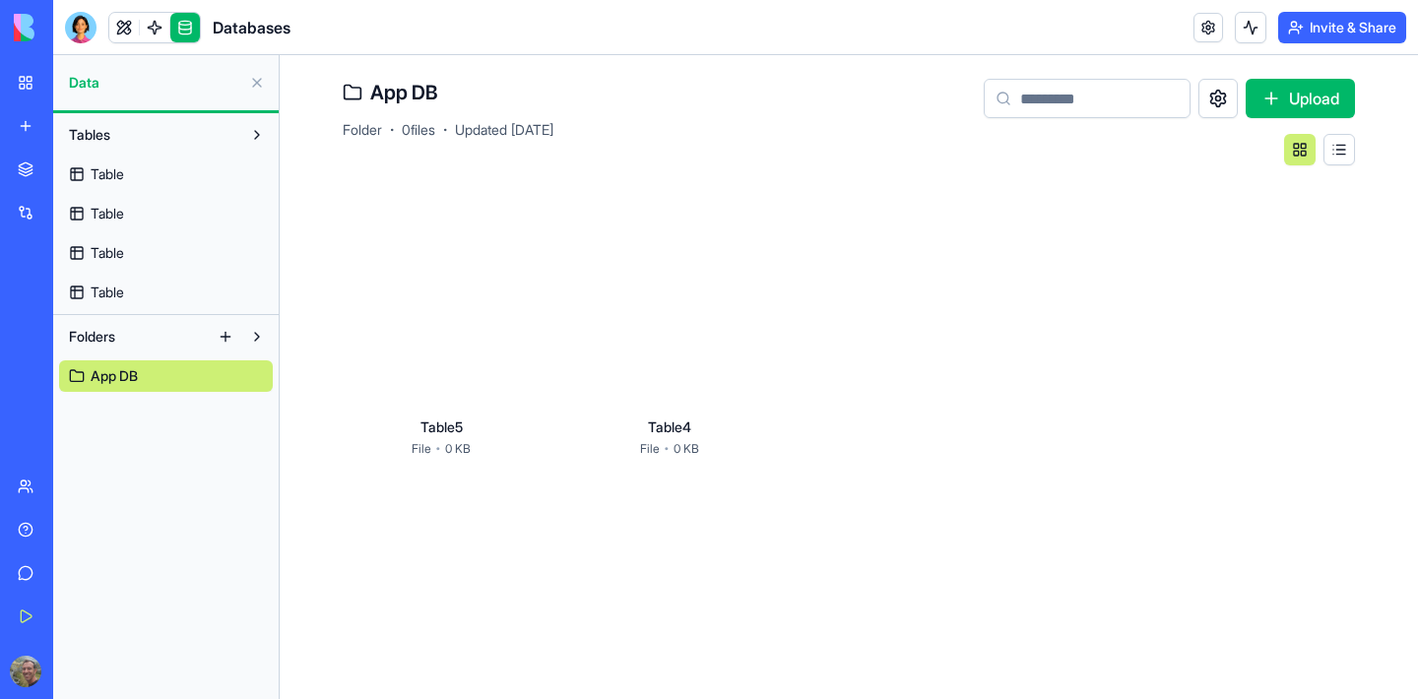
click at [422, 342] on div at bounding box center [441, 311] width 197 height 197
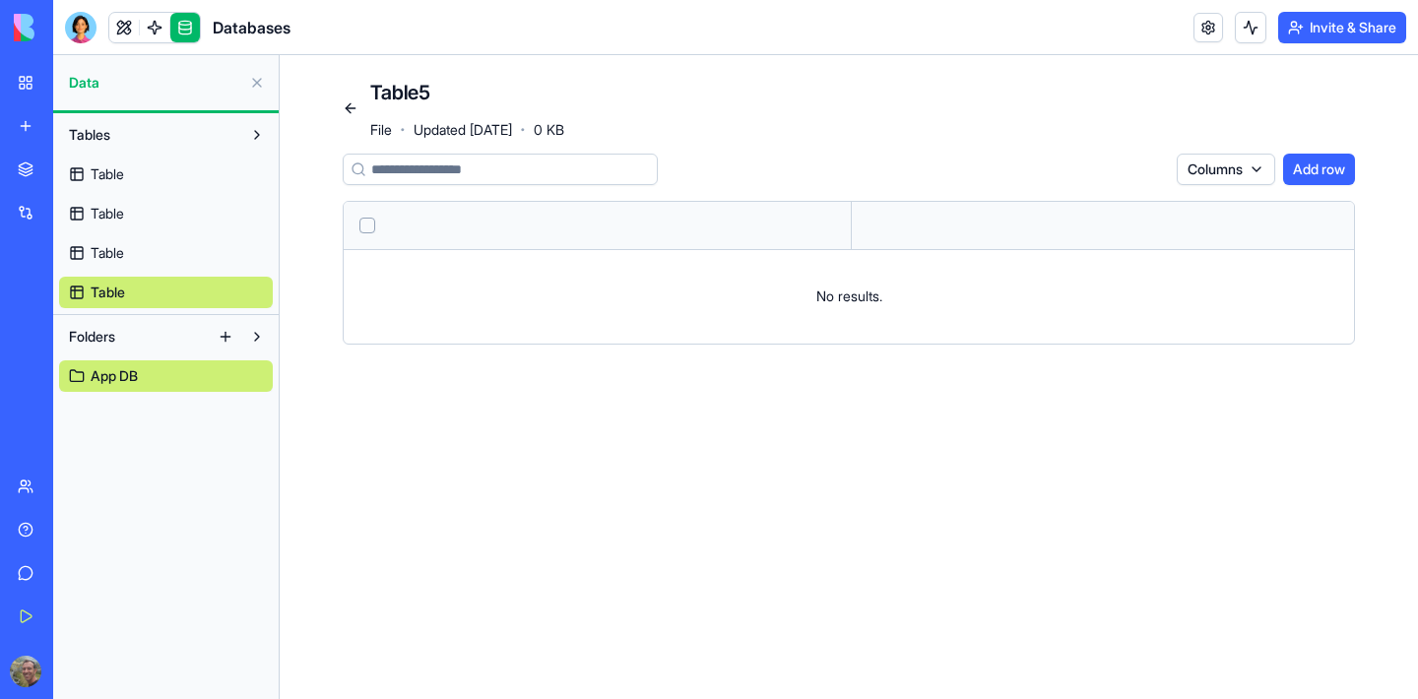
click at [106, 181] on span "Table" at bounding box center [107, 174] width 33 height 20
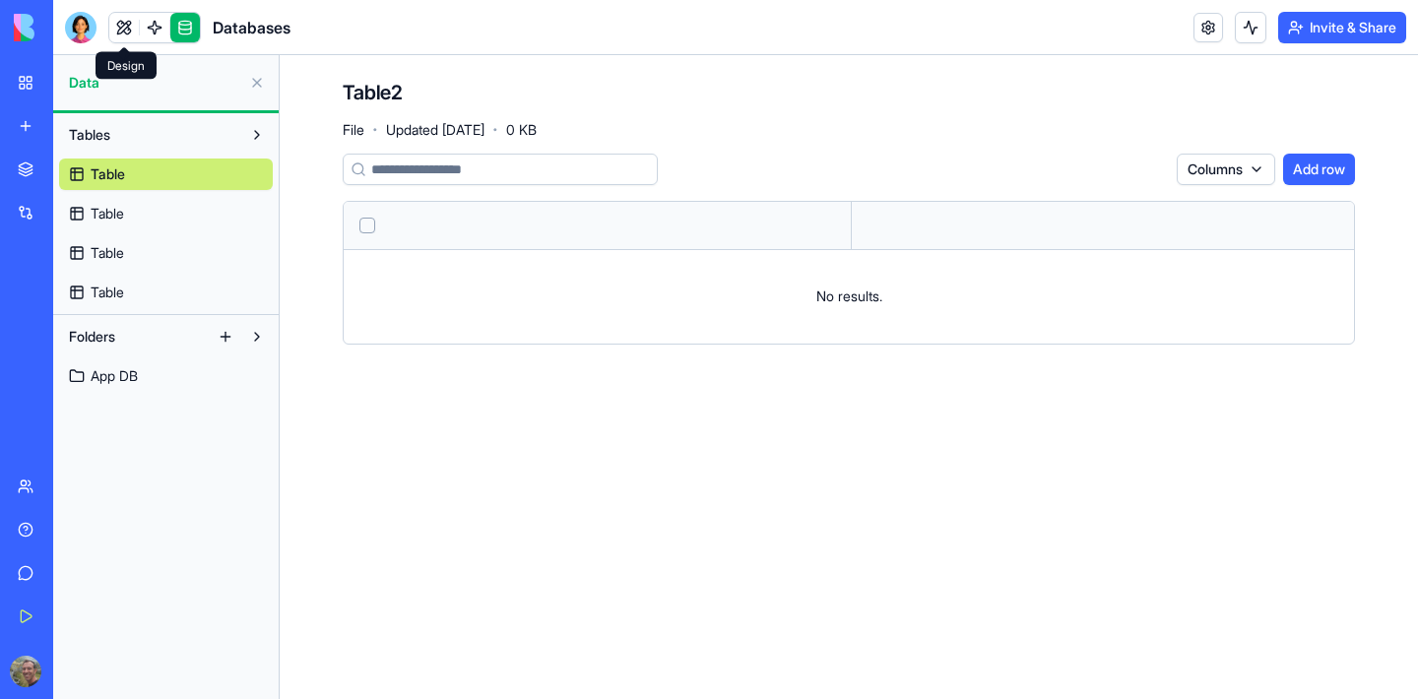
click at [128, 17] on link at bounding box center [124, 28] width 30 height 30
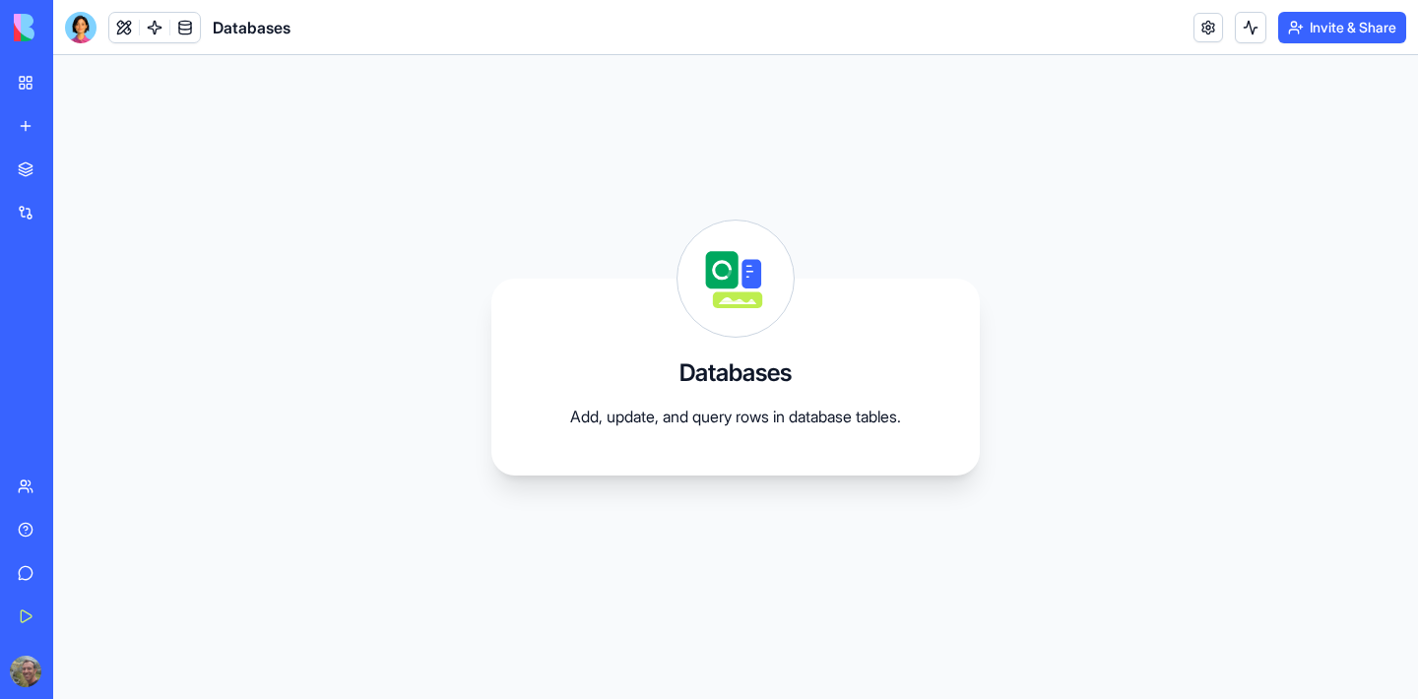
click at [59, 305] on div "Pocket Money Manager" at bounding box center [45, 307] width 55 height 20
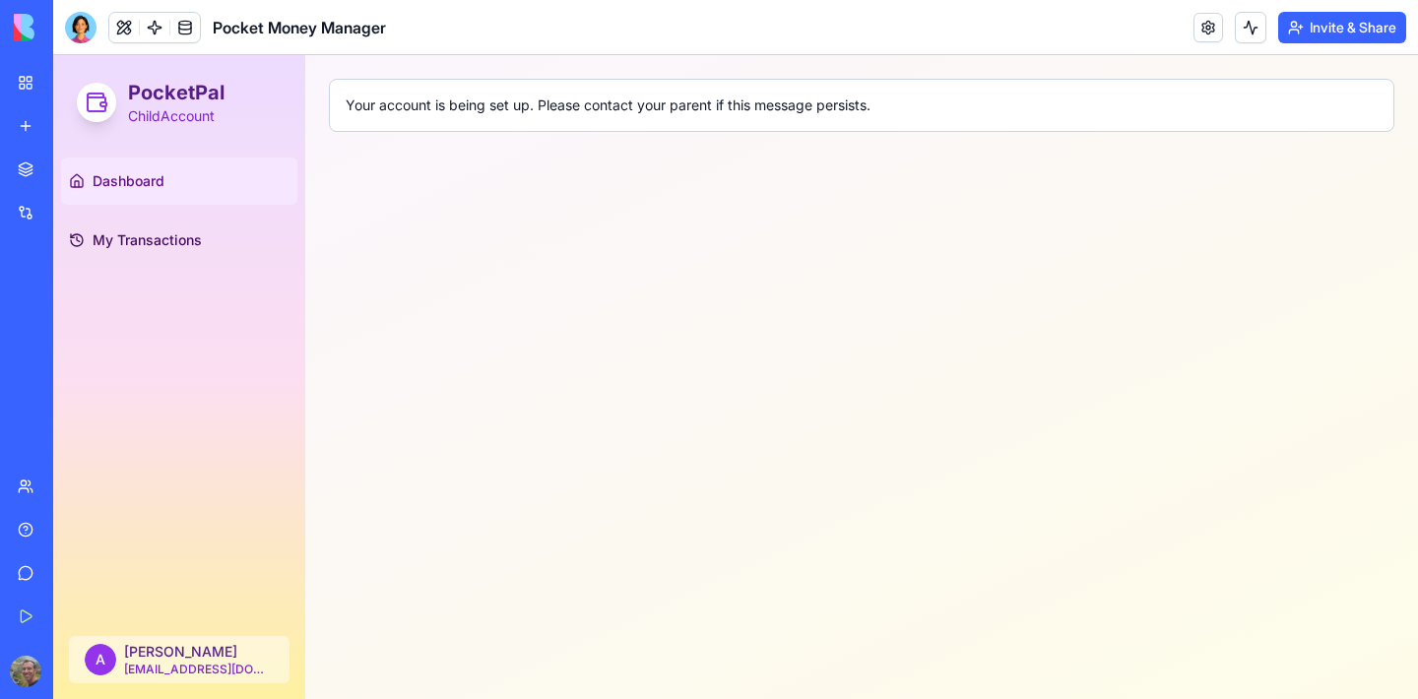
click at [708, 118] on div "Your account is being set up. Please contact your parent if this message persis…" at bounding box center [861, 105] width 1065 height 53
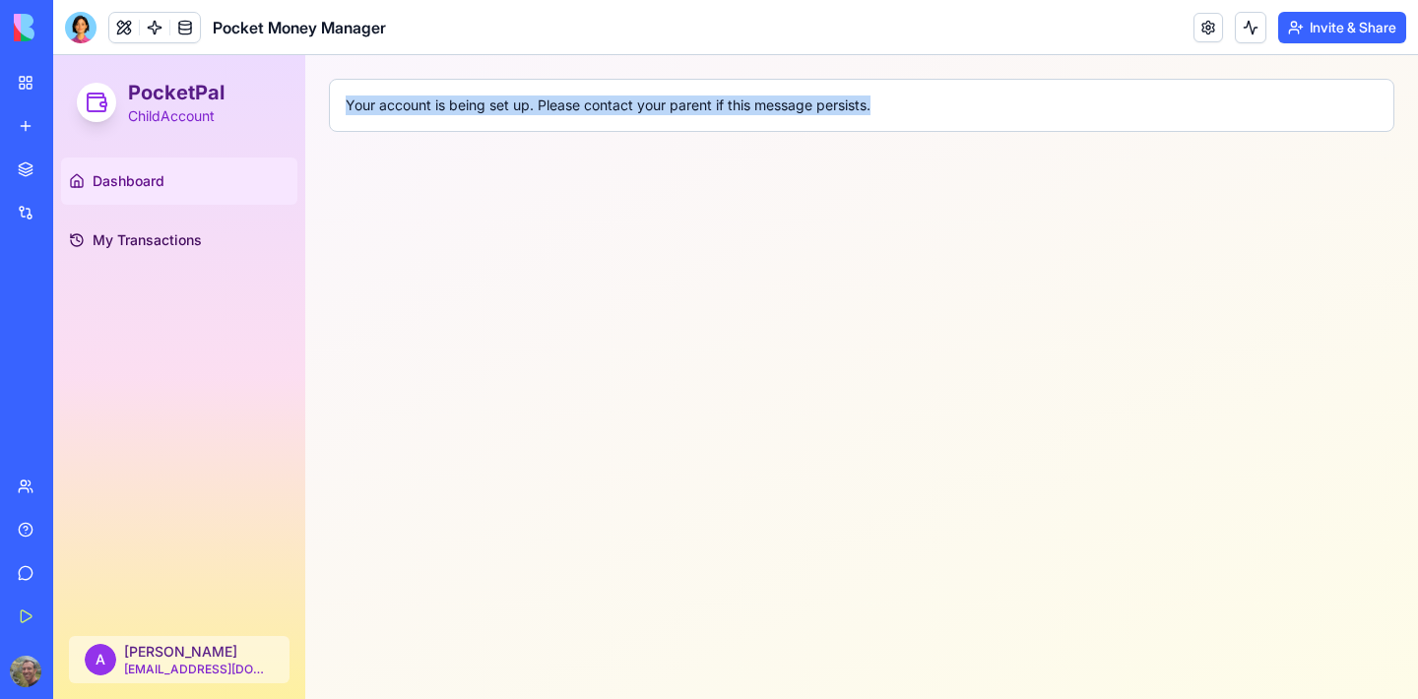
click at [708, 118] on div "Your account is being set up. Please contact your parent if this message persis…" at bounding box center [861, 105] width 1065 height 53
click at [192, 230] on span "My Transactions" at bounding box center [147, 240] width 109 height 20
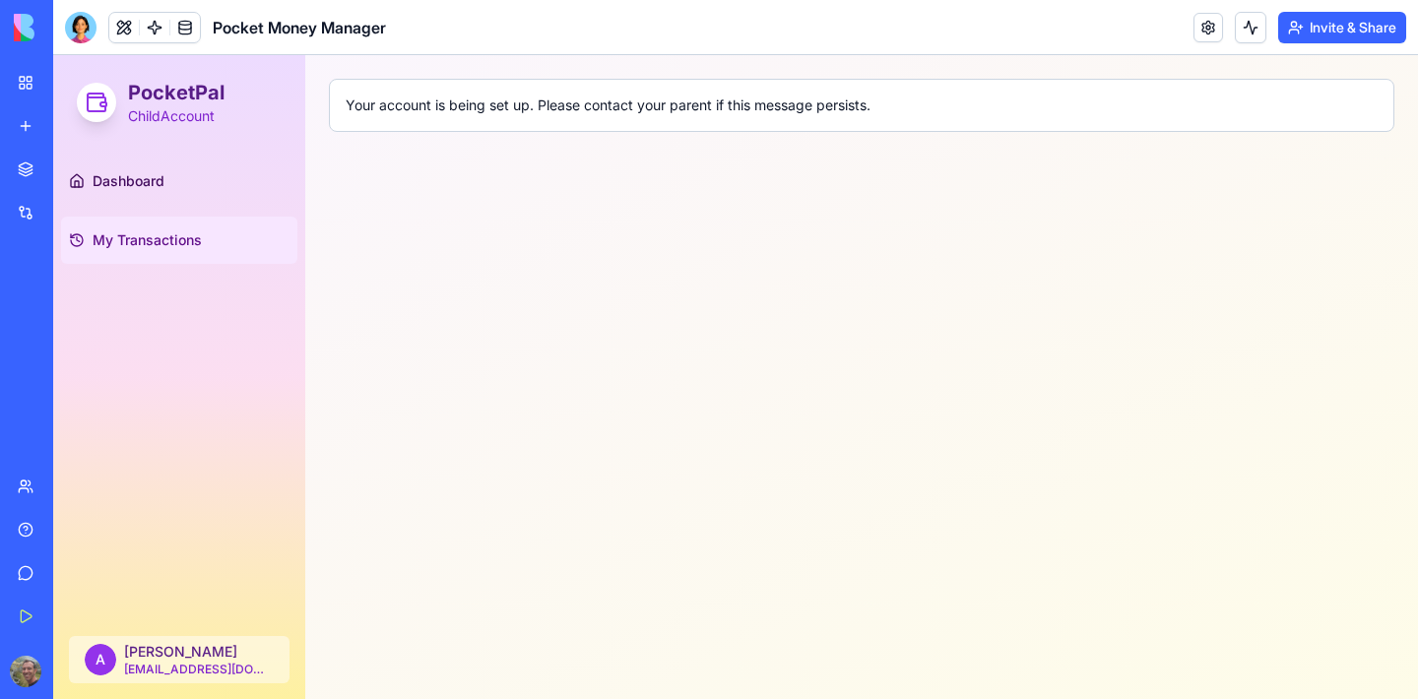
click at [143, 225] on link "My Transactions" at bounding box center [179, 240] width 236 height 47
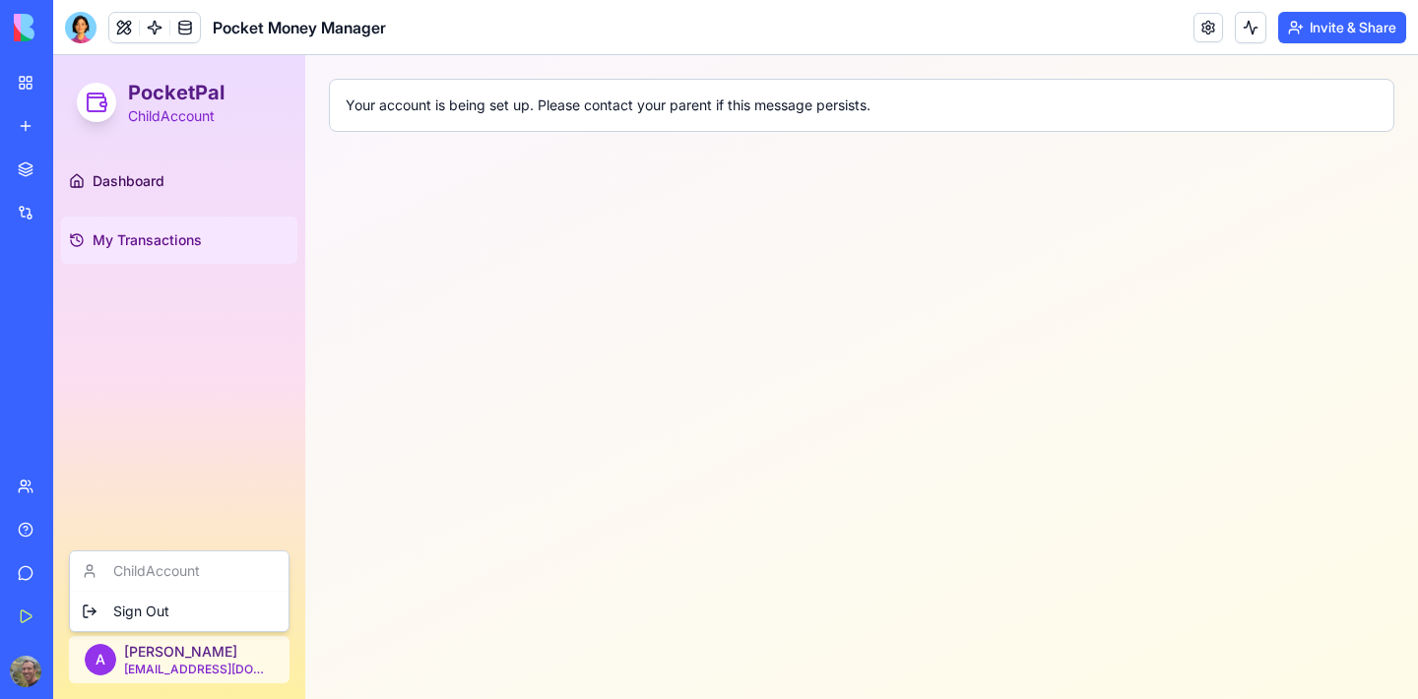
click at [149, 660] on html "PocketPal Child Account Dashboard My Transactions A Ariel arielgr@gmail.com Tog…" at bounding box center [735, 377] width 1364 height 644
click at [65, 604] on link "Get Started" at bounding box center [45, 616] width 79 height 39
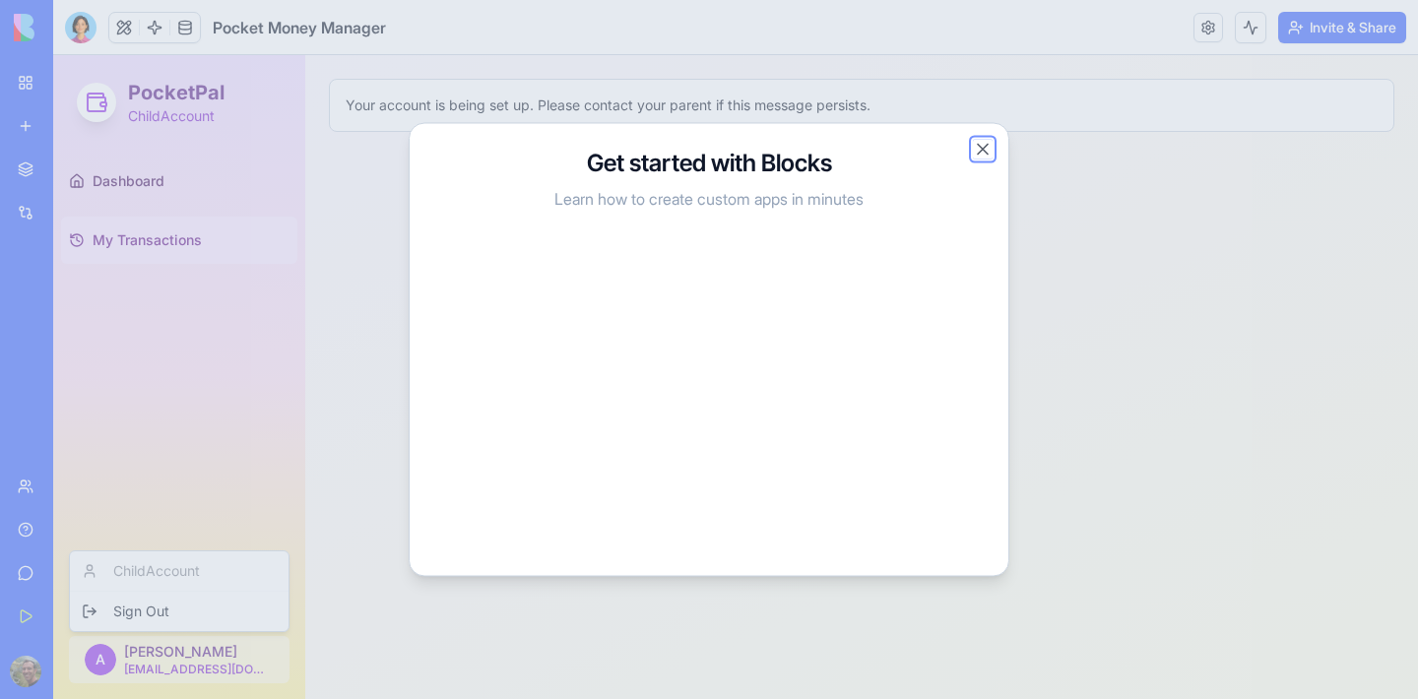
click at [983, 149] on button "Close" at bounding box center [983, 150] width 20 height 20
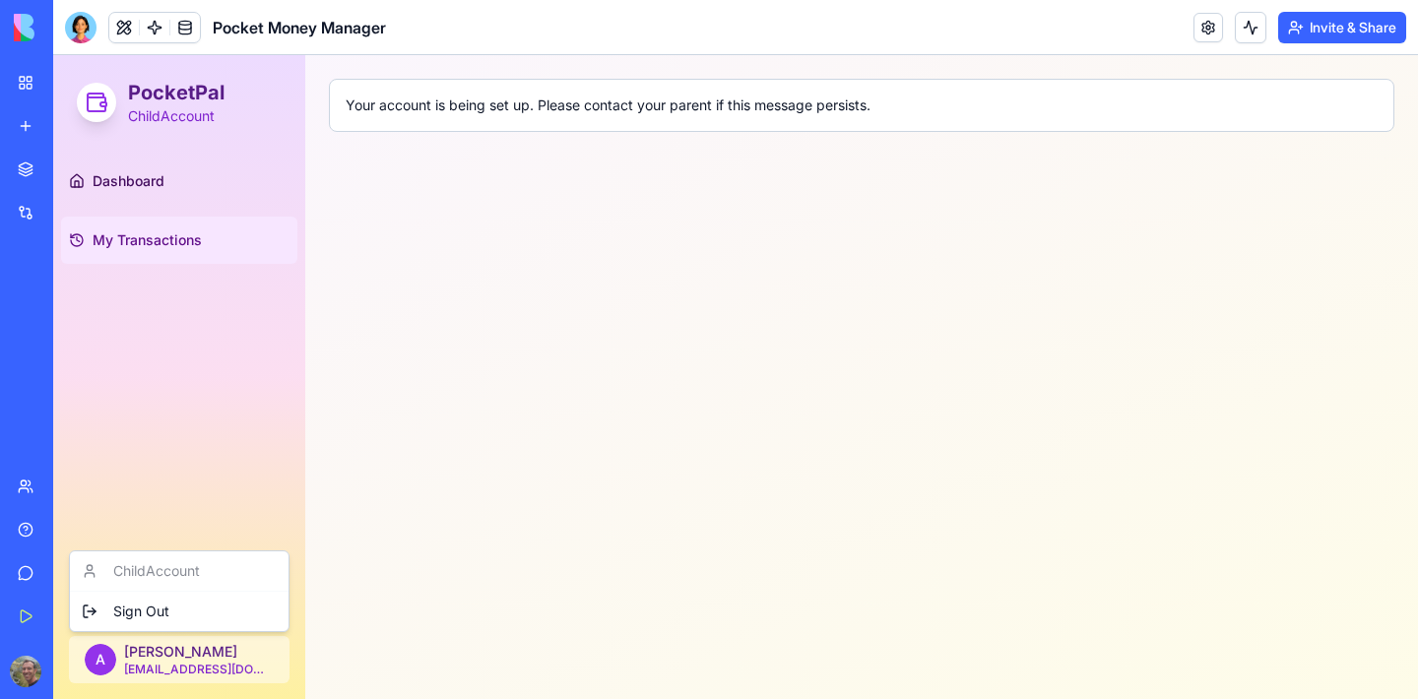
click at [137, 168] on html "PocketPal Child Account Dashboard My Transactions A Ariel arielgr@gmail.com Tog…" at bounding box center [735, 377] width 1364 height 644
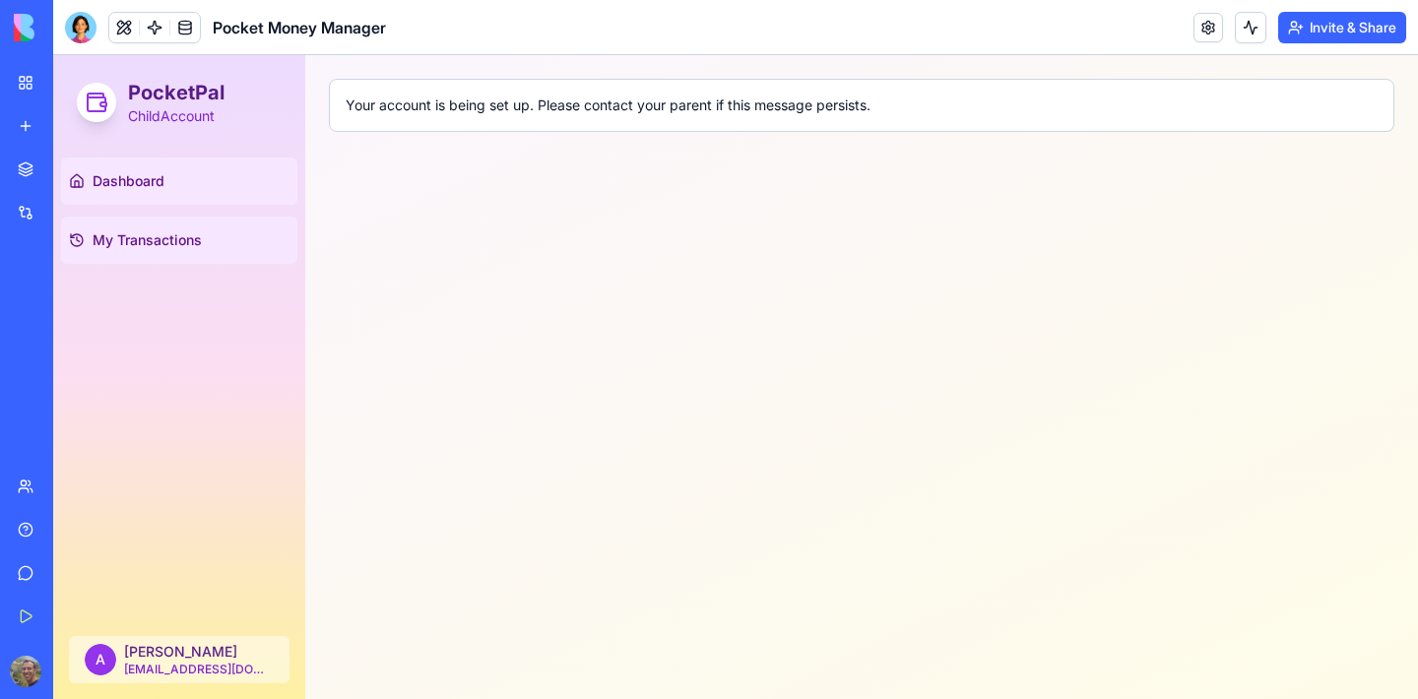
click at [109, 182] on span "Dashboard" at bounding box center [129, 181] width 72 height 20
click at [116, 26] on button at bounding box center [124, 28] width 30 height 30
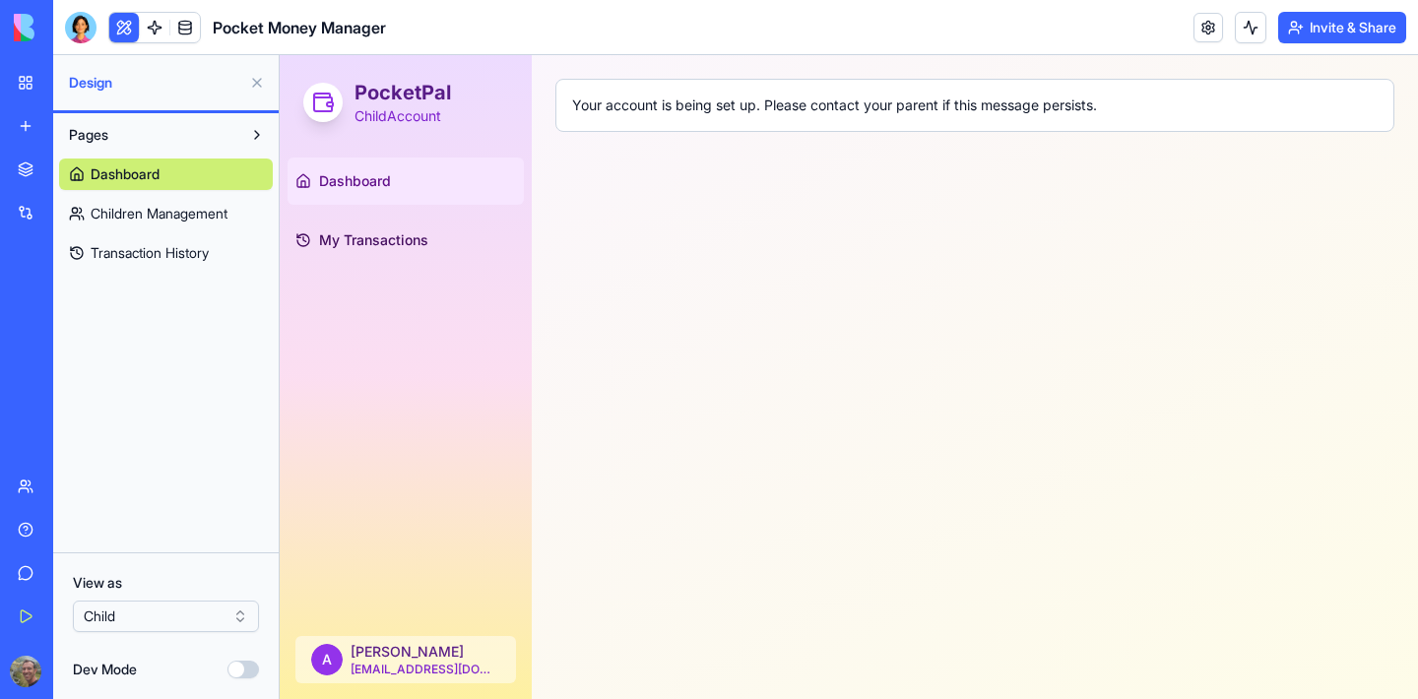
click at [168, 174] on link "Dashboard" at bounding box center [166, 174] width 214 height 32
click at [189, 211] on span "Children Management" at bounding box center [159, 214] width 137 height 20
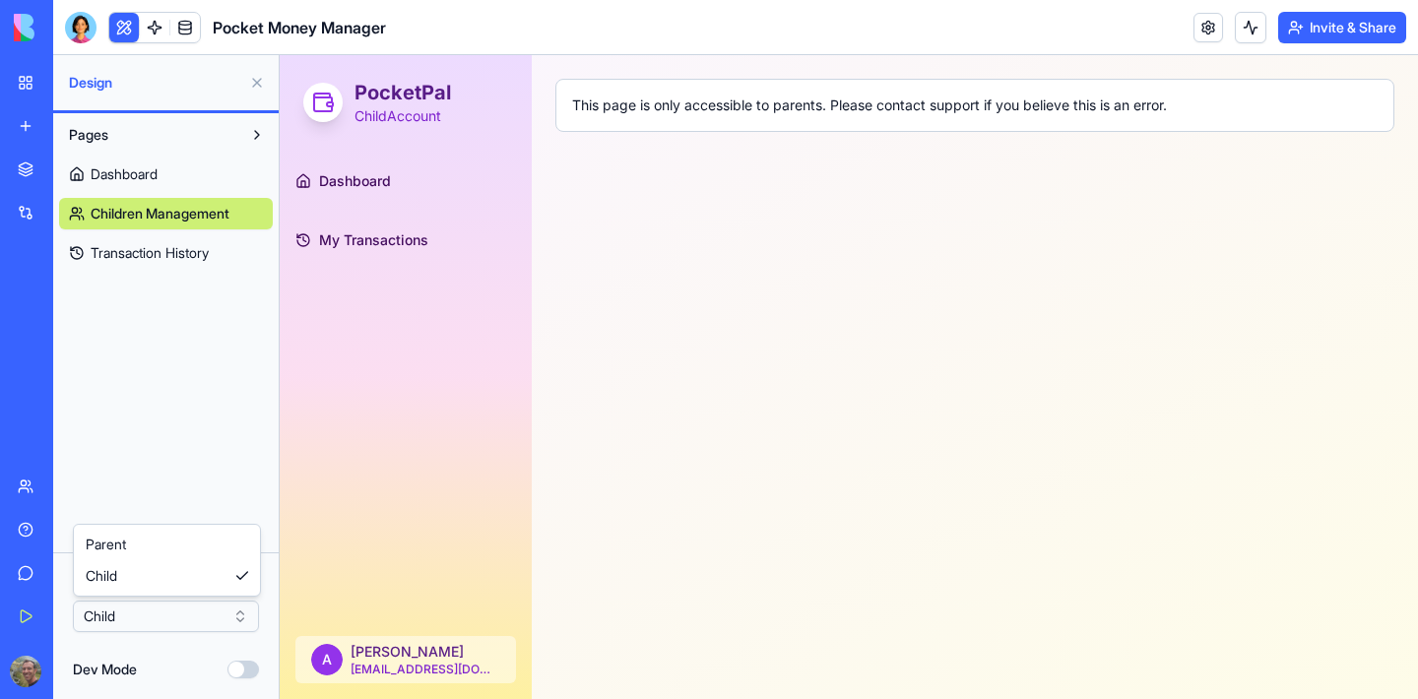
click at [133, 610] on html "BETA My Workspace New app Marketplace Integrations Recent Pocket Money Manager …" at bounding box center [709, 349] width 1418 height 699
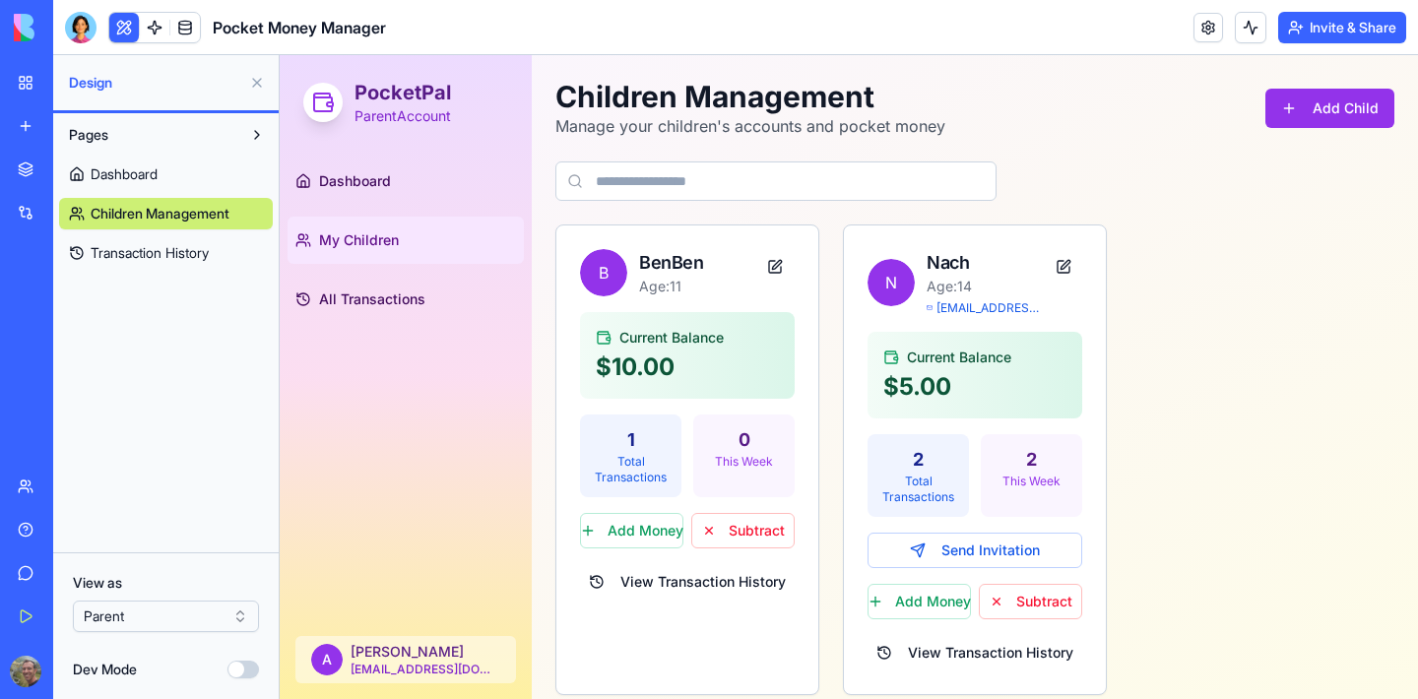
click at [136, 164] on span "Dashboard" at bounding box center [124, 174] width 67 height 20
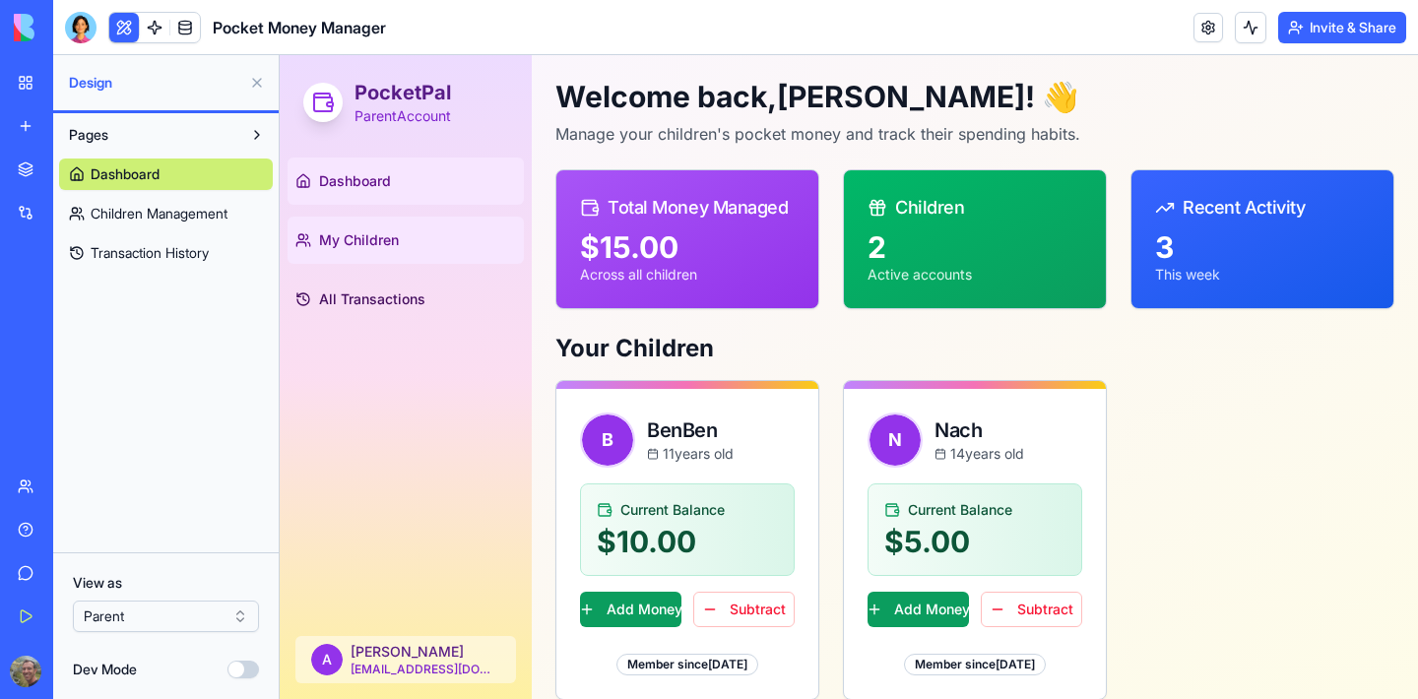
click at [391, 239] on span "My Children" at bounding box center [359, 240] width 80 height 20
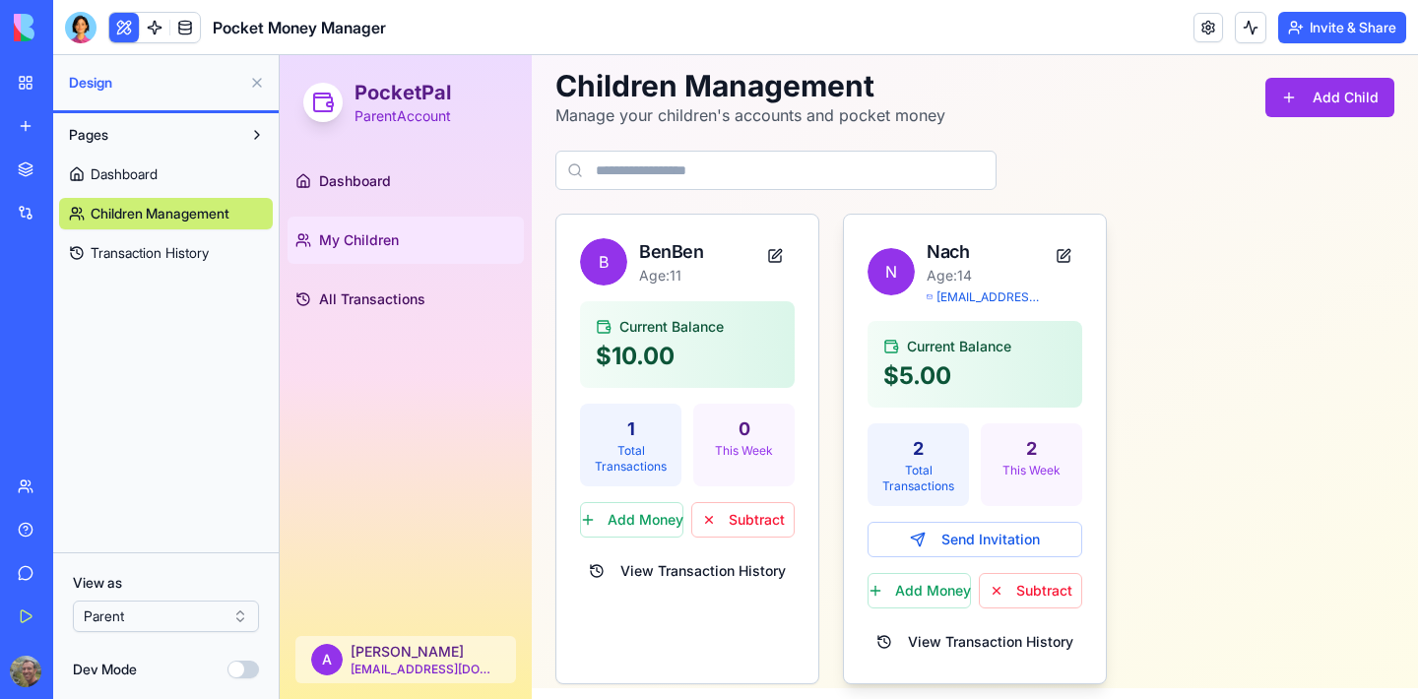
scroll to position [20, 0]
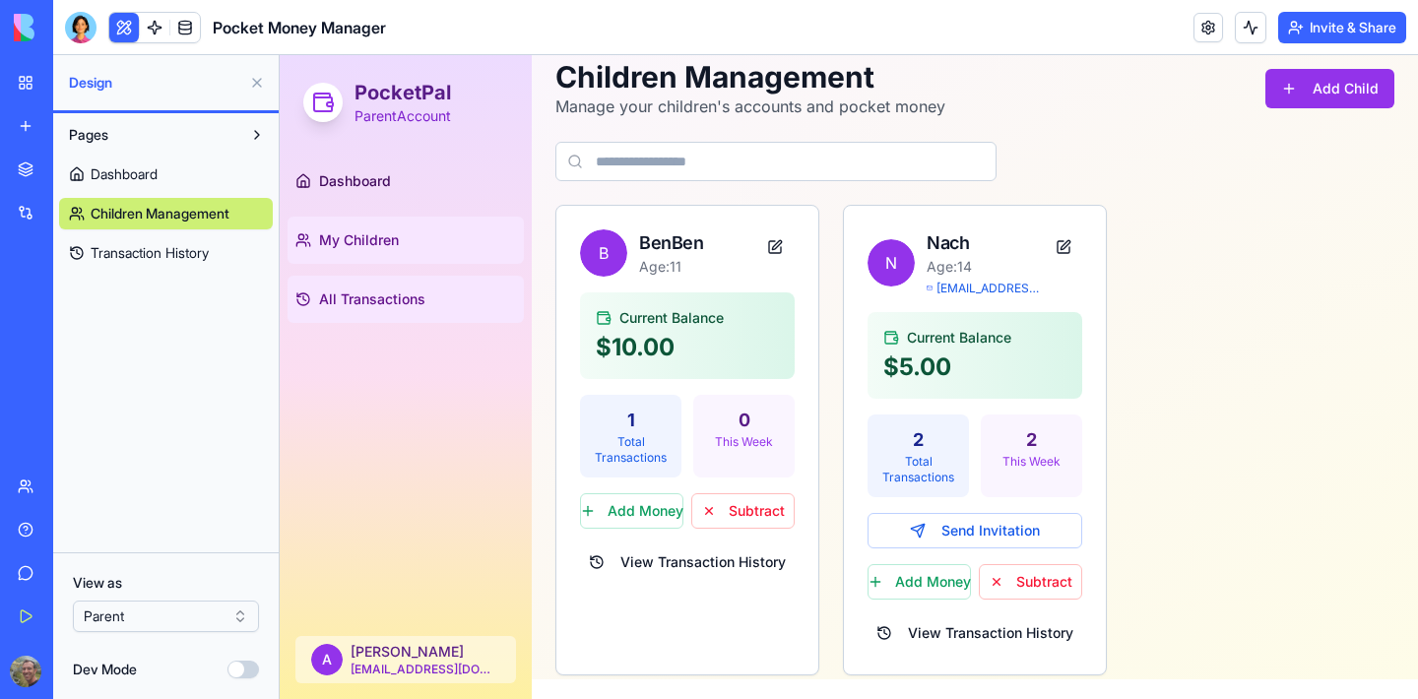
click at [333, 301] on span "All Transactions" at bounding box center [372, 299] width 106 height 20
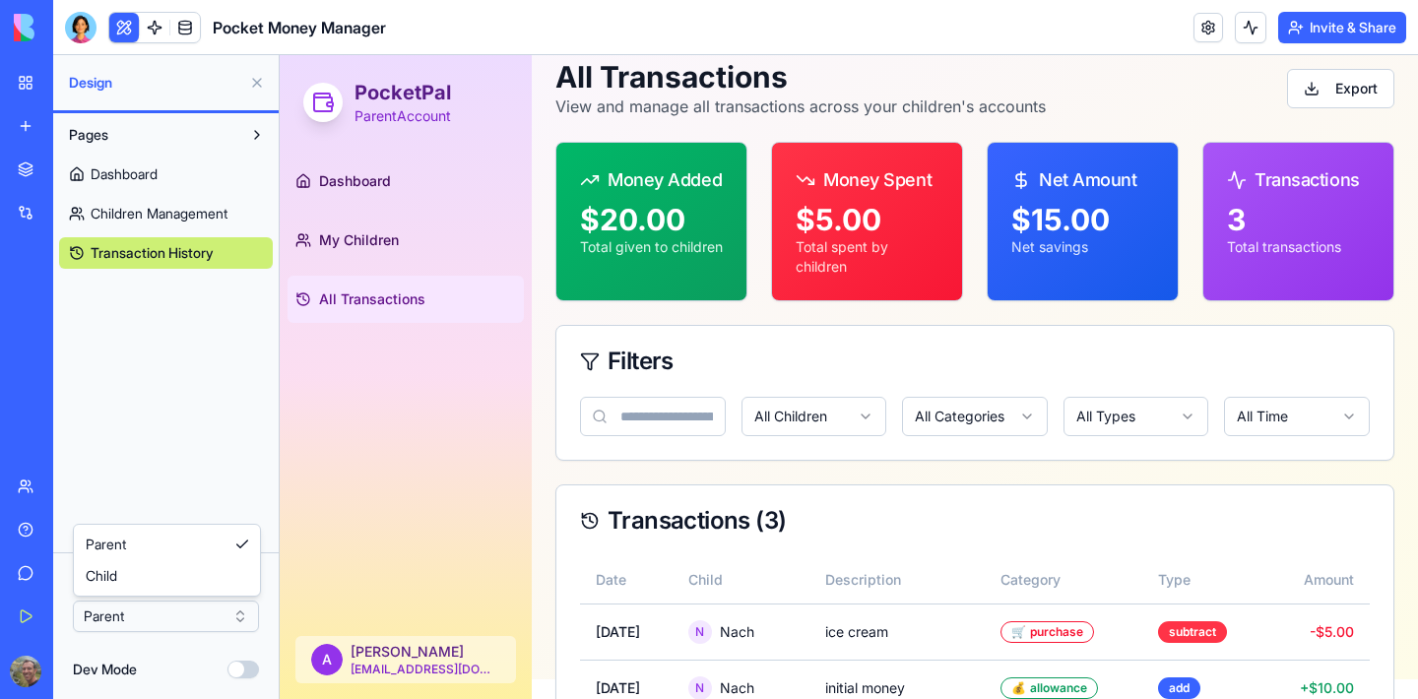
click at [138, 614] on html "BETA My Workspace New app Marketplace Integrations Recent Pocket Money Manager …" at bounding box center [709, 349] width 1418 height 699
click at [141, 207] on span "Children Management" at bounding box center [159, 214] width 137 height 20
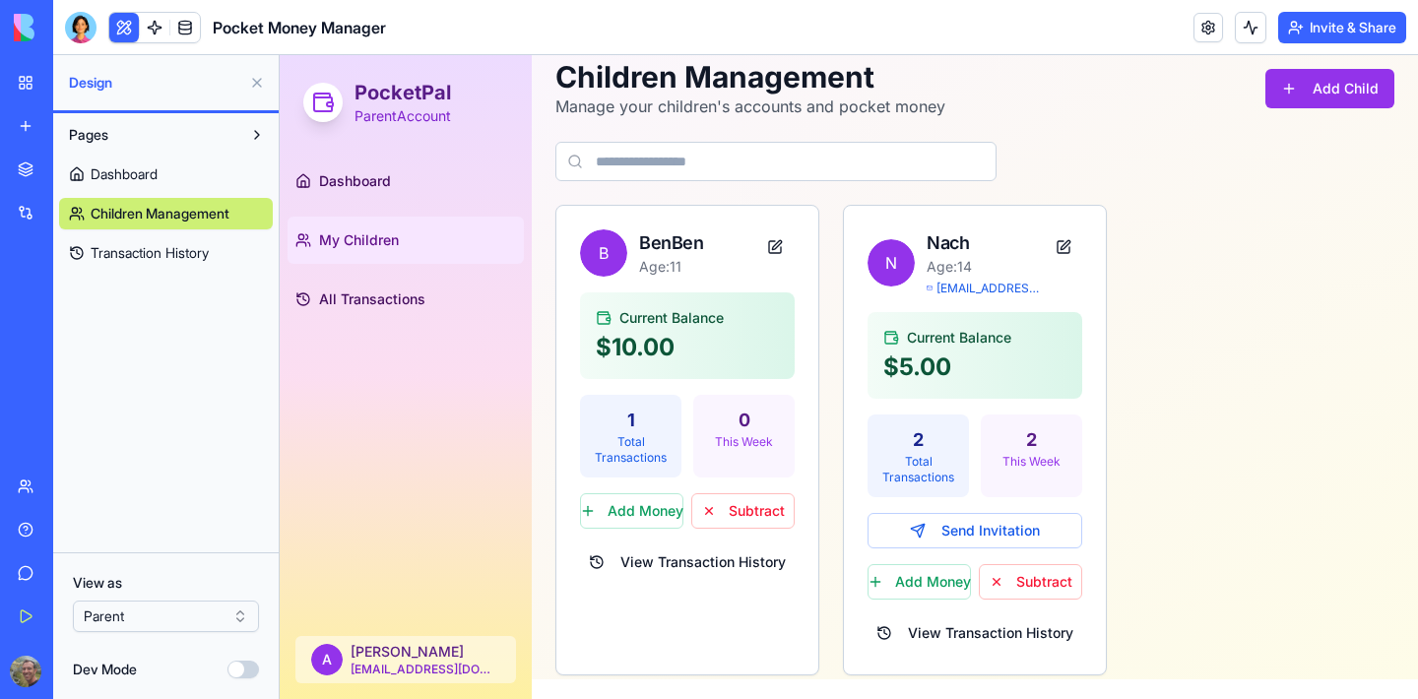
click at [144, 174] on span "Dashboard" at bounding box center [124, 174] width 67 height 20
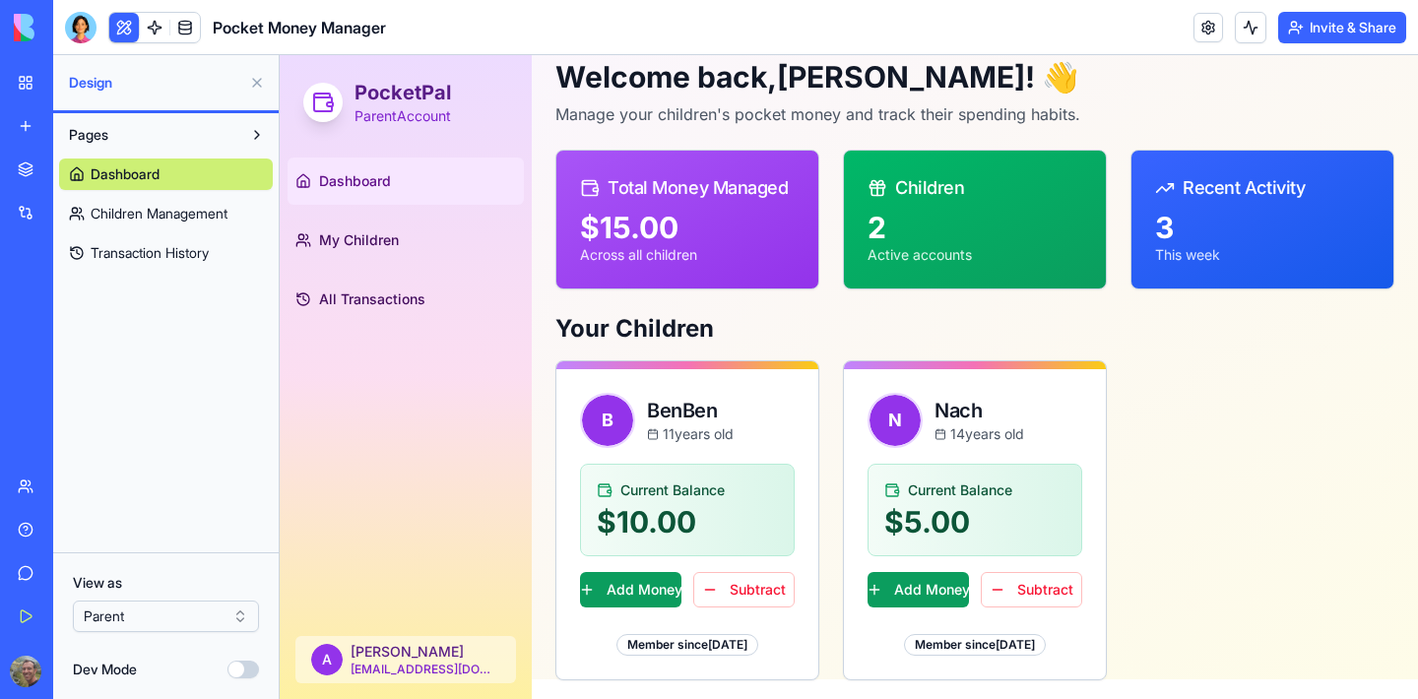
click at [249, 129] on button at bounding box center [257, 135] width 32 height 32
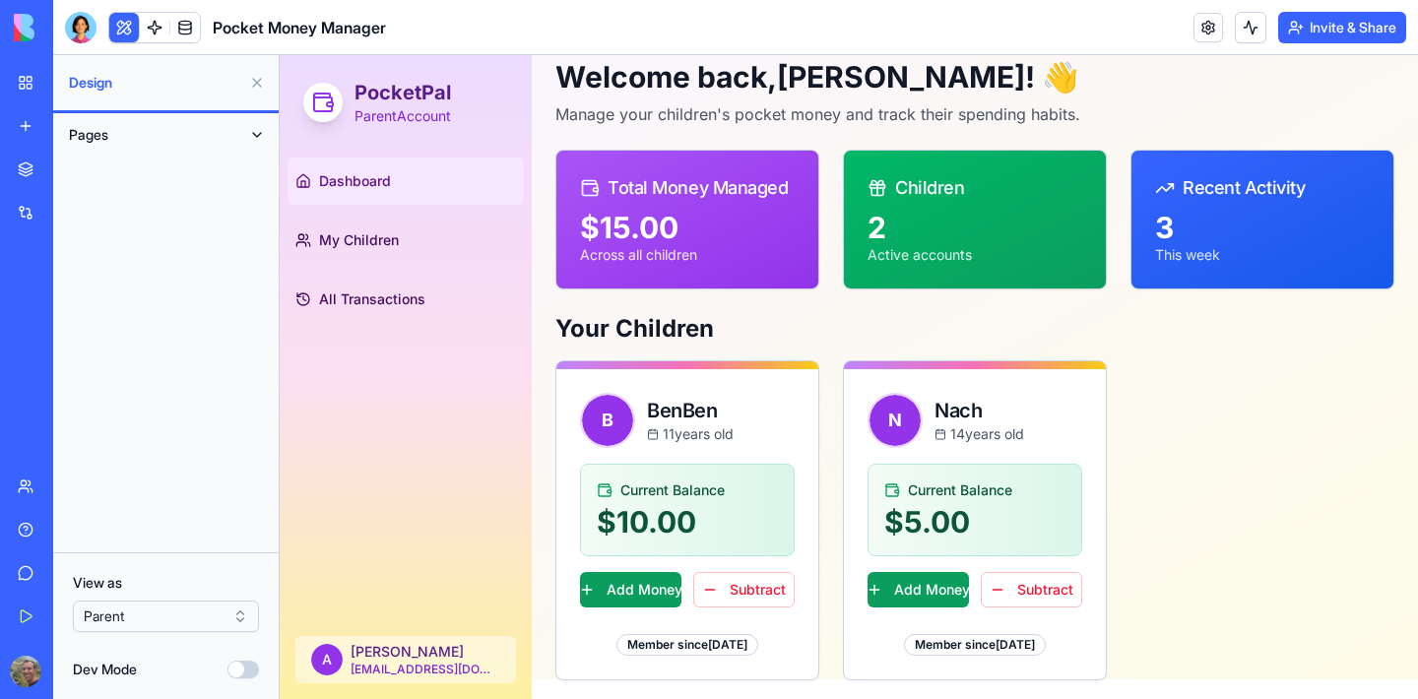
click at [257, 131] on button at bounding box center [257, 135] width 32 height 32
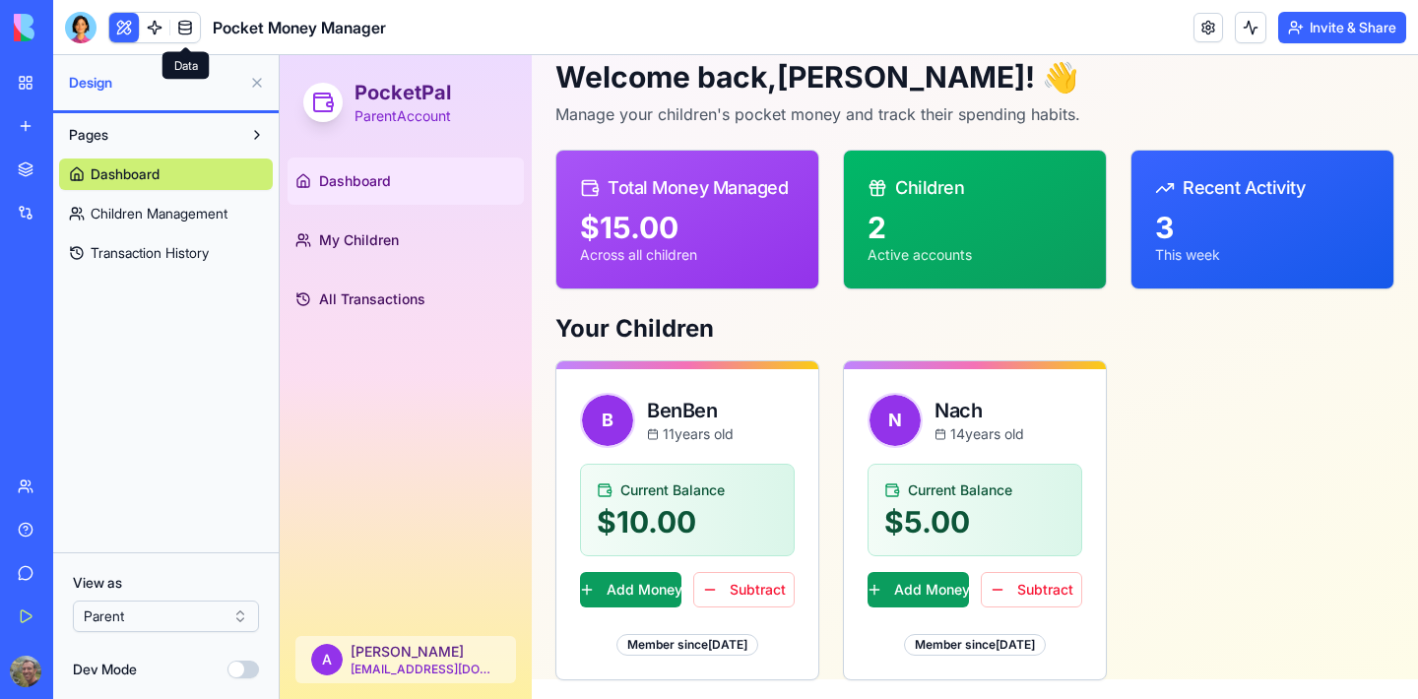
click at [184, 25] on link at bounding box center [185, 28] width 30 height 30
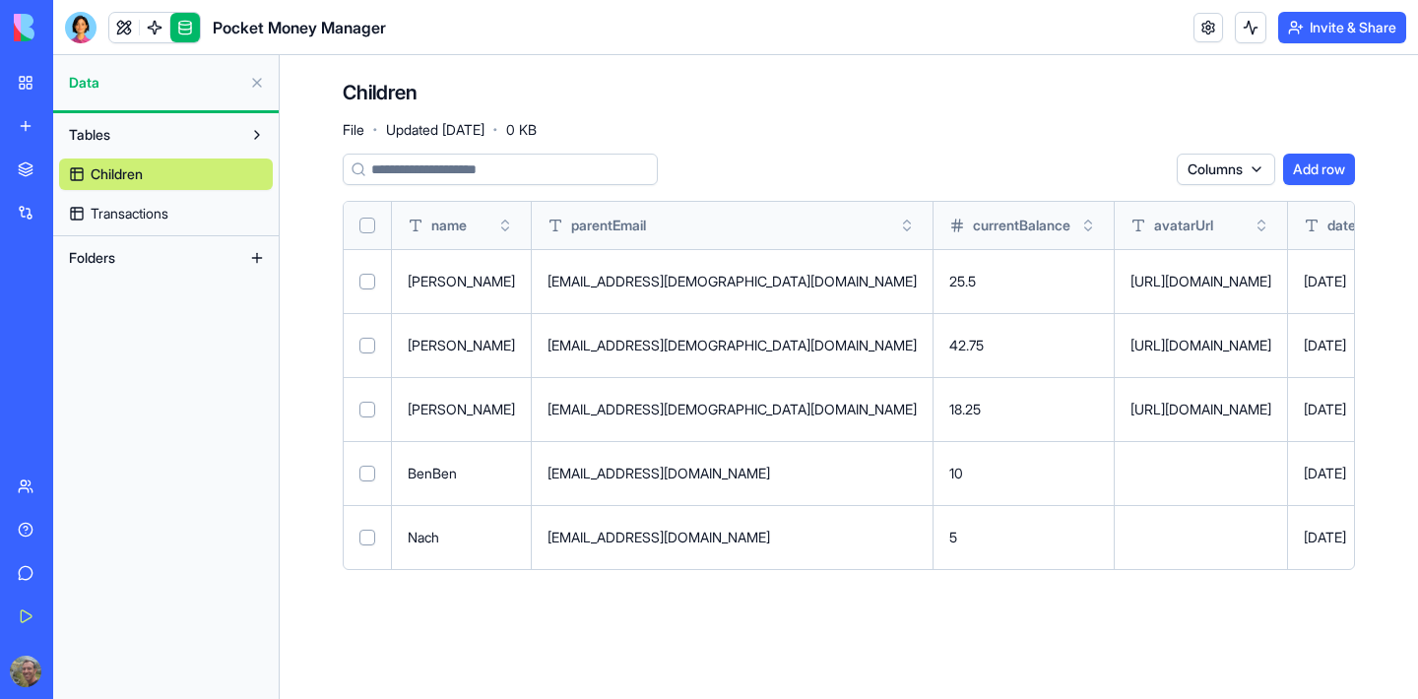
click at [110, 217] on span "Transactions" at bounding box center [130, 214] width 78 height 20
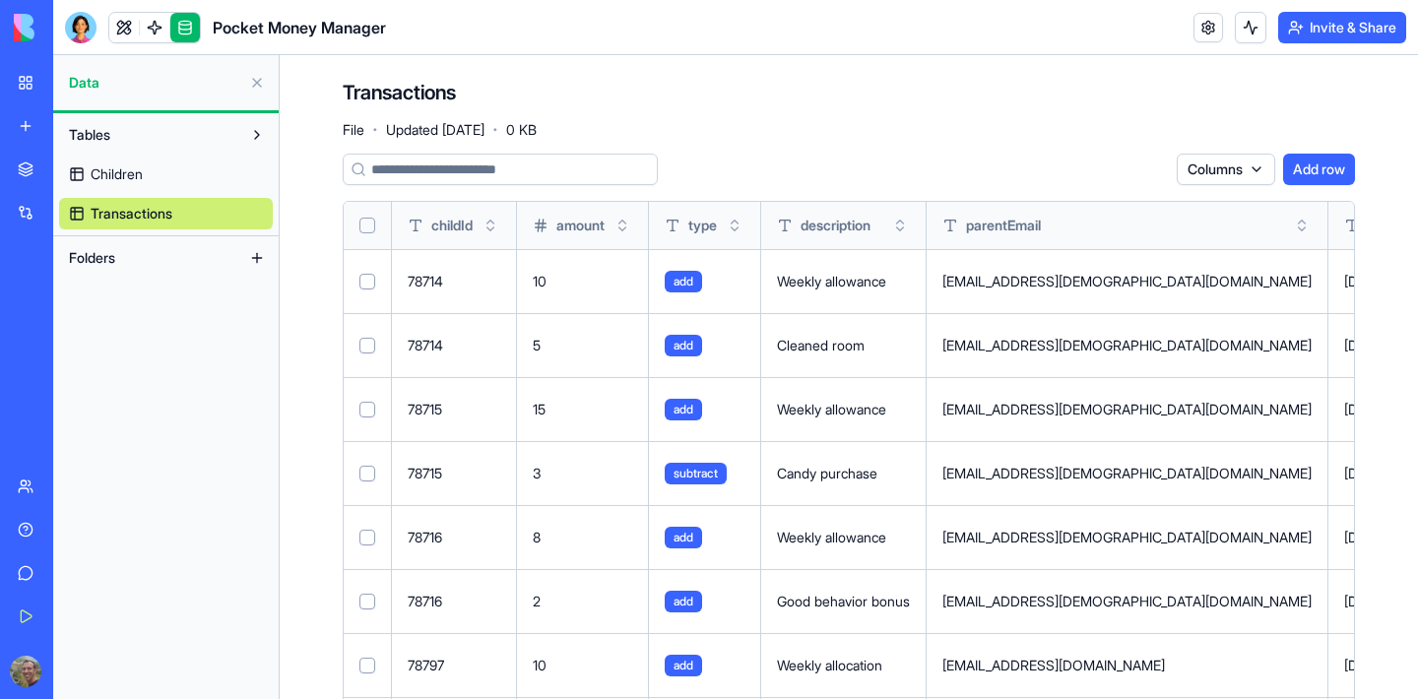
click at [119, 174] on span "Children" at bounding box center [117, 174] width 52 height 20
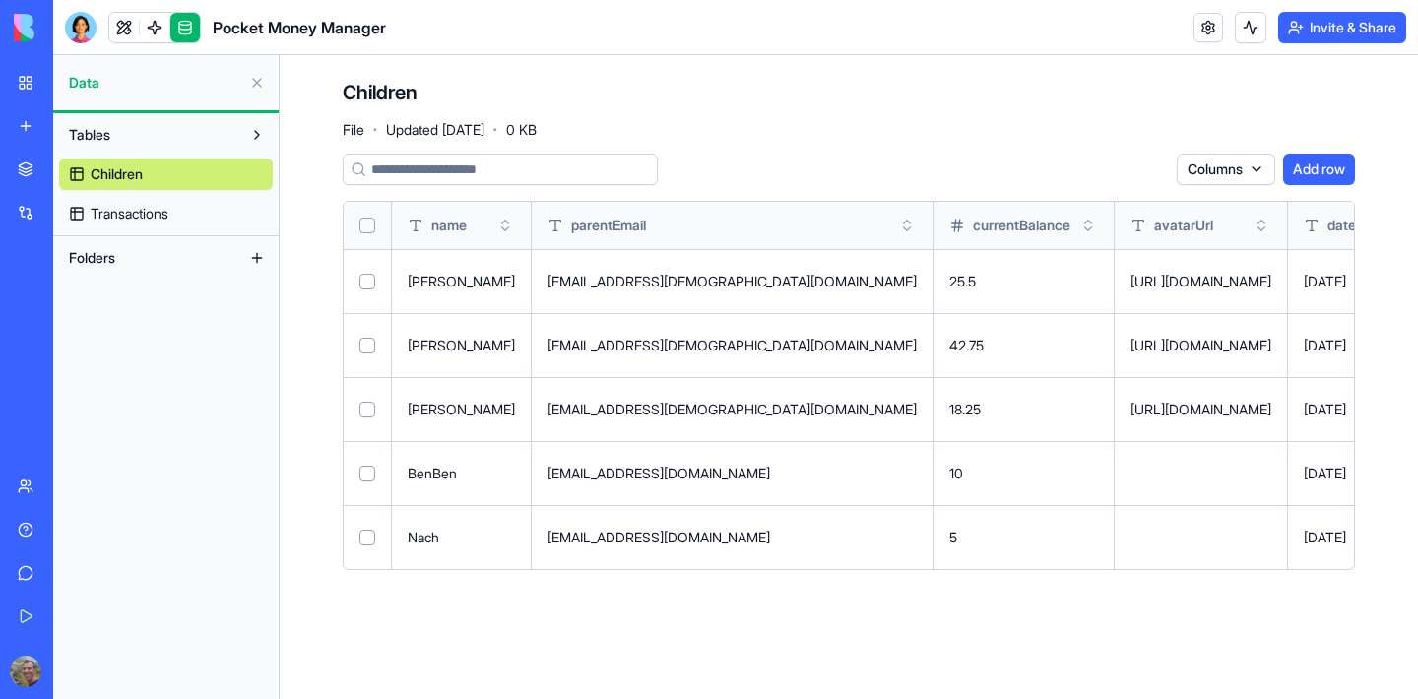
click at [1130, 283] on div "https://images.unsplash.com/photo-1544005313-94ddf0286df2?w=150&h=150&fit=crop&…" at bounding box center [1200, 282] width 141 height 20
copy td "https://images.unsplash.com/photo-1544005313-94ddf0286df2?w=150&h=150&fit=crop&…"
click at [1114, 355] on td "https://images.unsplash.com/photo-1507003211169-0a1dd7228f2d?w=150&h=150&fit=cr…" at bounding box center [1200, 345] width 173 height 64
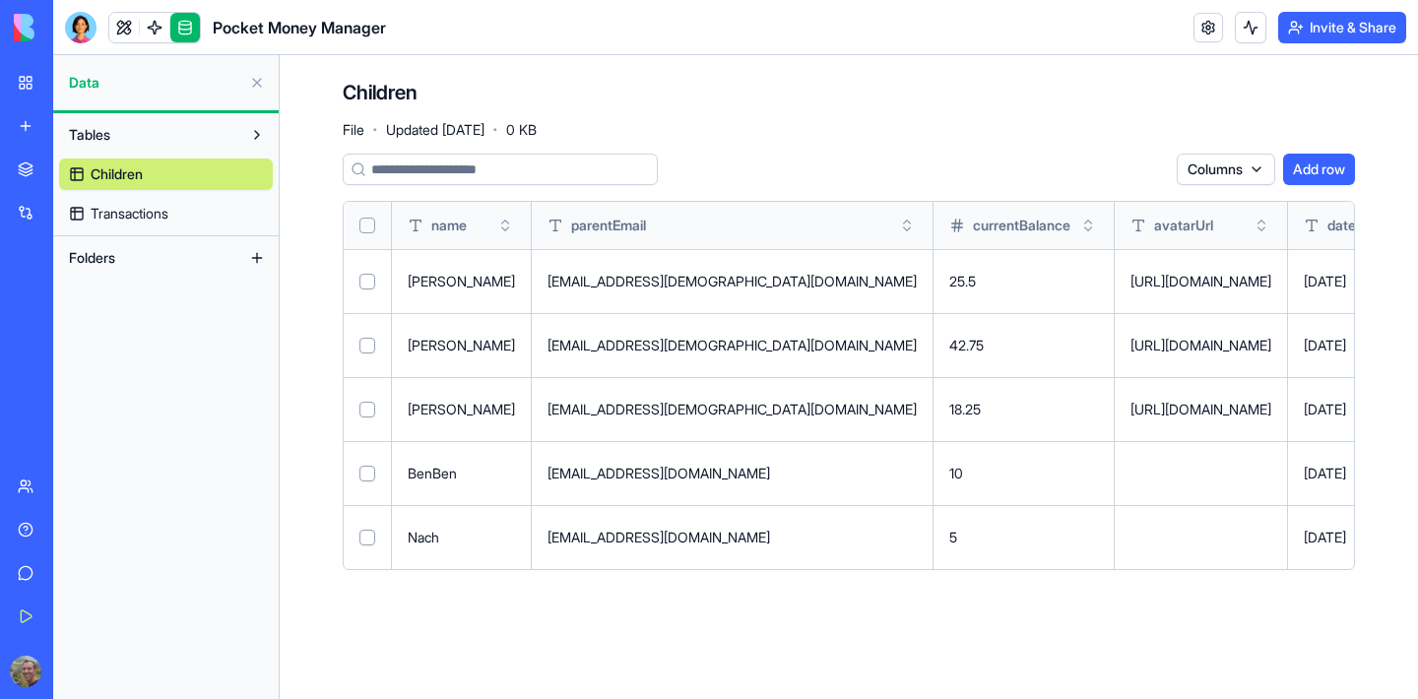
click at [1130, 354] on div "https://images.unsplash.com/photo-1507003211169-0a1dd7228f2d?w=150&h=150&fit=cr…" at bounding box center [1200, 346] width 141 height 20
click at [1130, 353] on div "https://images.unsplash.com/photo-1507003211169-0a1dd7228f2d?w=150&h=150&fit=cr…" at bounding box center [1200, 346] width 141 height 20
click at [1130, 348] on div "https://images.unsplash.com/photo-1507003211169-0a1dd7228f2d?w=150&h=150&fit=cr…" at bounding box center [1200, 346] width 141 height 20
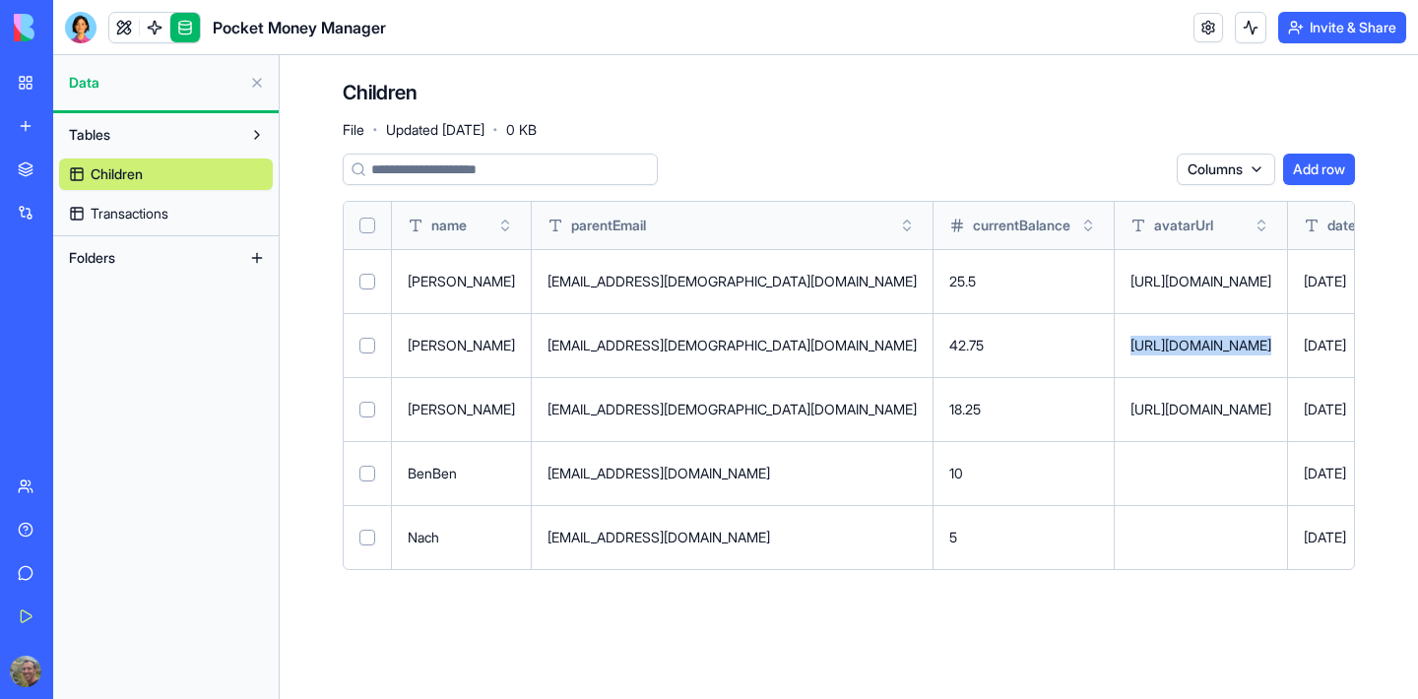
copy td "https://images.unsplash.com/photo-1507003211169-0a1dd7228f2d?w=150&h=150&fit=cr…"
click at [139, 214] on span "Transactions" at bounding box center [130, 214] width 78 height 20
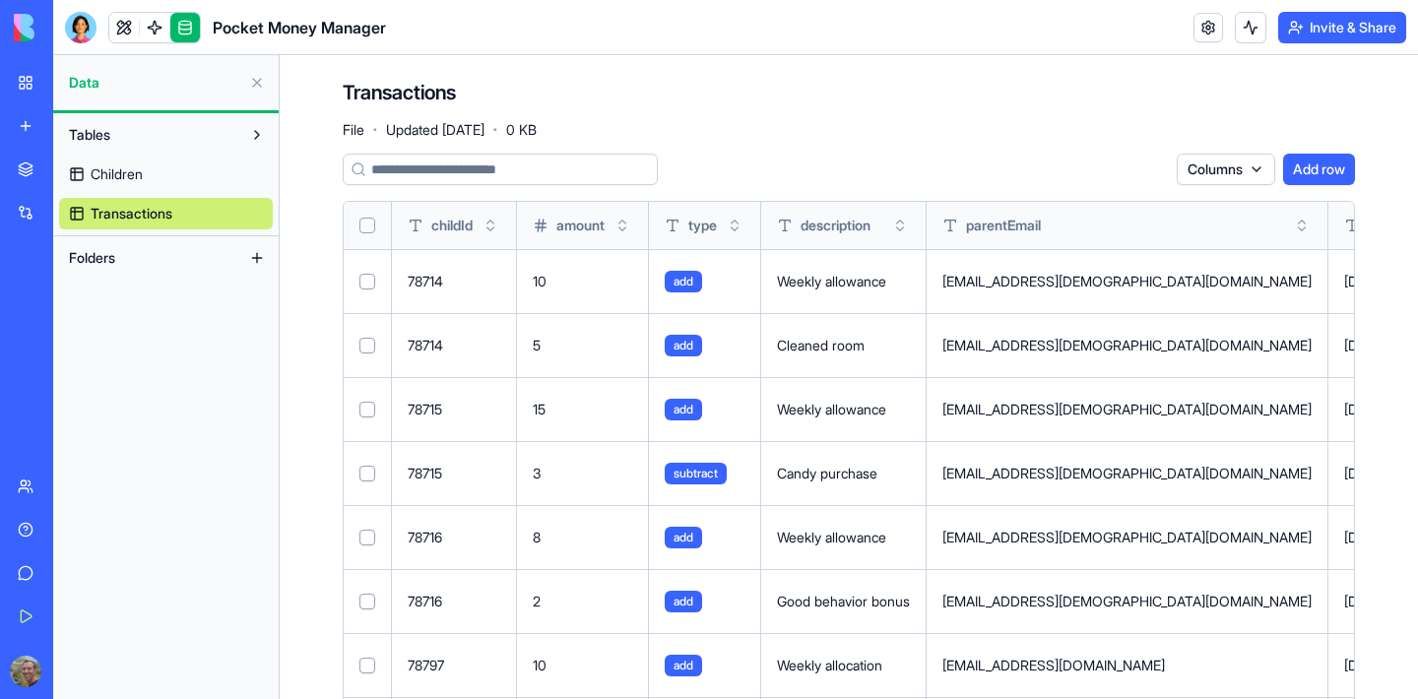
click at [254, 255] on button at bounding box center [257, 258] width 32 height 32
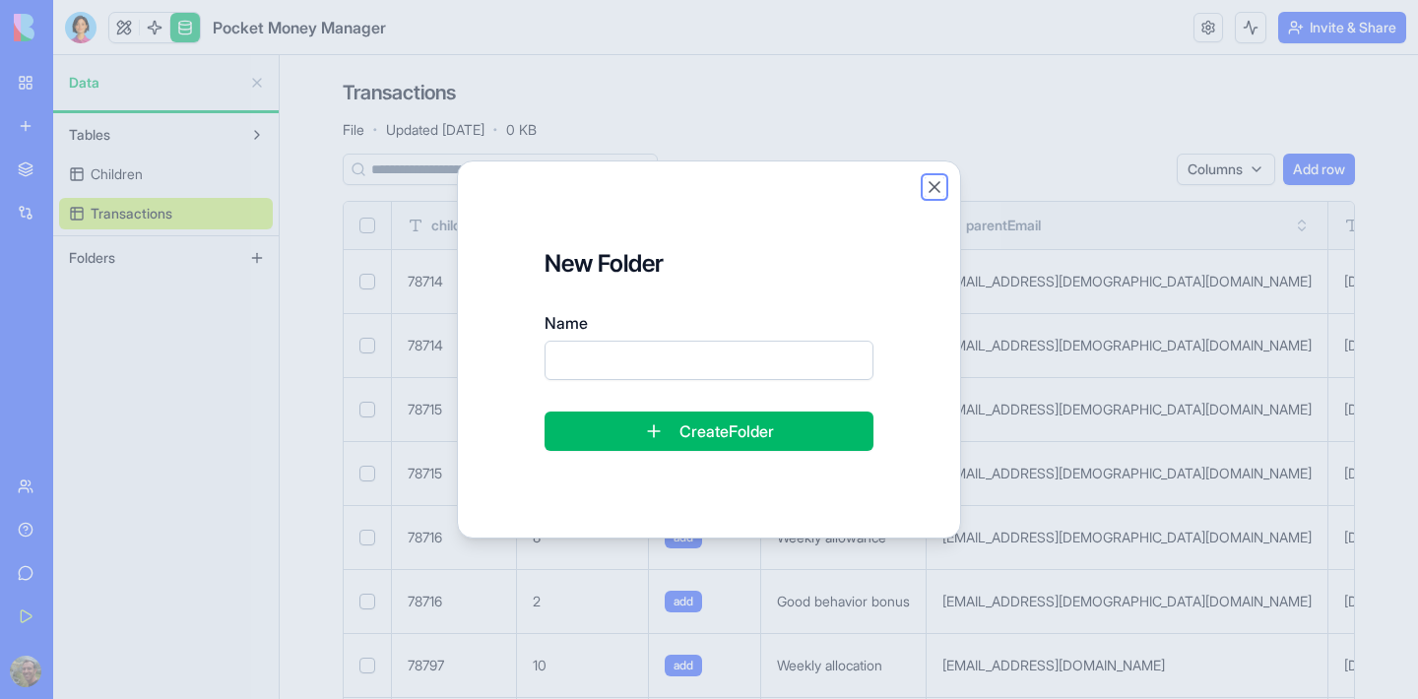
click at [933, 186] on button "Close" at bounding box center [934, 187] width 20 height 20
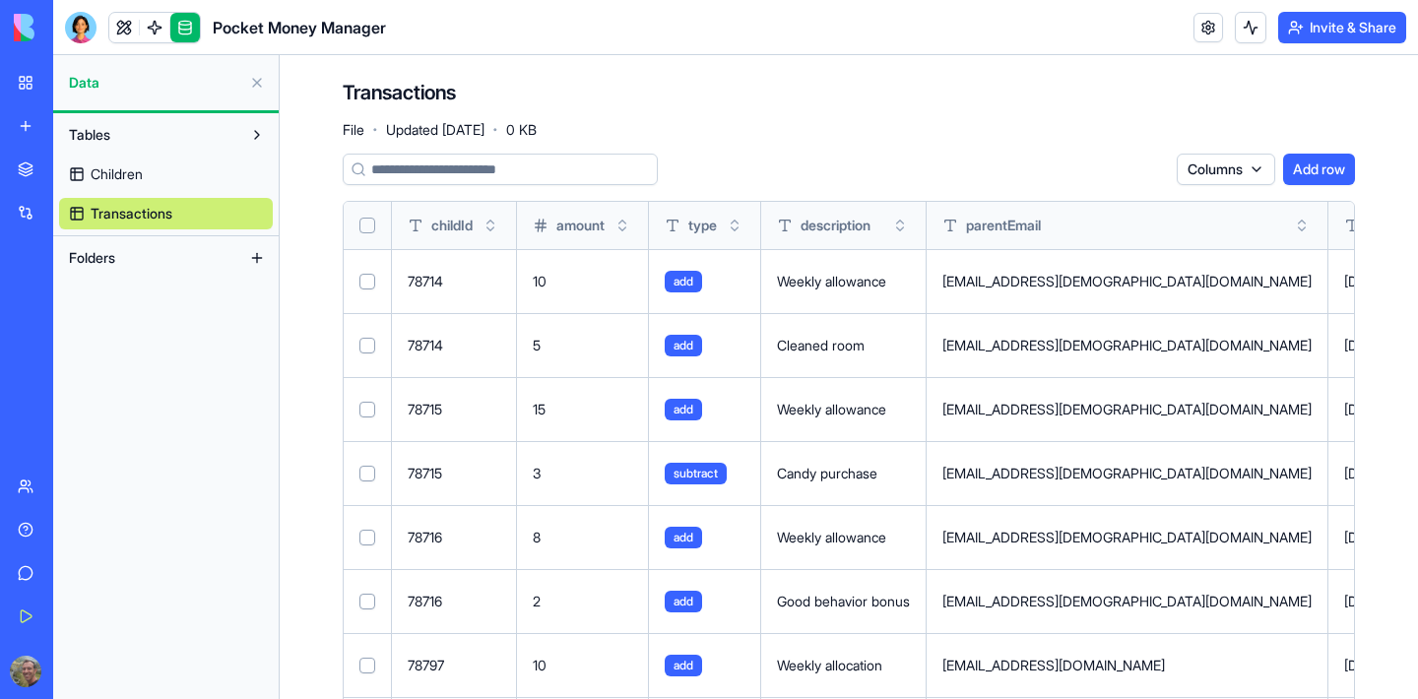
click at [143, 167] on link "Children" at bounding box center [166, 174] width 214 height 32
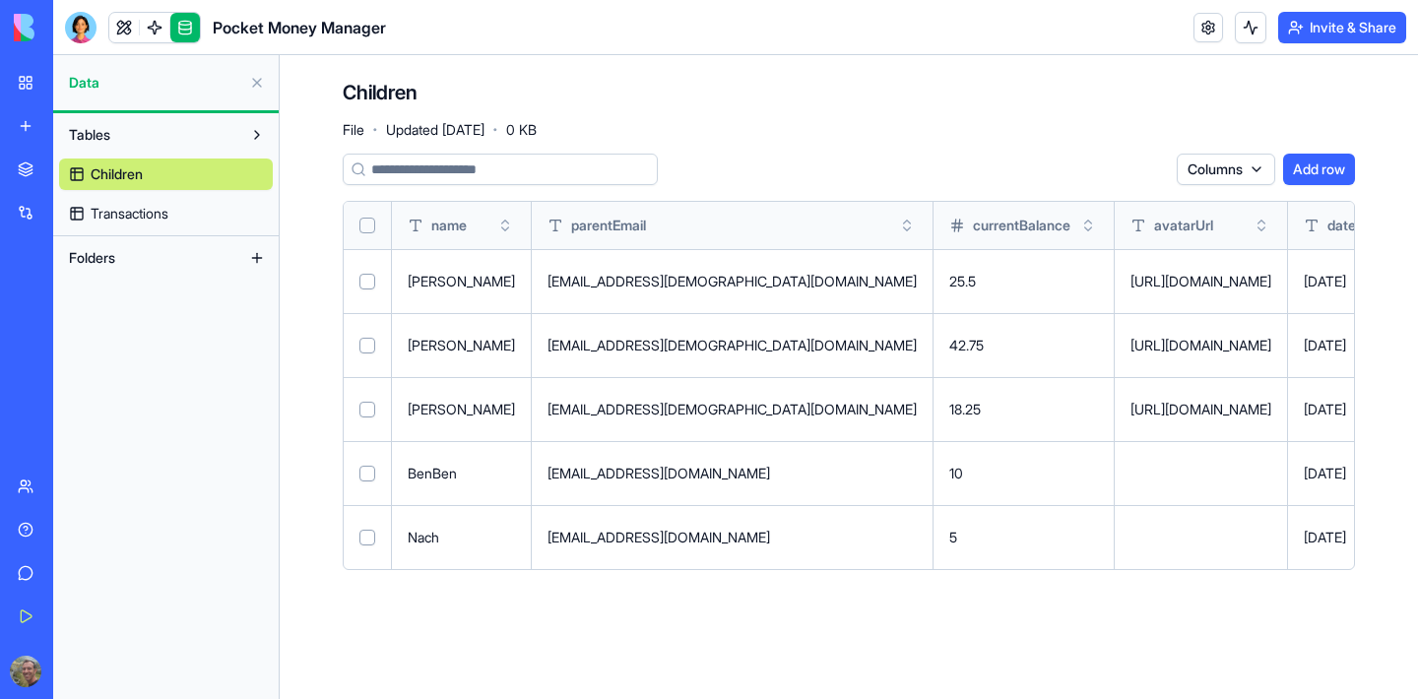
click at [264, 131] on button at bounding box center [257, 135] width 32 height 32
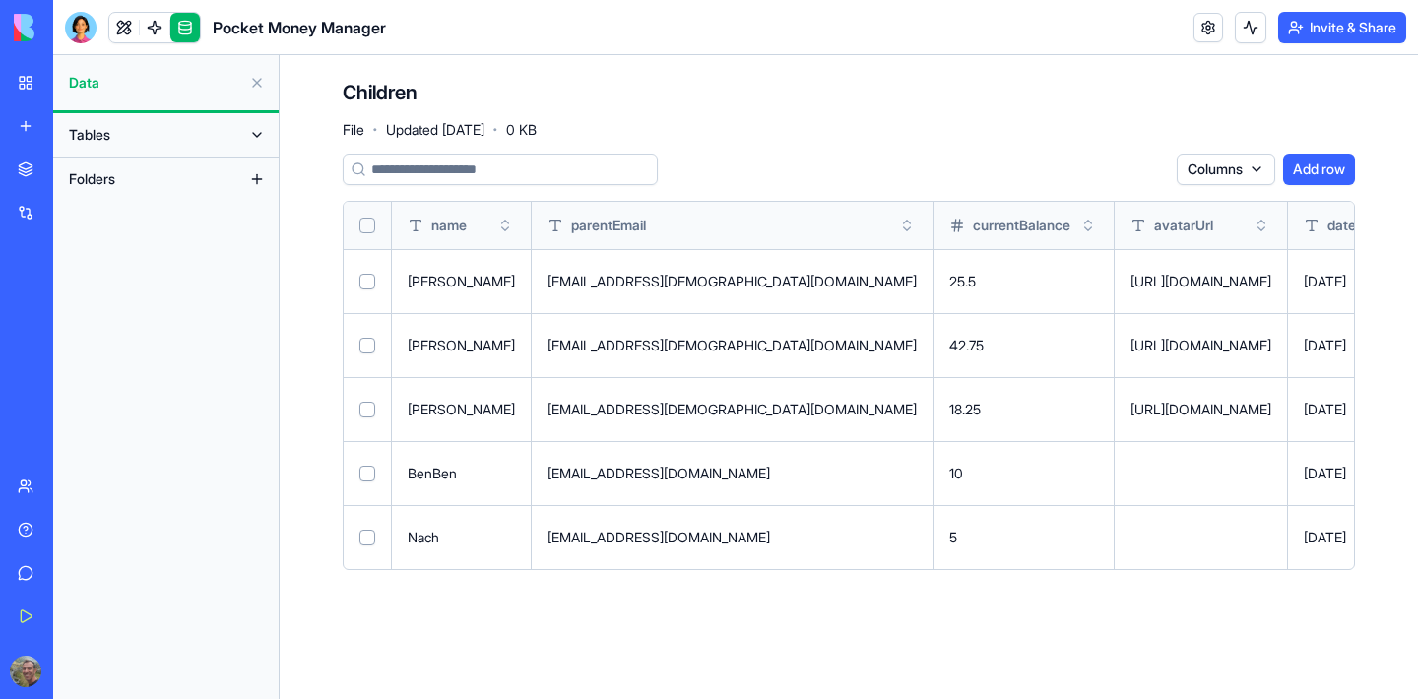
click at [256, 134] on button at bounding box center [257, 135] width 32 height 32
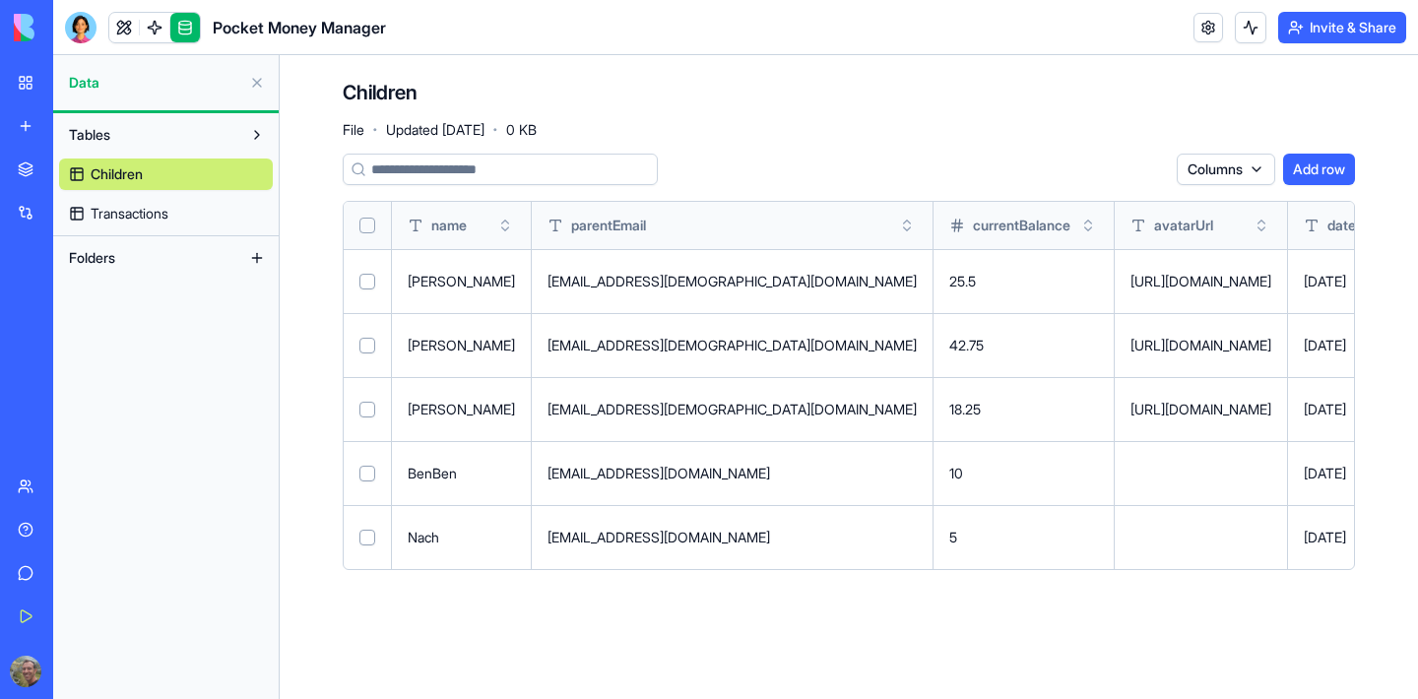
click at [132, 214] on span "Transactions" at bounding box center [130, 214] width 78 height 20
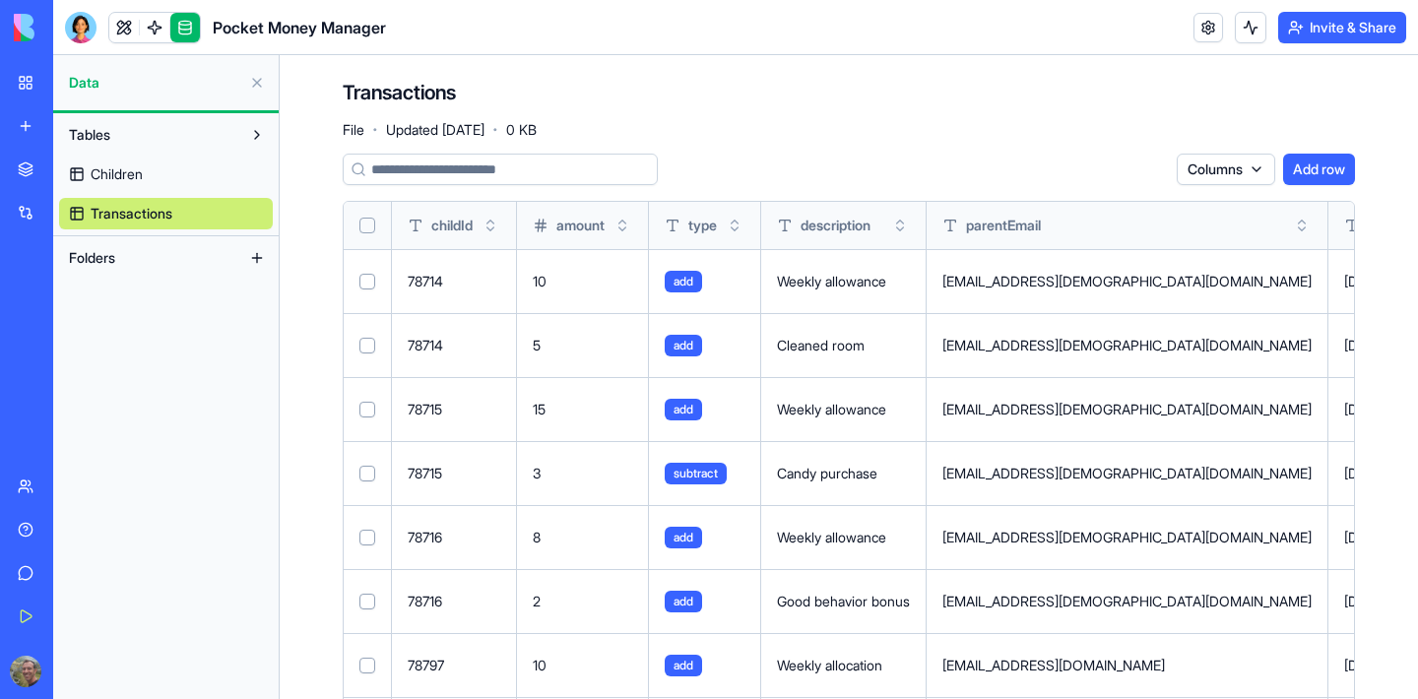
click at [108, 174] on span "Children" at bounding box center [117, 174] width 52 height 20
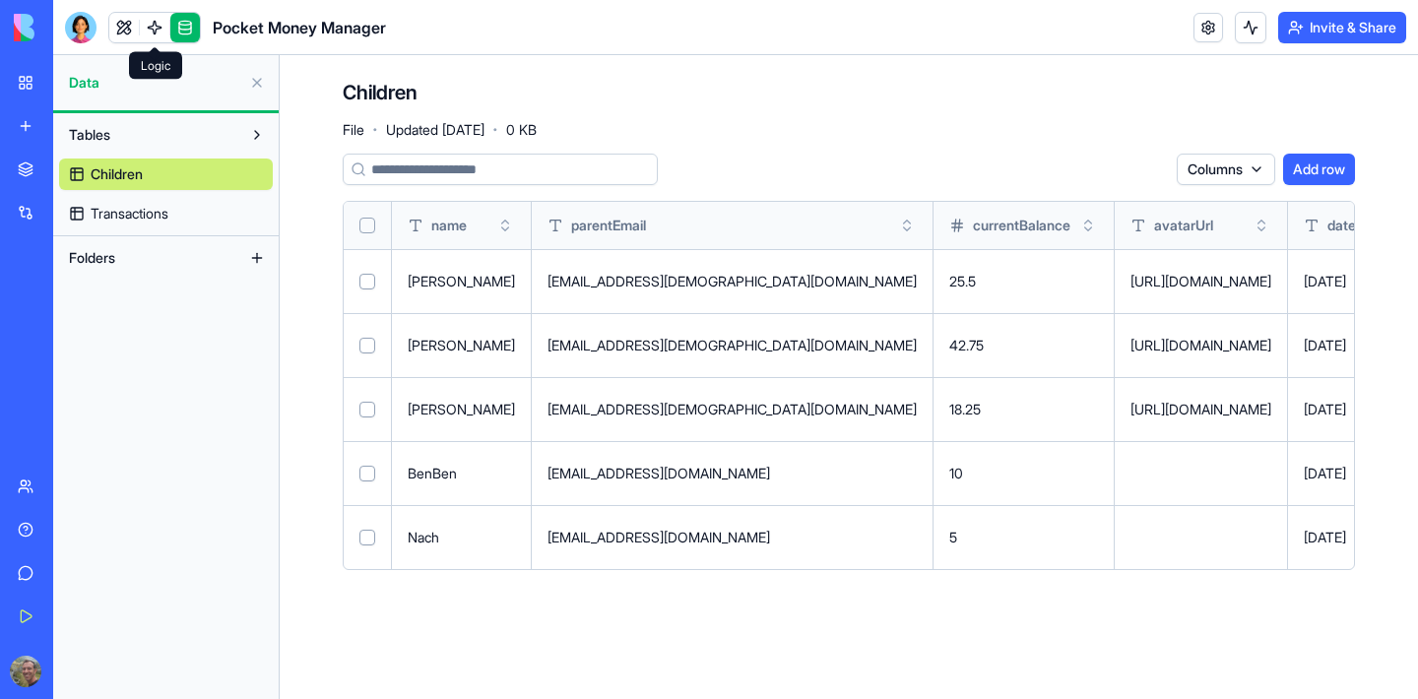
click at [160, 29] on link at bounding box center [155, 28] width 30 height 30
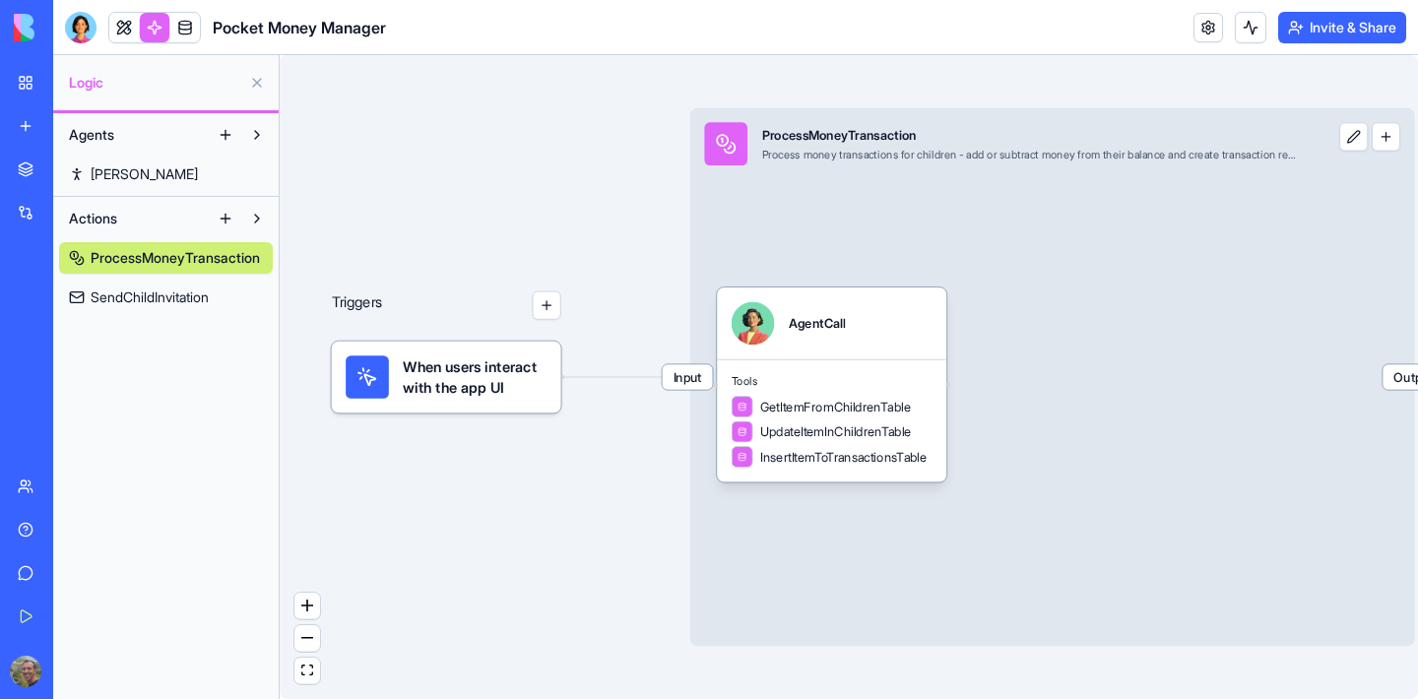
click at [678, 374] on span "Input" at bounding box center [688, 376] width 50 height 25
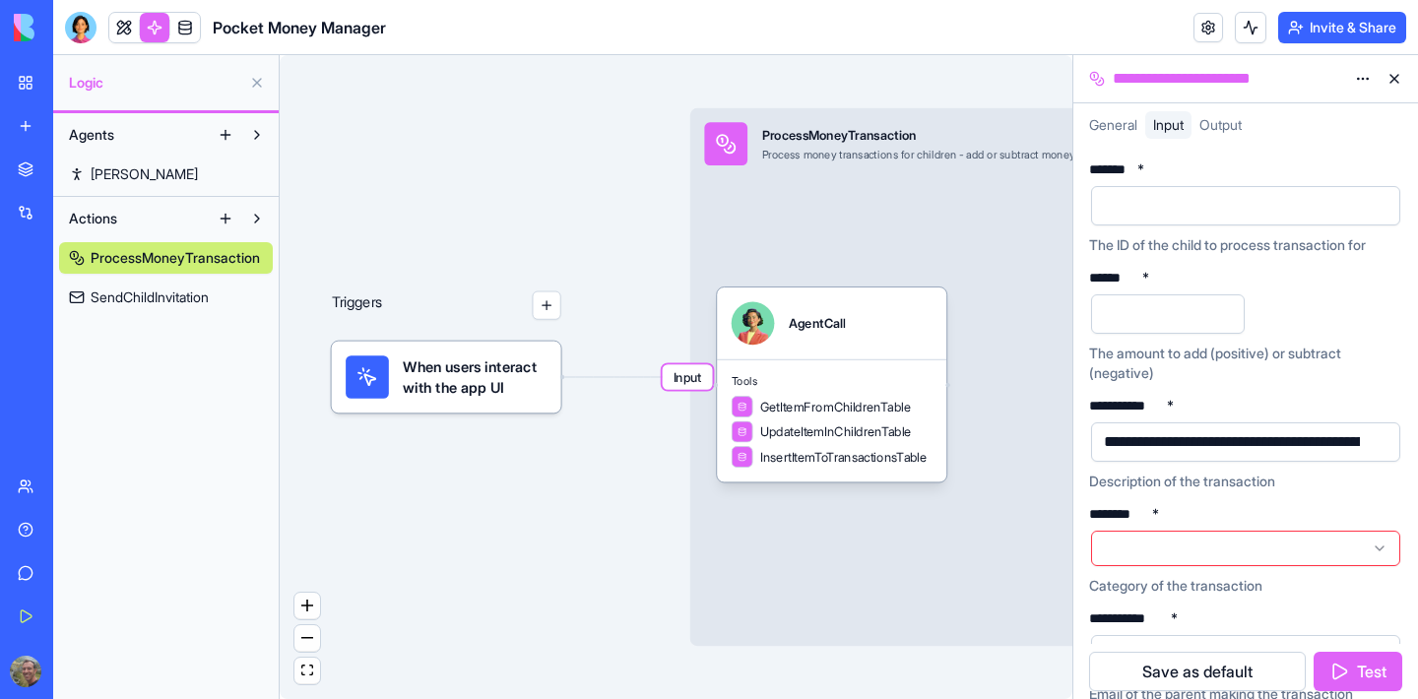
click at [1116, 120] on span "General" at bounding box center [1113, 124] width 48 height 17
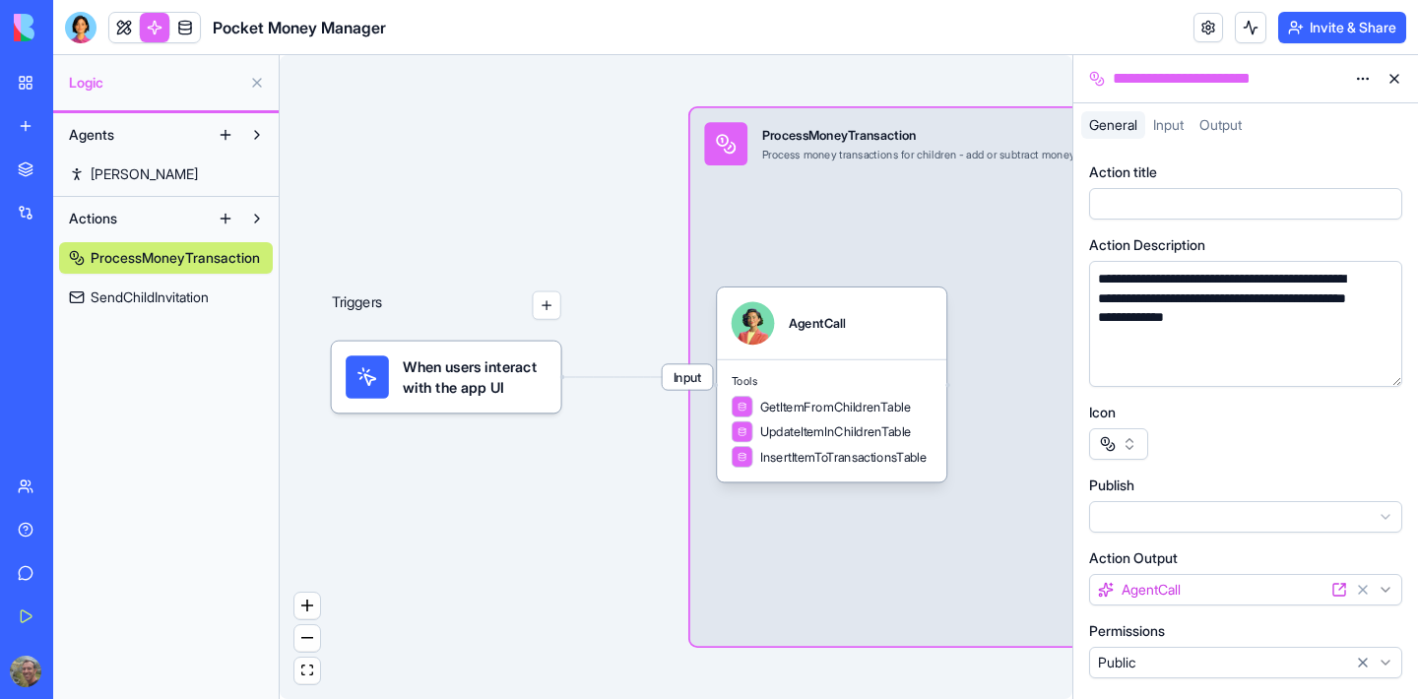
click at [835, 136] on div "ProcessMoneyTransaction" at bounding box center [1030, 135] width 537 height 18
click at [1397, 78] on button at bounding box center [1394, 79] width 32 height 32
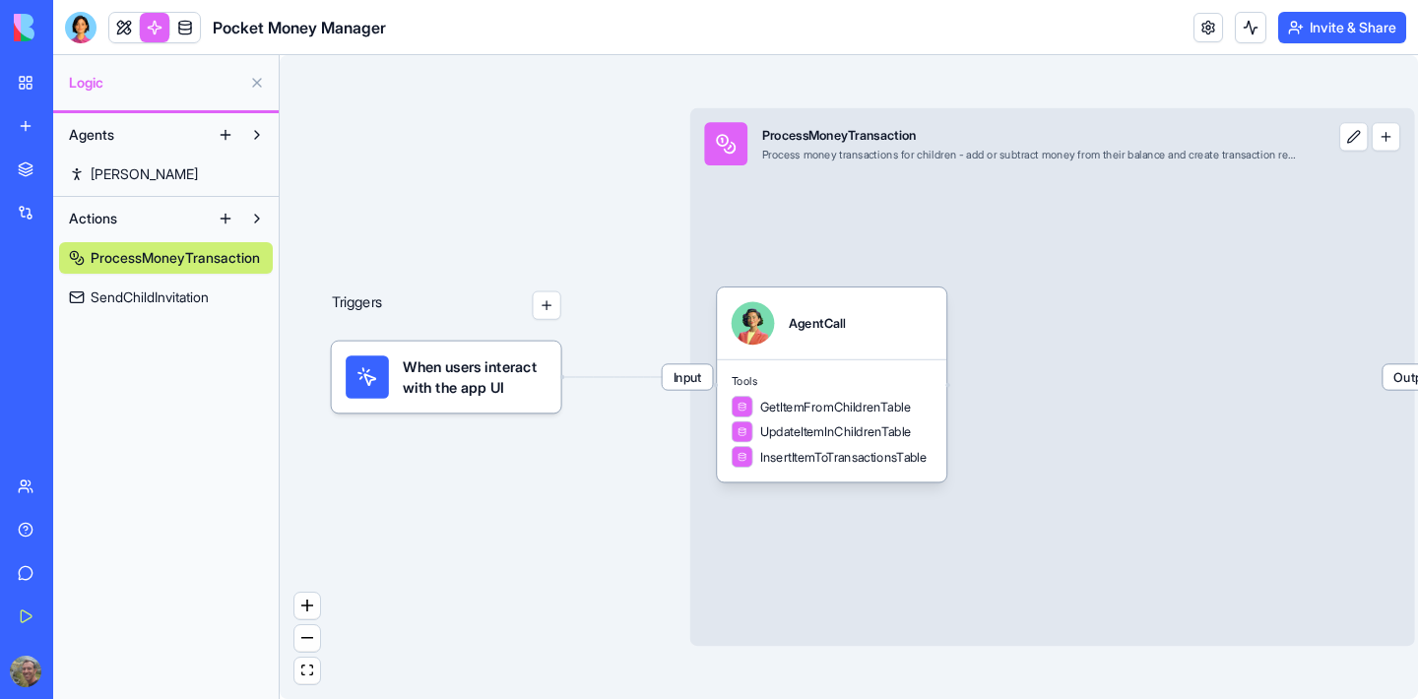
click at [738, 144] on div at bounding box center [725, 143] width 43 height 43
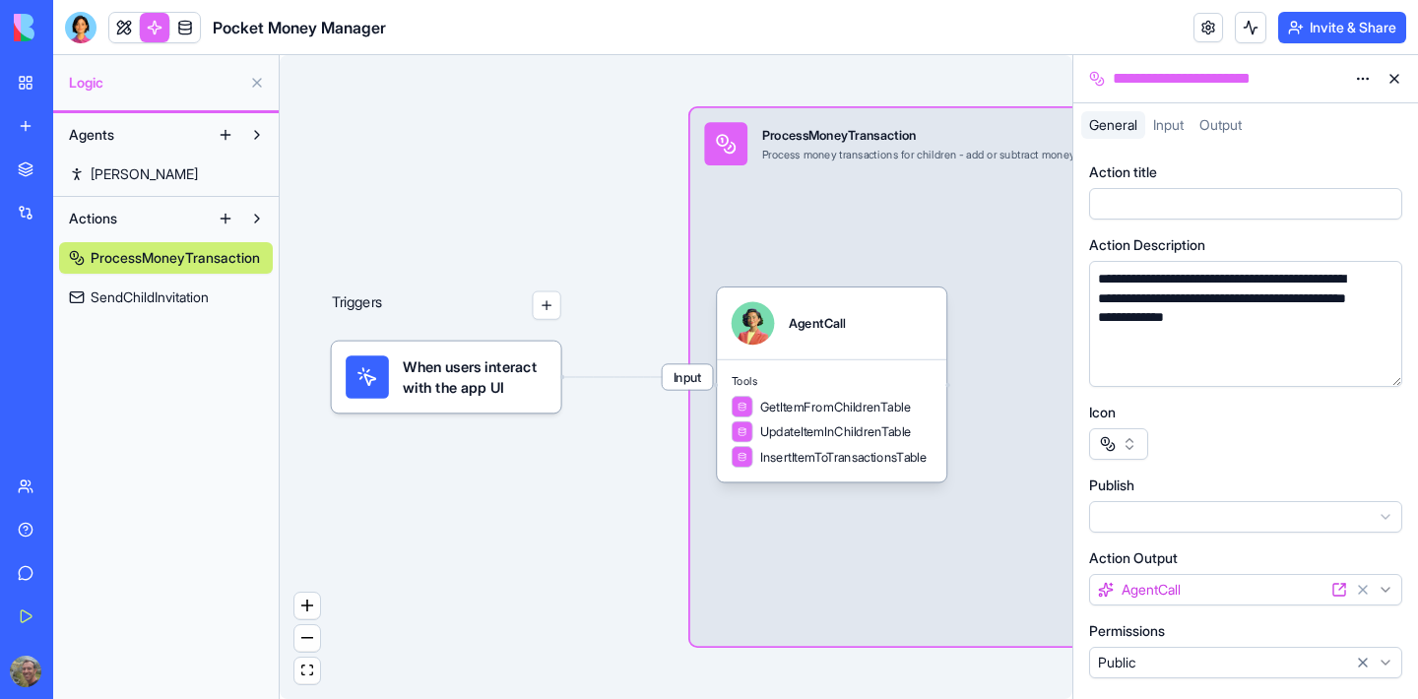
click at [543, 133] on div "Triggers When users interact with the app UI Input ProcessMoneyTransaction Proc…" at bounding box center [676, 377] width 792 height 644
click at [1394, 78] on button at bounding box center [1394, 79] width 32 height 32
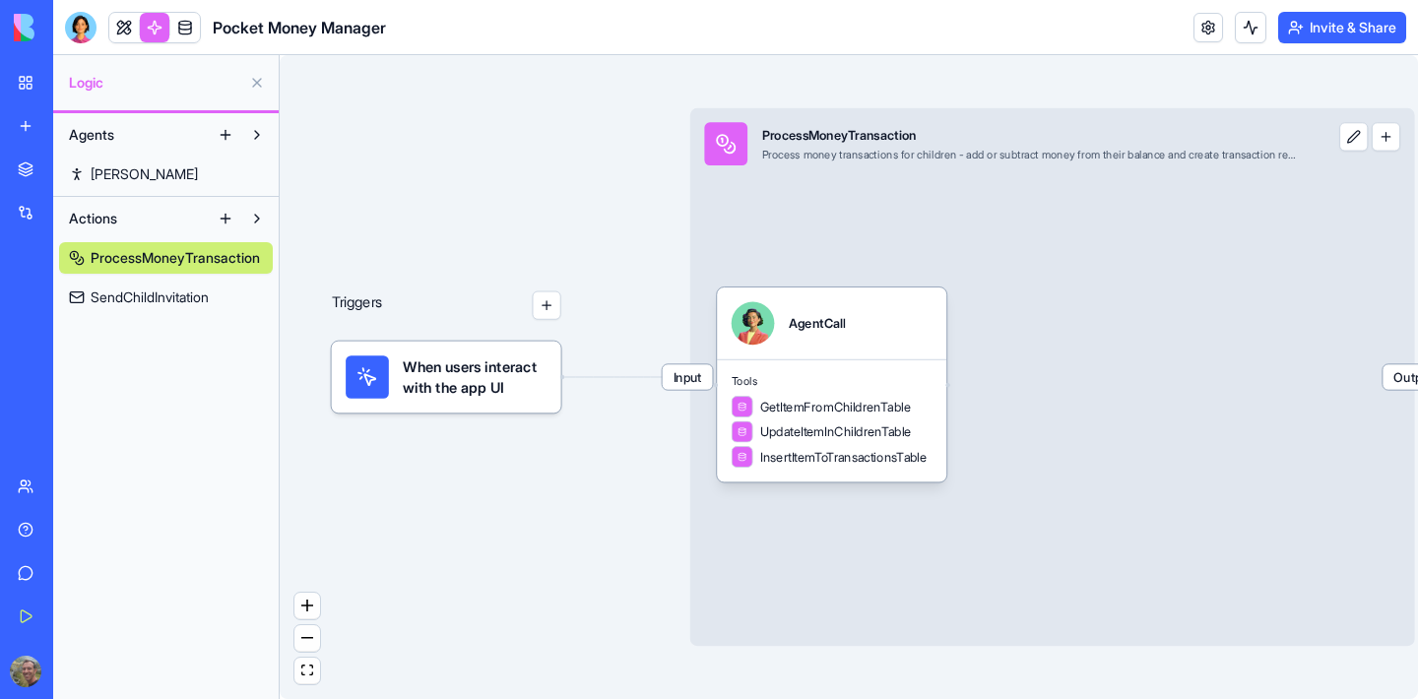
click at [1339, 140] on button at bounding box center [1353, 136] width 29 height 29
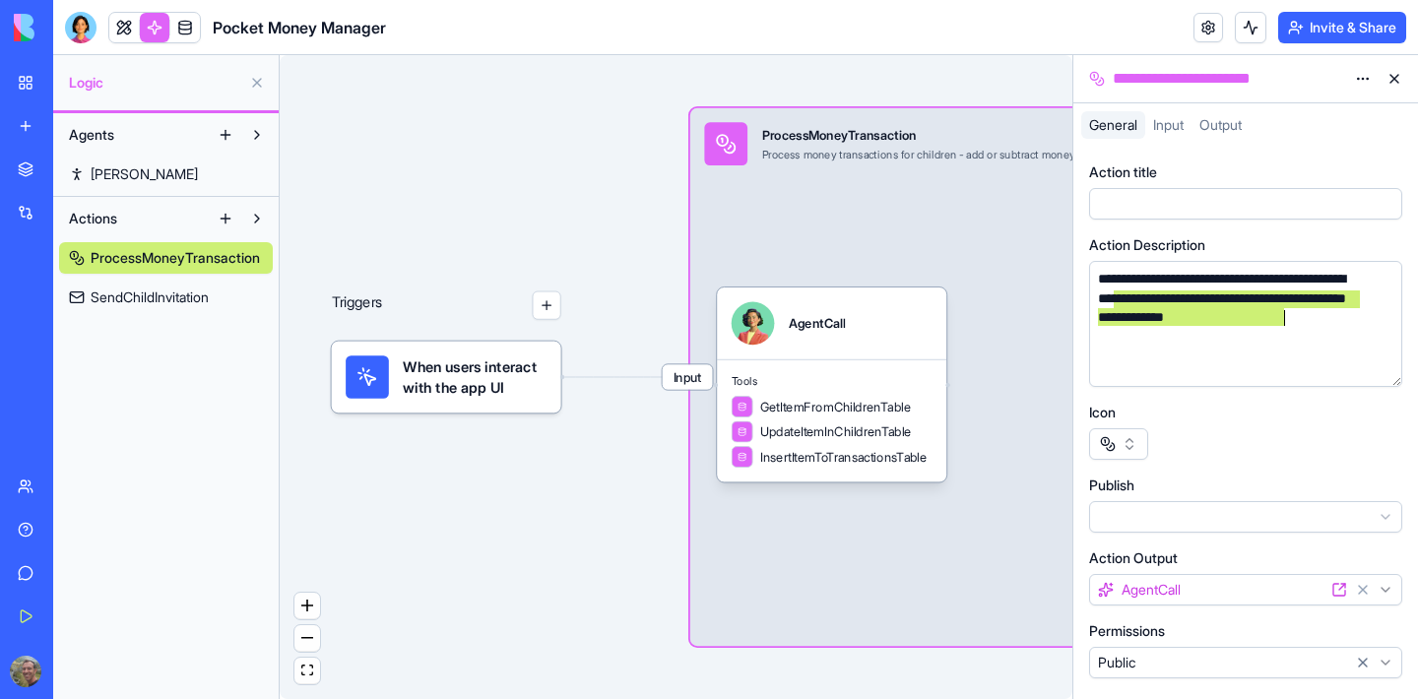
drag, startPoint x: 1116, startPoint y: 301, endPoint x: 1325, endPoint y: 336, distance: 211.5
click at [1325, 336] on div "**********" at bounding box center [1227, 324] width 270 height 108
click at [1318, 330] on div "**********" at bounding box center [1227, 324] width 270 height 108
drag, startPoint x: 1317, startPoint y: 324, endPoint x: 1037, endPoint y: 251, distance: 289.9
click at [1037, 251] on div "**********" at bounding box center [735, 377] width 1364 height 644
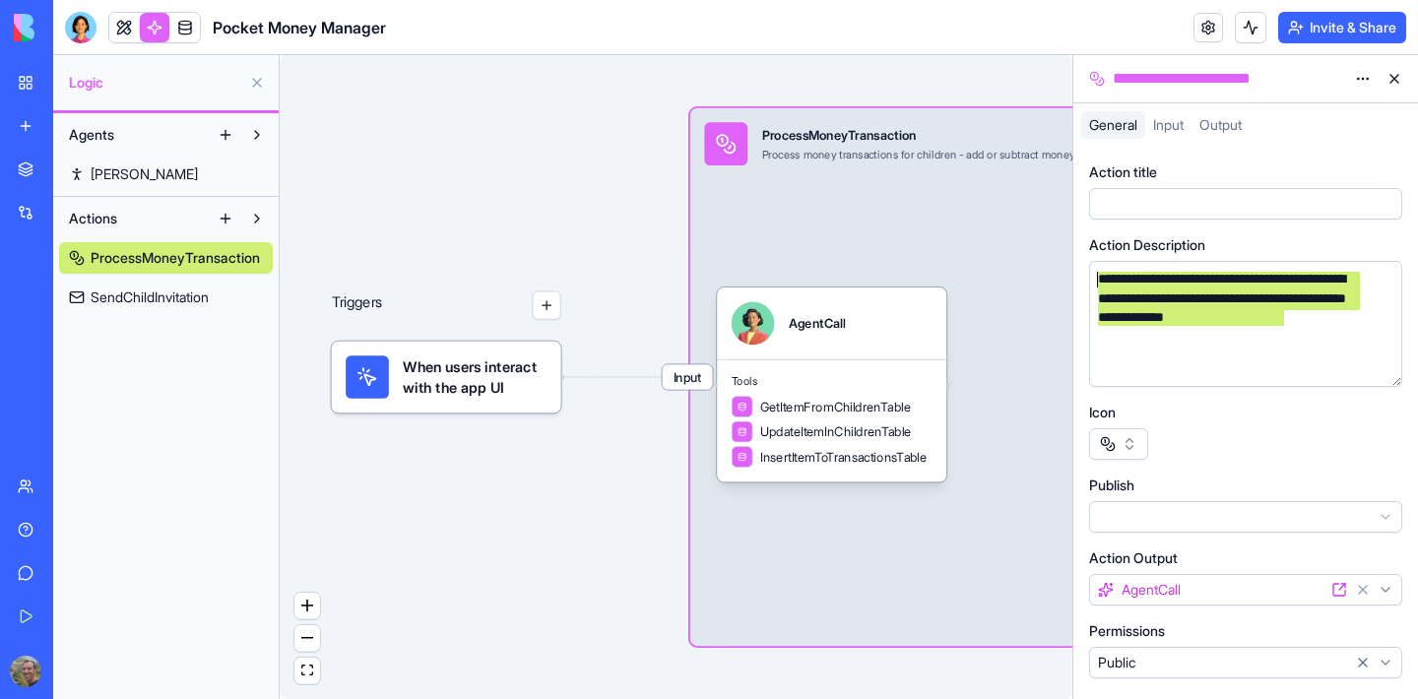
click at [1163, 125] on span "Input" at bounding box center [1168, 124] width 31 height 17
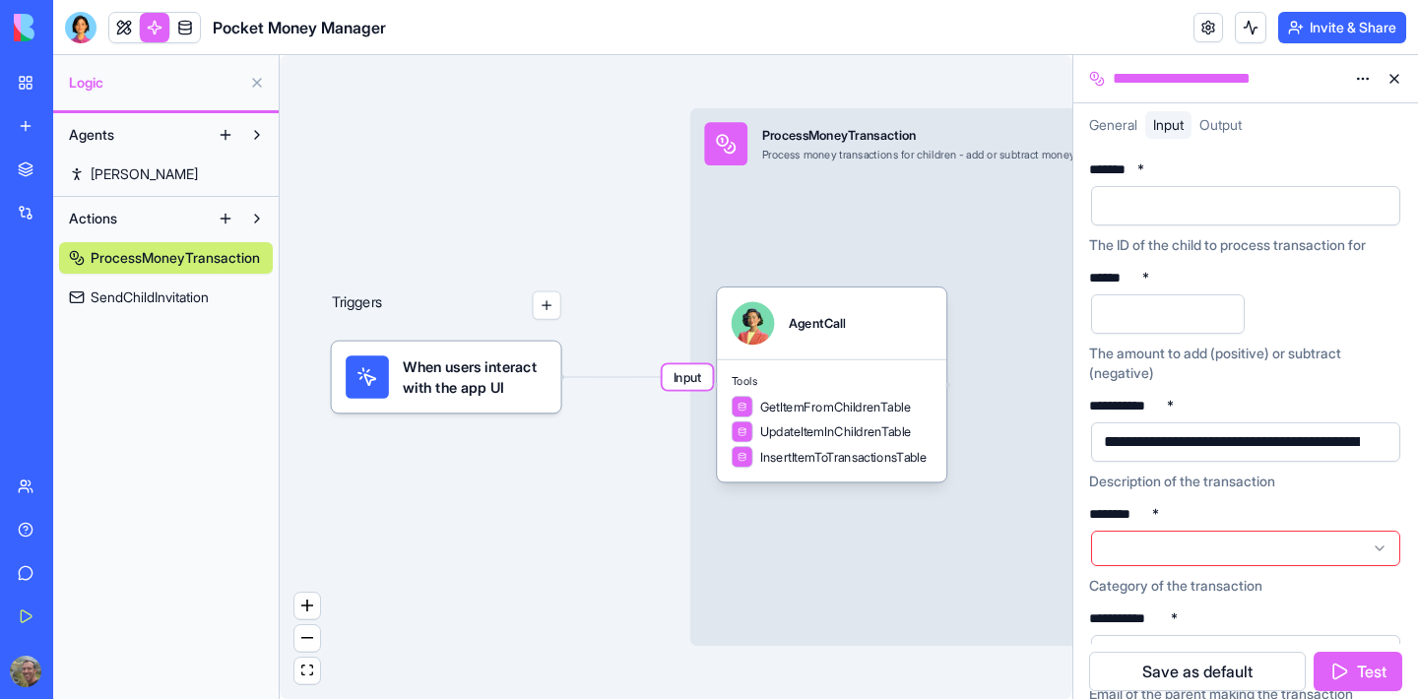
click at [1109, 125] on span "General" at bounding box center [1113, 124] width 48 height 17
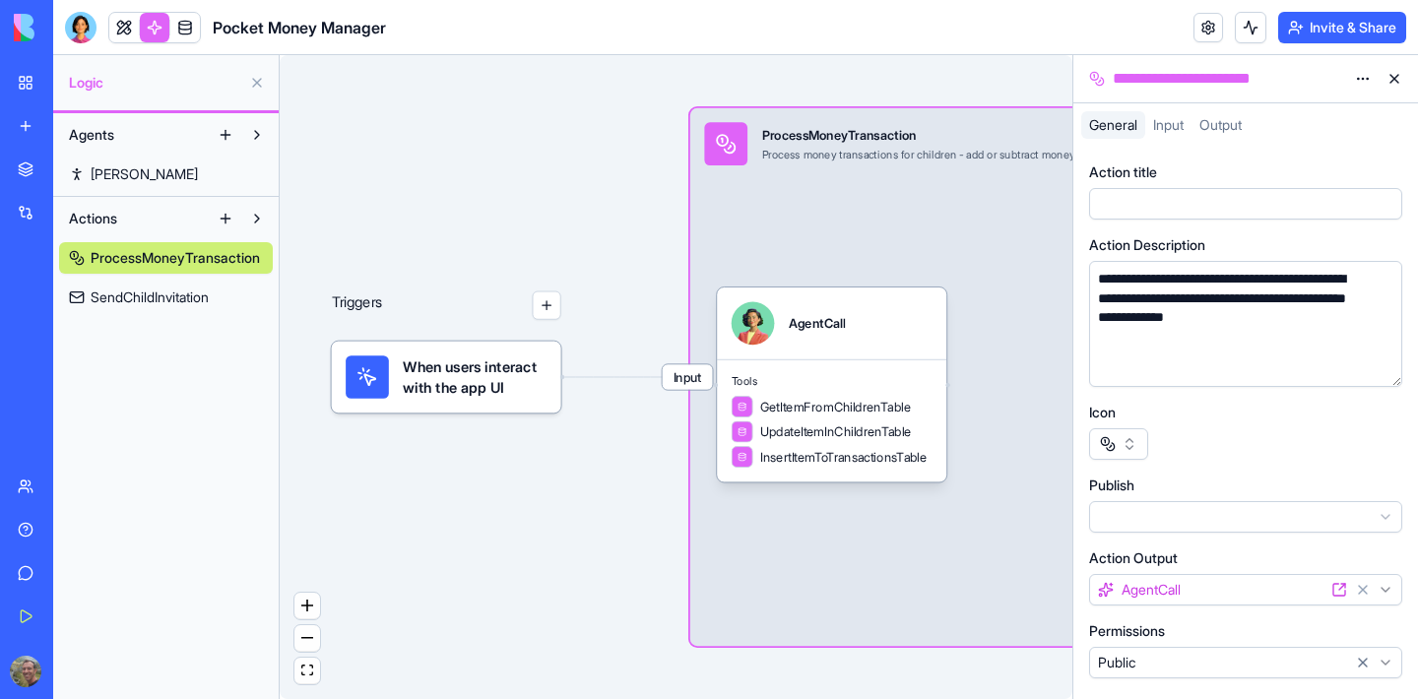
click at [1375, 511] on html "**********" at bounding box center [709, 349] width 1418 height 699
click at [1326, 449] on html "**********" at bounding box center [709, 349] width 1418 height 699
click at [1161, 123] on span "Input" at bounding box center [1168, 124] width 31 height 17
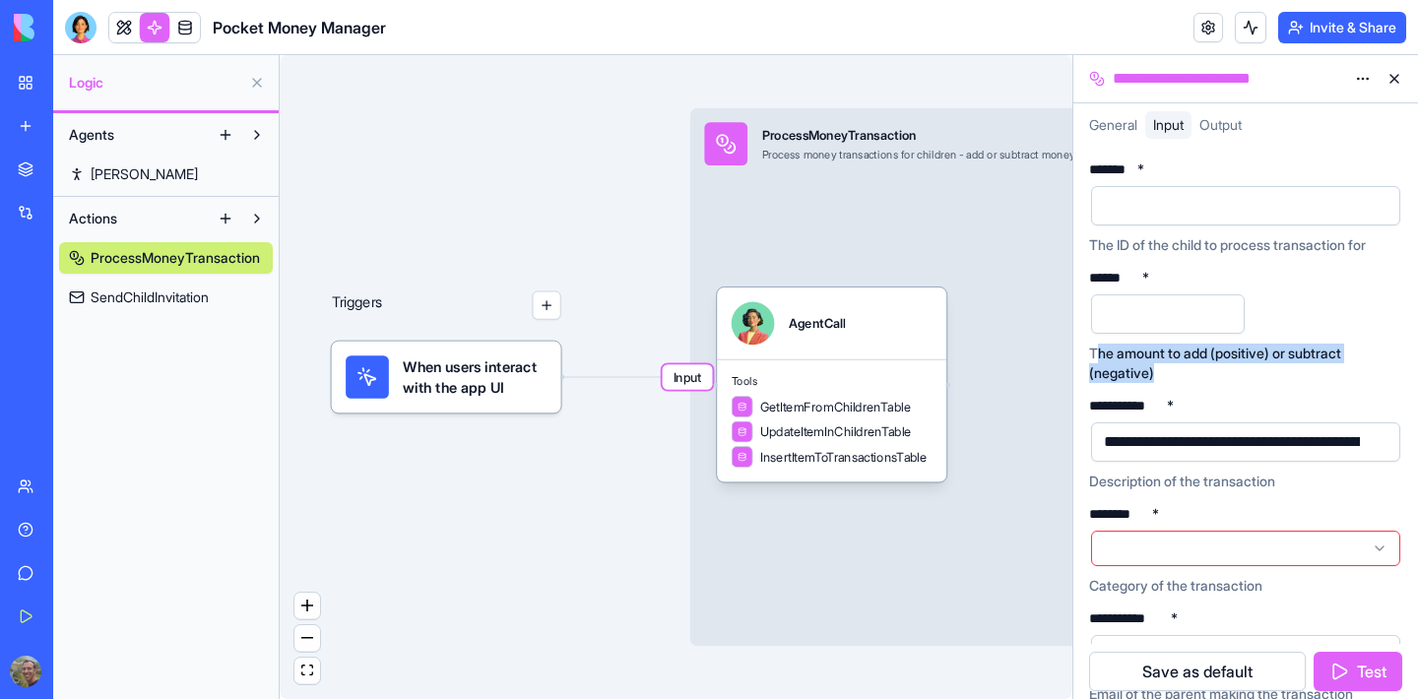
drag, startPoint x: 1101, startPoint y: 354, endPoint x: 1257, endPoint y: 386, distance: 159.7
click at [1257, 386] on div "**********" at bounding box center [1245, 432] width 313 height 541
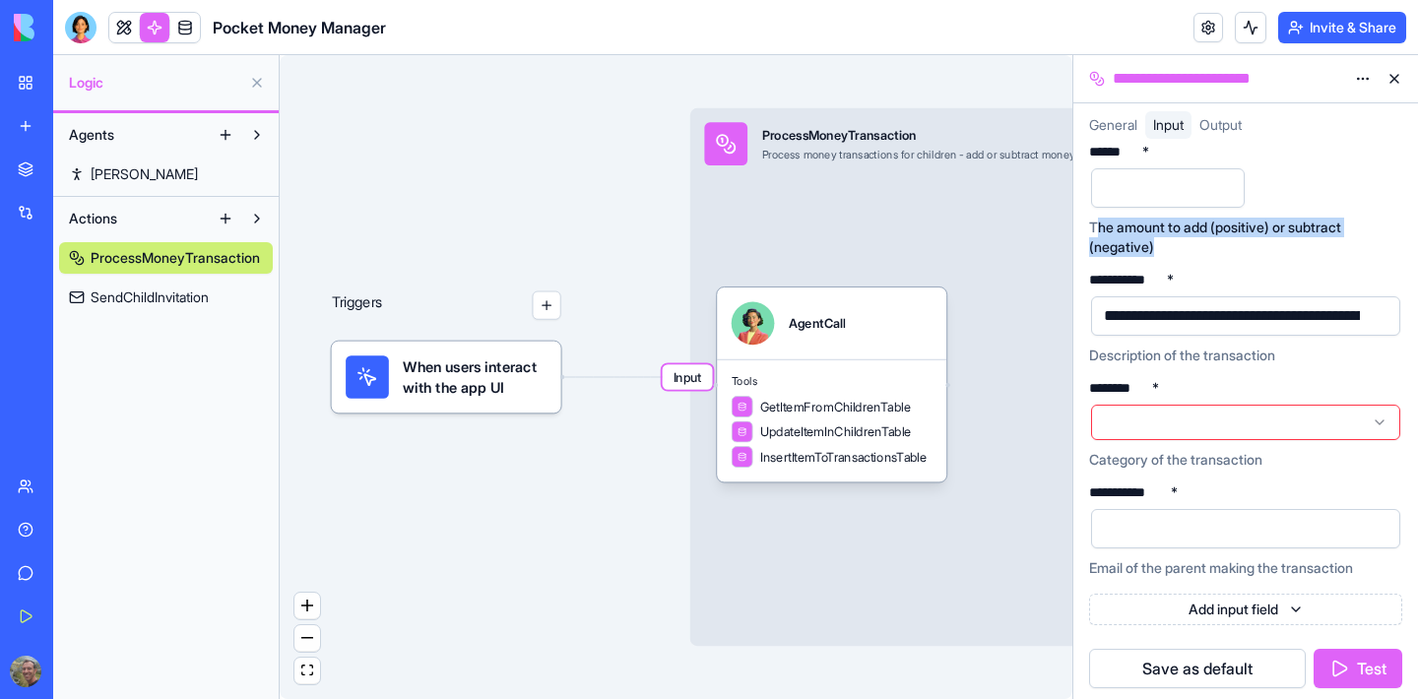
scroll to position [131, 0]
